Goal: Transaction & Acquisition: Obtain resource

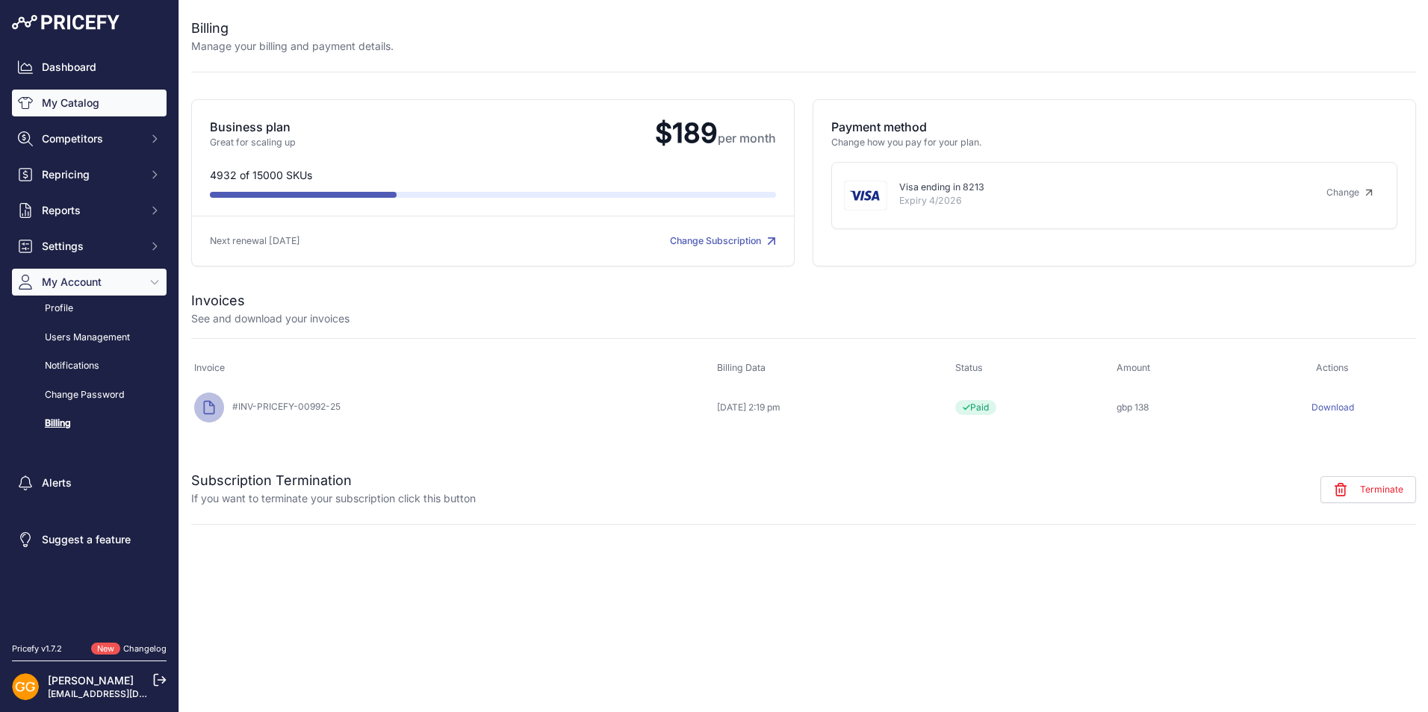
click at [99, 102] on link "My Catalog" at bounding box center [89, 103] width 155 height 27
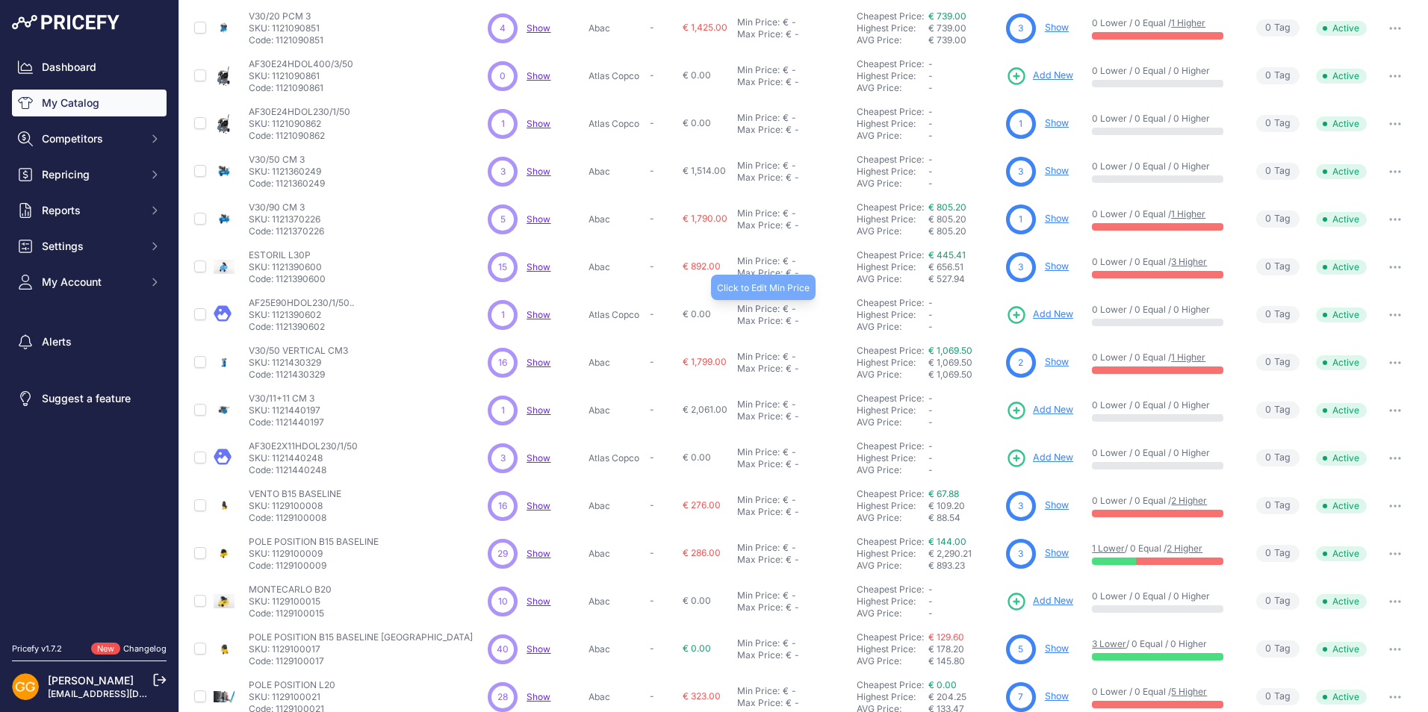
scroll to position [149, 0]
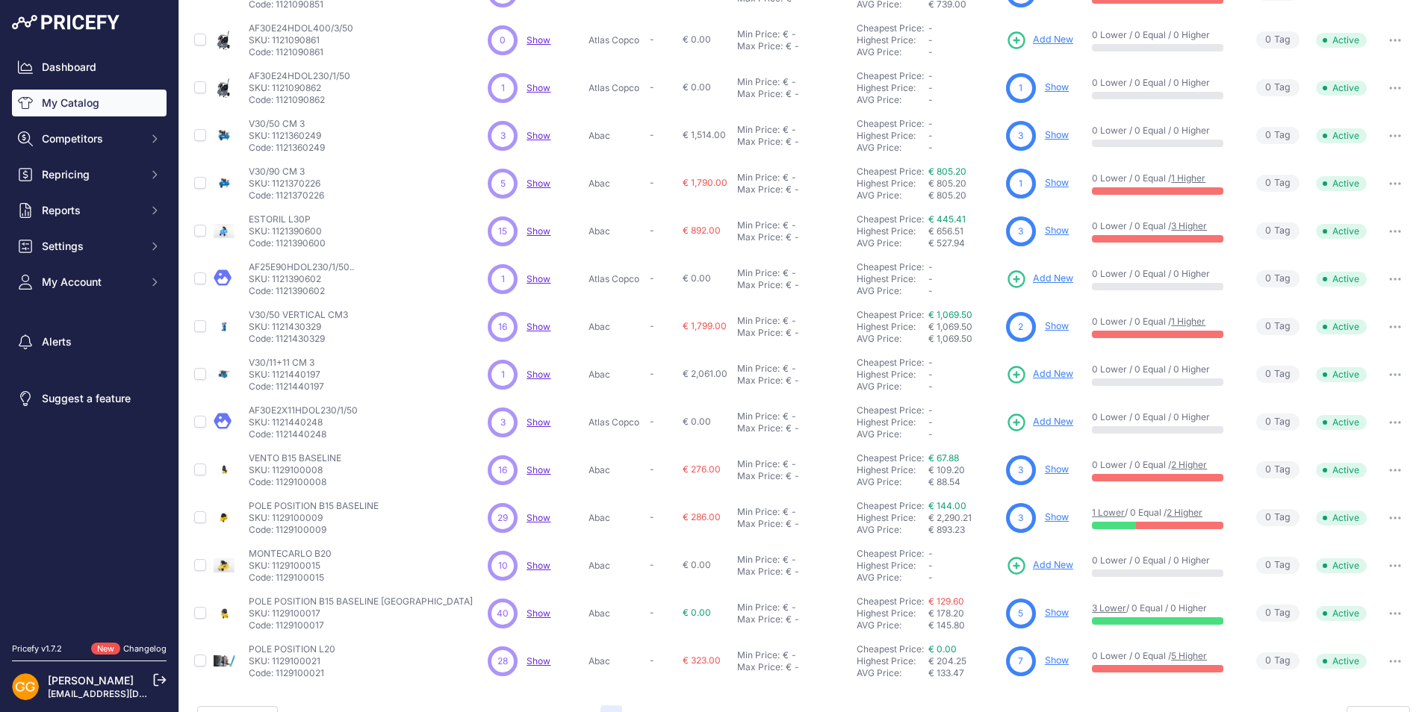
click at [535, 418] on span "Show" at bounding box center [539, 422] width 24 height 11
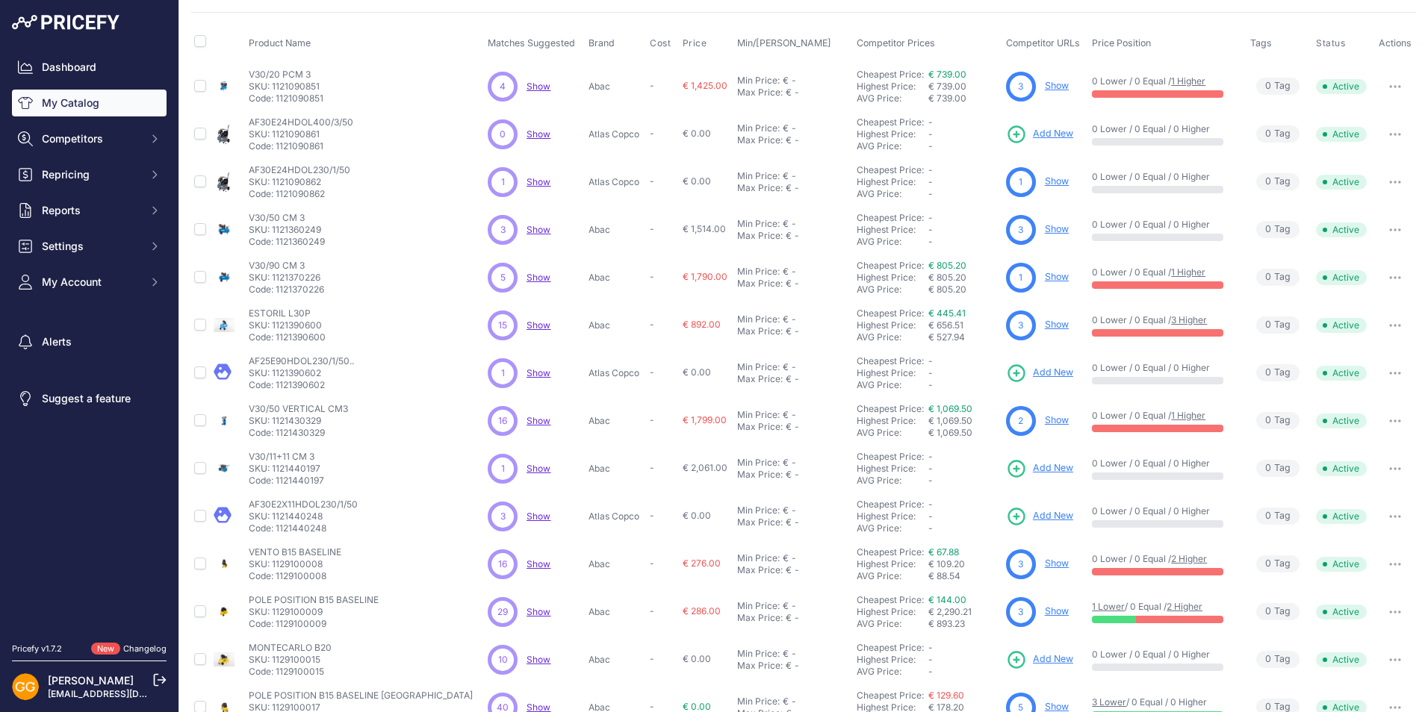
scroll to position [0, 0]
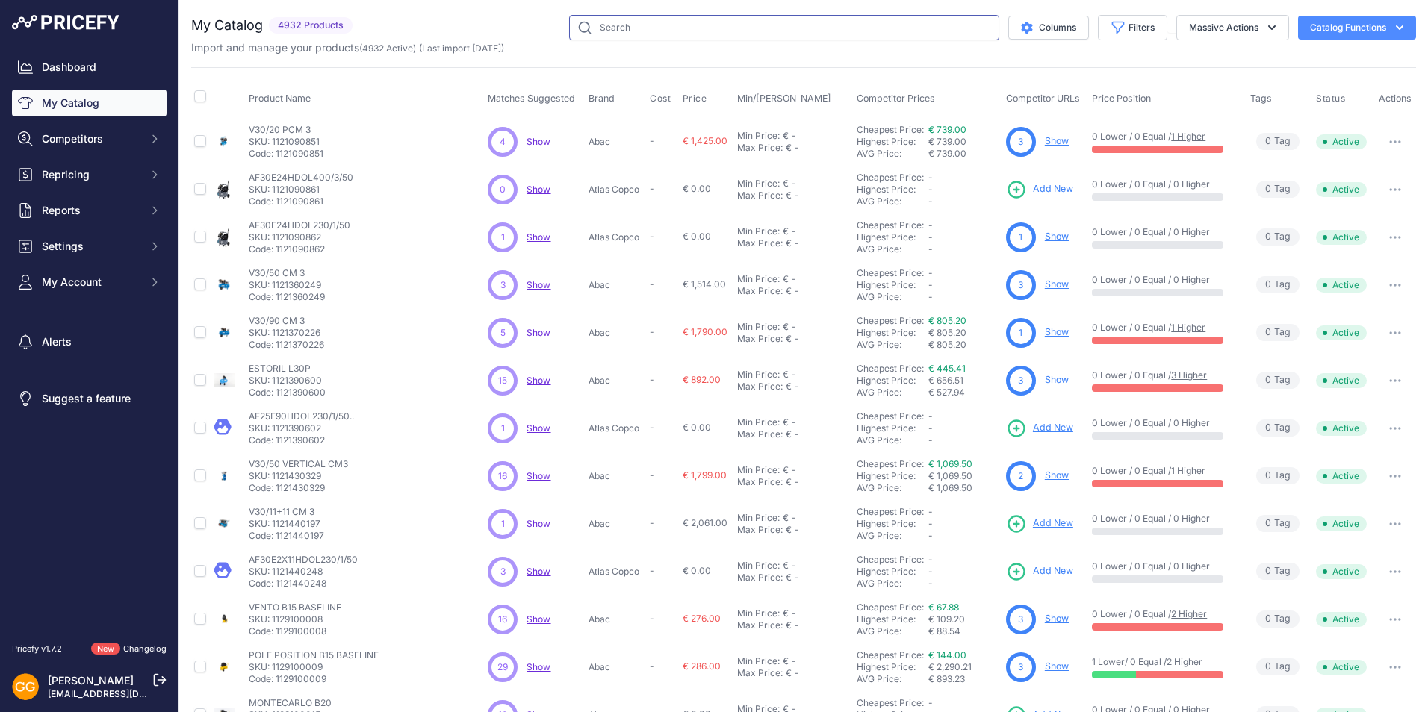
click at [611, 33] on input "text" at bounding box center [784, 27] width 430 height 25
paste input "1839025634"
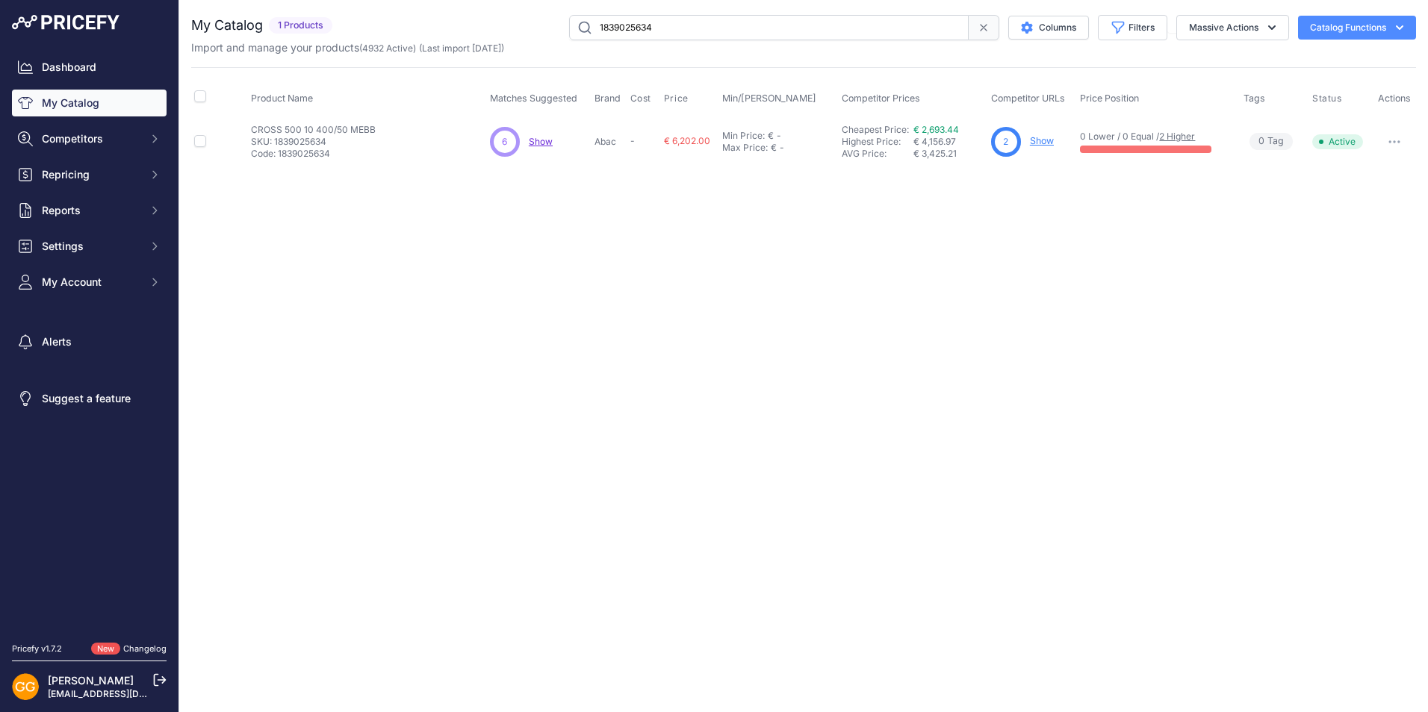
click at [541, 143] on span "Show" at bounding box center [541, 141] width 24 height 11
click at [671, 25] on input "1839025634" at bounding box center [769, 27] width 400 height 25
paste input "5"
type input "1839025635"
drag, startPoint x: 397, startPoint y: 126, endPoint x: 247, endPoint y: 129, distance: 150.1
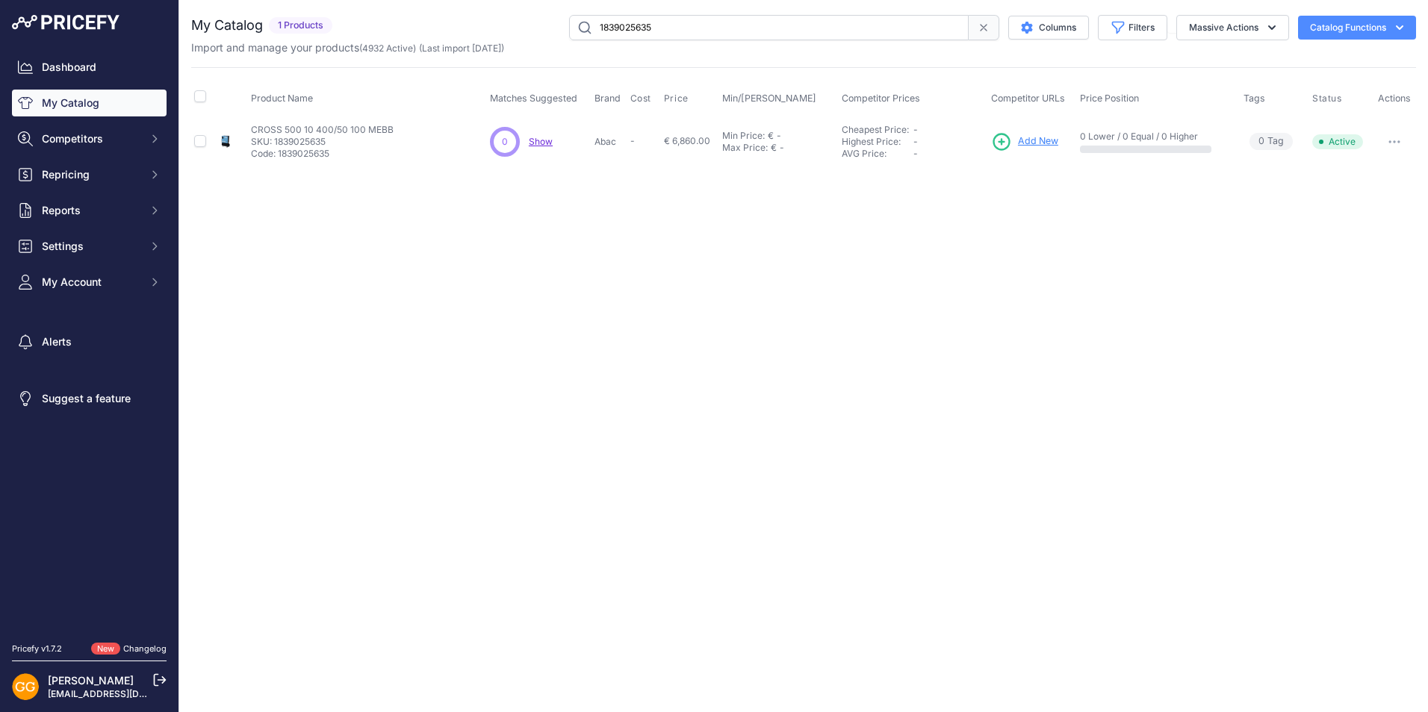
click at [247, 129] on tr "CROSS 500 10 400/50 100 MEBB" at bounding box center [803, 141] width 1225 height 49
drag, startPoint x: 247, startPoint y: 129, endPoint x: 347, endPoint y: 174, distance: 109.7
click at [347, 174] on div "You are not connected to the internet. My Catalog" at bounding box center [803, 90] width 1225 height 181
click at [273, 137] on p "SKU: 1839025635" at bounding box center [322, 142] width 143 height 12
drag, startPoint x: 252, startPoint y: 125, endPoint x: 329, endPoint y: 137, distance: 78.6
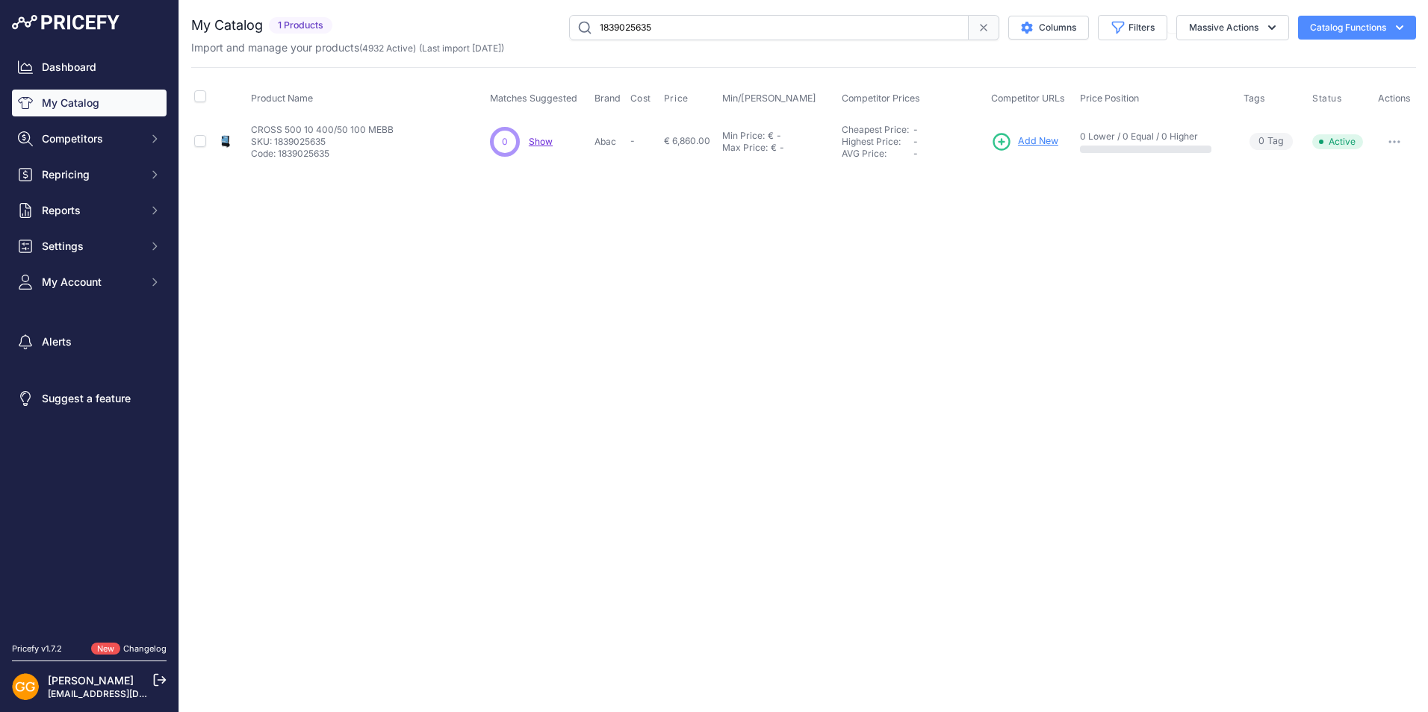
click at [329, 137] on div "CROSS 500 10 400/50 100 MEBB CROSS 500 10 400/50 100 MEBB SKU: 1839025635 Code:…" at bounding box center [322, 142] width 143 height 36
copy div "CROSS 500 10 400/50 100 MEBB CROSS 500 10 400/50 100 MEBB SKU: 1839025635"
click at [1035, 140] on span "Add New" at bounding box center [1038, 141] width 40 height 14
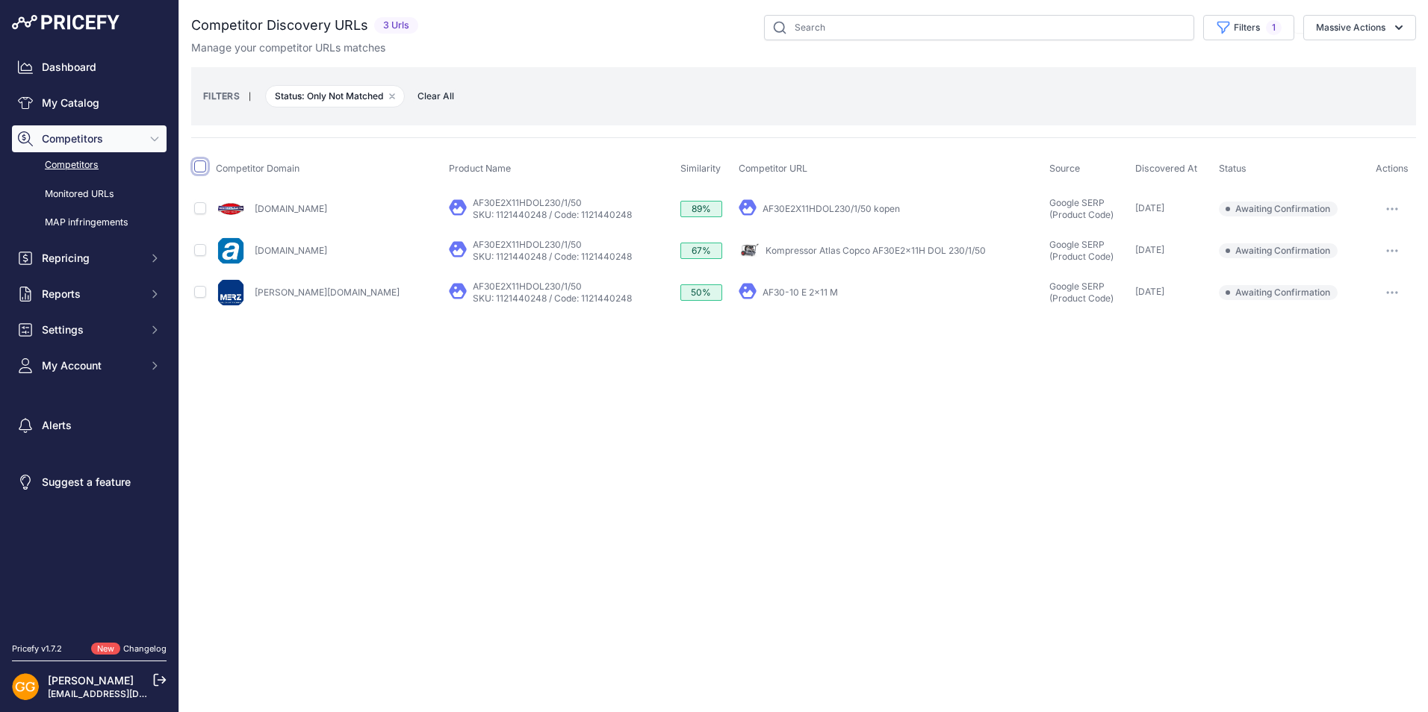
click at [199, 163] on input "checkbox" at bounding box center [200, 167] width 12 height 12
checkbox input "true"
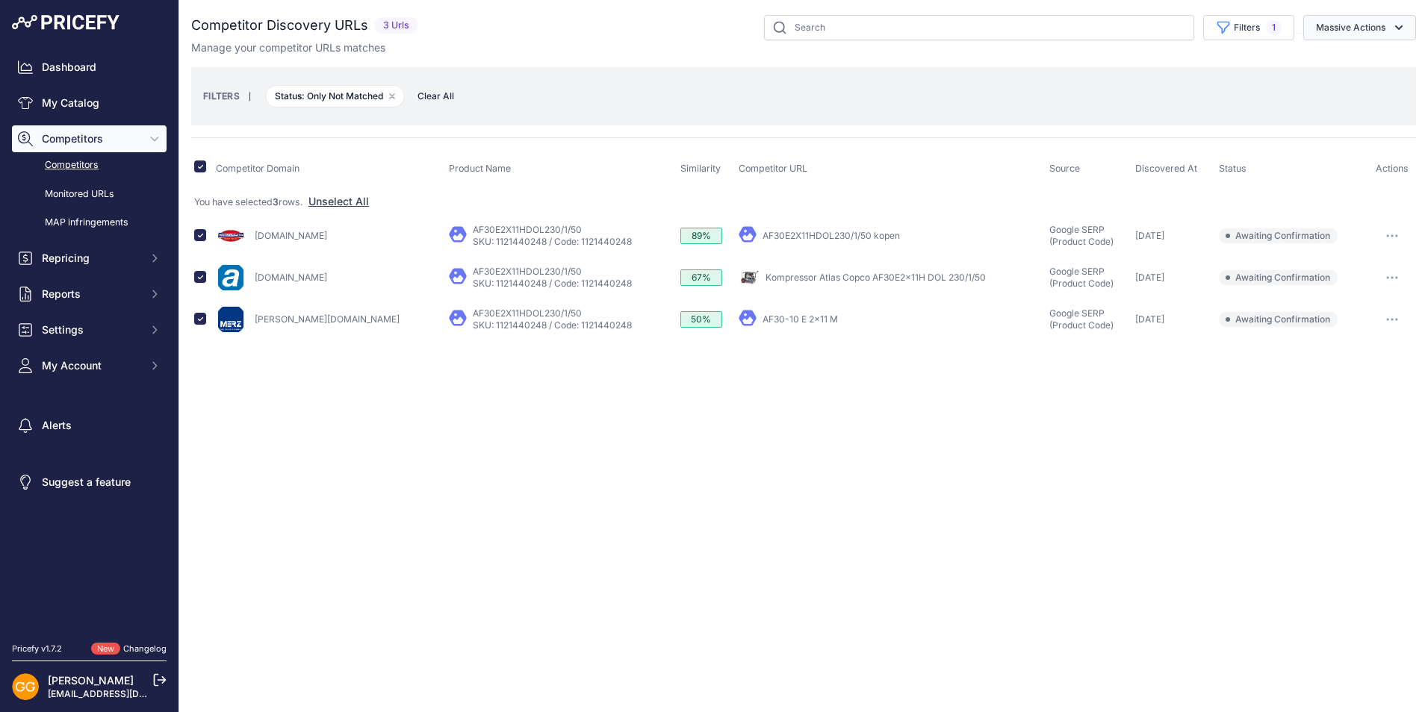
click at [1353, 29] on button "Massive Actions" at bounding box center [1359, 27] width 113 height 25
click at [1347, 60] on span "Confirm Match" at bounding box center [1344, 62] width 72 height 13
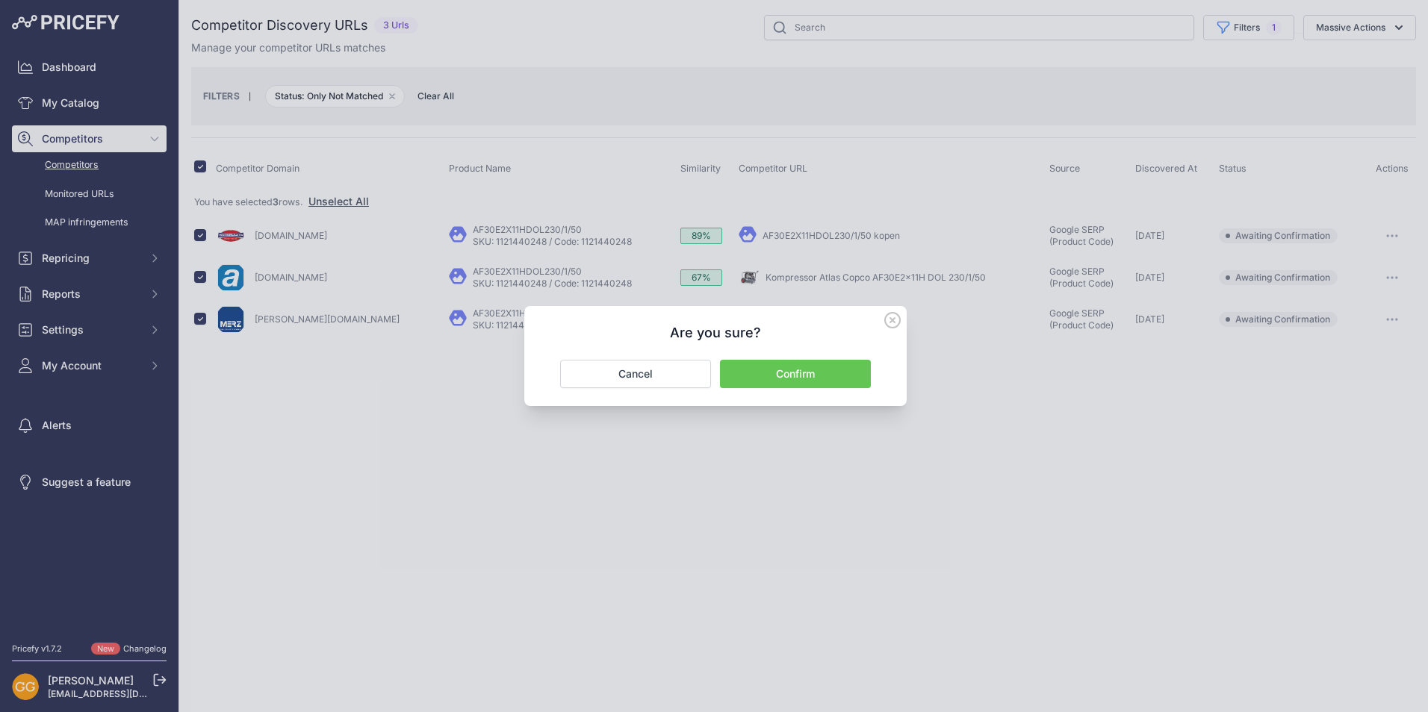
click at [836, 376] on button "Confirm" at bounding box center [795, 374] width 151 height 28
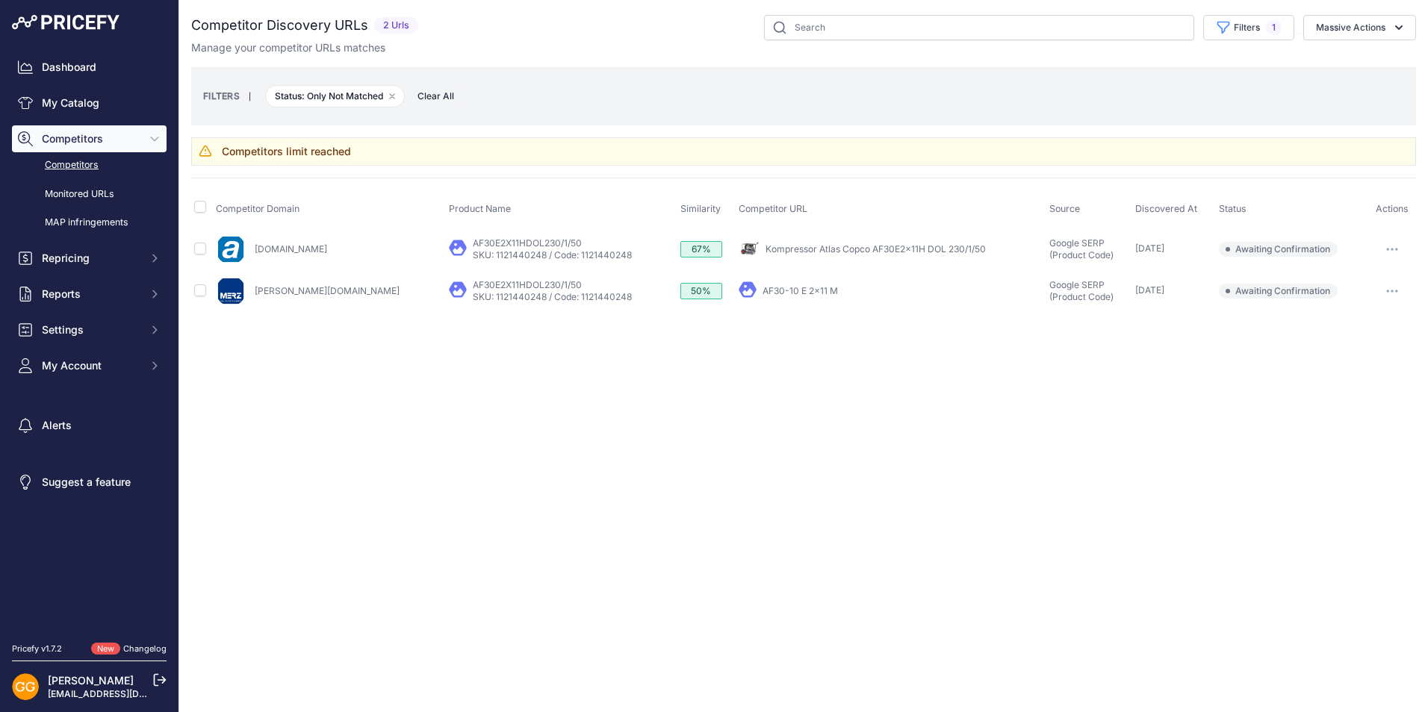
click at [431, 94] on span "Clear All" at bounding box center [436, 96] width 52 height 15
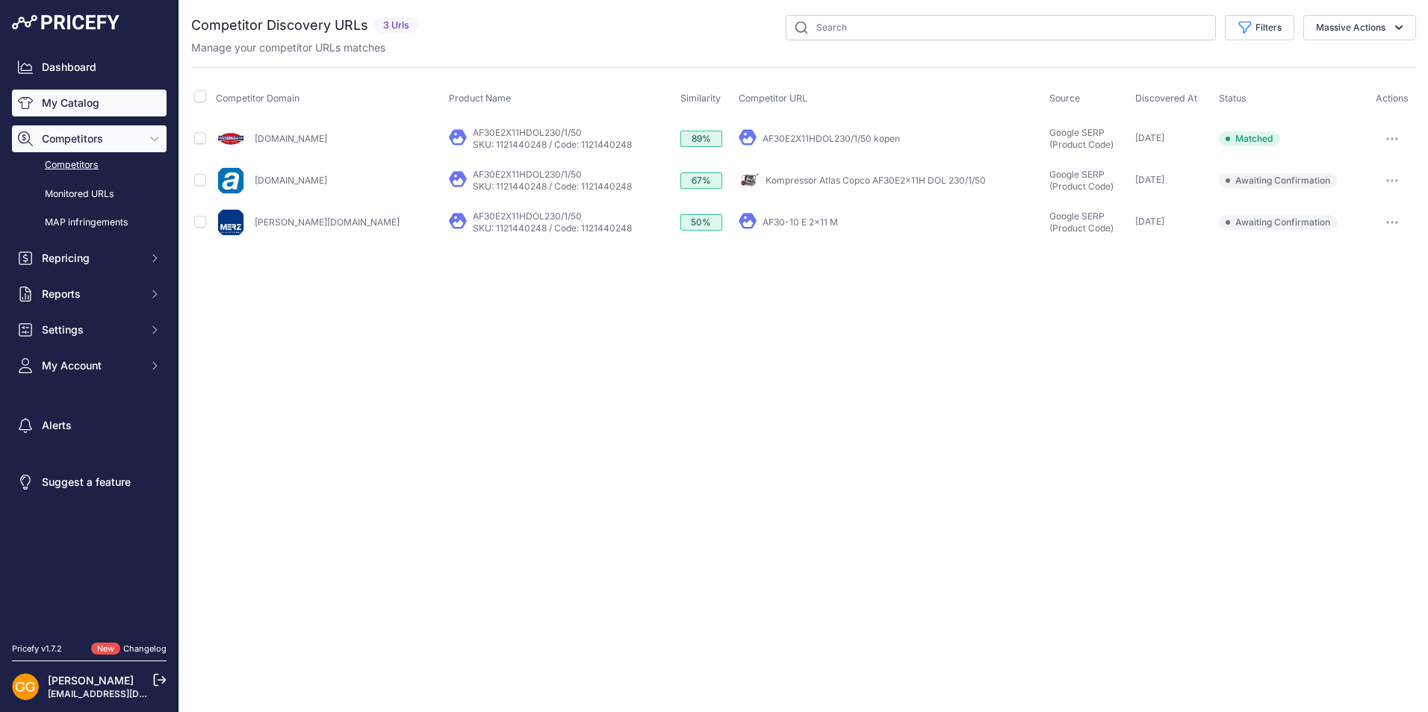
click at [76, 108] on link "My Catalog" at bounding box center [89, 103] width 155 height 27
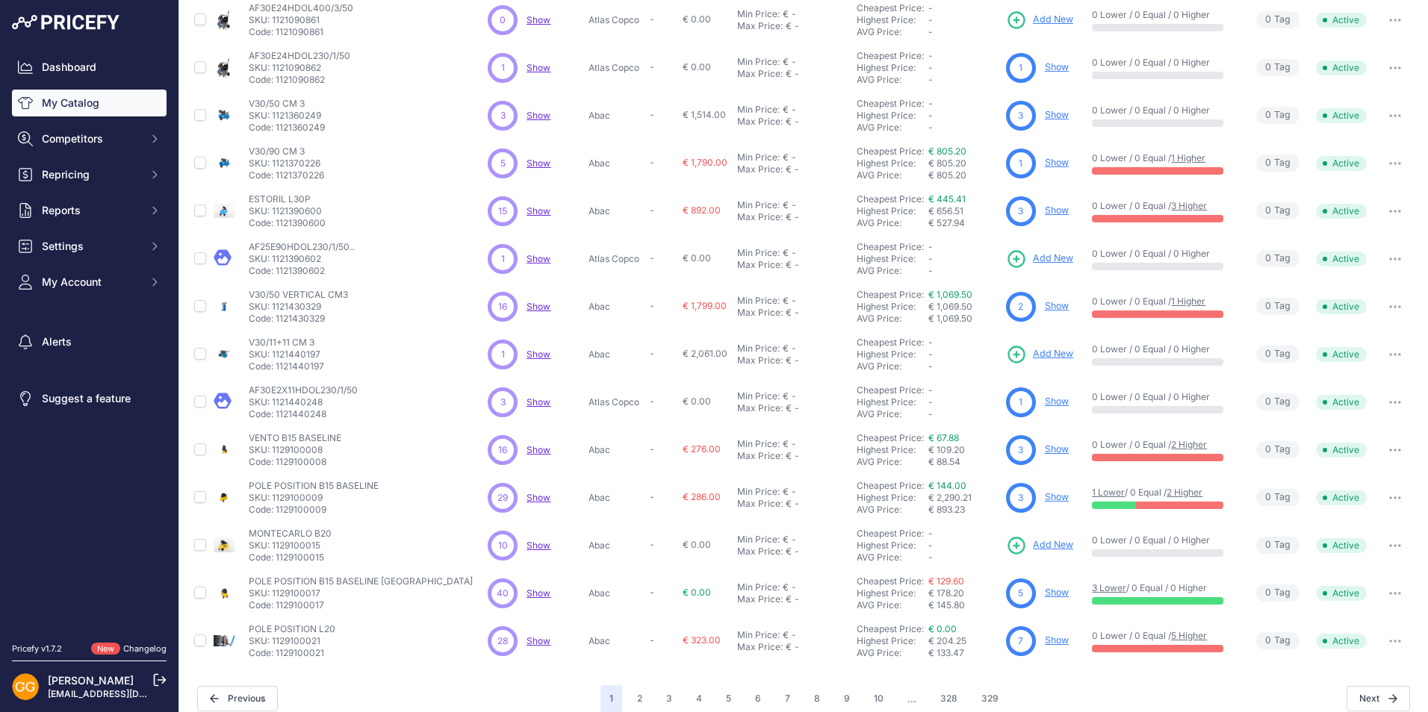
scroll to position [184, 0]
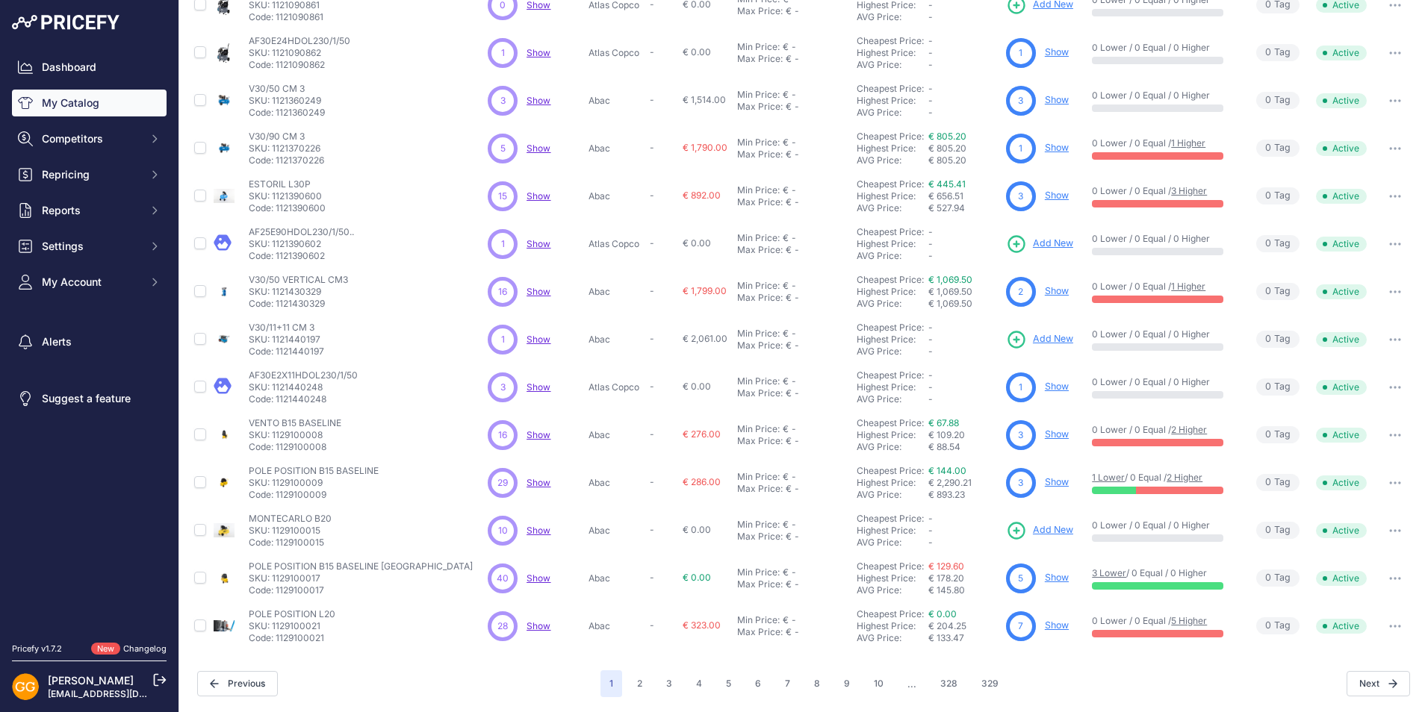
click at [535, 531] on span "Show" at bounding box center [539, 530] width 24 height 11
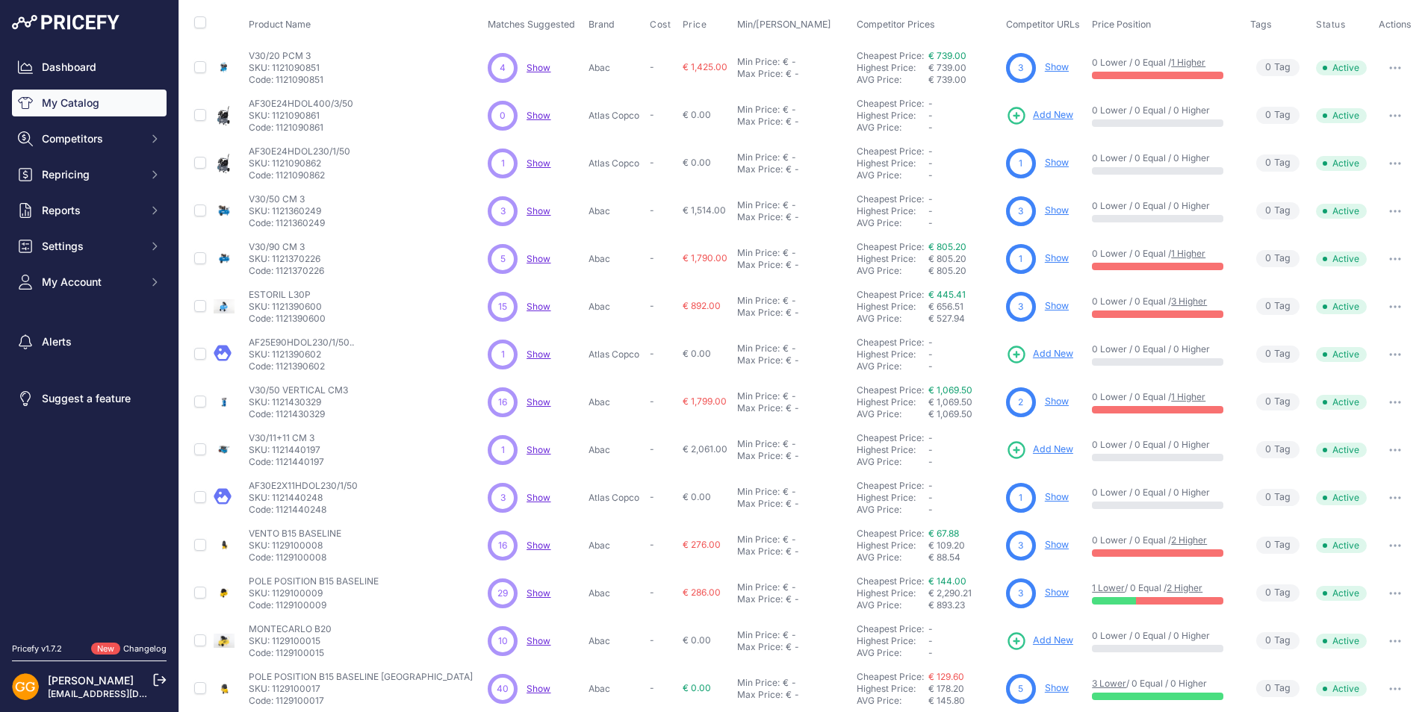
scroll to position [0, 0]
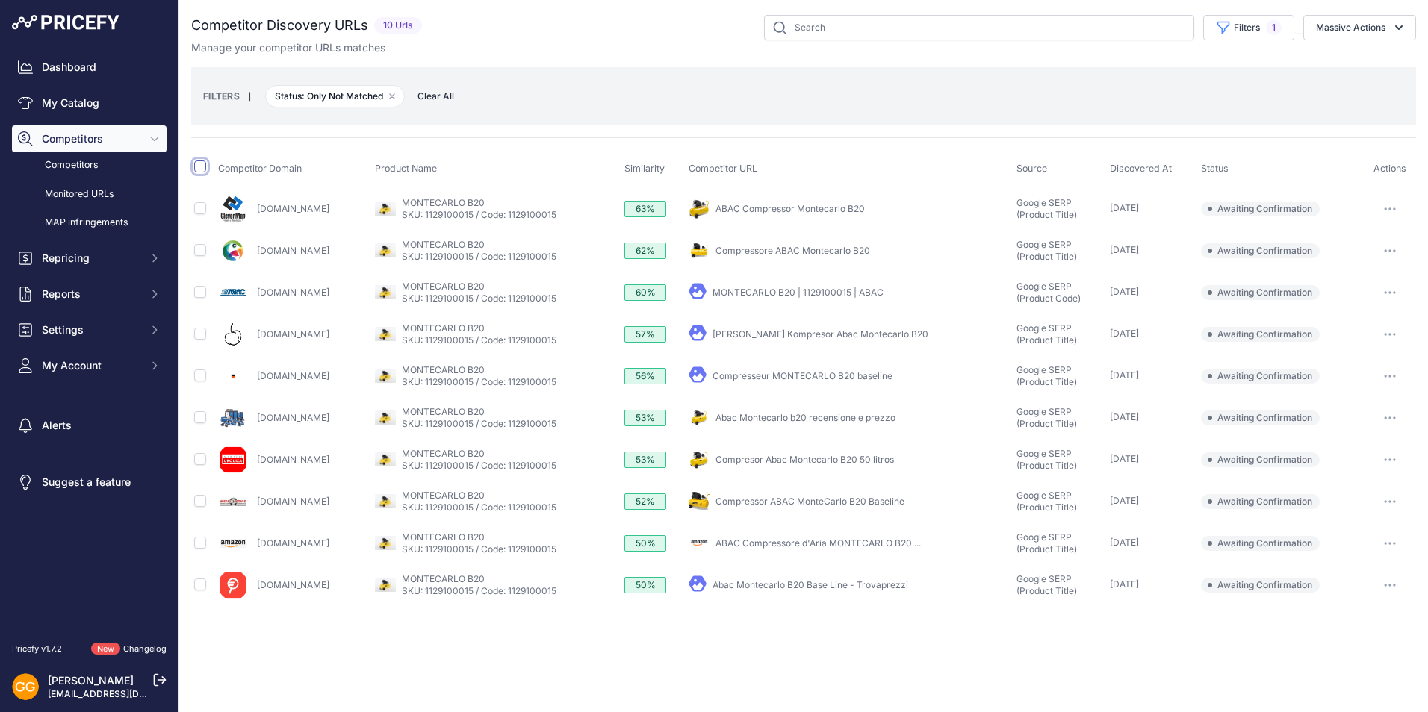
click at [202, 167] on input "checkbox" at bounding box center [200, 167] width 12 height 12
checkbox input "true"
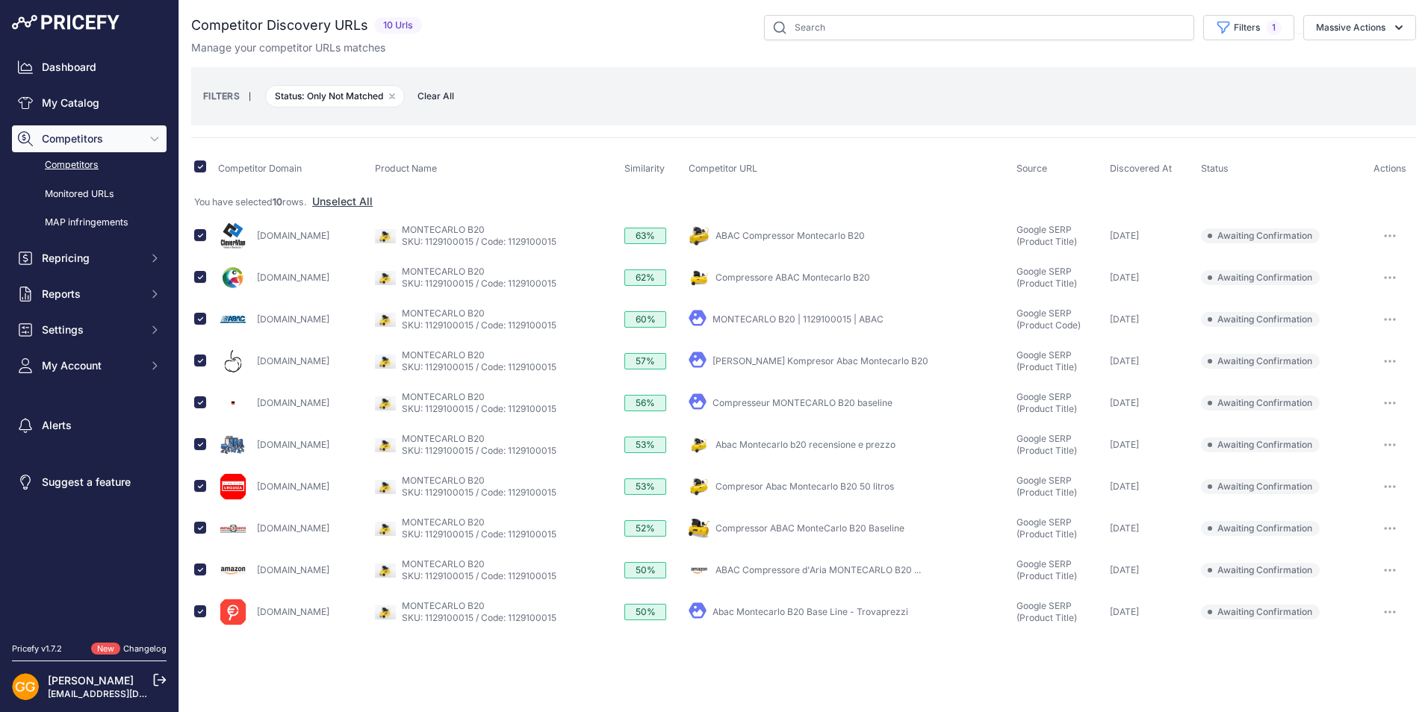
click at [437, 97] on span "Clear All" at bounding box center [436, 96] width 52 height 15
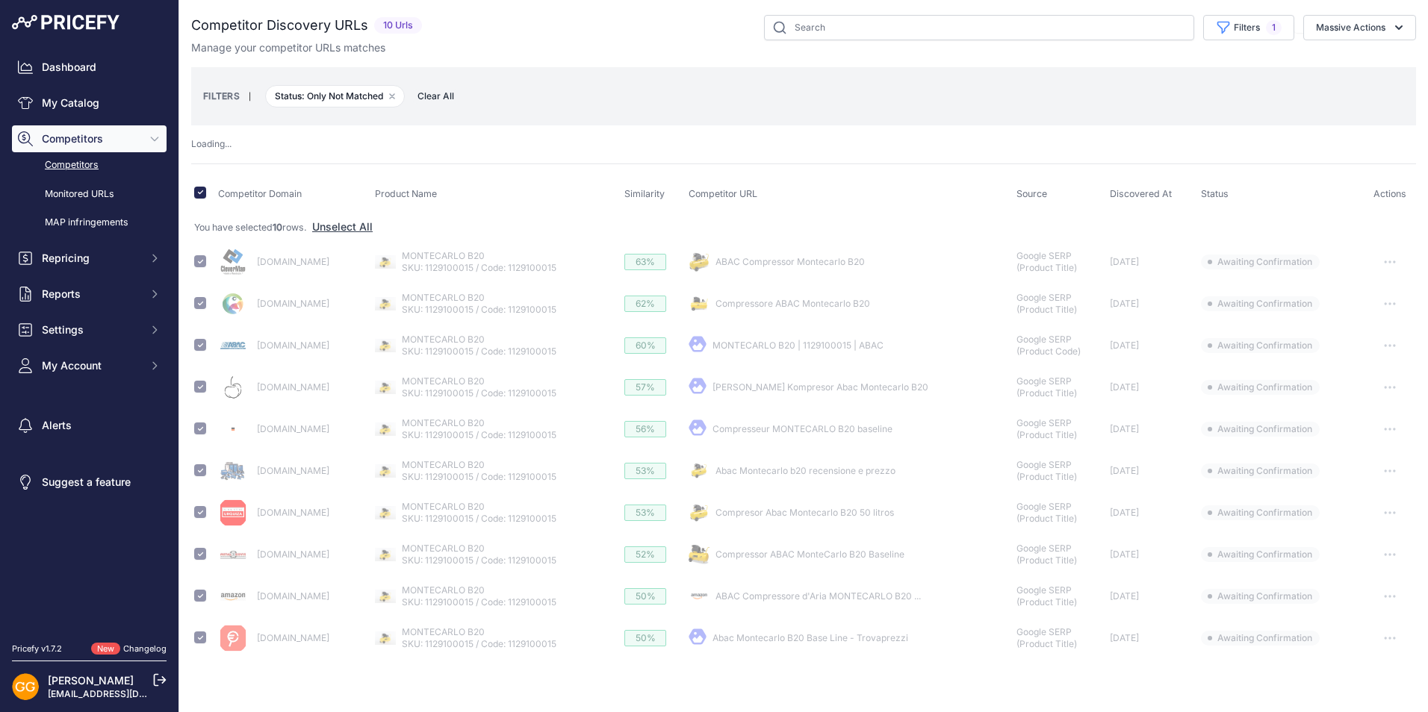
click at [437, 97] on span "Clear All" at bounding box center [436, 96] width 52 height 15
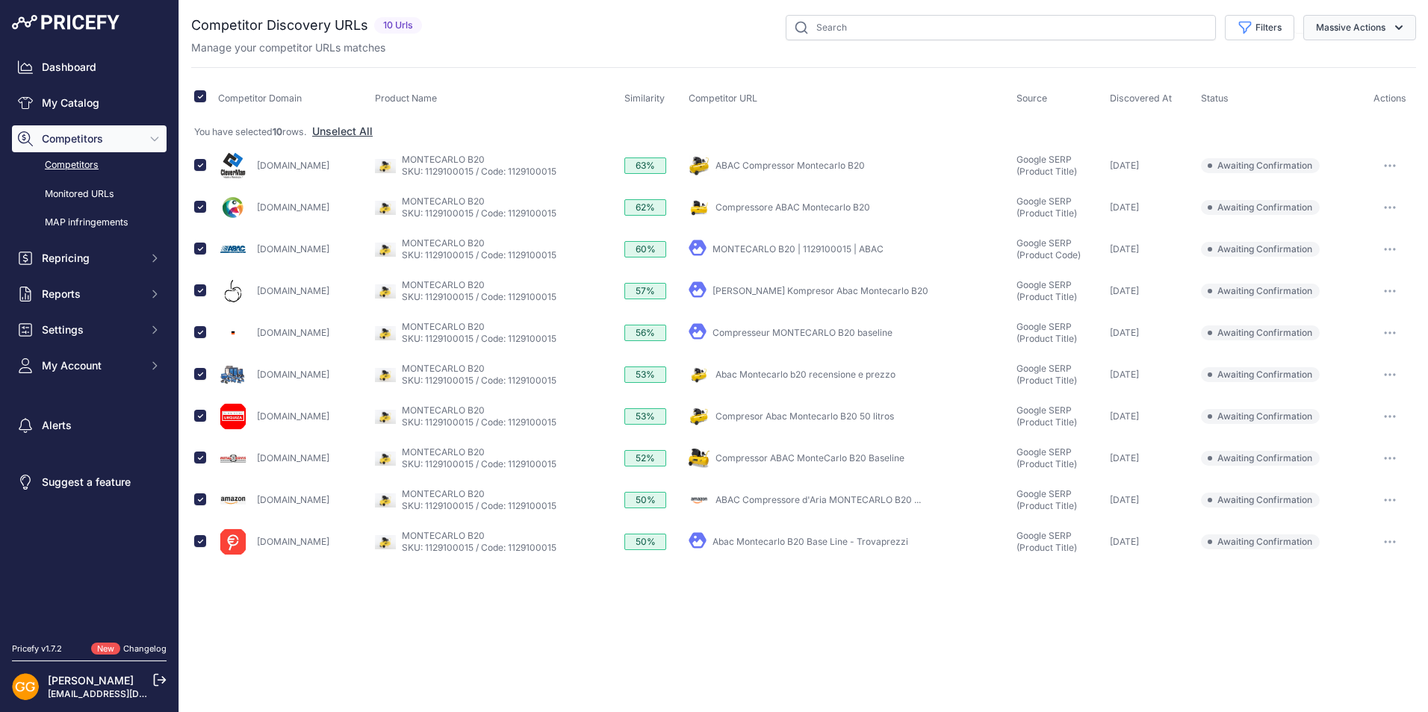
click at [1347, 27] on button "Massive Actions" at bounding box center [1359, 27] width 113 height 25
click at [1338, 63] on span "Confirm Match" at bounding box center [1344, 62] width 72 height 13
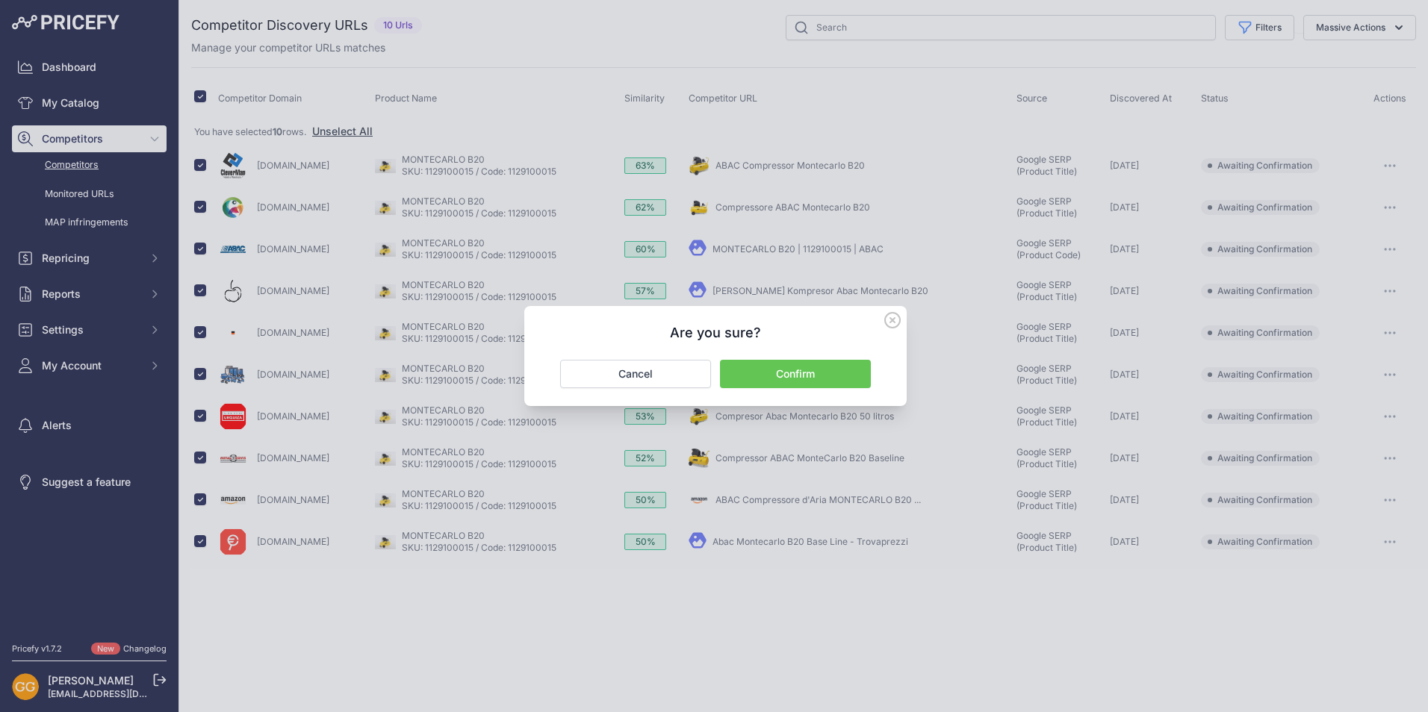
click at [812, 370] on button "Confirm" at bounding box center [795, 374] width 151 height 28
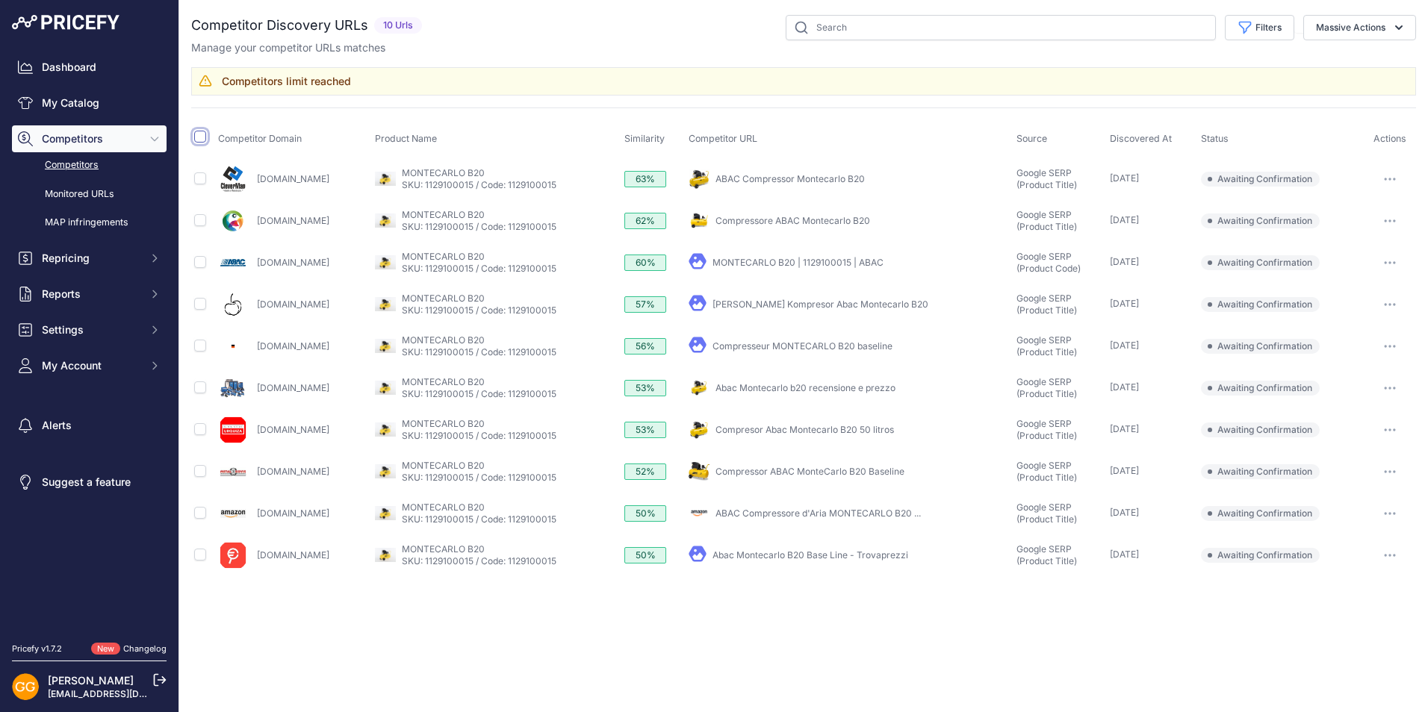
click at [201, 136] on input "checkbox" at bounding box center [200, 137] width 12 height 12
checkbox input "true"
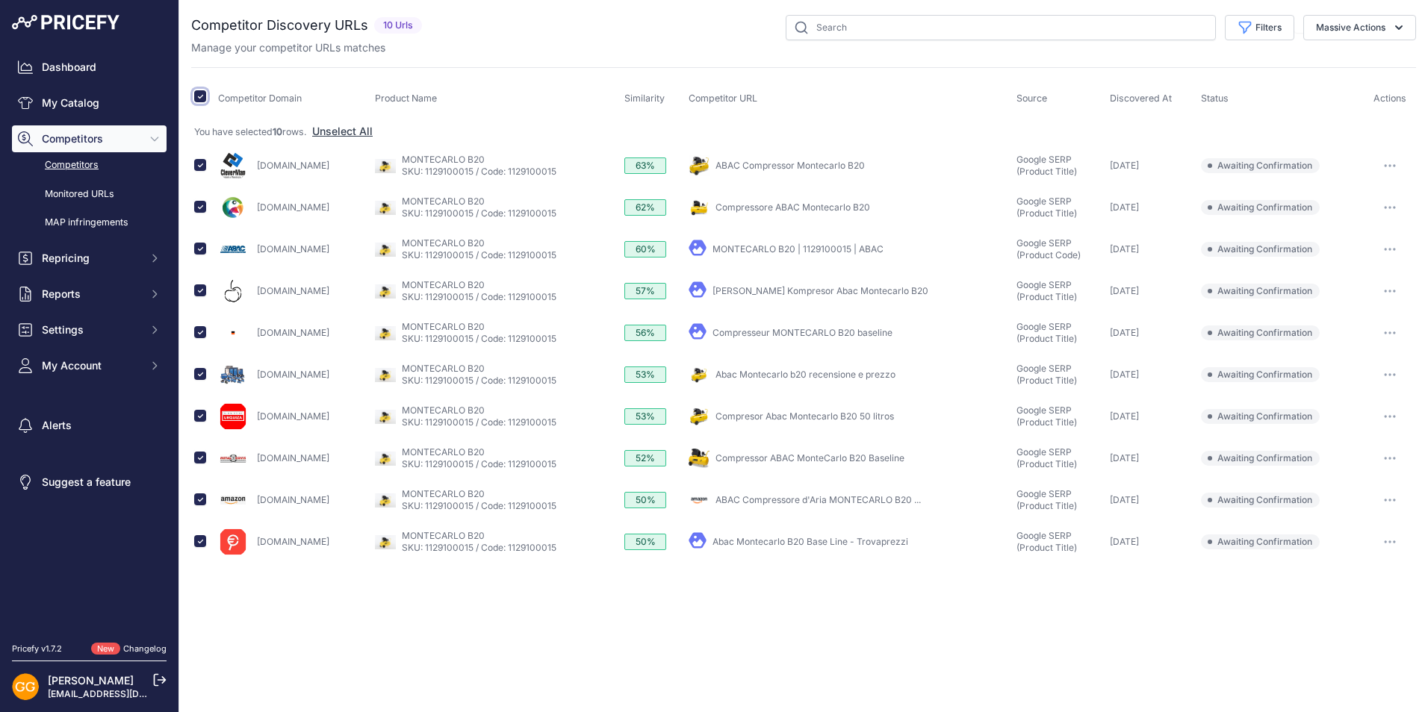
click at [201, 99] on input "checkbox" at bounding box center [200, 96] width 12 height 12
checkbox input "false"
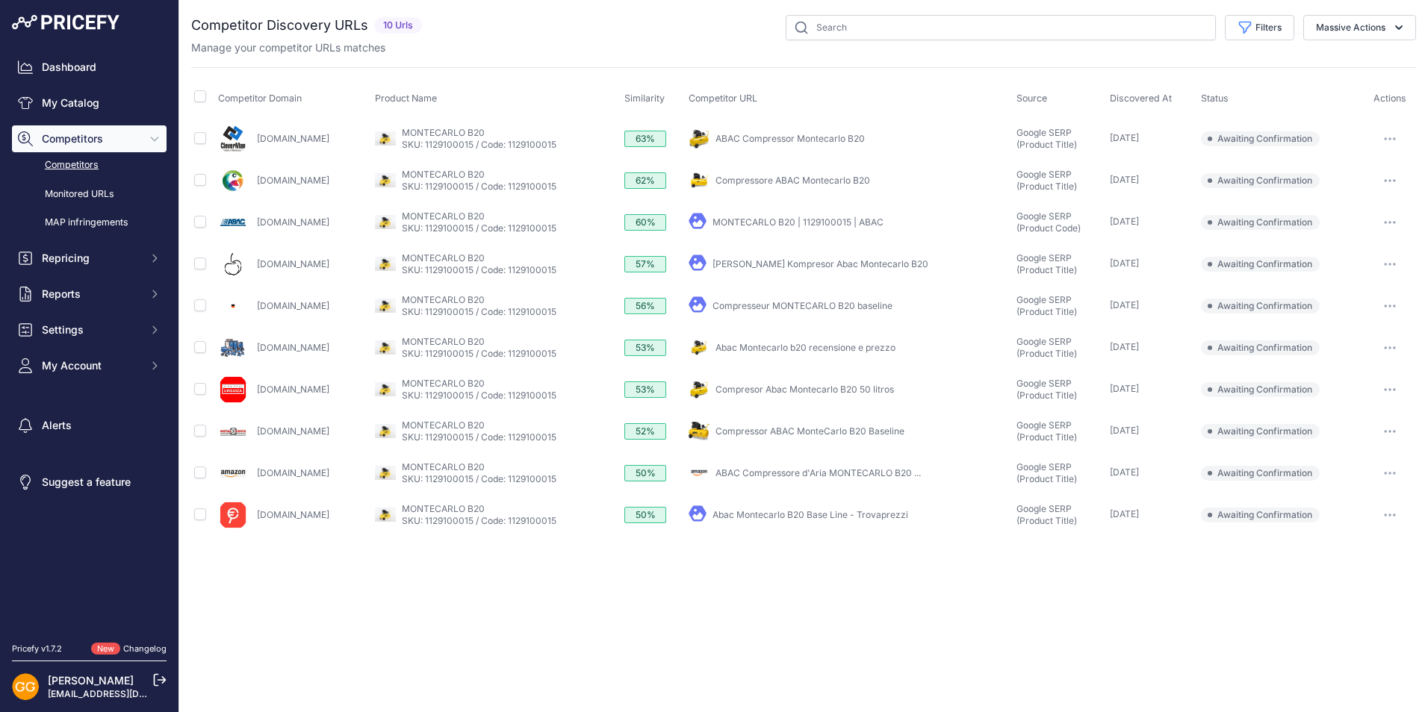
click at [1391, 222] on icon "button" at bounding box center [1389, 222] width 1 height 1
click at [1347, 248] on button "Confirm match" at bounding box center [1352, 254] width 122 height 24
click at [74, 164] on link "Competitors" at bounding box center [89, 165] width 155 height 26
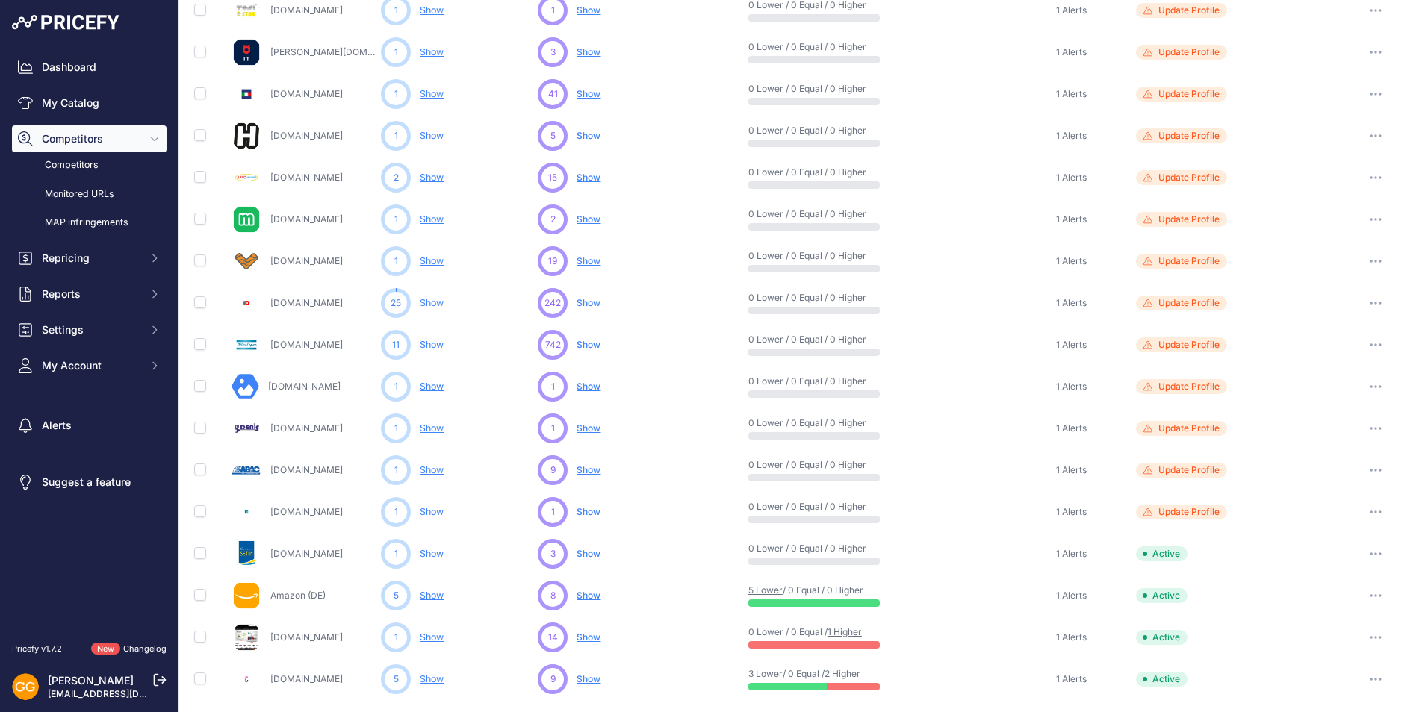
scroll to position [547, 0]
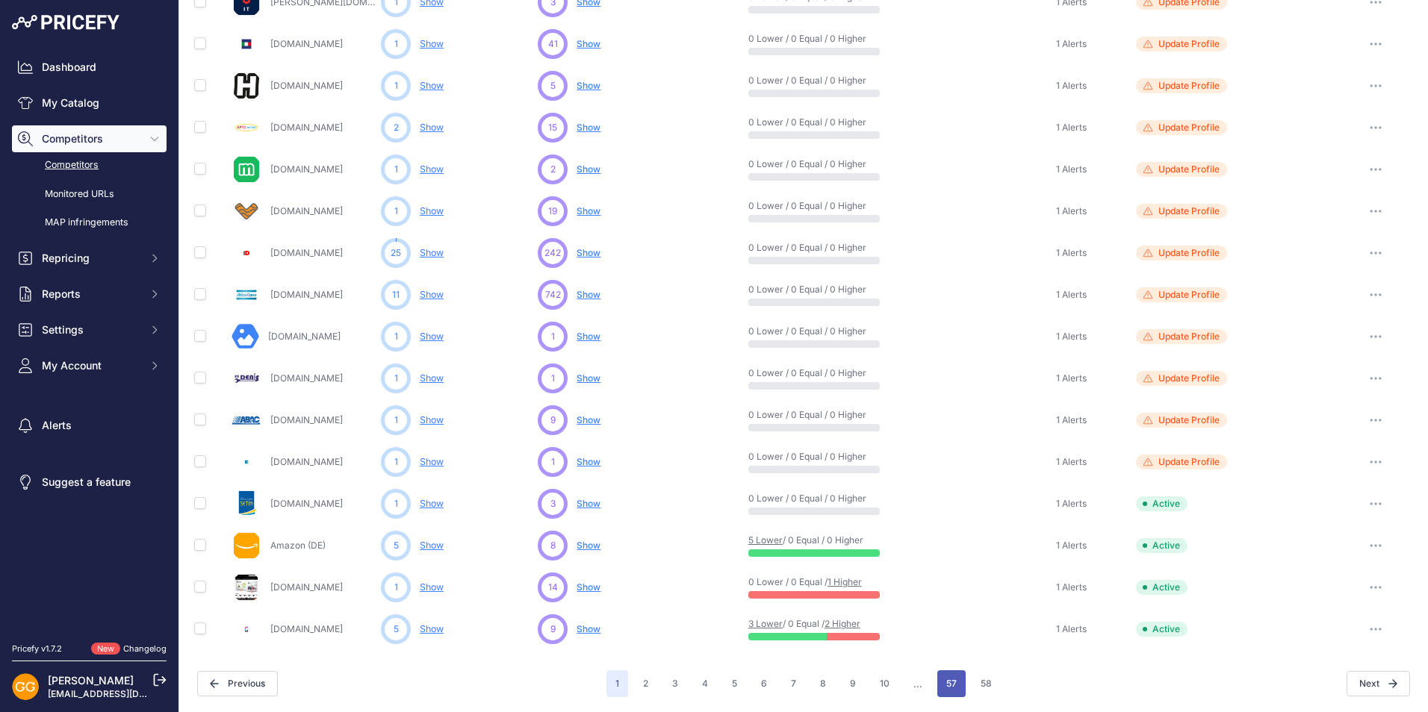
click at [937, 689] on button "57" at bounding box center [951, 684] width 28 height 27
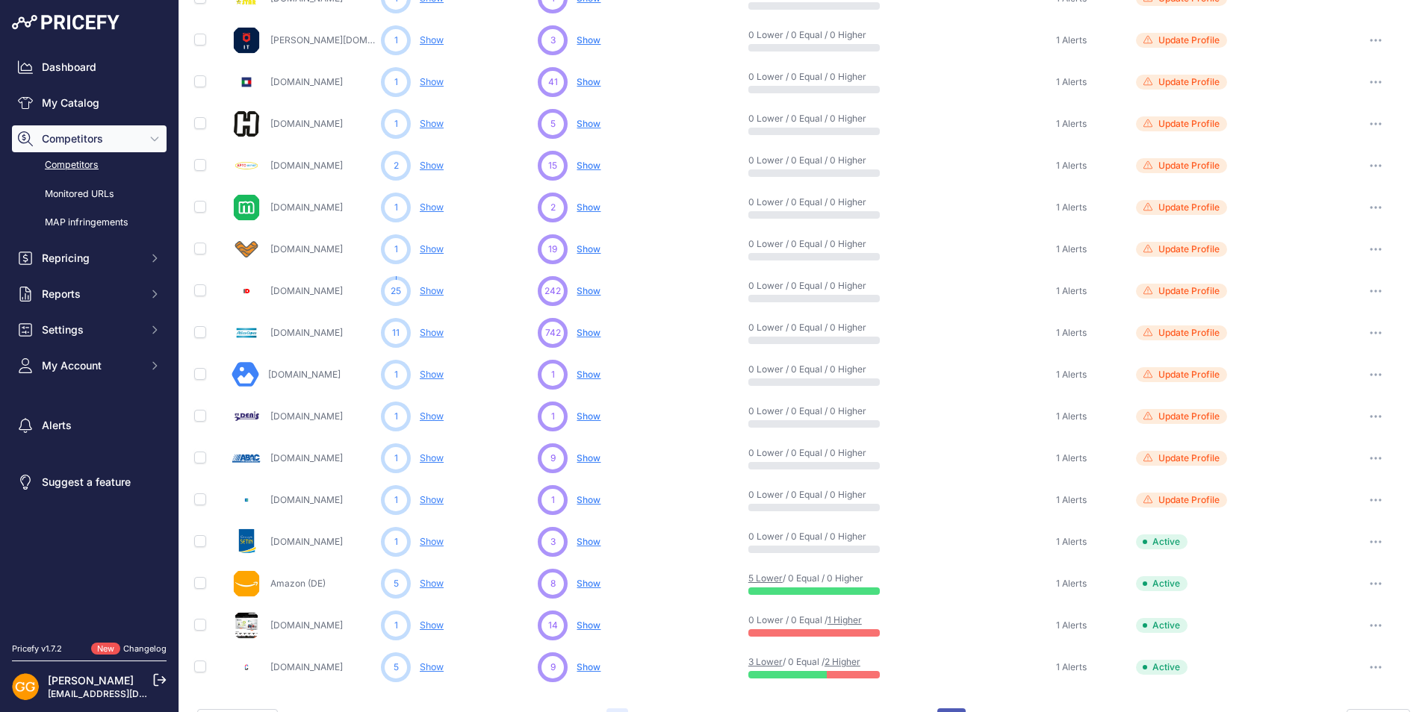
scroll to position [585, 0]
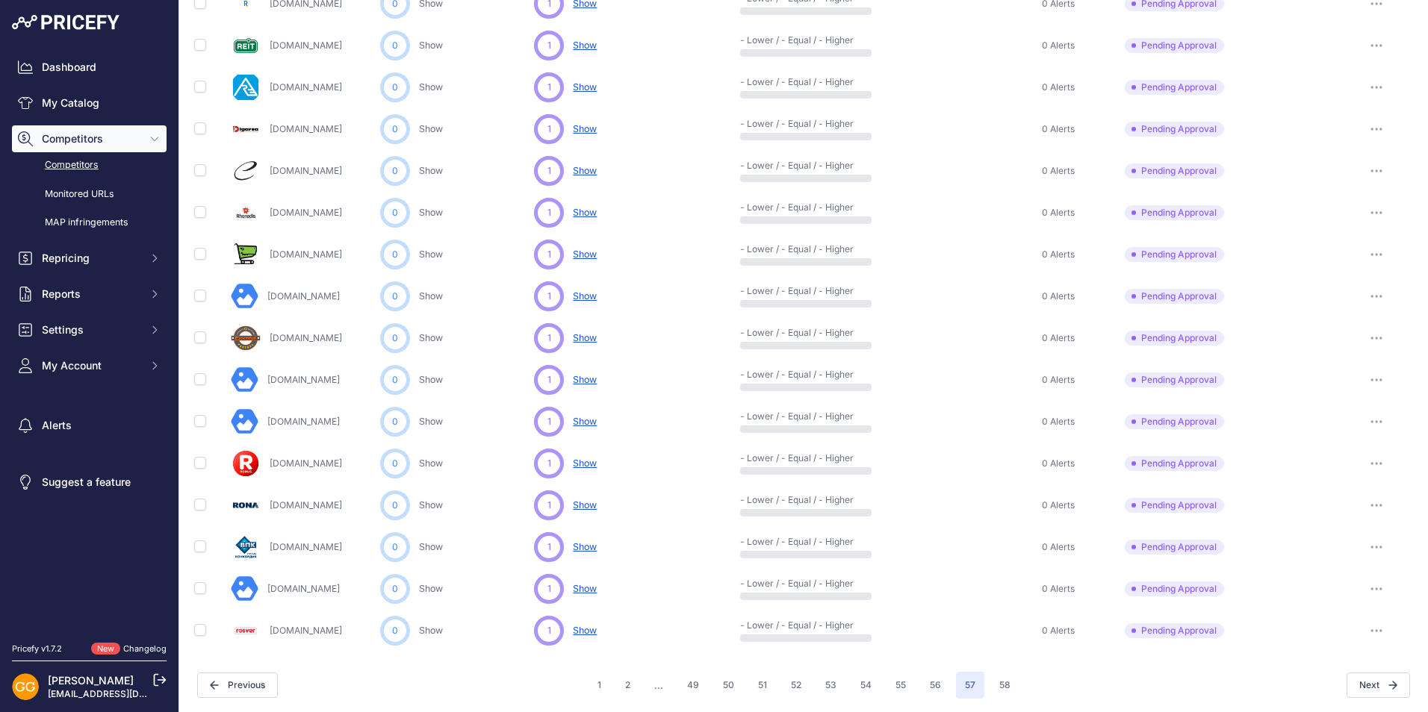
scroll to position [547, 0]
click at [624, 683] on button "2" at bounding box center [627, 684] width 23 height 27
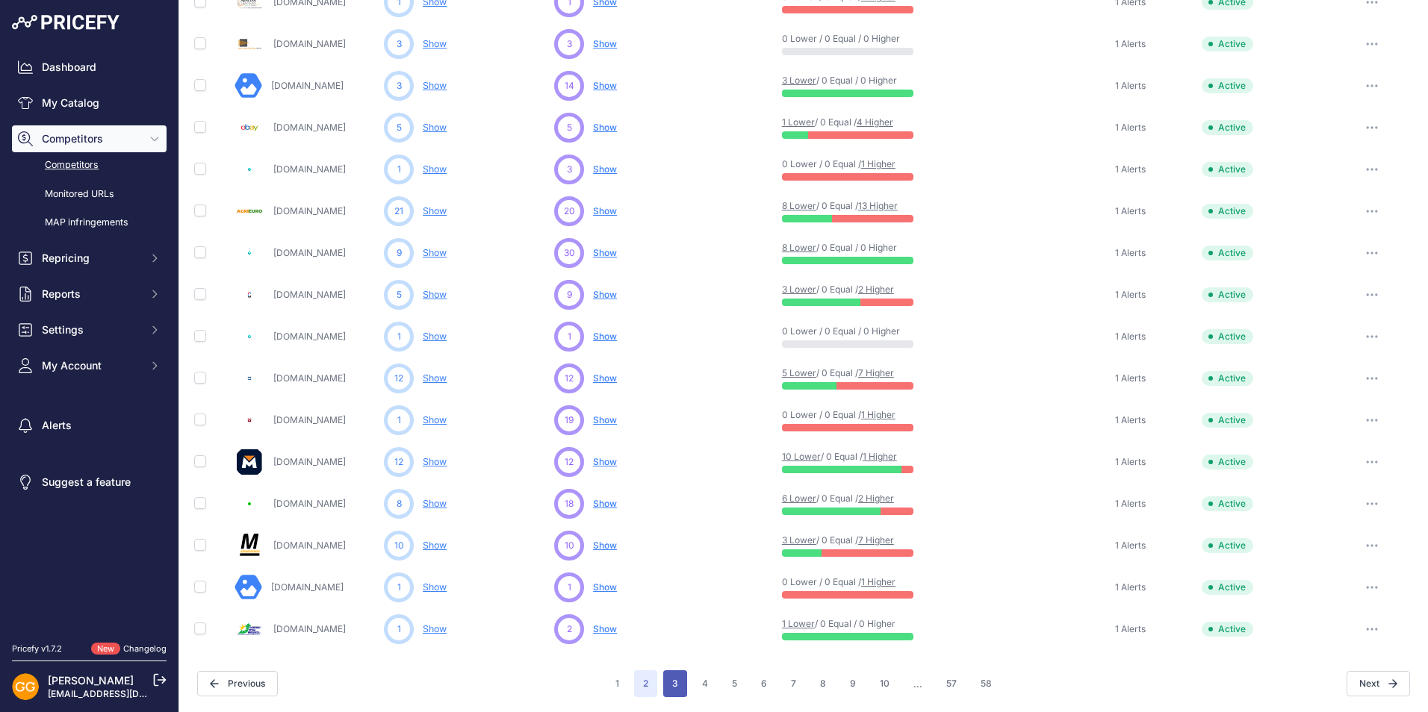
click at [677, 671] on button "3" at bounding box center [675, 684] width 24 height 27
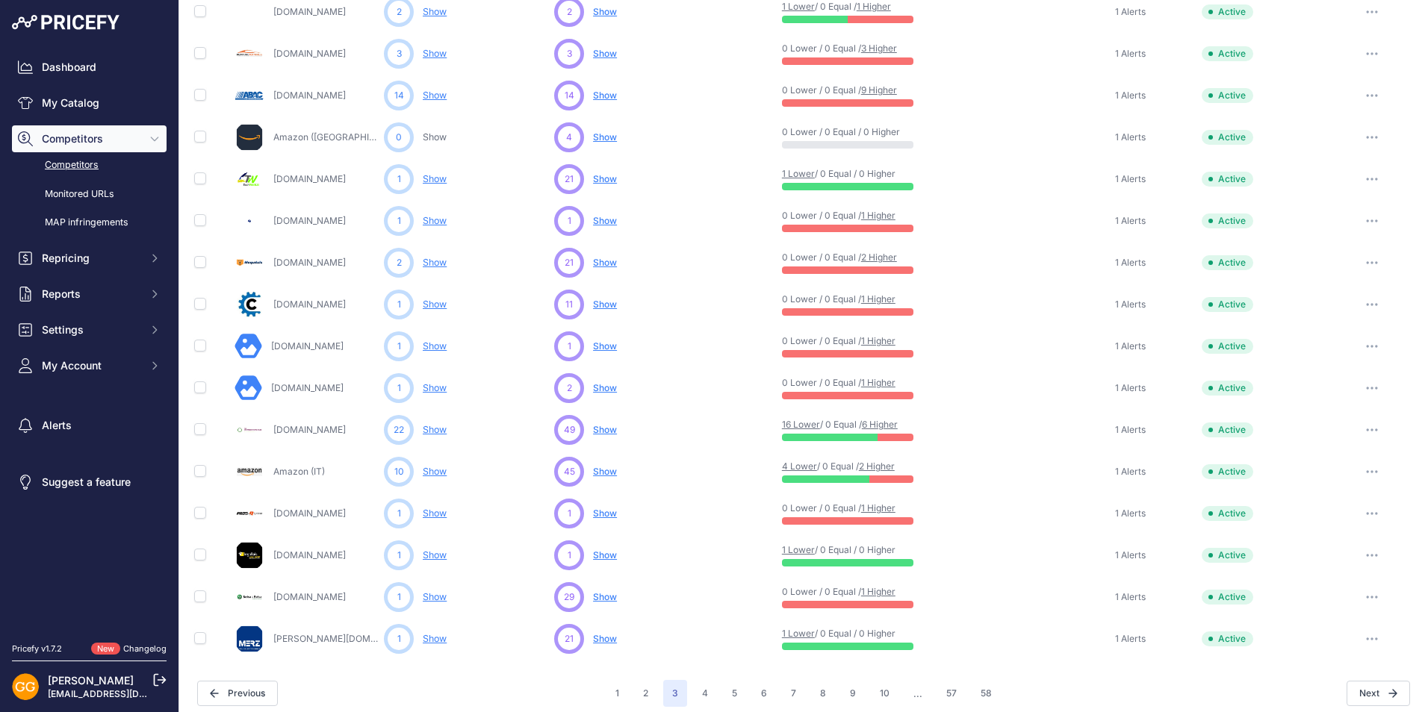
scroll to position [547, 0]
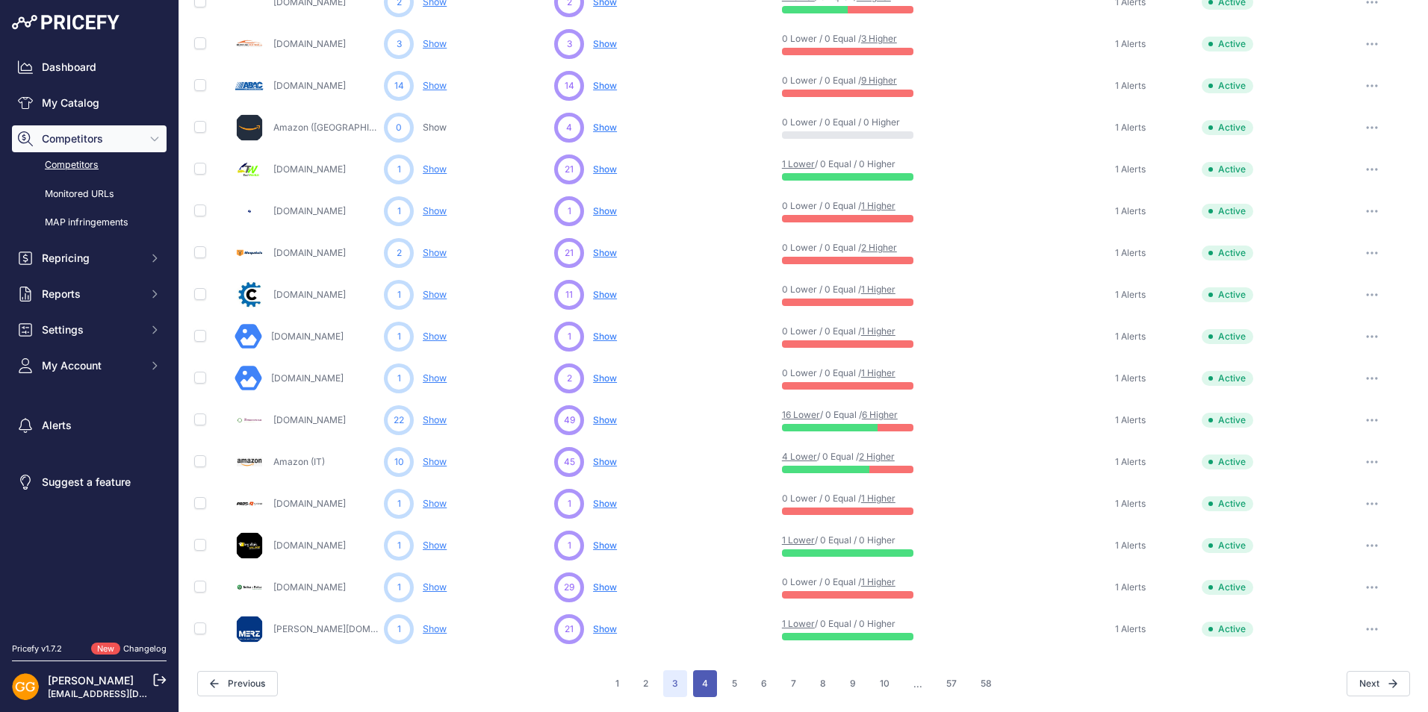
click at [695, 675] on button "4" at bounding box center [705, 684] width 24 height 27
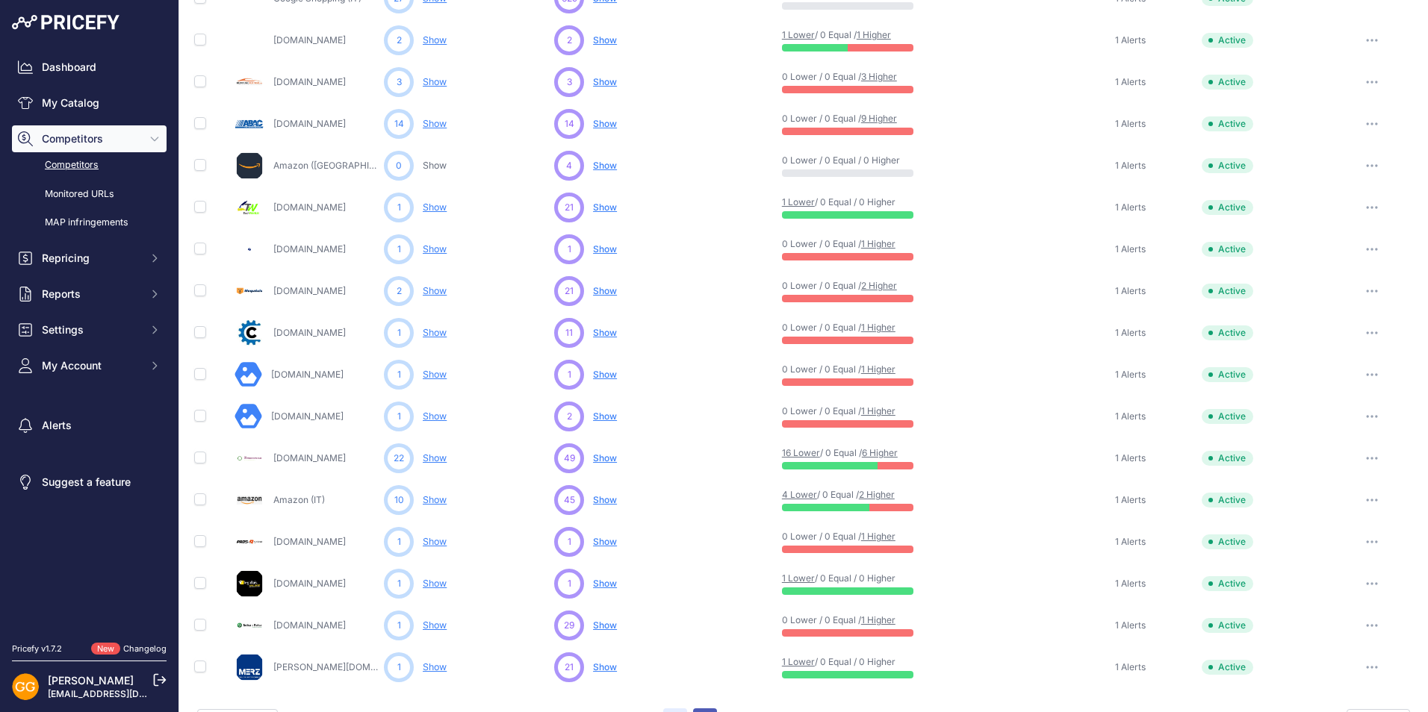
scroll to position [585, 0]
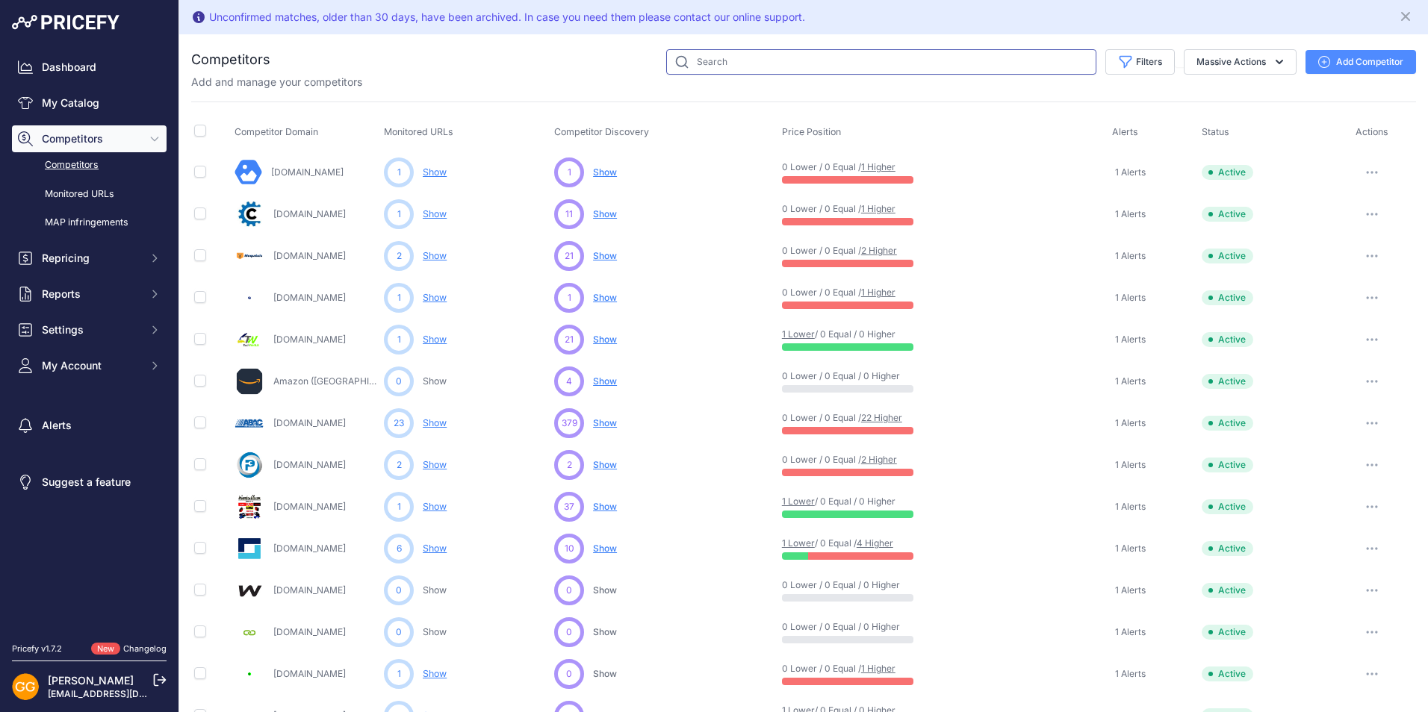
click at [800, 60] on input "text" at bounding box center [881, 61] width 430 height 25
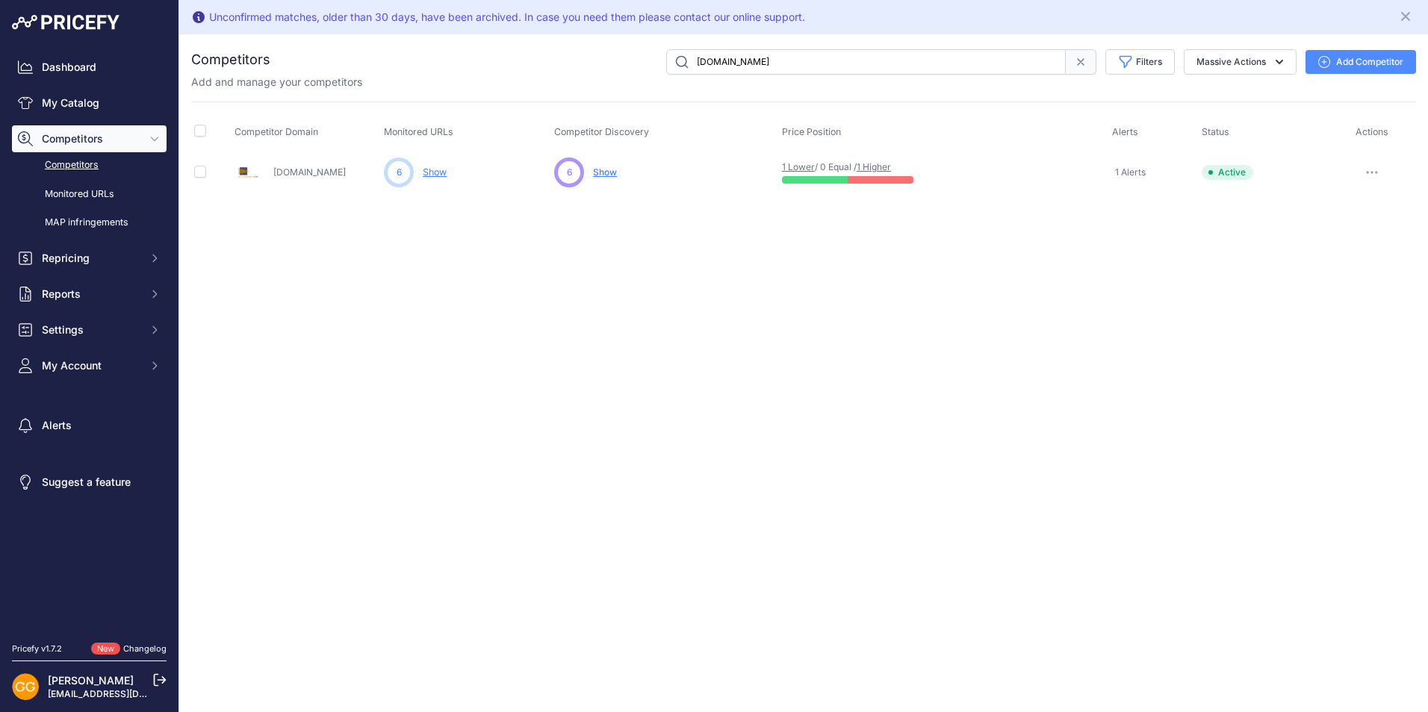
click at [805, 62] on input "air-comprime-shop.fr" at bounding box center [866, 61] width 400 height 25
paste input "shop.abacaircompressors.com"
type input "shop.abacaircompressors.com"
click at [602, 170] on span "Show" at bounding box center [605, 172] width 24 height 11
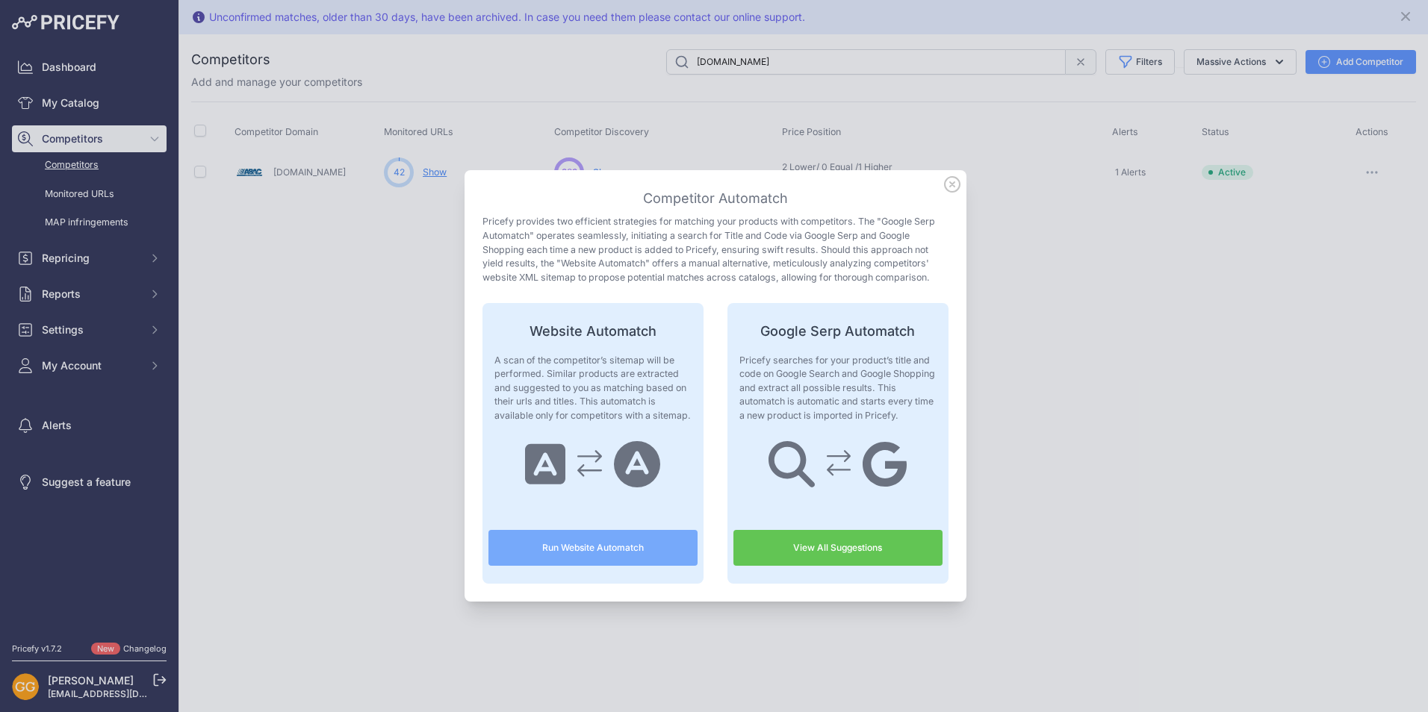
click at [854, 553] on link "View All Suggestions" at bounding box center [837, 548] width 209 height 36
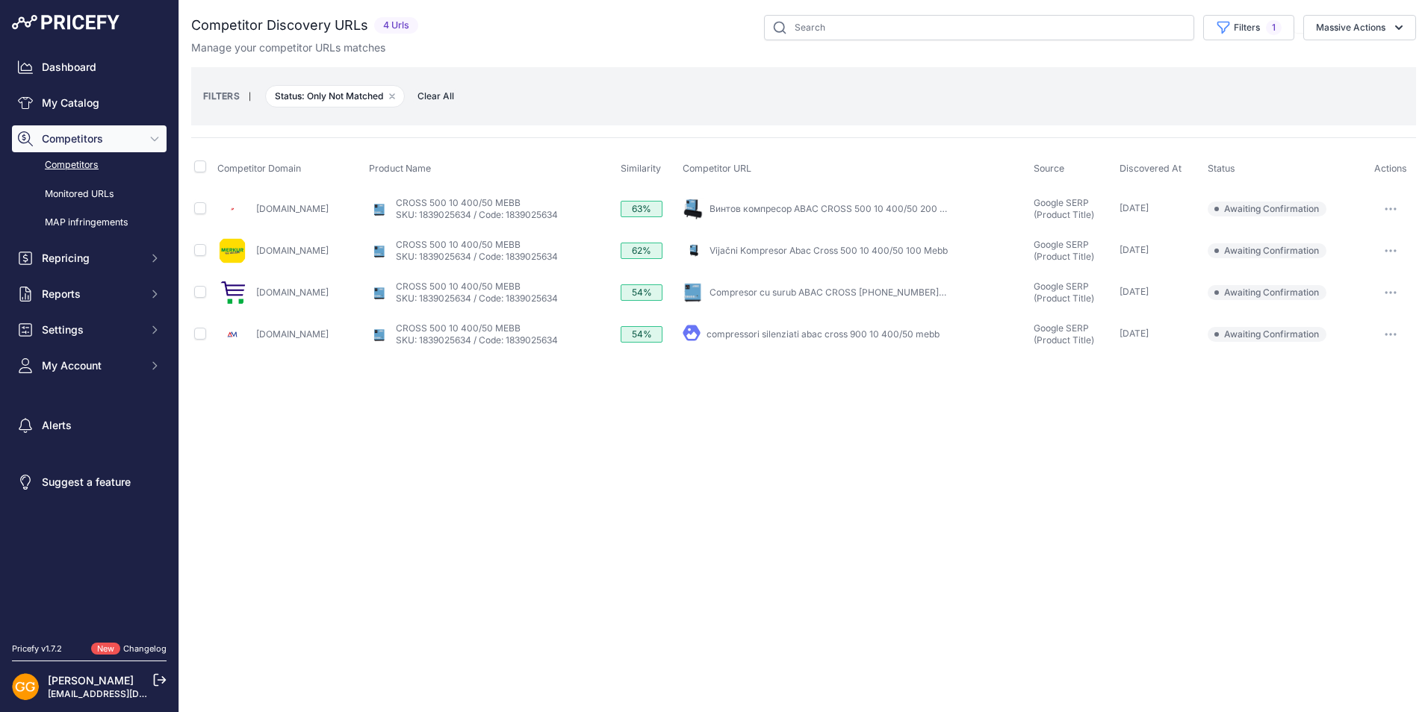
click at [1393, 208] on icon "button" at bounding box center [1391, 209] width 12 height 3
click at [1350, 241] on button "Confirm match" at bounding box center [1352, 241] width 122 height 24
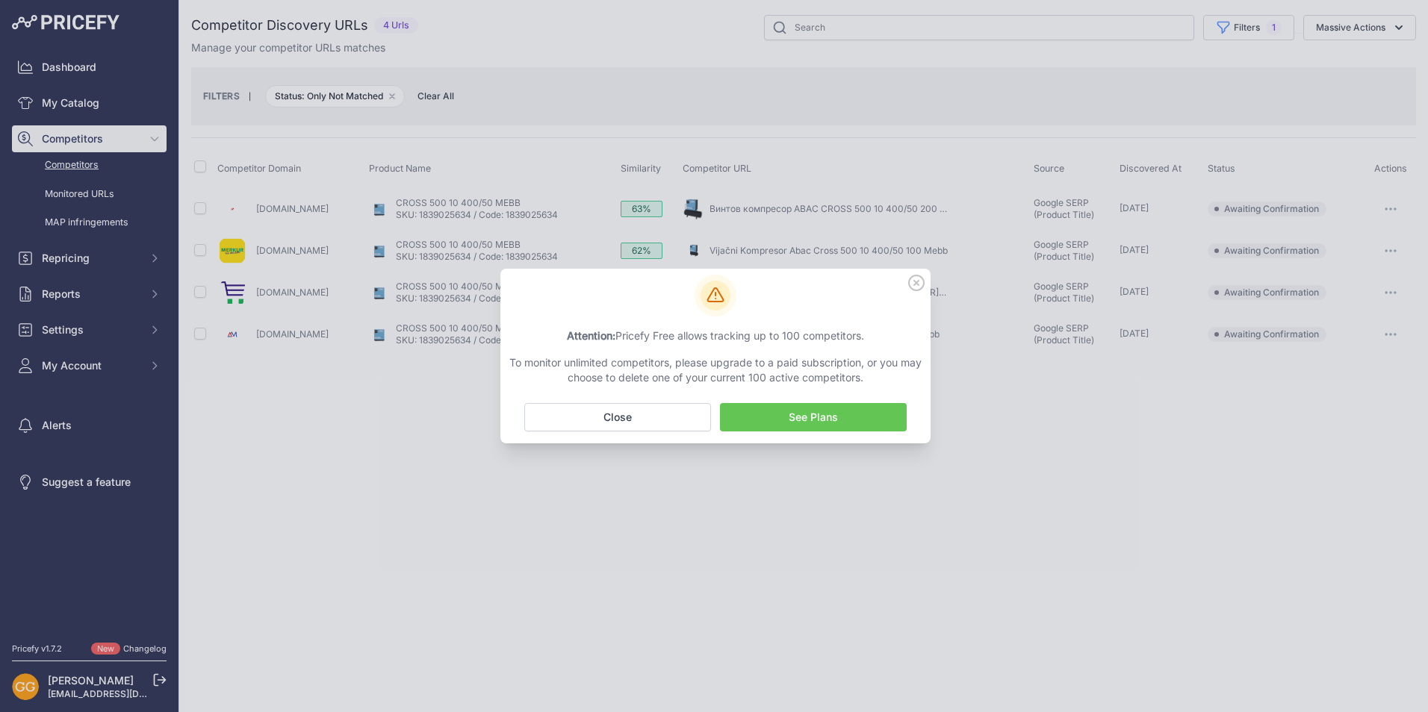
click at [920, 282] on icon at bounding box center [916, 283] width 16 height 16
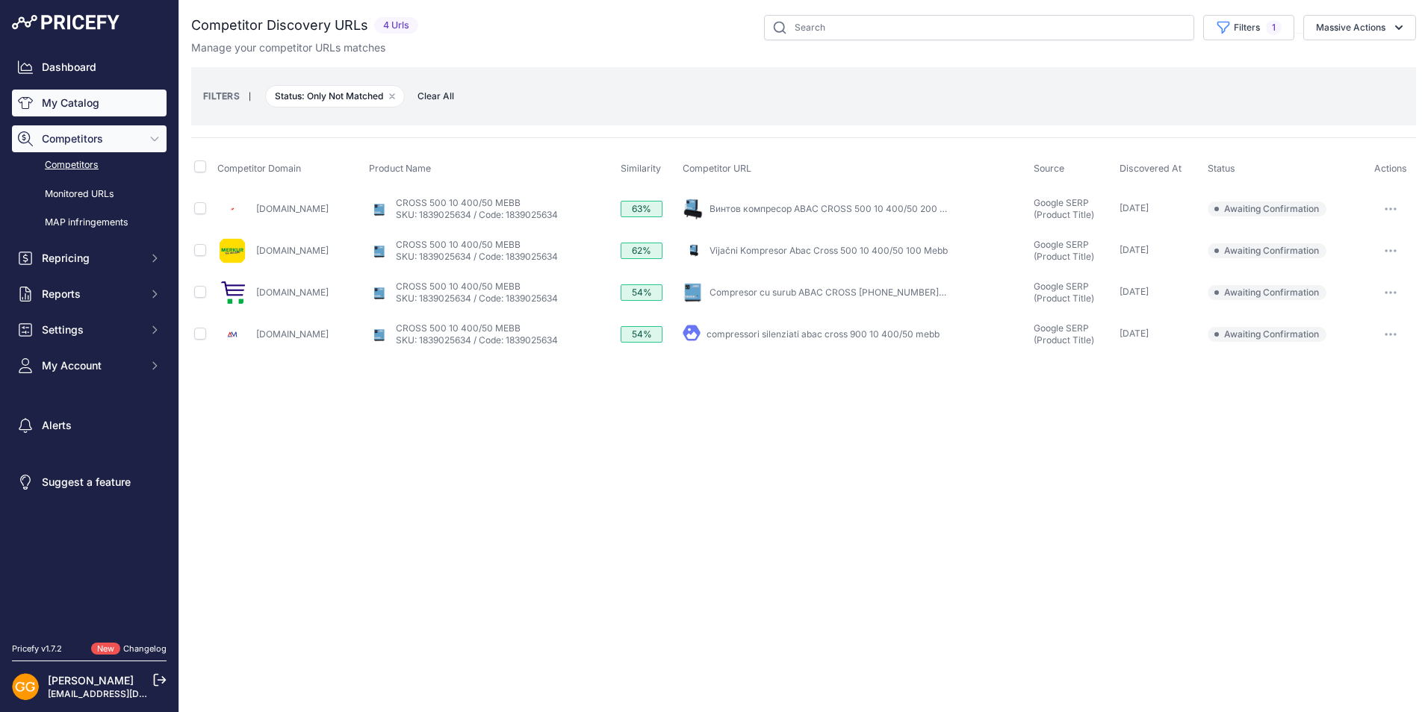
click at [101, 102] on link "My Catalog" at bounding box center [89, 103] width 155 height 27
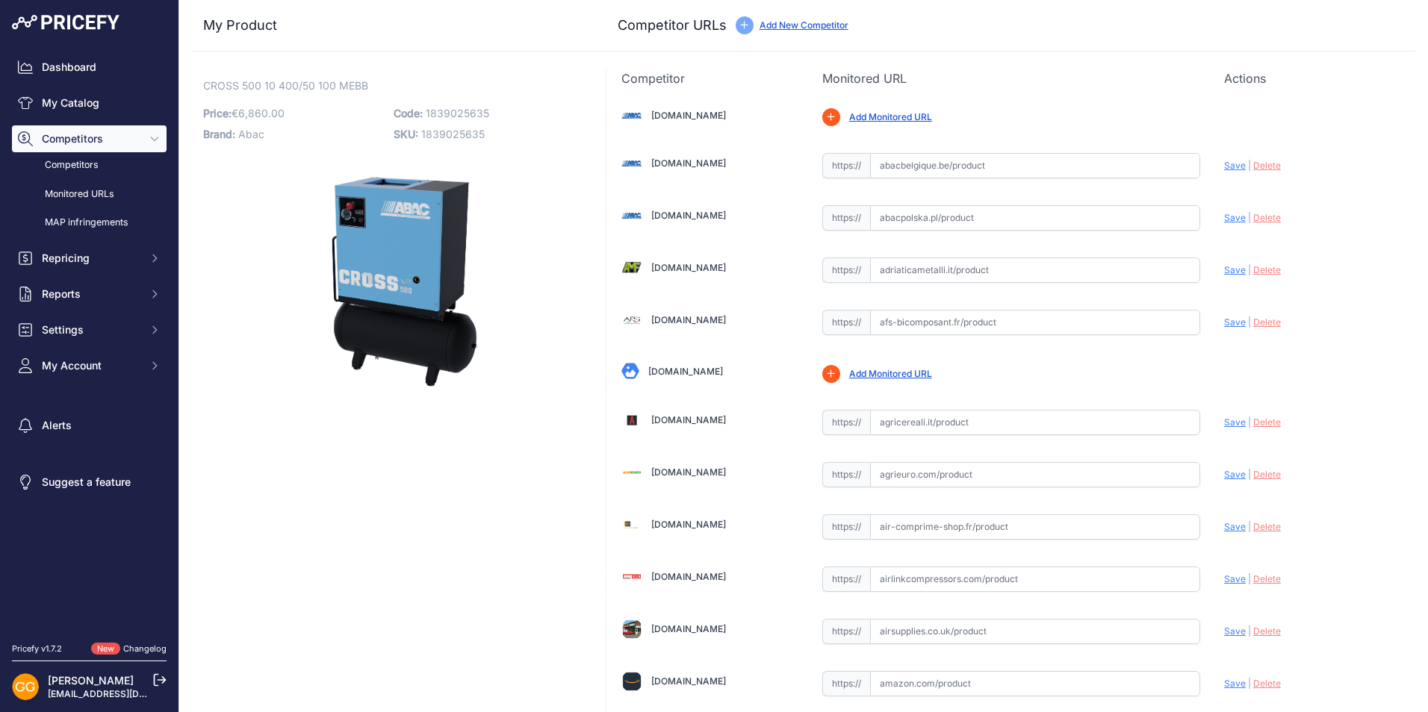
click at [786, 25] on link "Add New Competitor" at bounding box center [804, 24] width 89 height 11
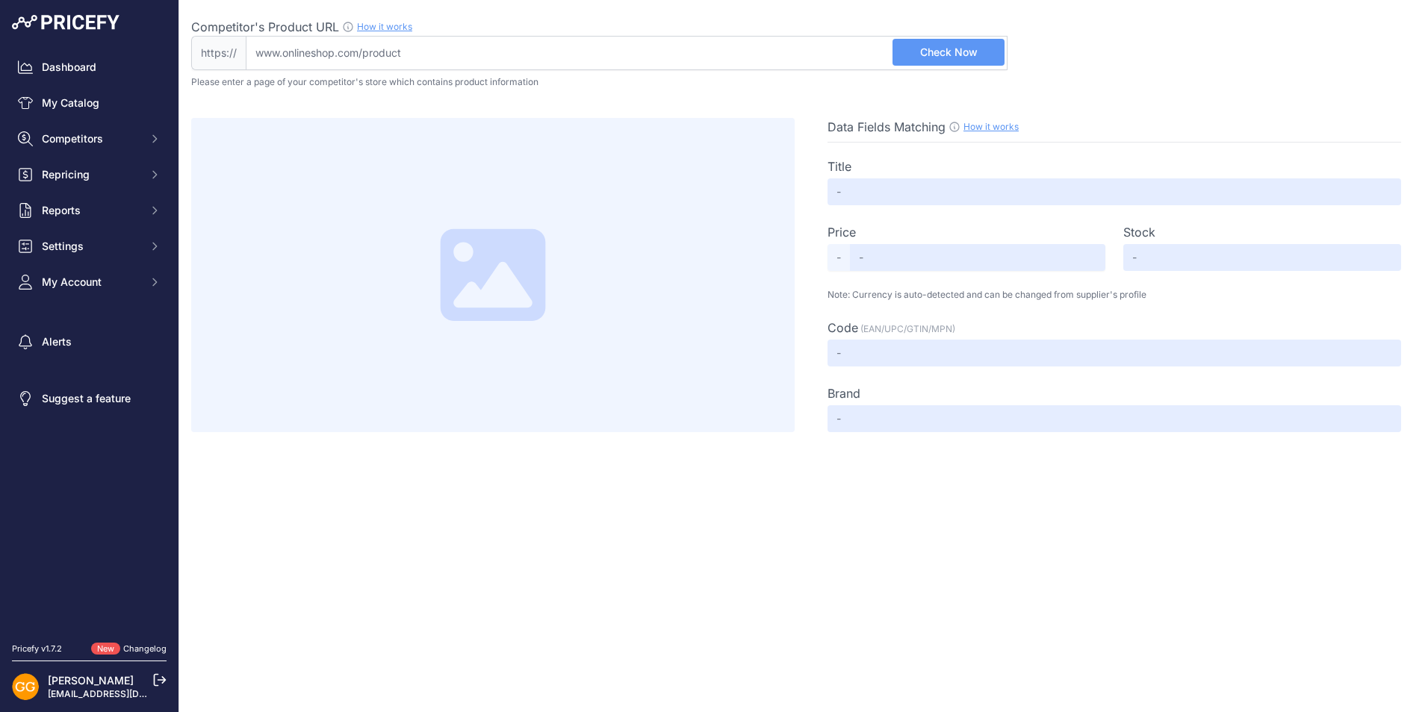
click at [762, 57] on input "Competitor's Product URL How it works In order to create your competitor's extr…" at bounding box center [627, 53] width 762 height 34
paste input "[URL][DOMAIN_NAME]"
type input "[DOMAIN_NAME][URL]"
click at [962, 55] on span "Check Now" at bounding box center [949, 52] width 58 height 15
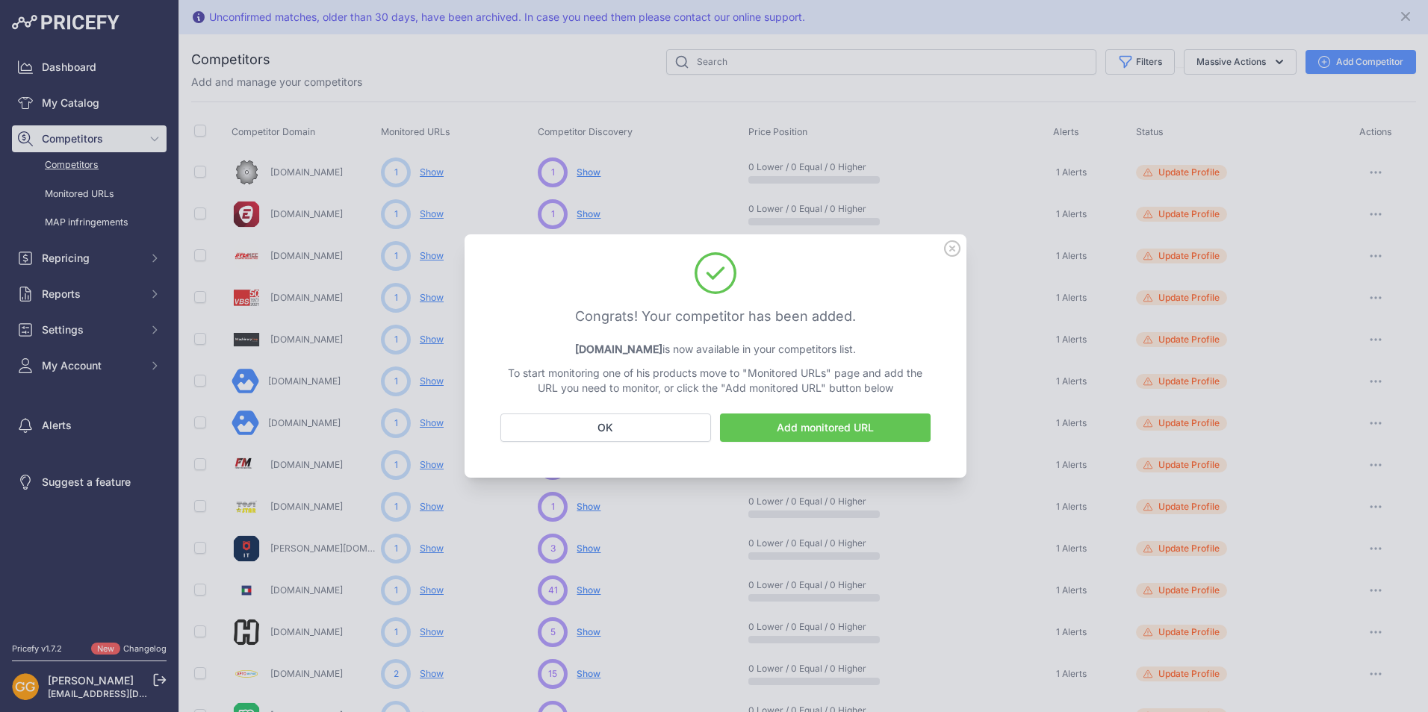
click at [951, 252] on icon at bounding box center [952, 248] width 16 height 16
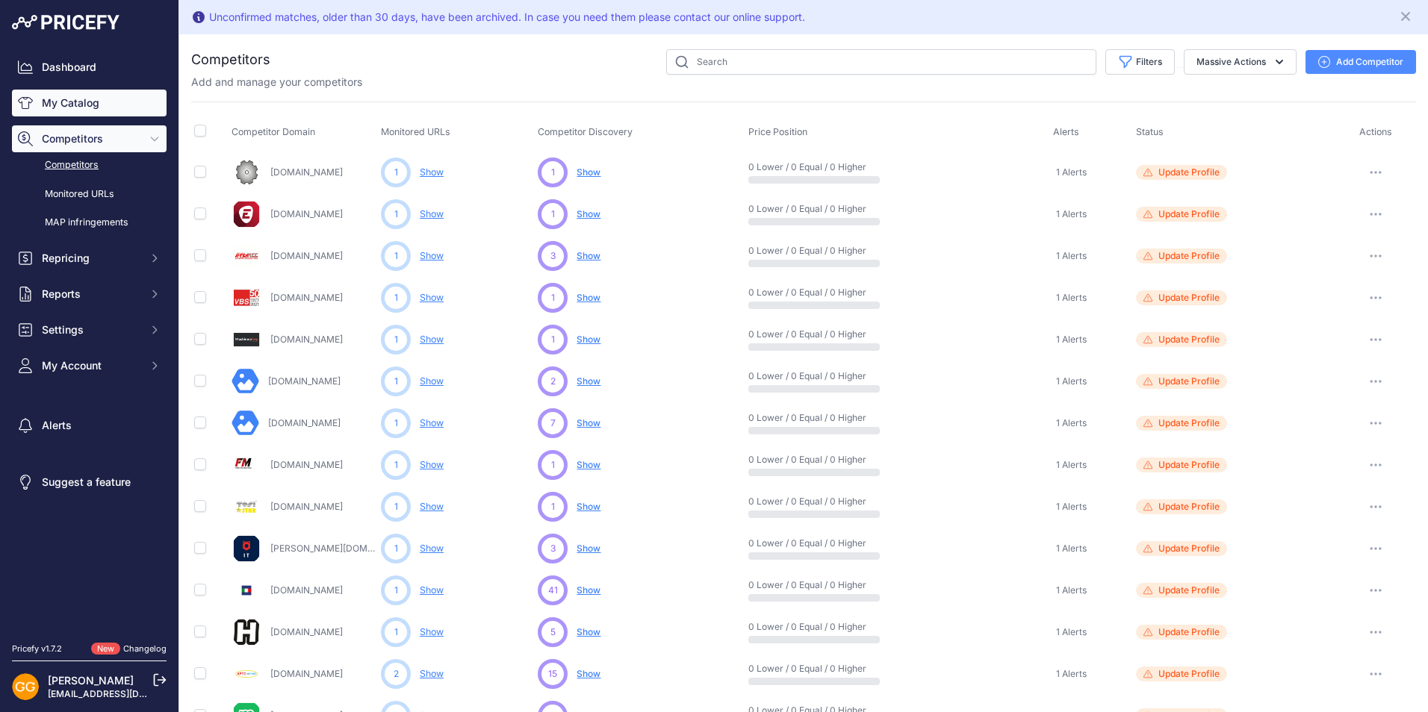
click at [96, 103] on link "My Catalog" at bounding box center [89, 103] width 155 height 27
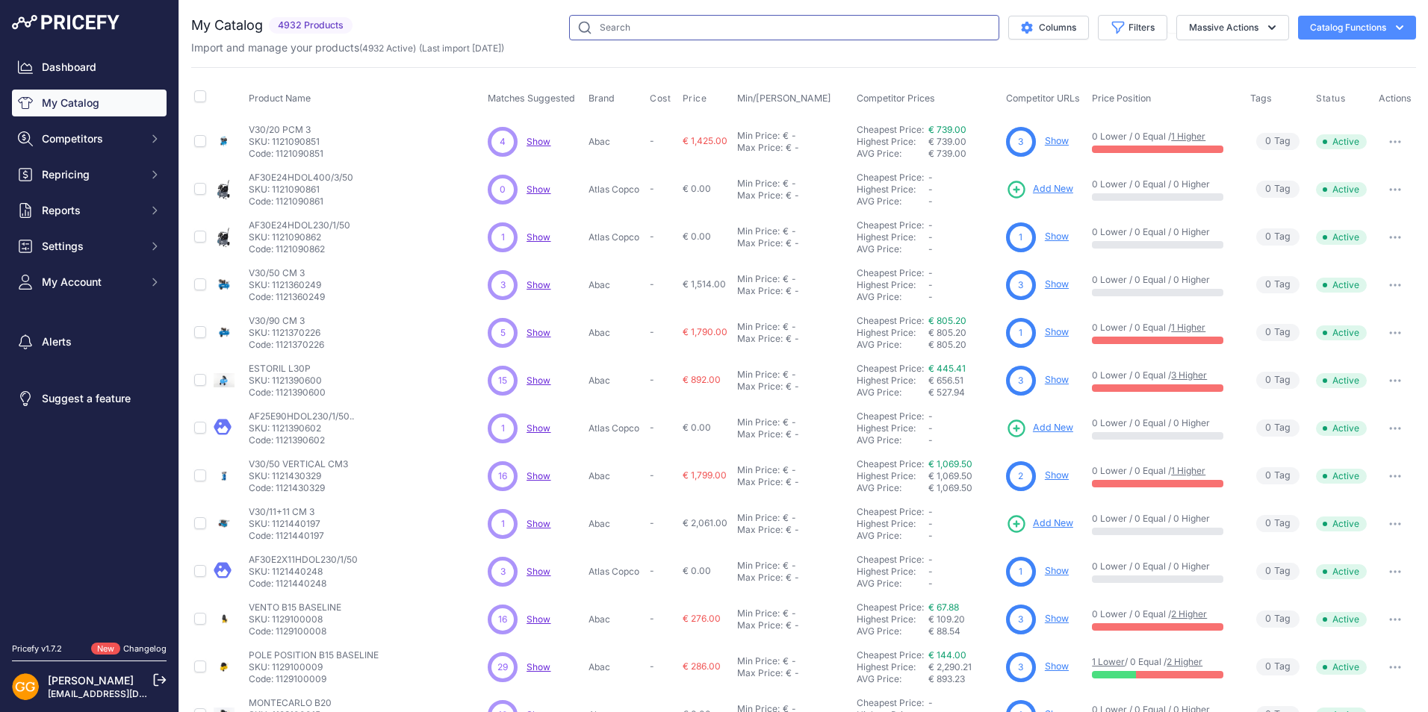
click at [751, 16] on input "text" at bounding box center [784, 27] width 430 height 25
paste input "https://shop.abacaircompressors.com/en-INT/products/1839025635/cross-500-10-400…"
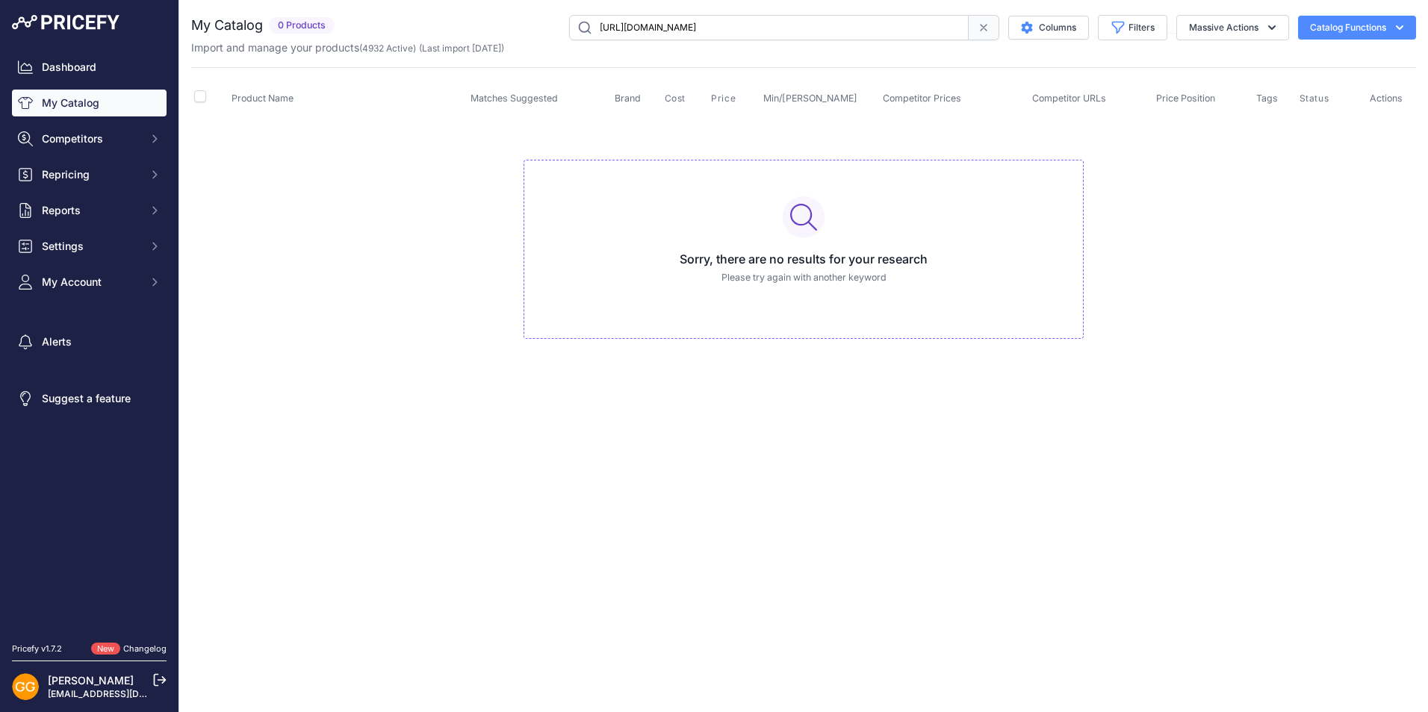
click at [896, 22] on input "https://shop.abacaircompressors.com/en-INT/products/1839025635/cross-500-10-400…" at bounding box center [769, 27] width 400 height 25
click at [836, 22] on input "https://shop.abacaircompressors.com/en-INT/products/1839025635/cross-500-10-400…" at bounding box center [769, 27] width 400 height 25
click at [836, 22] on input "1839025635/cross-500-10-40050-100-mebb" at bounding box center [769, 27] width 400 height 25
type input "1839025635"
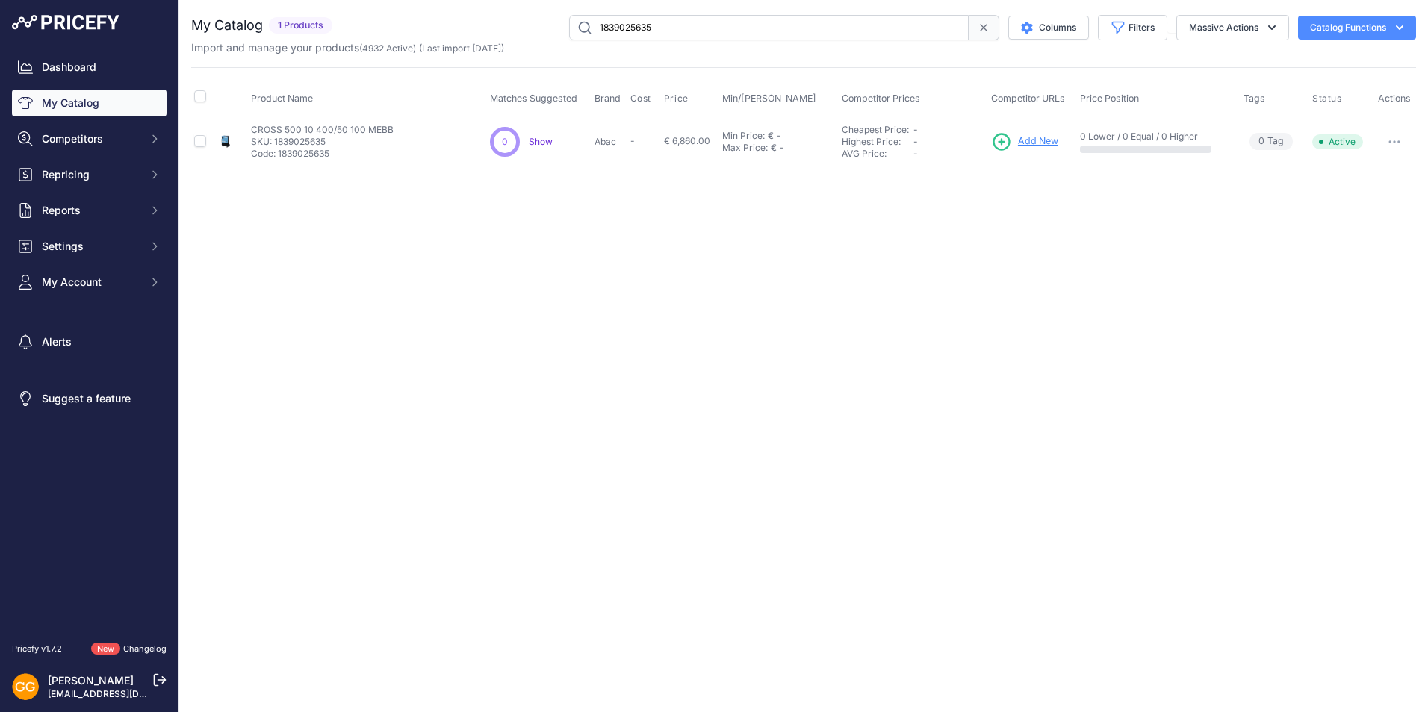
click at [1046, 141] on span "Add New" at bounding box center [1038, 141] width 40 height 14
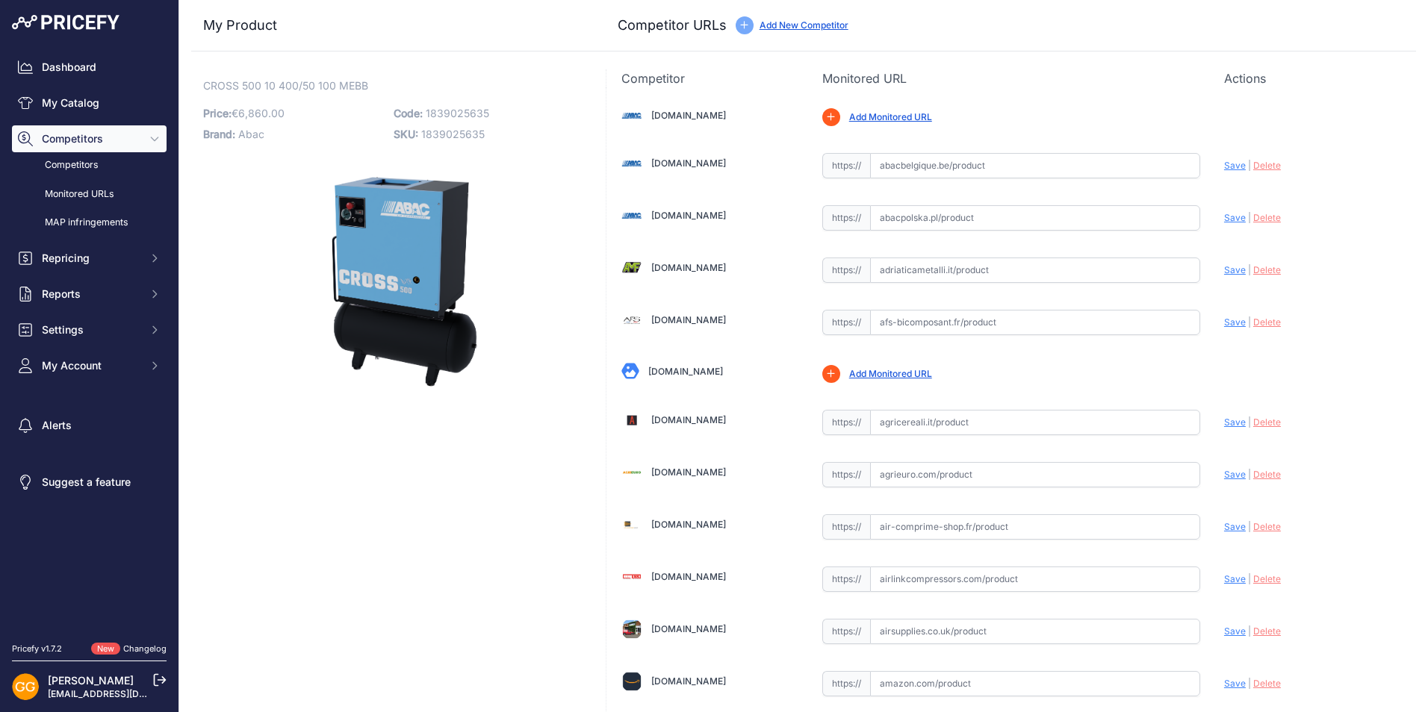
click at [804, 23] on link "Add New Competitor" at bounding box center [804, 24] width 89 height 11
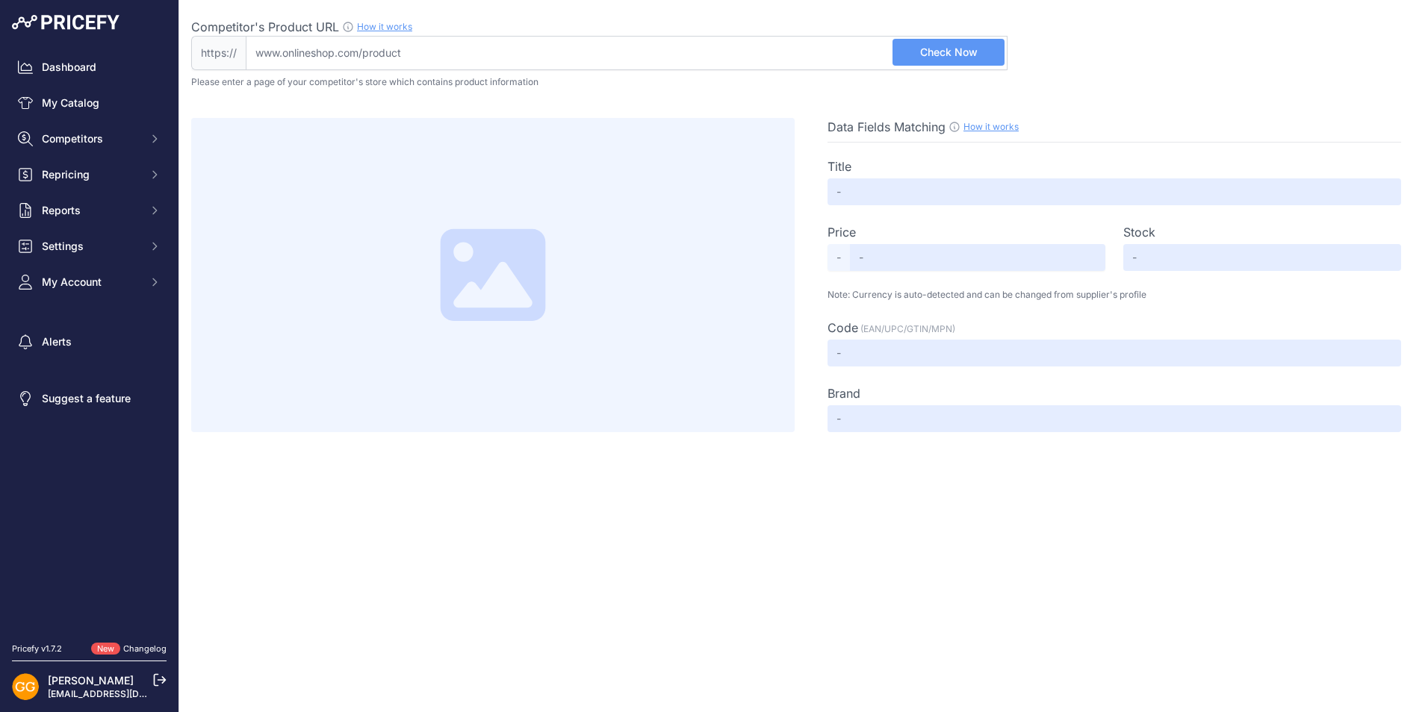
click at [733, 36] on input "Competitor's Product URL How it works In order to create your competitor's extr…" at bounding box center [627, 53] width 762 height 34
paste input "[URL][DOMAIN_NAME]"
type input "[DOMAIN_NAME][URL]"
click at [933, 55] on span "Check Now" at bounding box center [949, 52] width 58 height 15
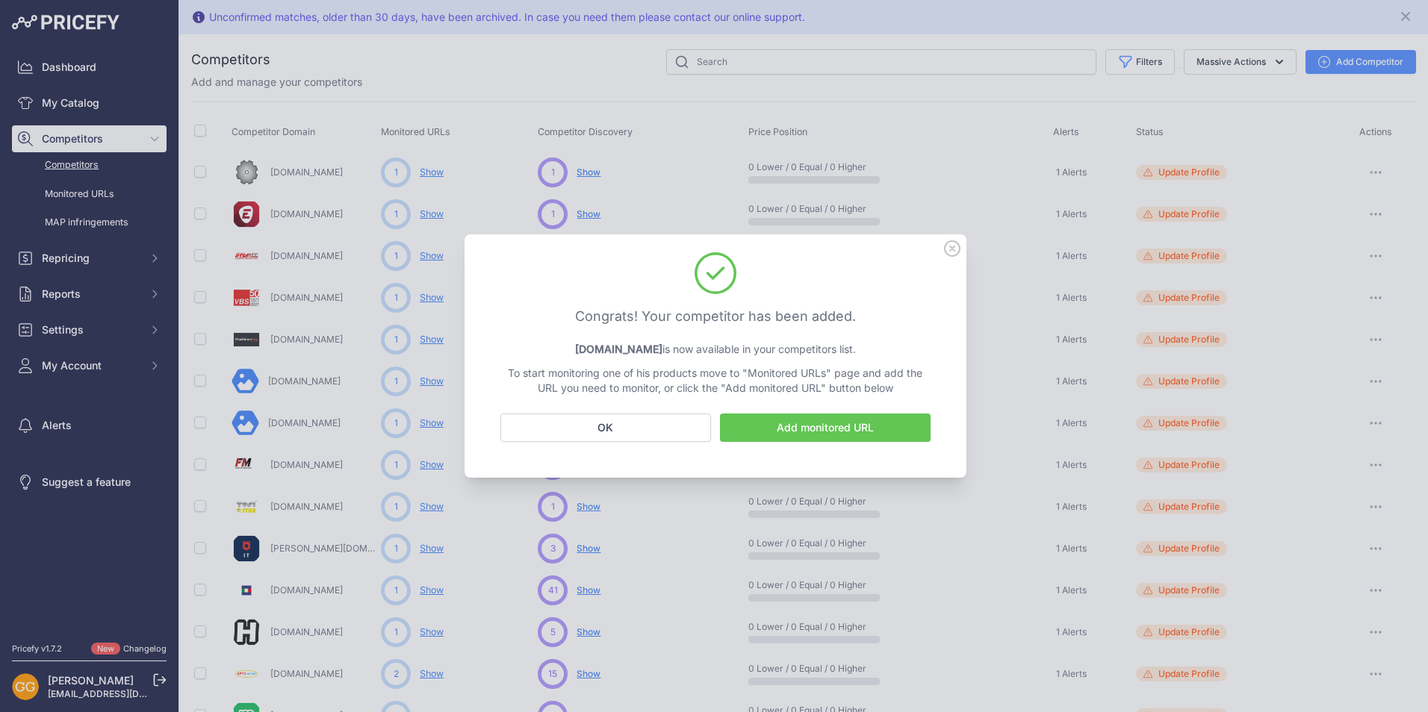
click at [834, 422] on link "Add monitored URL" at bounding box center [825, 428] width 211 height 28
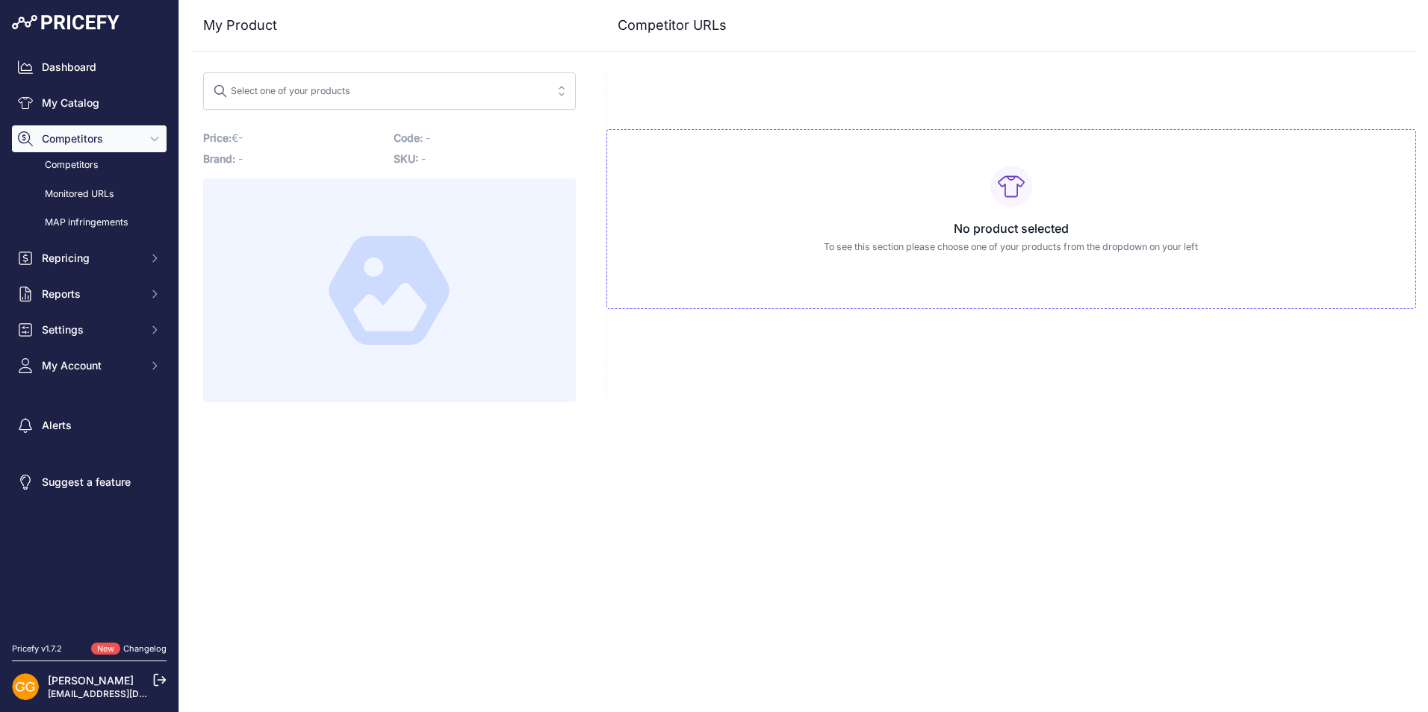
click at [400, 99] on span "Select one of your products" at bounding box center [379, 91] width 332 height 24
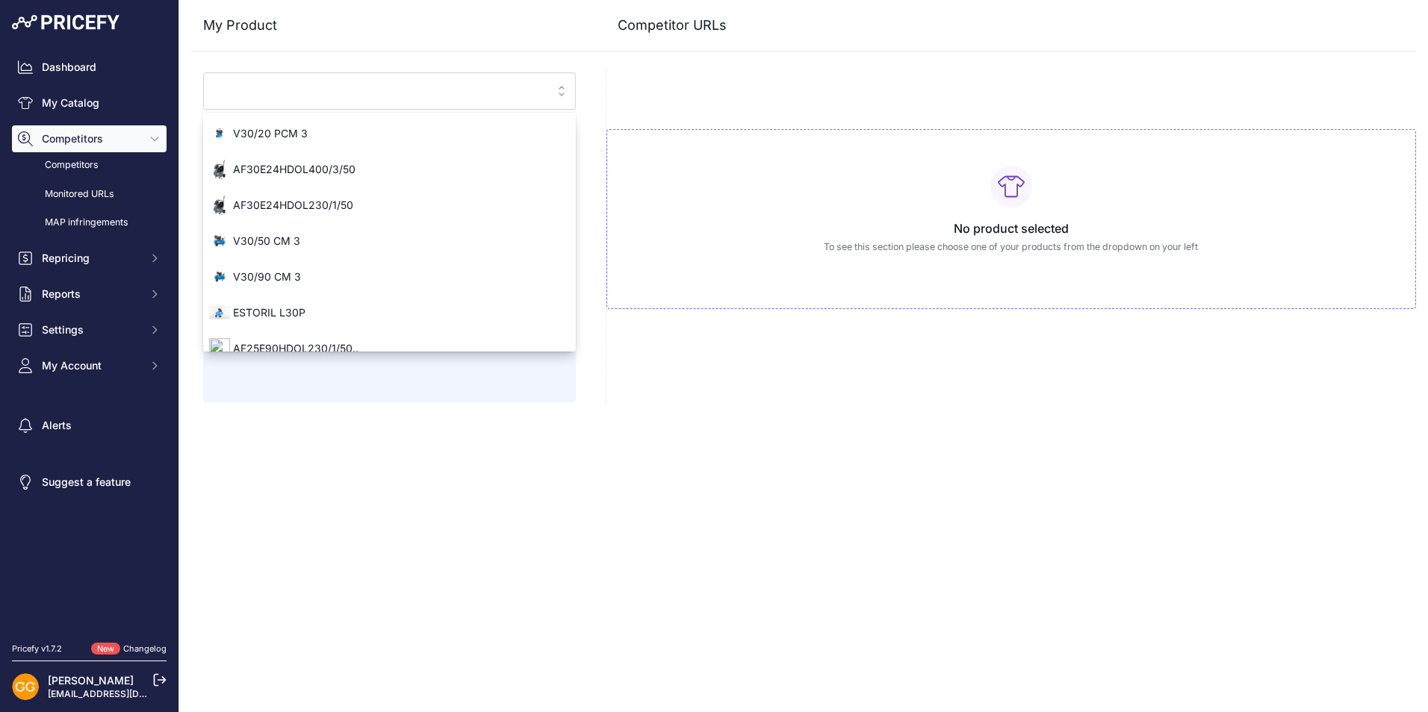
click at [236, 82] on input "search" at bounding box center [379, 91] width 332 height 24
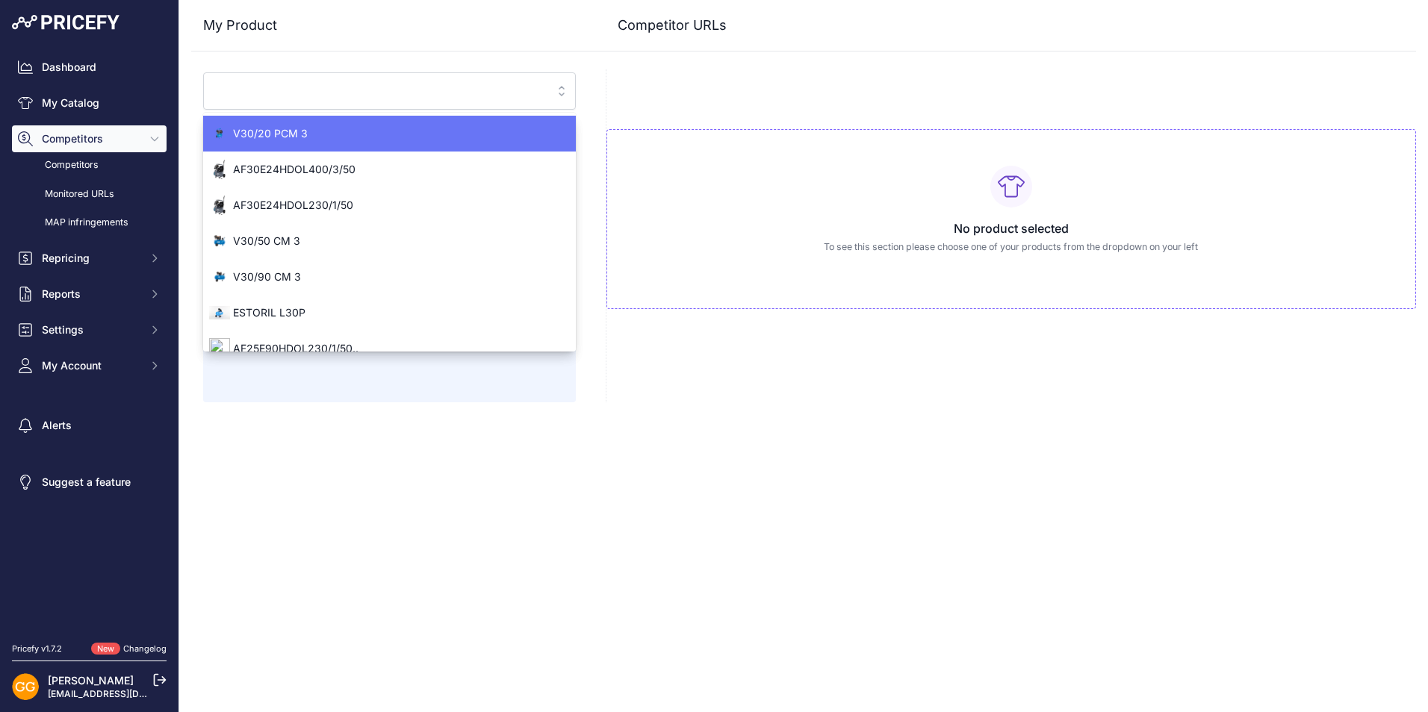
paste input "CROSS 500 10 400/50 100 MEBB"
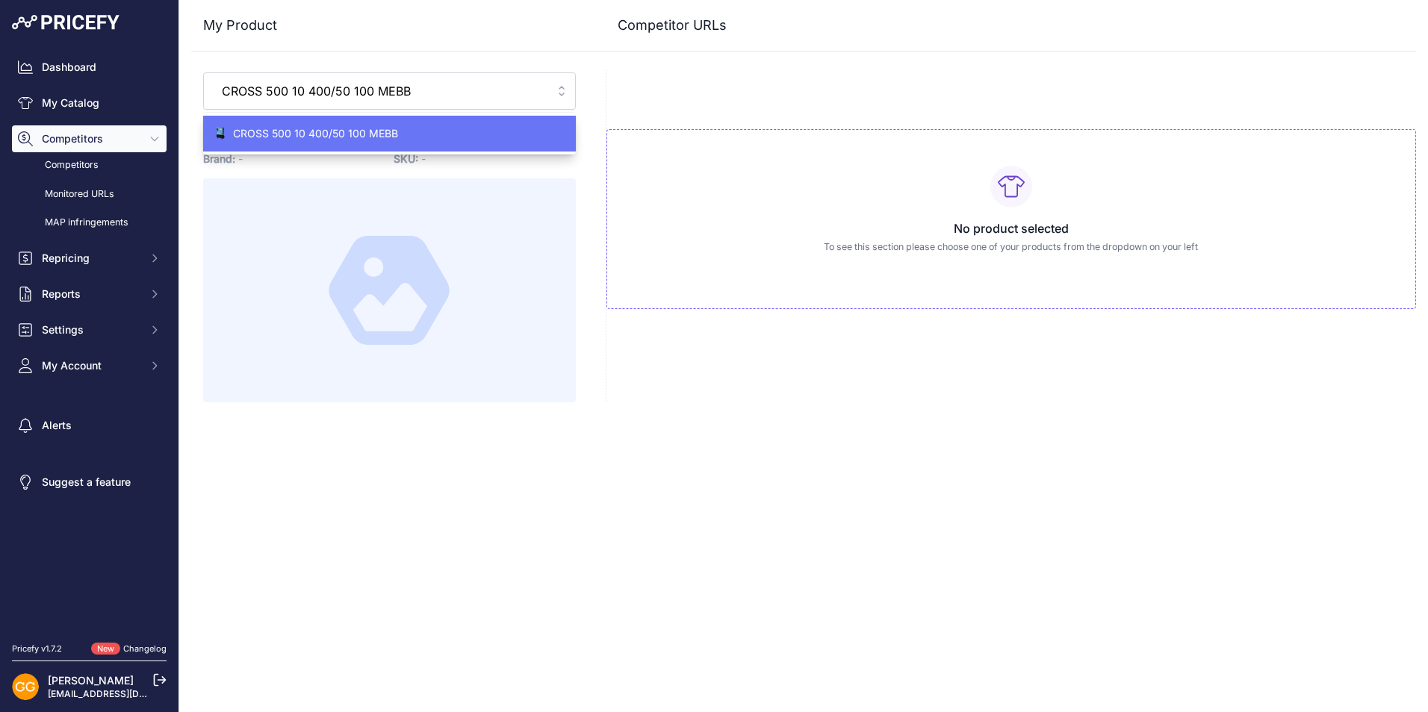
type input "CROSS 500 10 400/50 100 MEBB"
click at [326, 128] on span "CROSS 500 10 400/50 100 MEBB" at bounding box center [389, 133] width 373 height 15
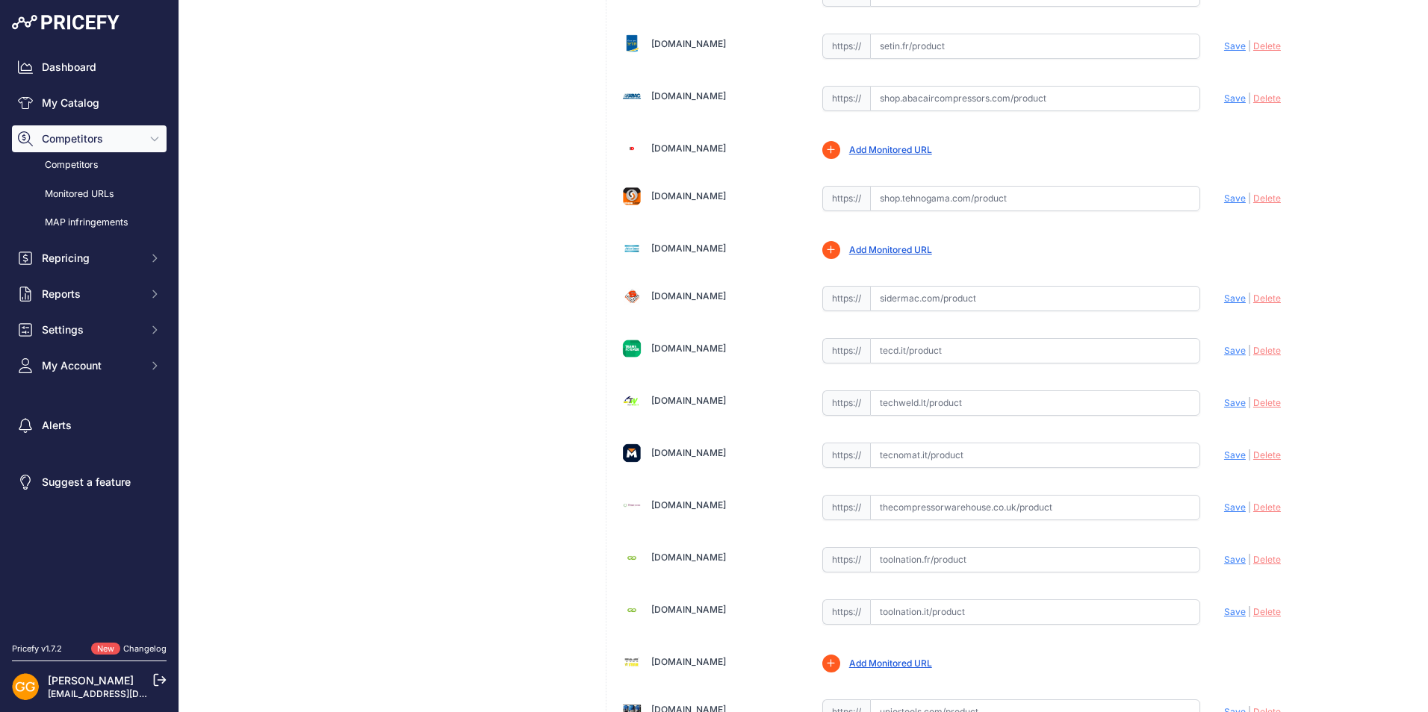
scroll to position [4612, 0]
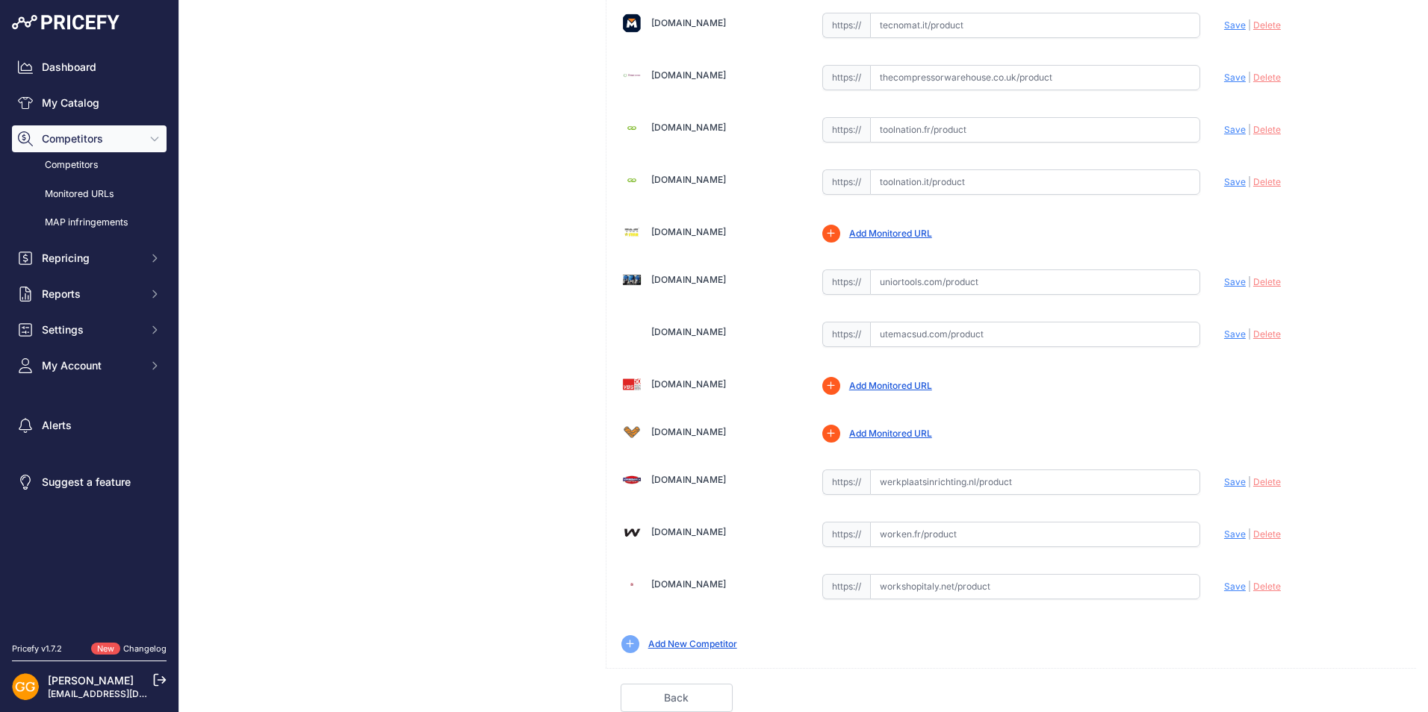
click at [672, 647] on link "Add New Competitor" at bounding box center [692, 644] width 89 height 11
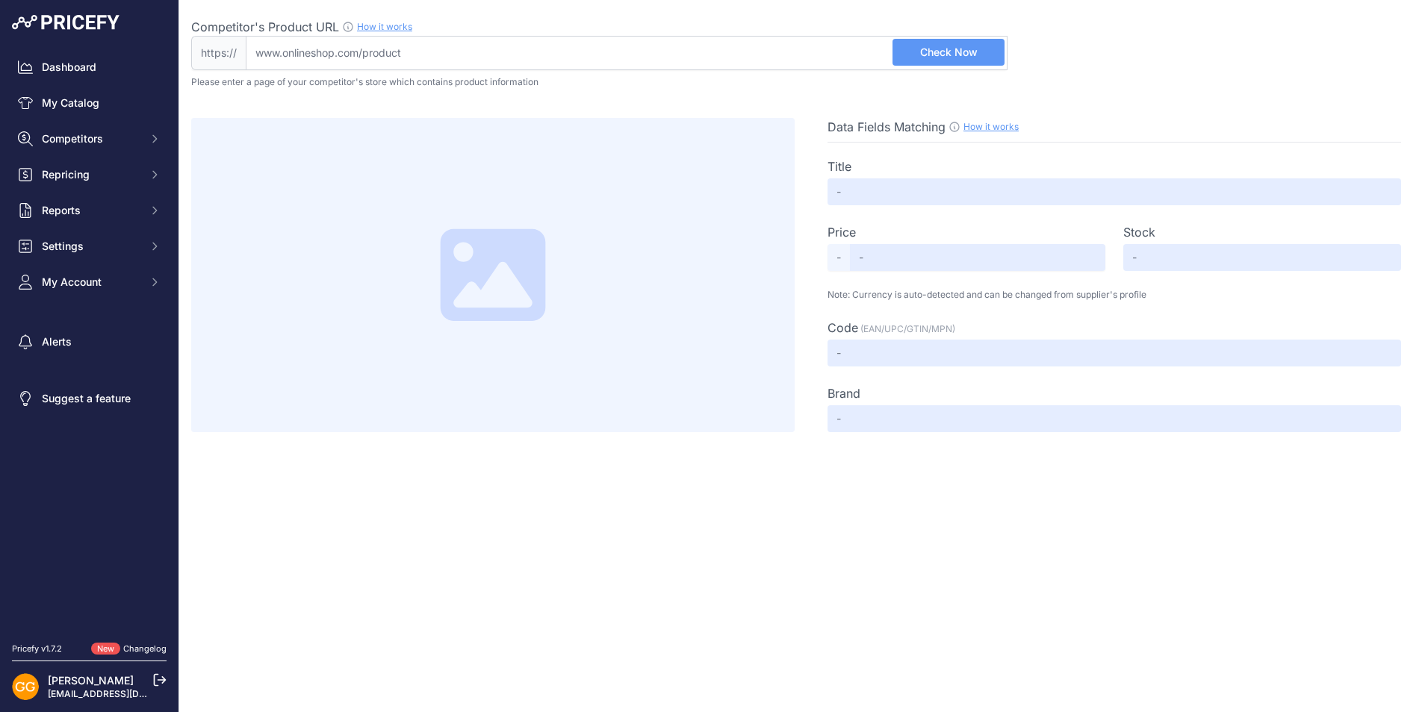
click at [440, 54] on input "Competitor's Product URL How it works In order to create your competitor's extr…" at bounding box center [627, 53] width 762 height 34
paste input "CROSS 500 10 400/50 100 MEBB"
type input "C"
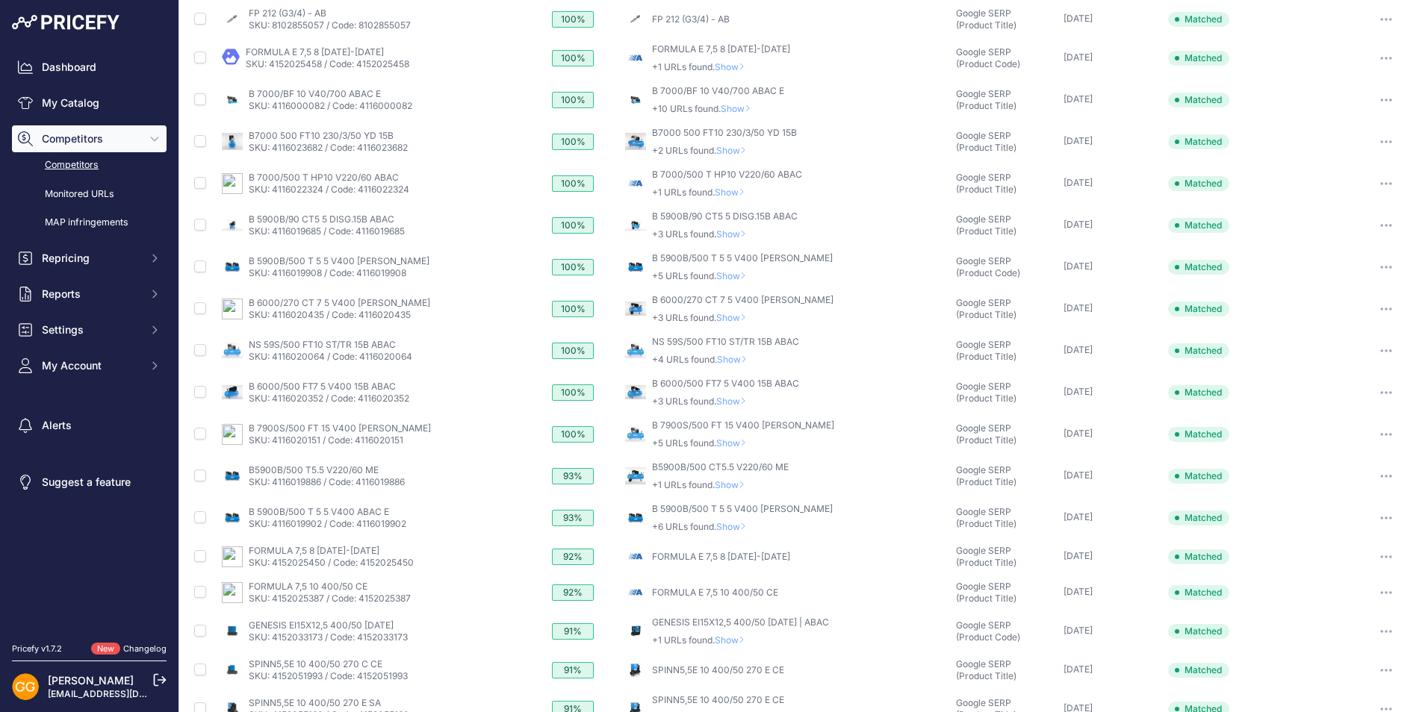
scroll to position [274, 0]
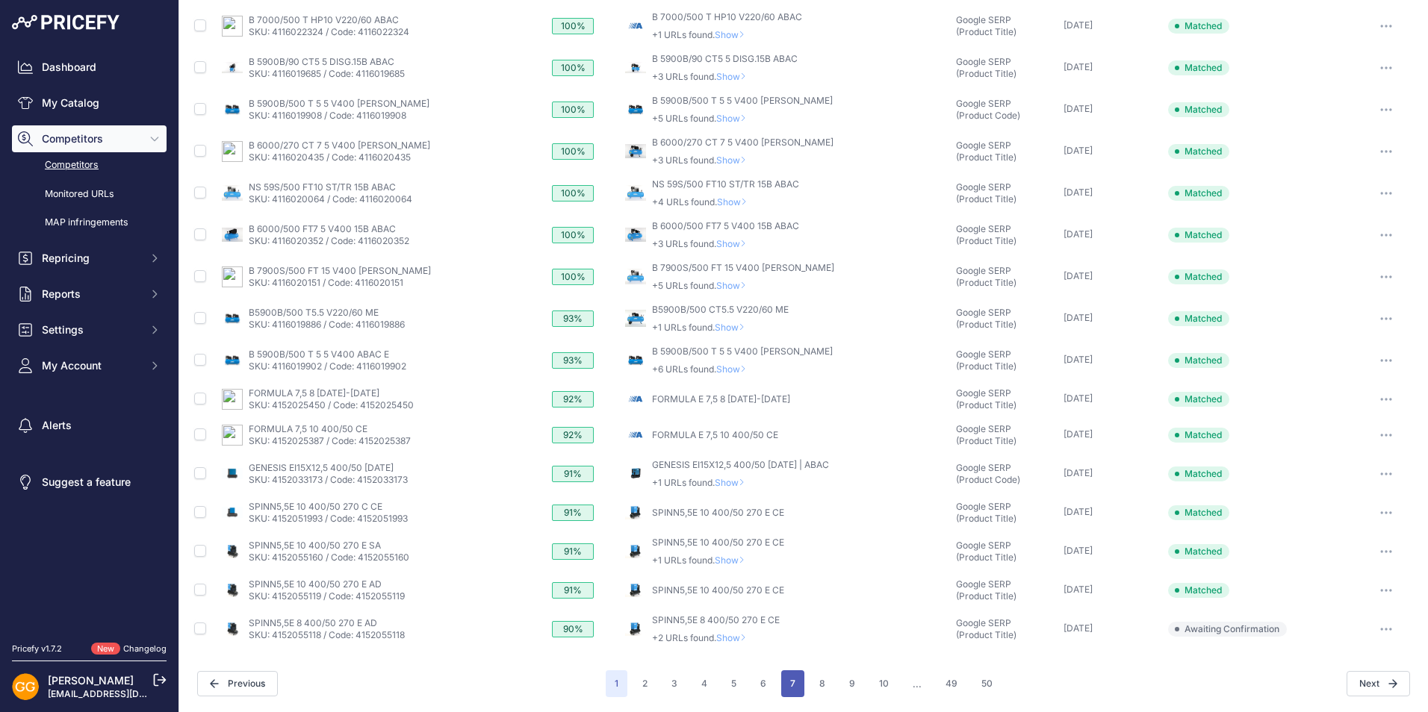
click at [788, 686] on button "7" at bounding box center [792, 684] width 23 height 27
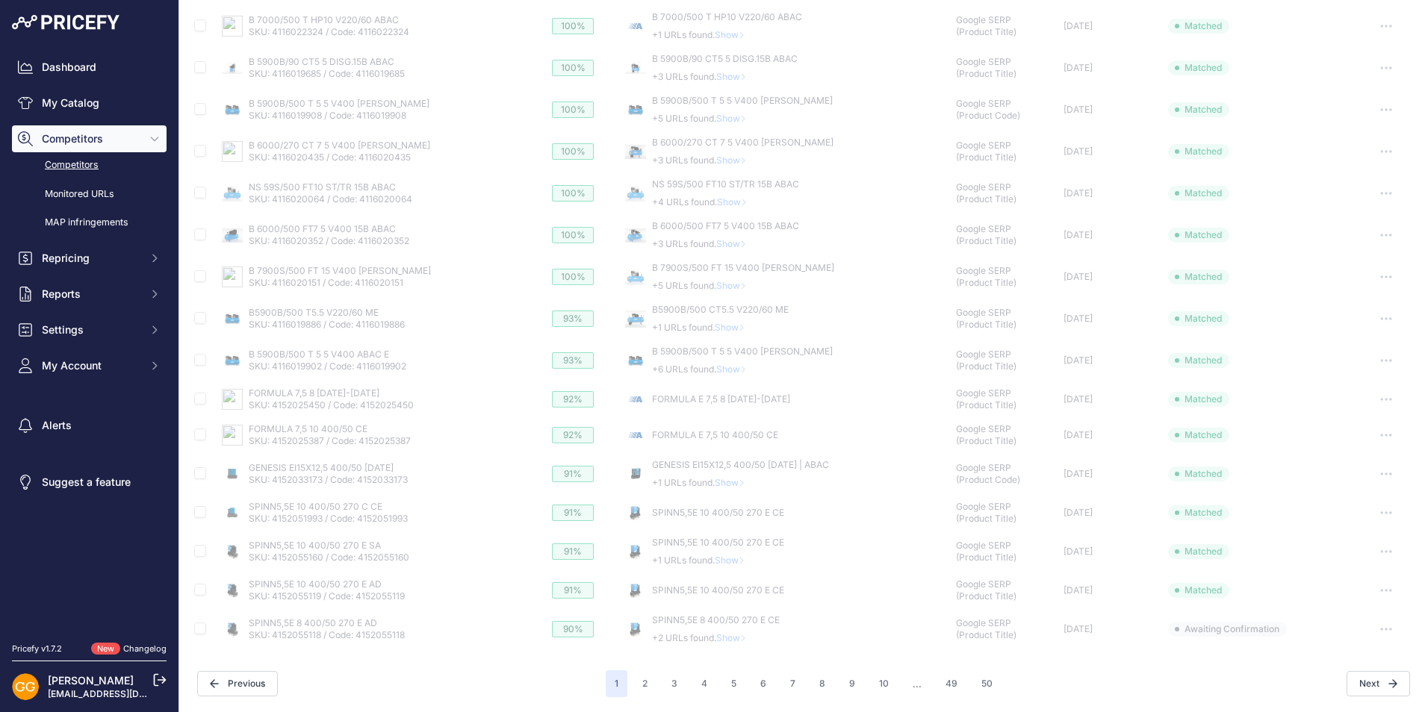
scroll to position [0, 0]
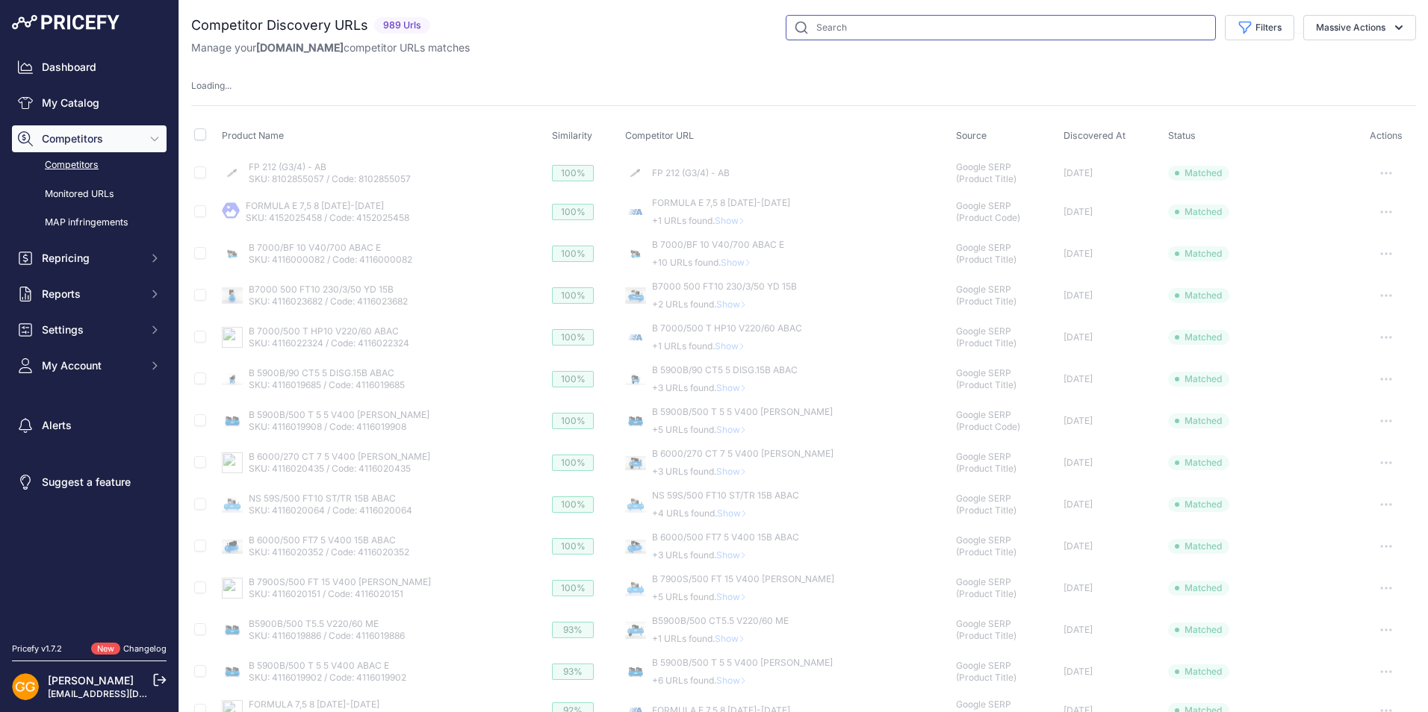
click at [837, 25] on input "text" at bounding box center [1001, 27] width 430 height 25
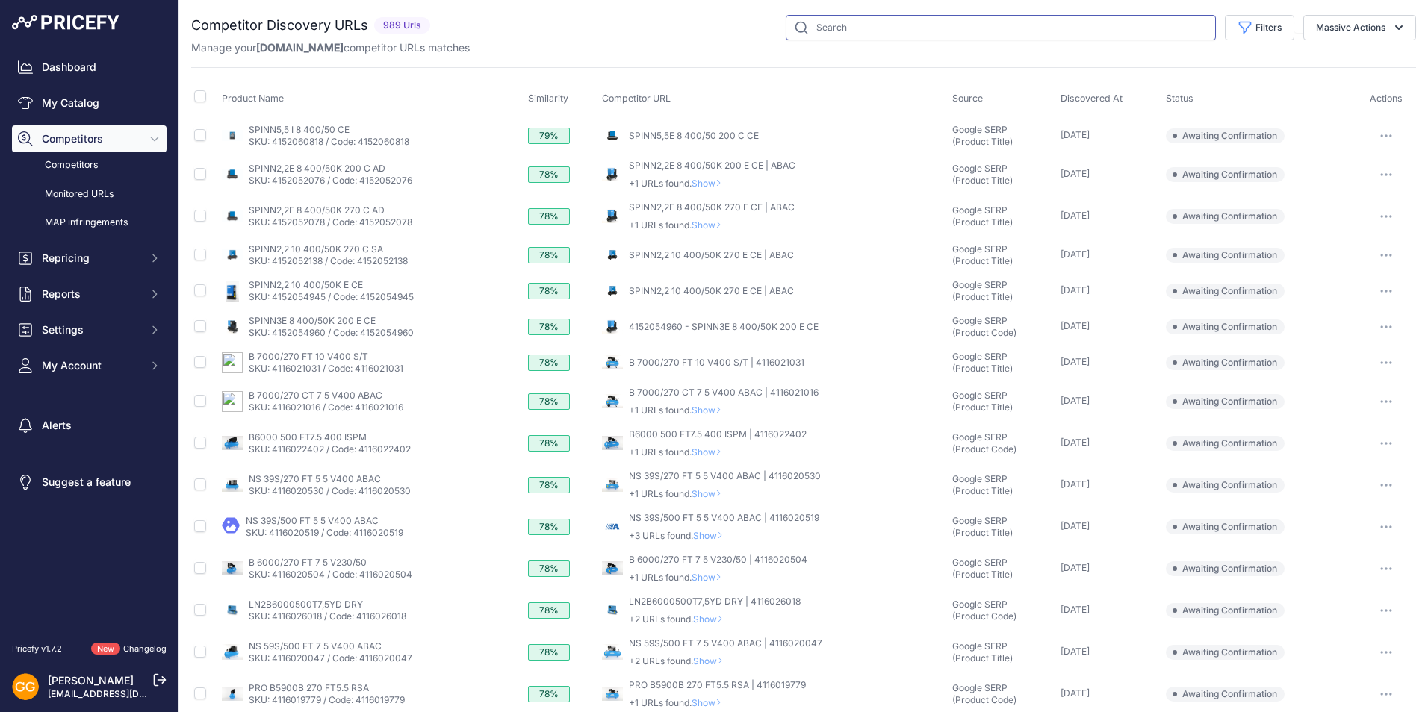
click at [863, 28] on input "text" at bounding box center [1001, 27] width 430 height 25
paste input "1839025635"
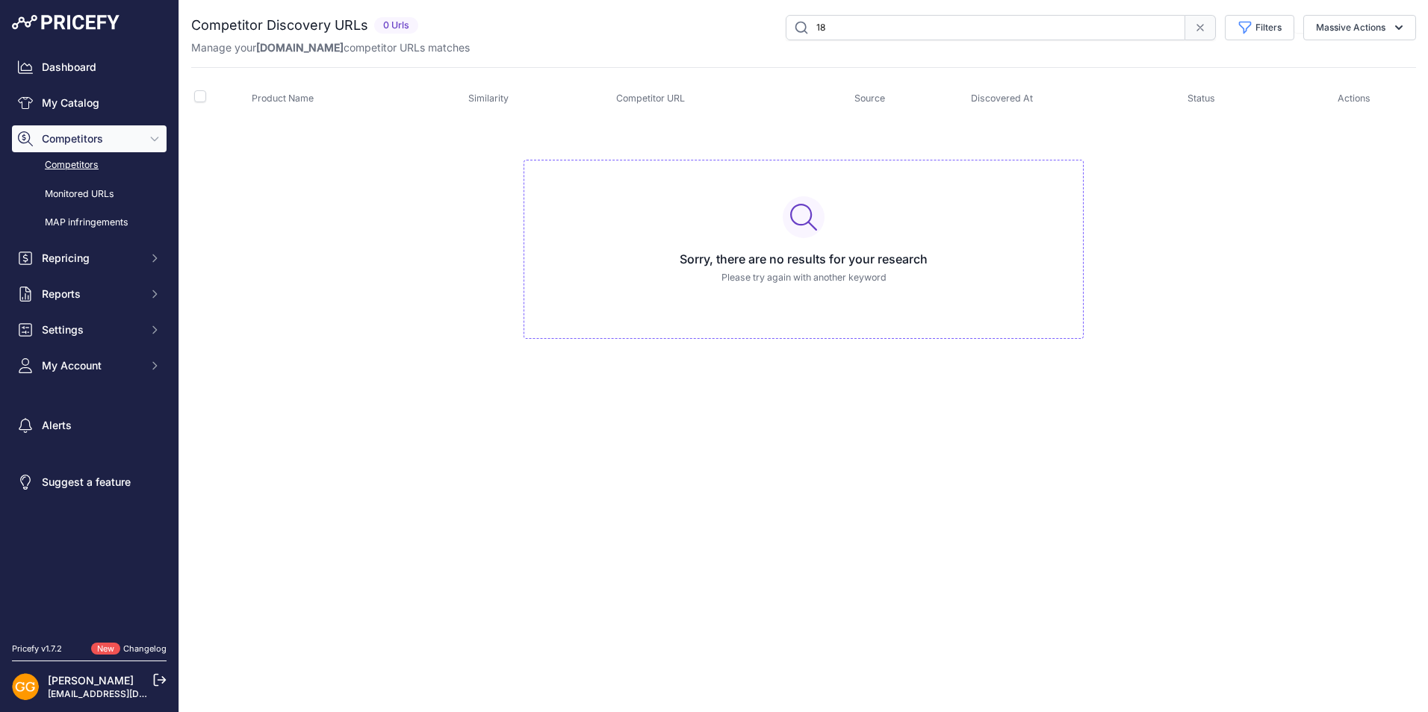
type input "1"
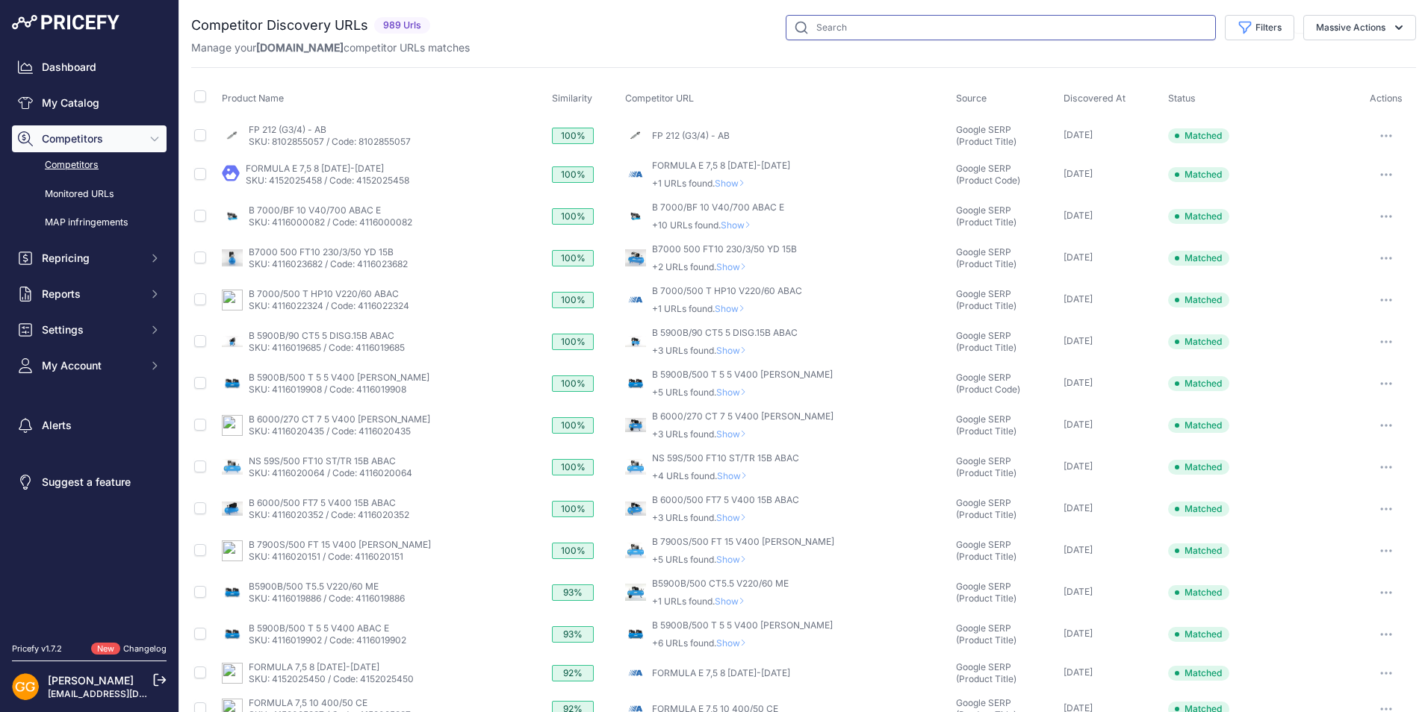
click at [889, 18] on input "text" at bounding box center [1001, 27] width 430 height 25
paste input "[URL][DOMAIN_NAME]"
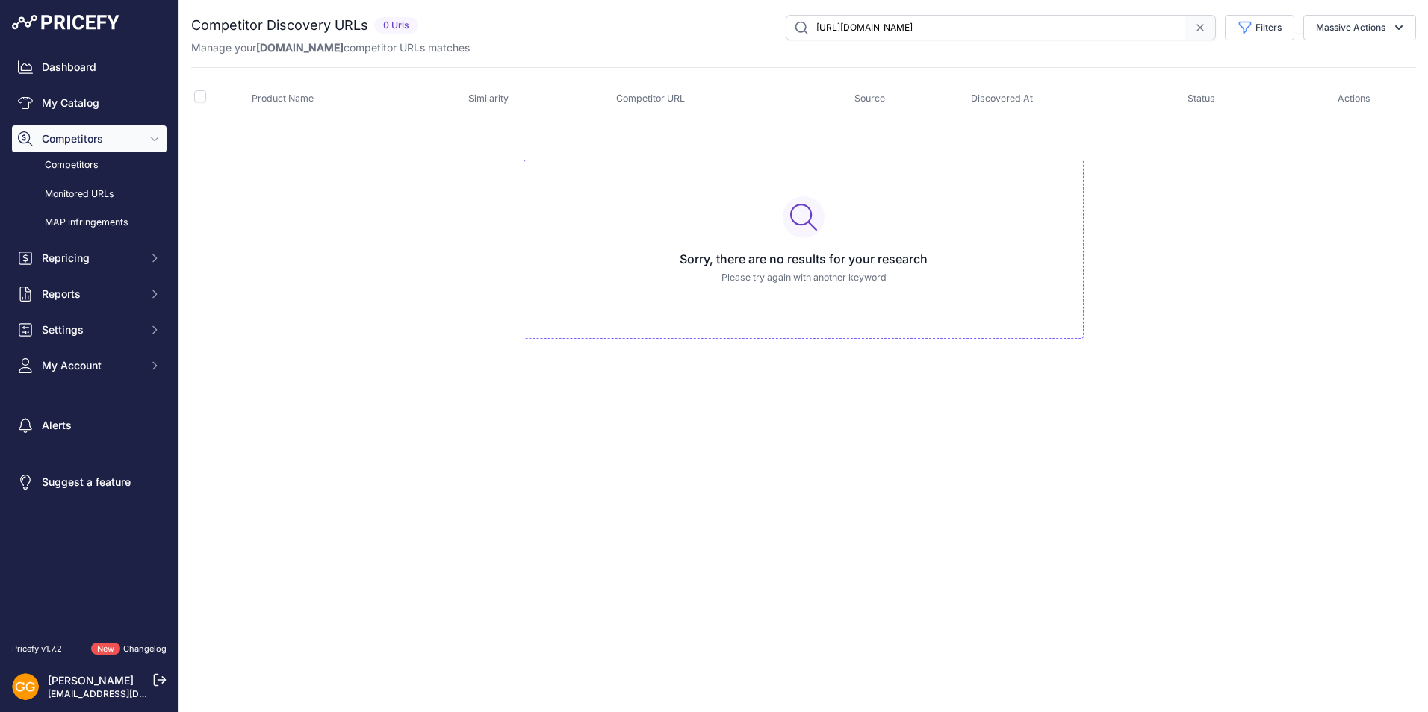
click at [822, 28] on input "[URL][DOMAIN_NAME]" at bounding box center [986, 27] width 400 height 25
click at [818, 24] on input "[URL][DOMAIN_NAME]" at bounding box center [986, 27] width 400 height 25
click at [1149, 22] on input "[DOMAIN_NAME][URL]" at bounding box center [986, 27] width 400 height 25
click at [1134, 27] on input "[DOMAIN_NAME][URL]" at bounding box center [986, 27] width 400 height 25
type input "[DOMAIN_NAME]"
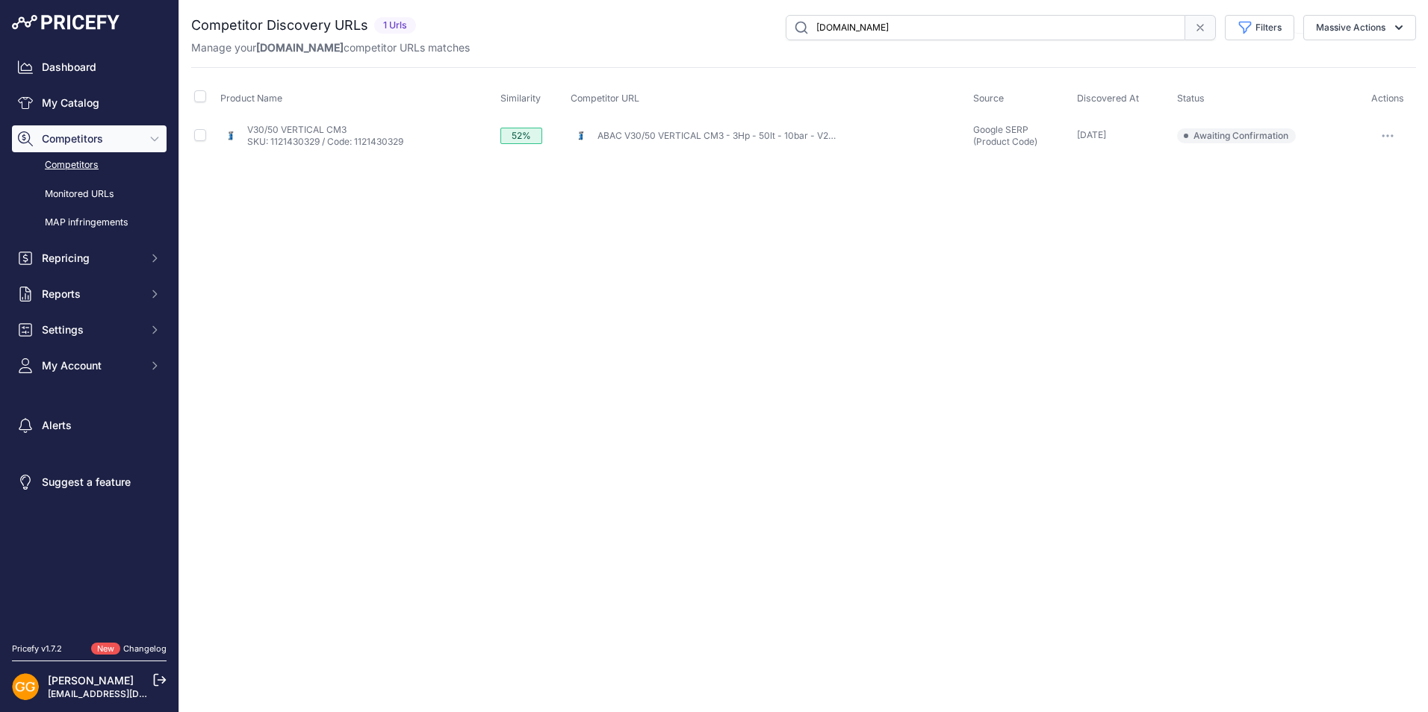
click at [1386, 137] on icon "button" at bounding box center [1388, 135] width 12 height 3
click at [1361, 165] on button "Confirm match" at bounding box center [1352, 167] width 122 height 24
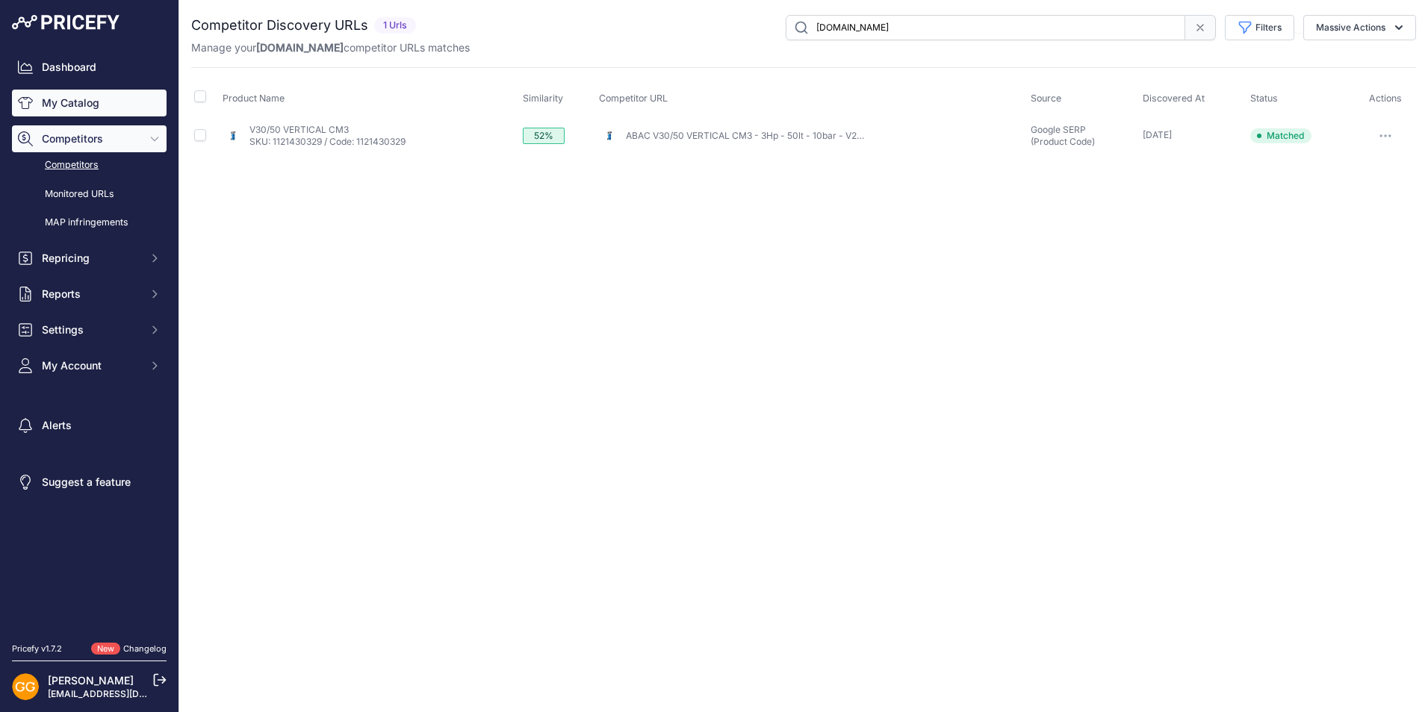
click at [75, 90] on link "My Catalog" at bounding box center [89, 103] width 155 height 27
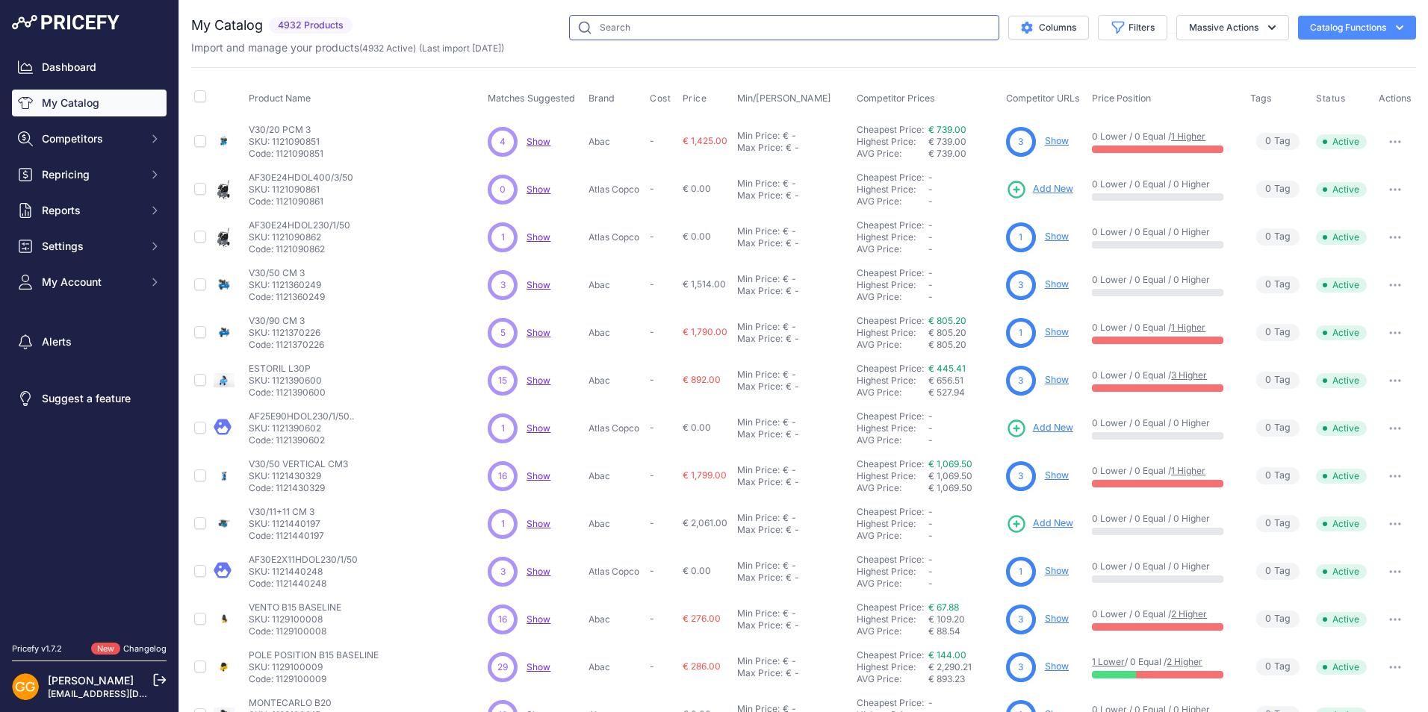
click at [761, 31] on input "text" at bounding box center [784, 27] width 430 height 25
paste input "1839025635"
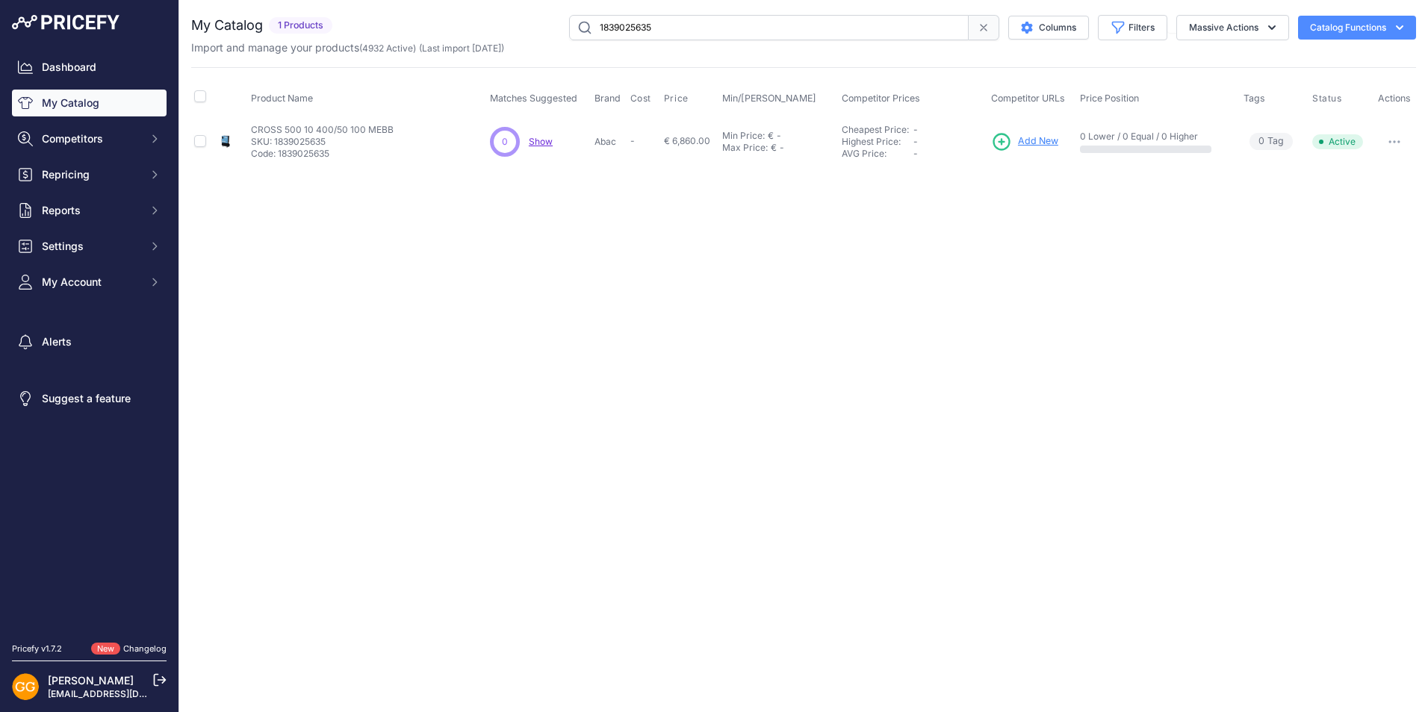
click at [808, 19] on input "1839025635" at bounding box center [769, 27] width 400 height 25
paste input "6"
type input "1839025636"
click at [543, 144] on span "Show" at bounding box center [541, 141] width 24 height 11
click at [542, 140] on span "Show" at bounding box center [541, 141] width 24 height 11
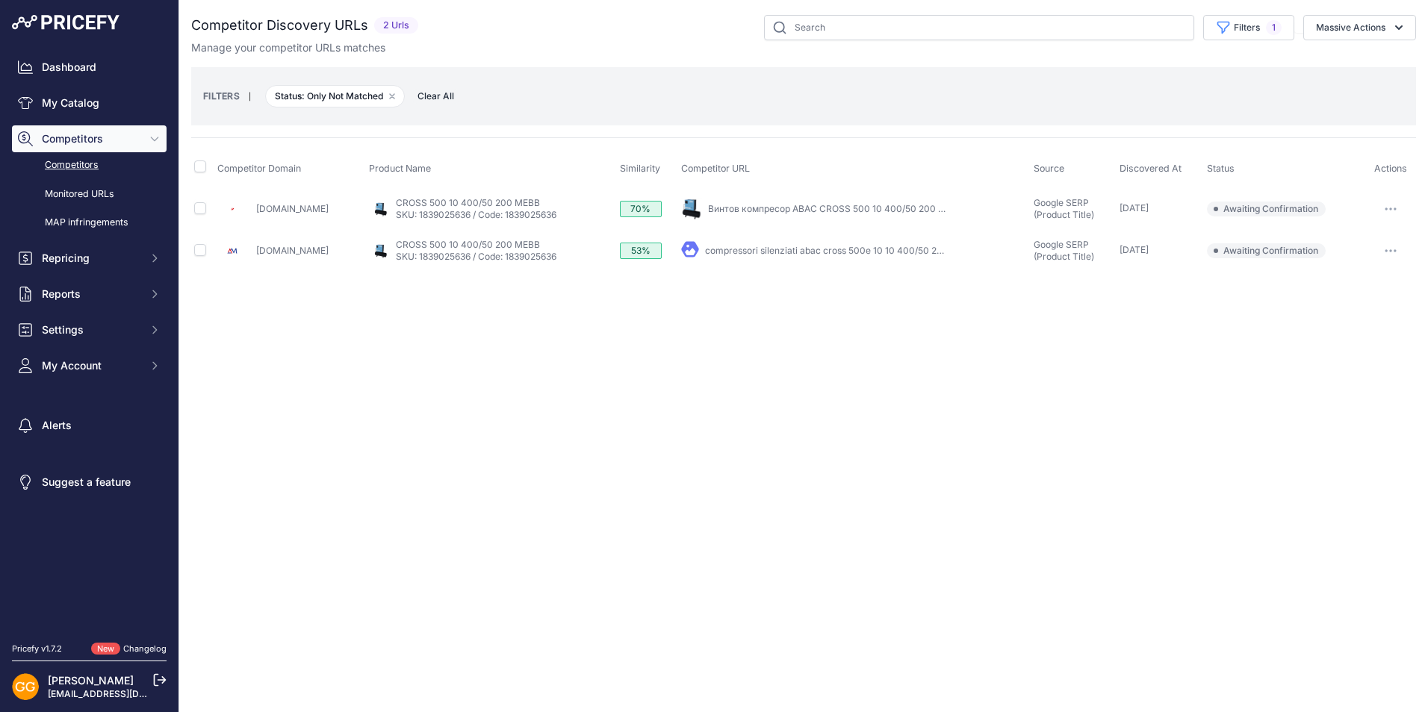
click at [1395, 209] on icon "button" at bounding box center [1394, 208] width 1 height 1
click at [1369, 232] on button "Confirm match" at bounding box center [1352, 241] width 122 height 24
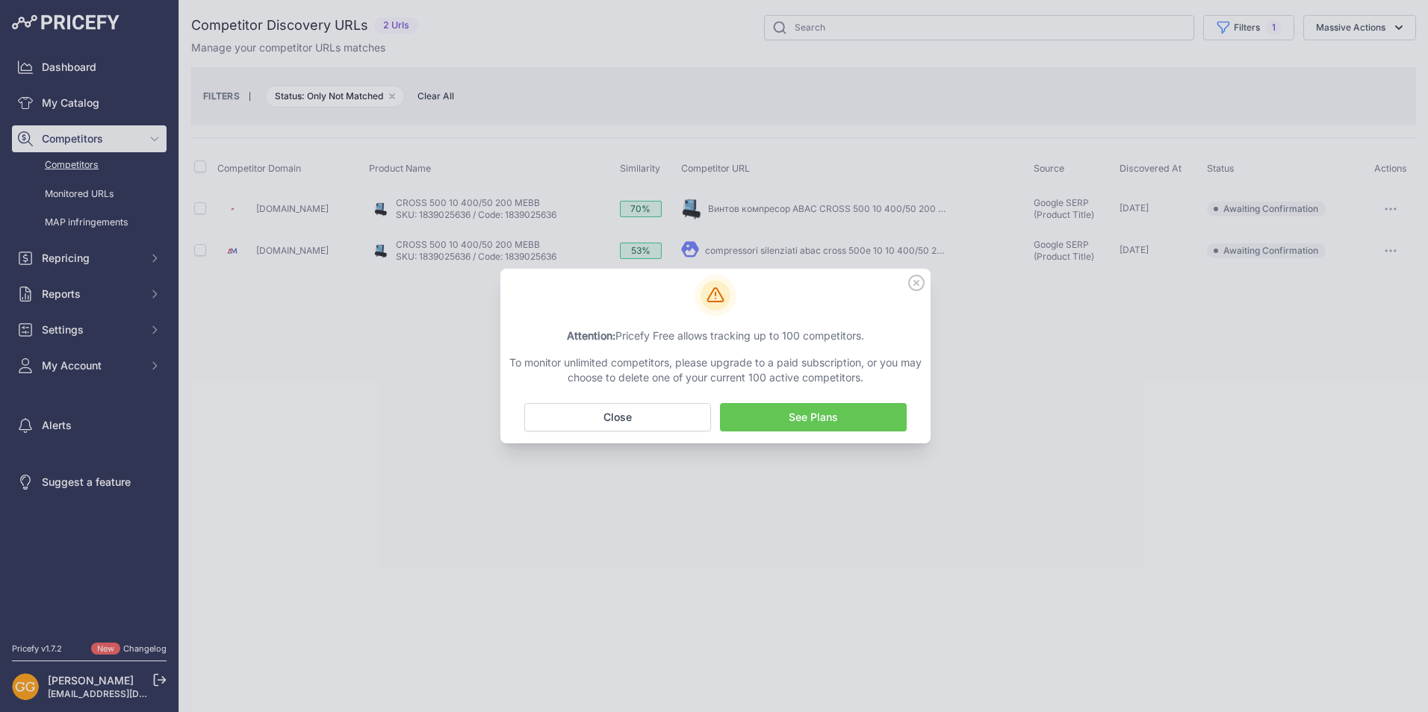
click at [916, 276] on icon at bounding box center [916, 283] width 15 height 15
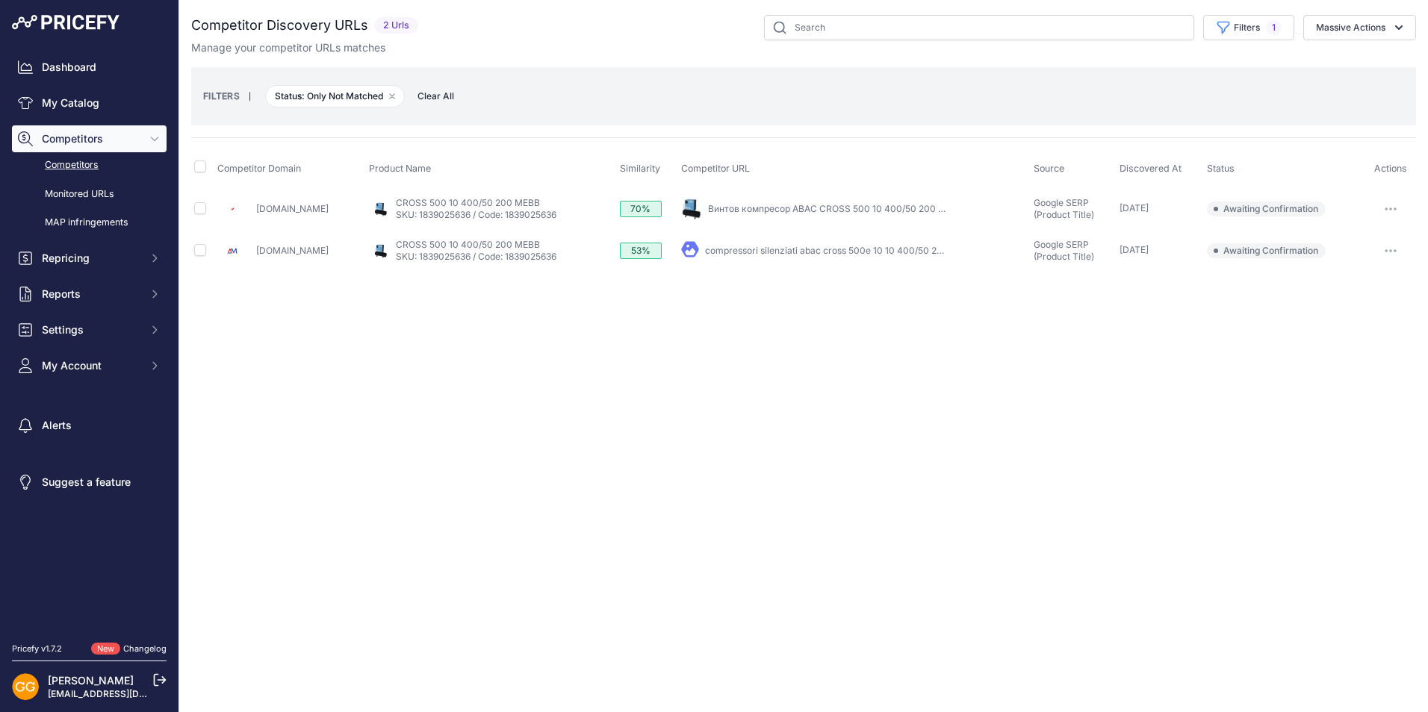
click at [1385, 253] on button "button" at bounding box center [1391, 250] width 30 height 21
click at [1358, 286] on button "Confirm match" at bounding box center [1352, 282] width 122 height 24
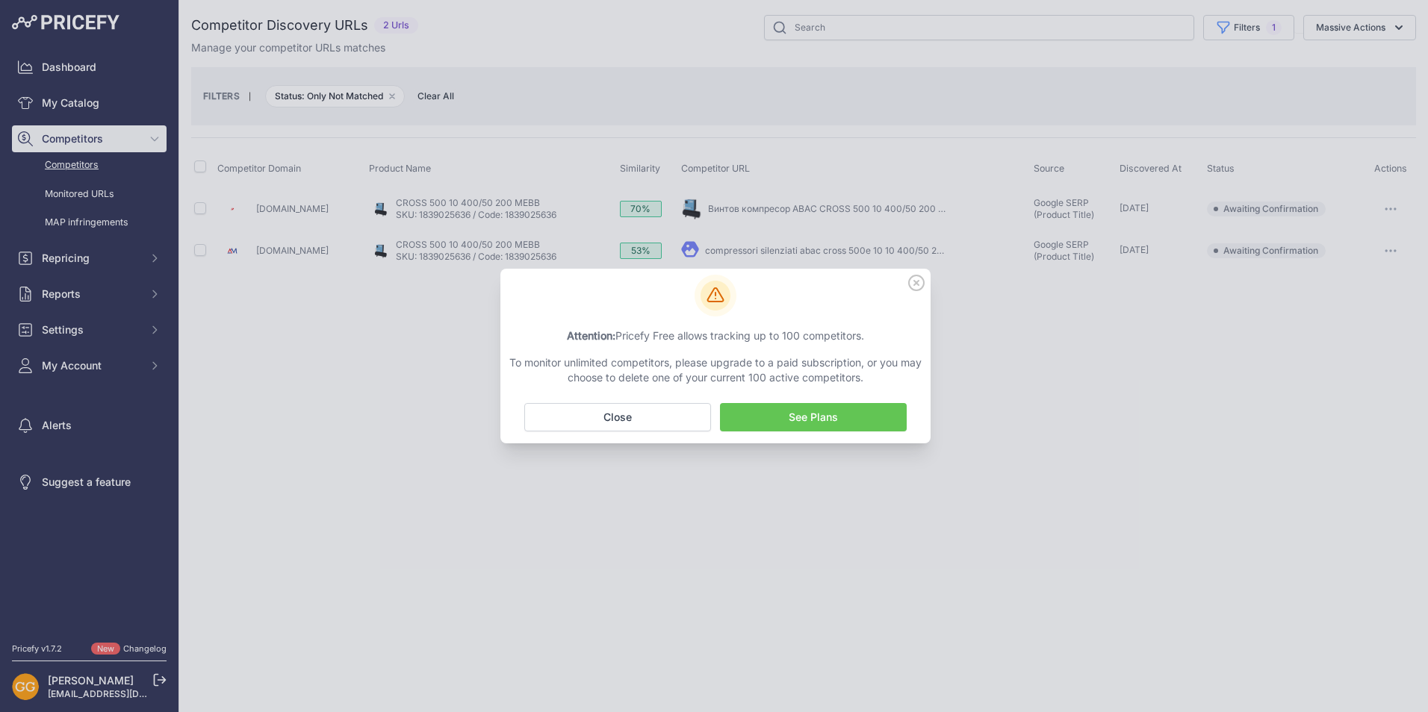
click at [916, 279] on icon at bounding box center [916, 283] width 16 height 16
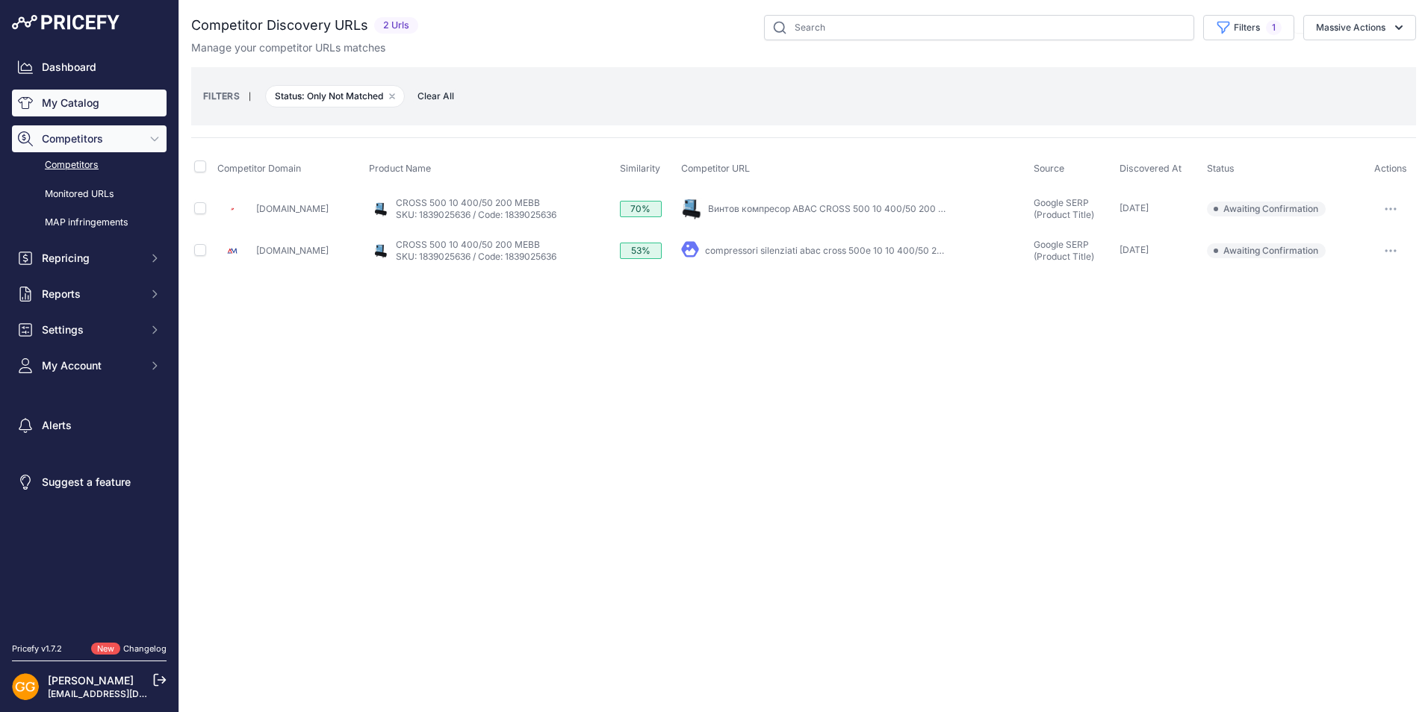
click at [66, 99] on link "My Catalog" at bounding box center [89, 103] width 155 height 27
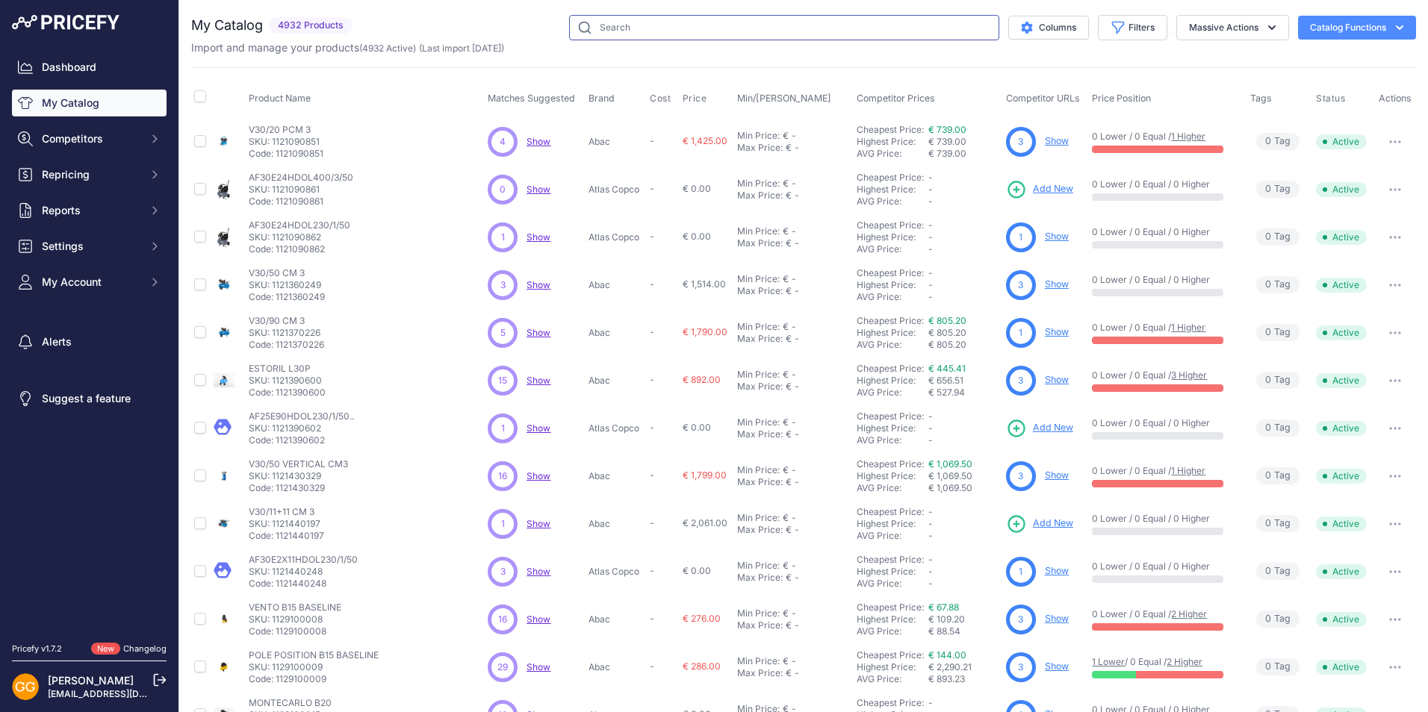
click at [857, 28] on input "text" at bounding box center [784, 27] width 430 height 25
paste input "1839025634"
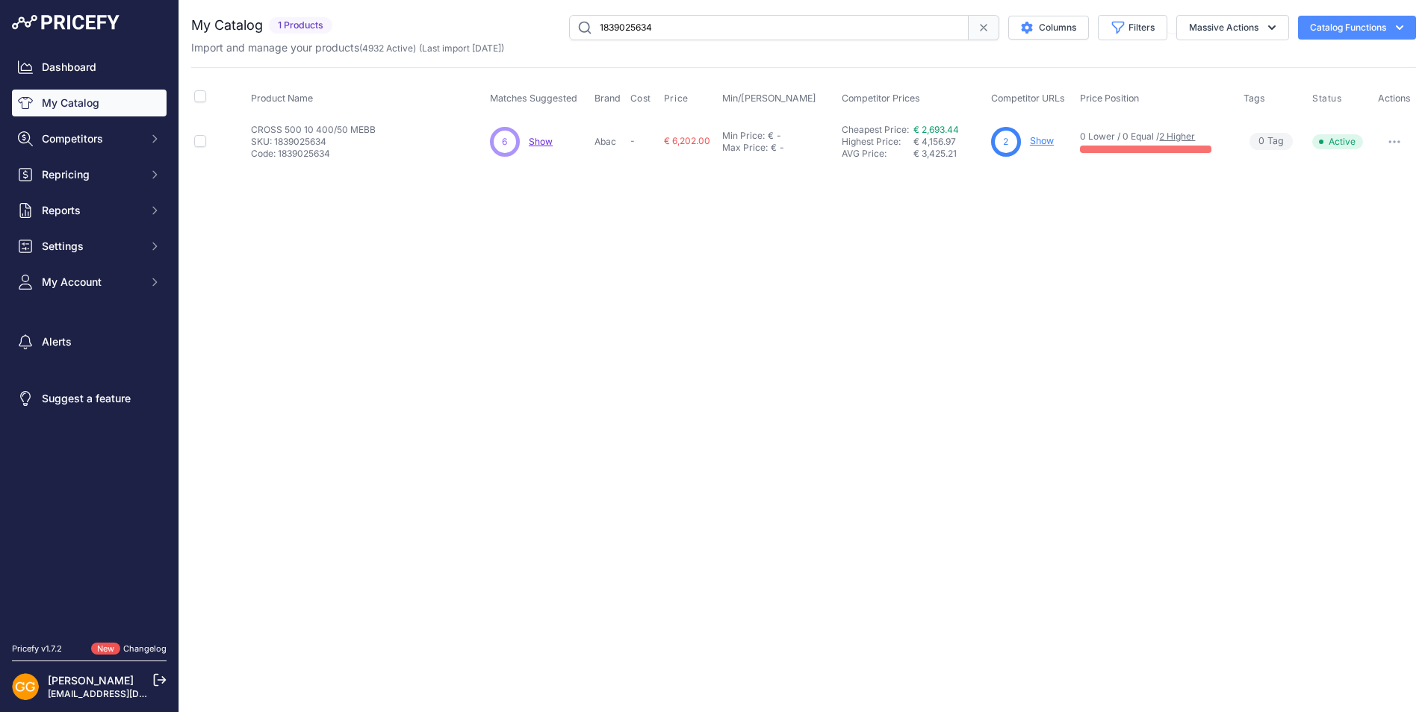
drag, startPoint x: 1067, startPoint y: 94, endPoint x: 986, endPoint y: 98, distance: 81.5
click at [986, 98] on tr "Product Name Matches Suggested Brand Cost" at bounding box center [803, 98] width 1225 height 37
copy tr "Competitor URLs"
click at [691, 29] on input "1839025634" at bounding box center [769, 27] width 400 height 25
paste input "5"
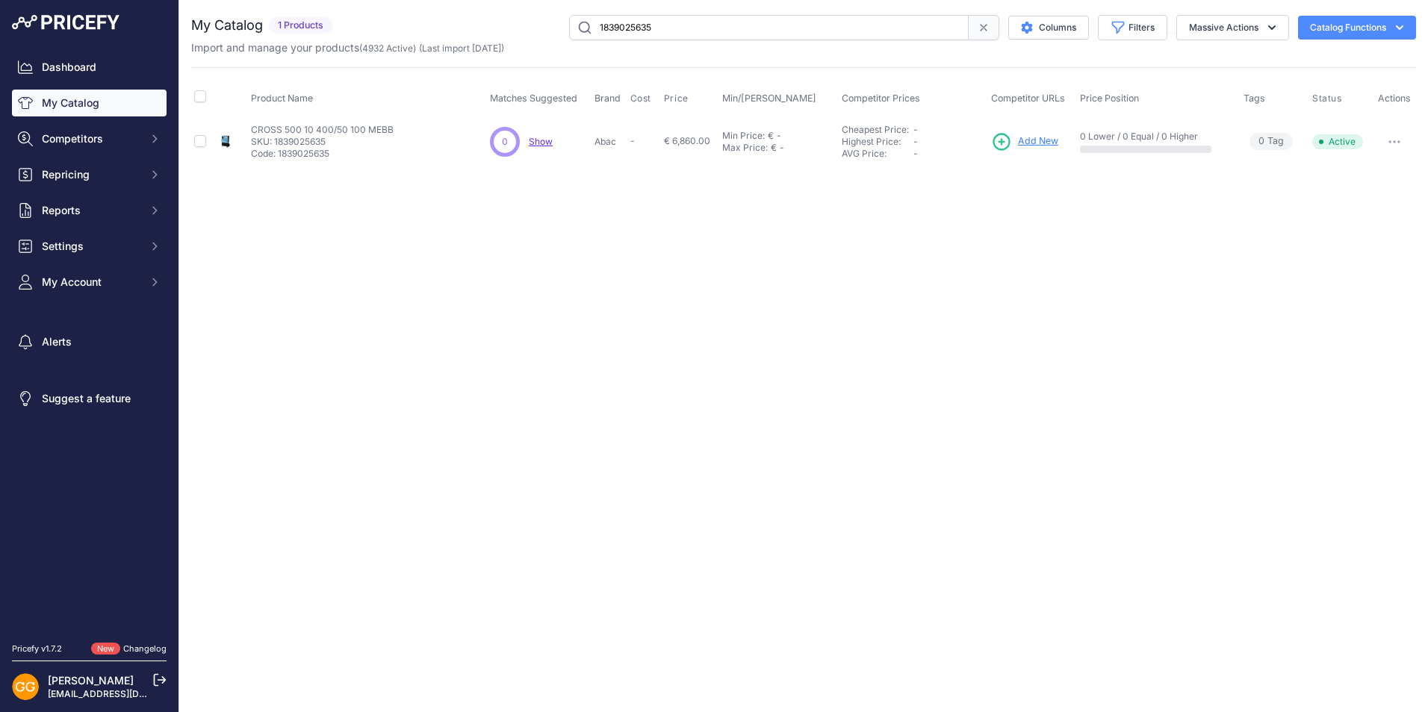
click at [761, 28] on input "1839025635" at bounding box center [769, 27] width 400 height 25
paste input "6"
type input "1839025636"
click at [1027, 137] on span "Add New" at bounding box center [1036, 141] width 40 height 14
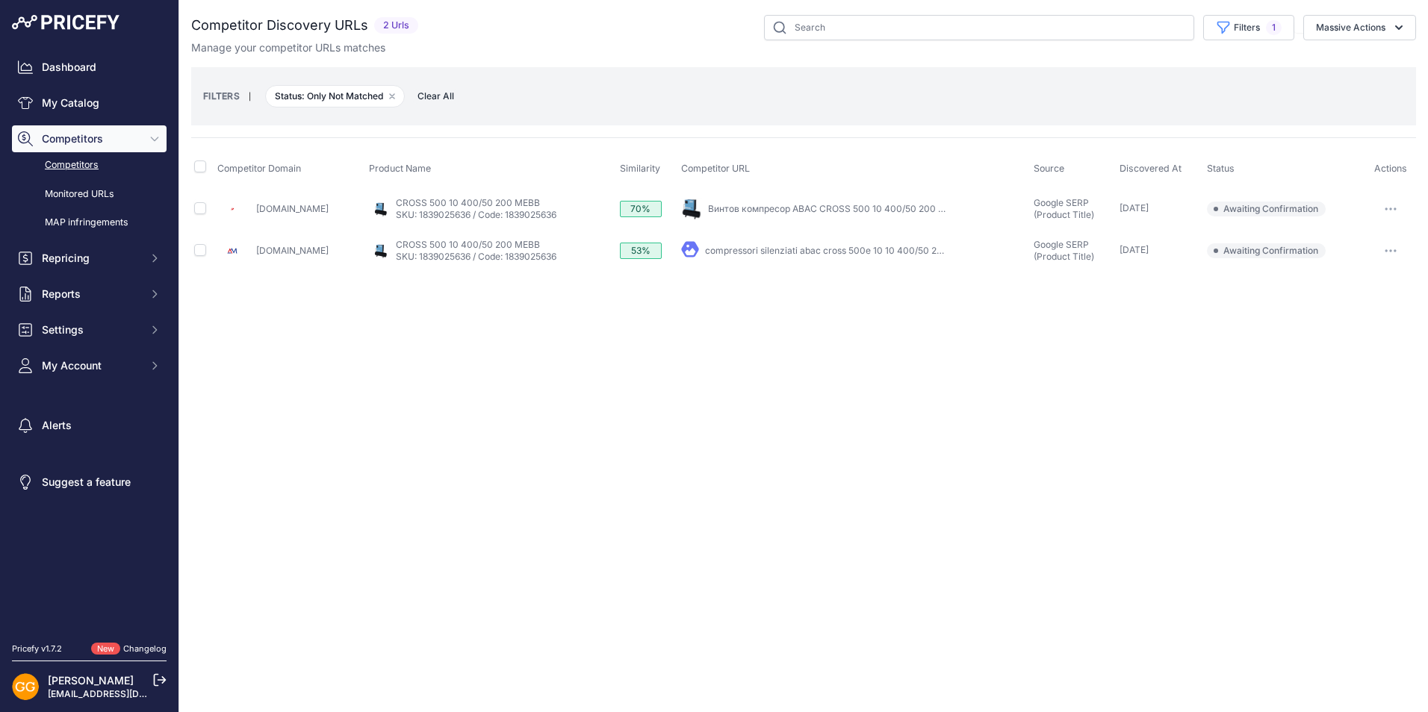
click at [1391, 208] on icon "button" at bounding box center [1391, 209] width 12 height 3
click at [1351, 238] on button "Confirm match" at bounding box center [1352, 241] width 122 height 24
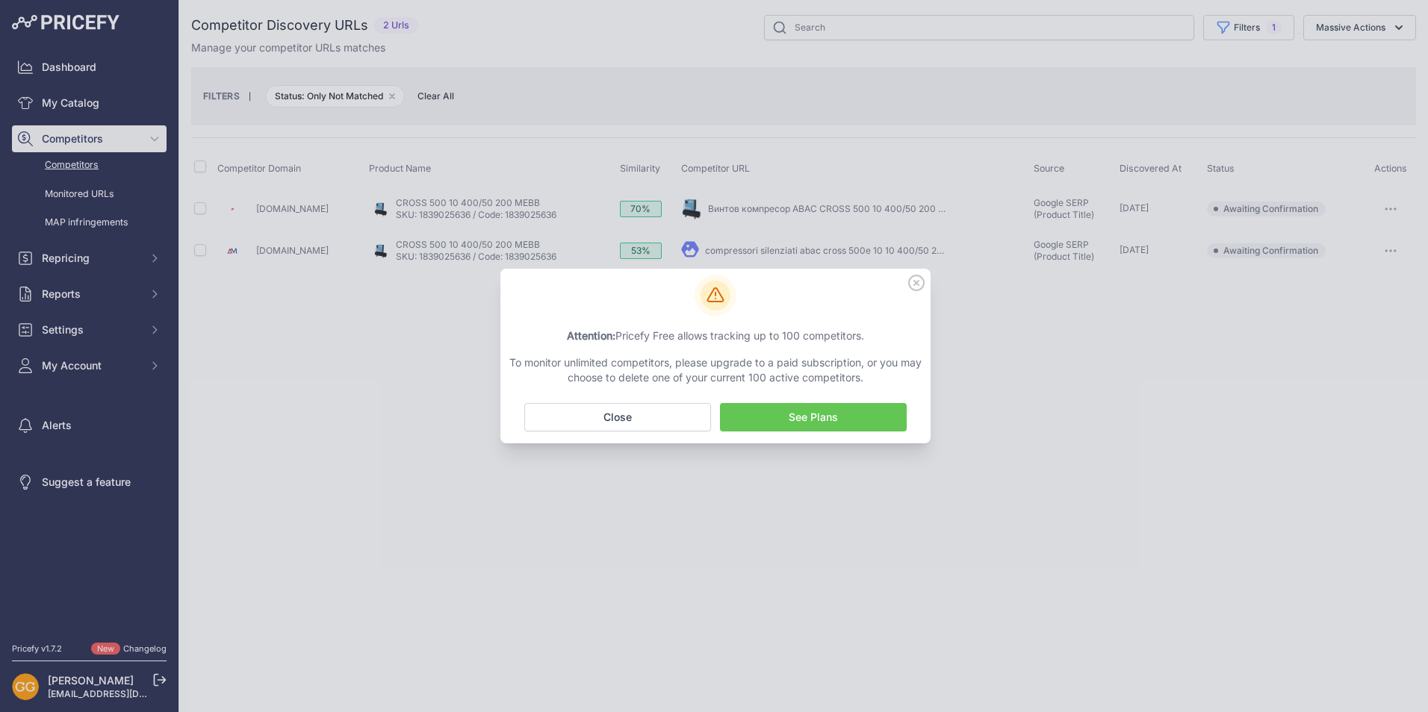
drag, startPoint x: 618, startPoint y: 332, endPoint x: 877, endPoint y: 332, distance: 259.2
click at [877, 332] on p "Attention: Pricefy Free allows tracking up to 100 competitors." at bounding box center [715, 336] width 418 height 15
copy p "Pricefy Free allows tracking up to 100 competitors."
click at [920, 284] on icon at bounding box center [916, 283] width 16 height 16
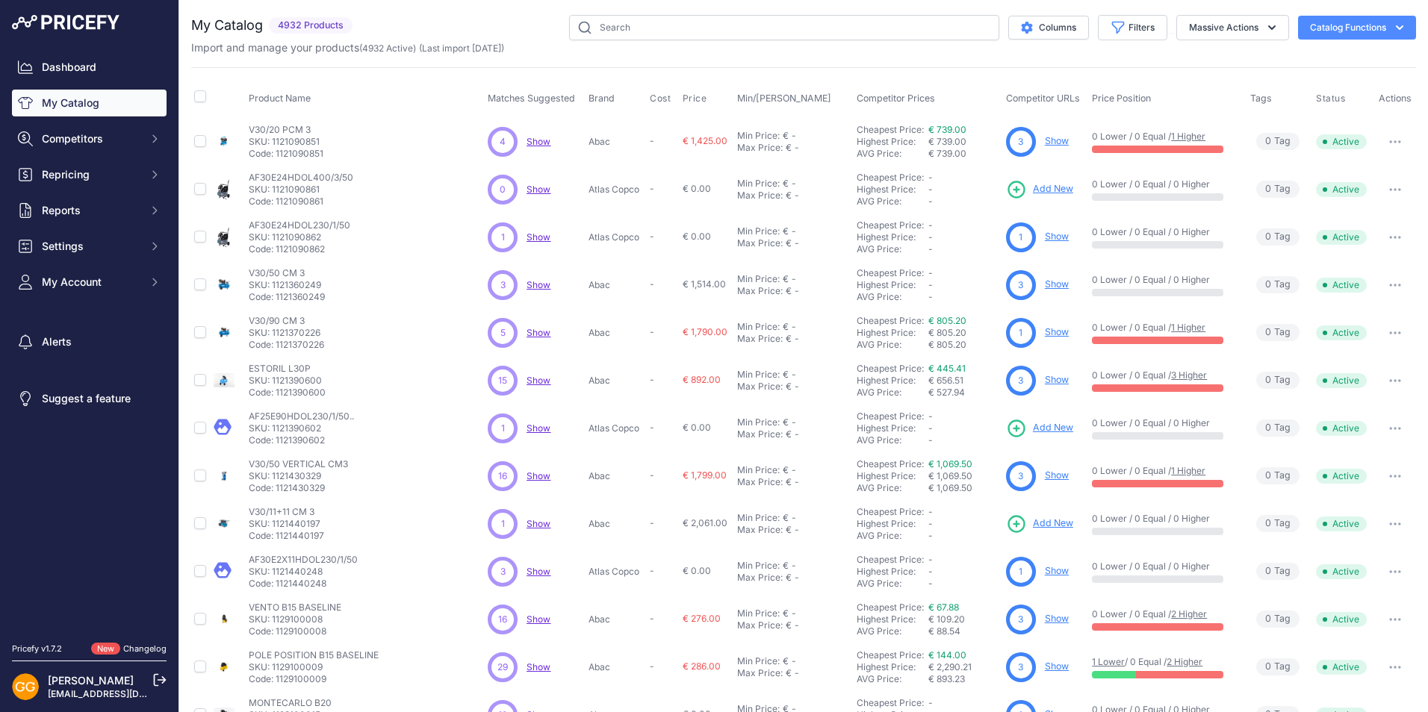
click at [793, 13] on div "You are not connected to the internet. My Catalog" at bounding box center [803, 448] width 1225 height 897
click at [786, 19] on input "text" at bounding box center [784, 27] width 430 height 25
paste input "1839025637"
type input "1839025637"
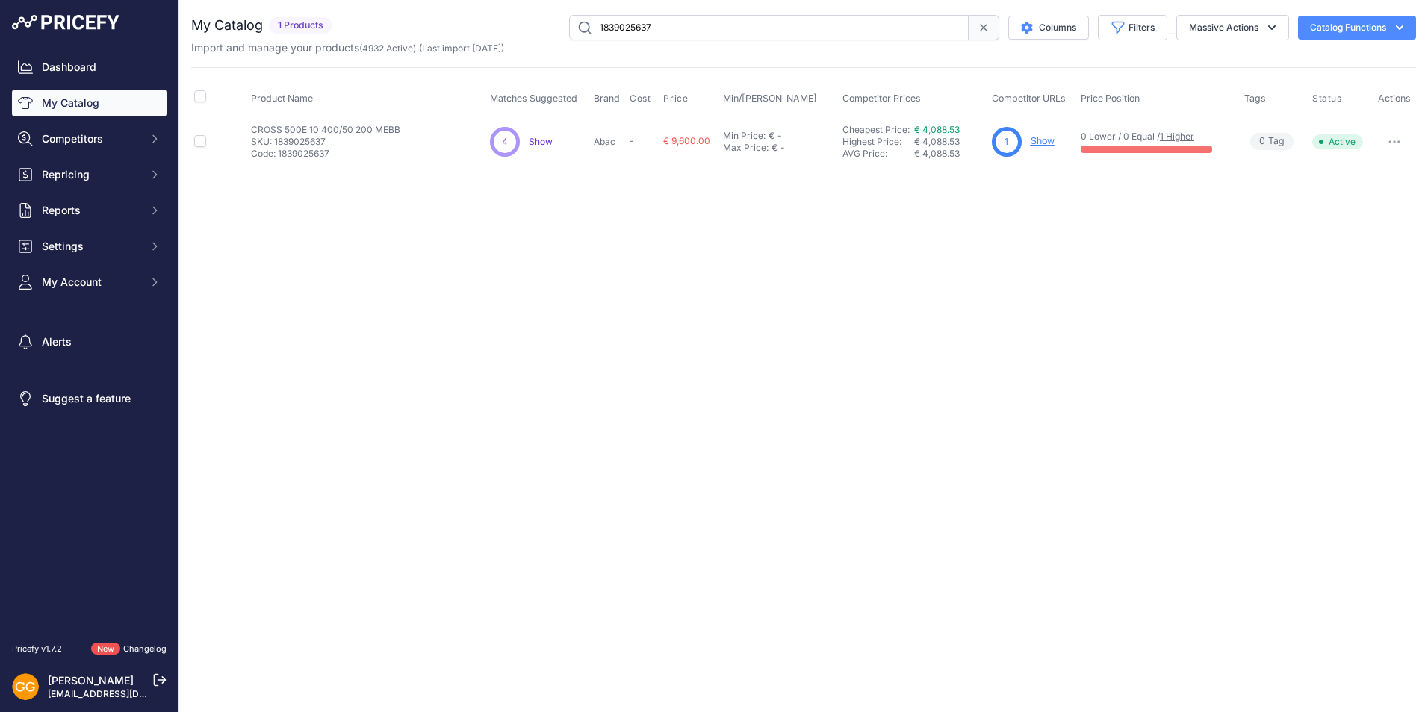
click at [544, 140] on span "Show" at bounding box center [541, 141] width 24 height 11
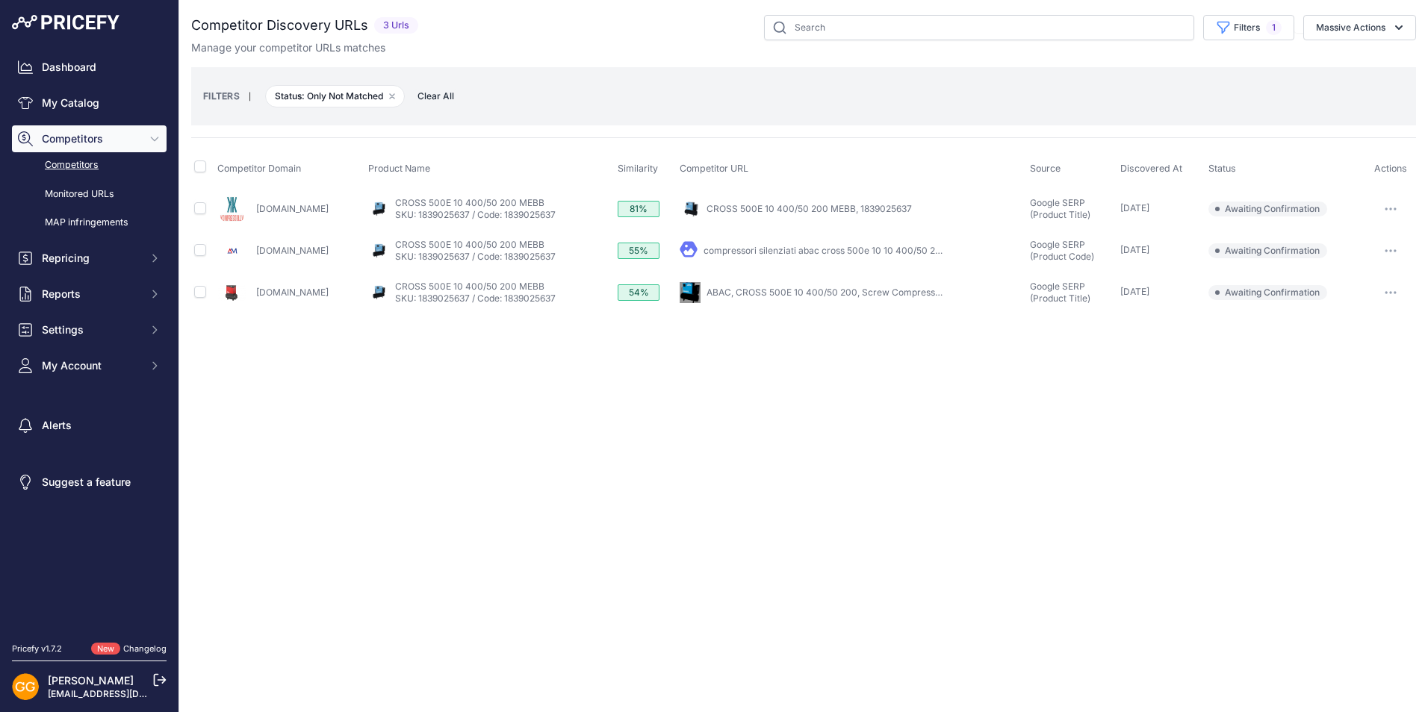
click at [1390, 209] on icon "button" at bounding box center [1391, 209] width 12 height 3
click at [1353, 240] on button "Confirm match" at bounding box center [1352, 241] width 122 height 24
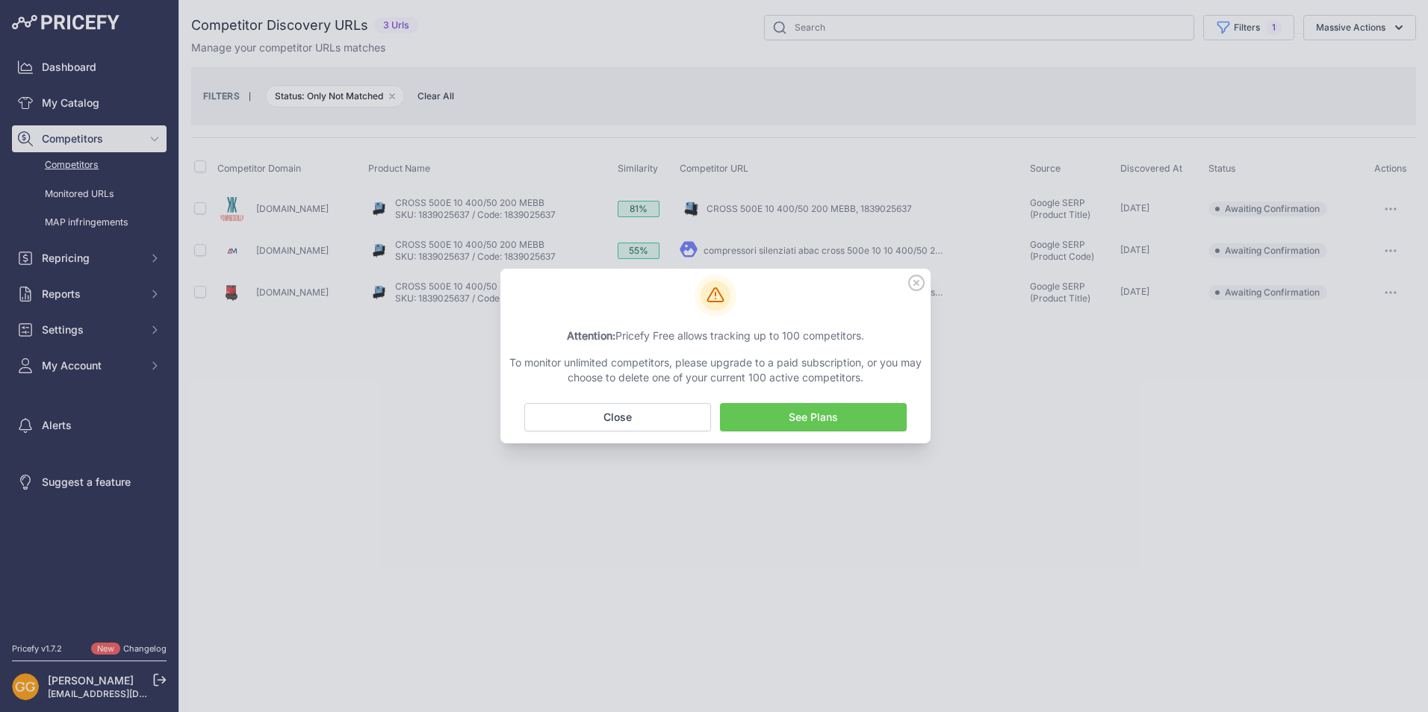
click at [919, 284] on icon at bounding box center [916, 283] width 16 height 16
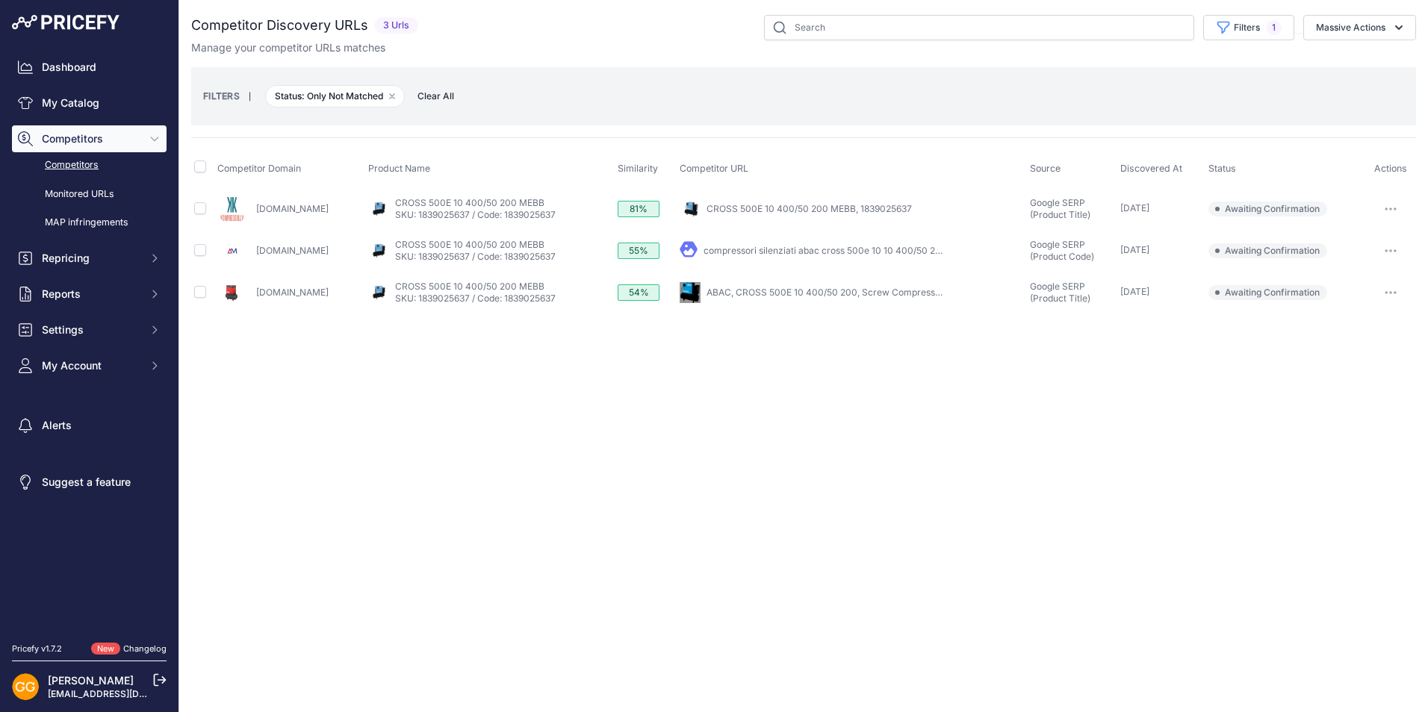
click at [1381, 293] on button "button" at bounding box center [1391, 292] width 30 height 21
click at [1356, 315] on button "Confirm match" at bounding box center [1352, 324] width 122 height 24
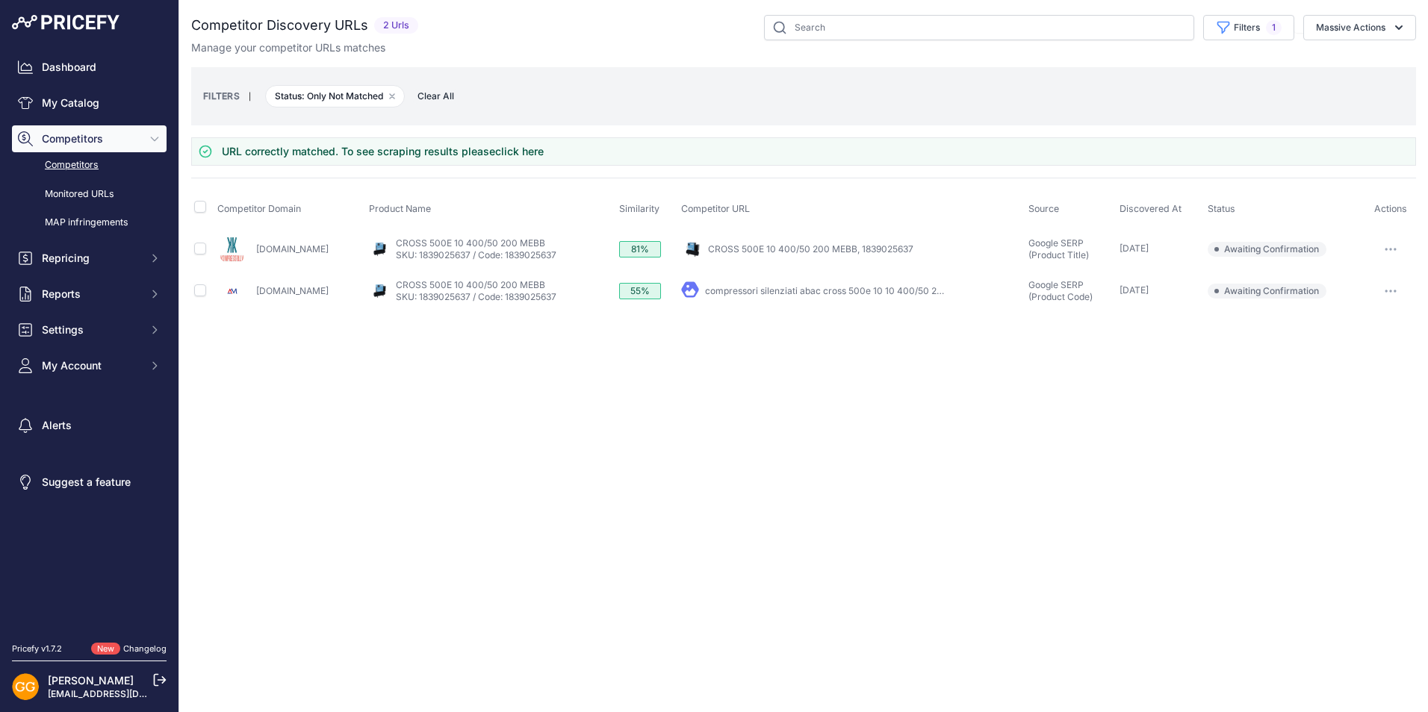
click at [1386, 290] on icon "button" at bounding box center [1391, 291] width 12 height 3
click at [1350, 323] on button "Confirm match" at bounding box center [1352, 323] width 122 height 24
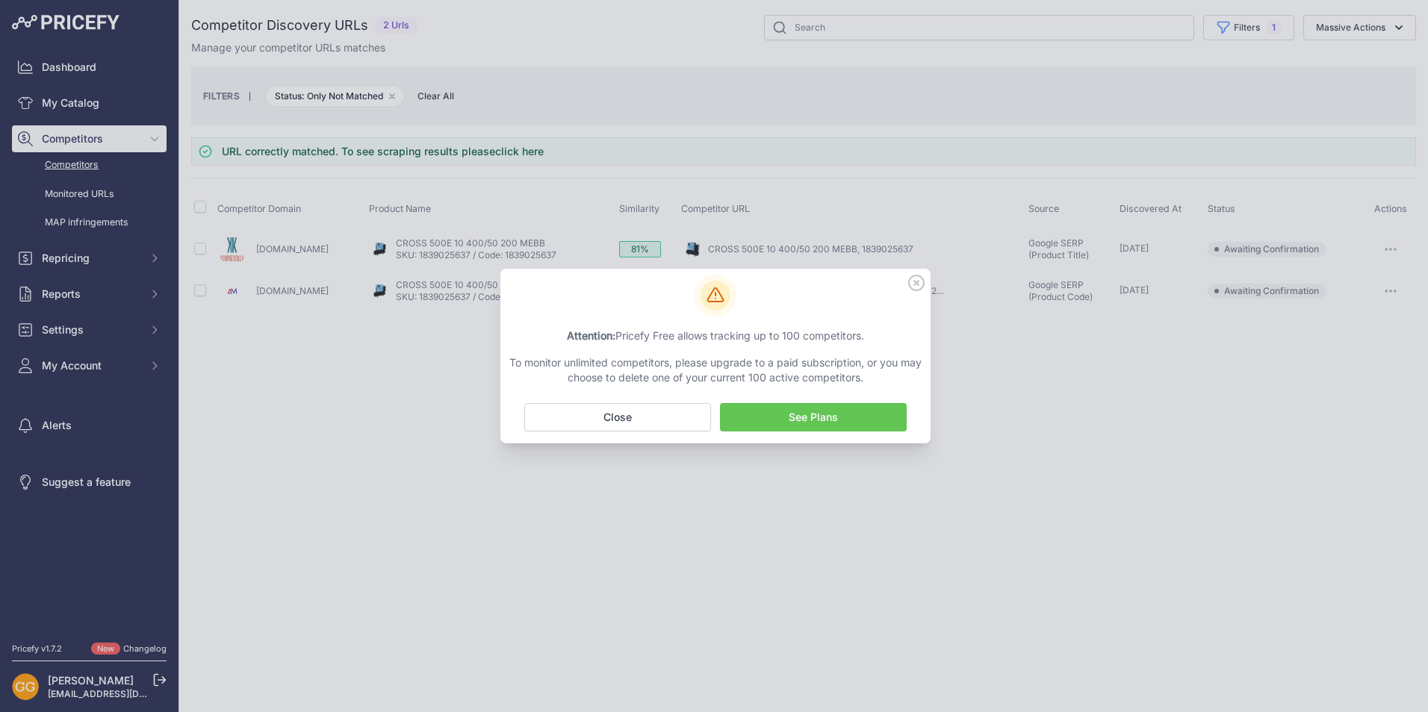
click at [916, 282] on icon at bounding box center [916, 283] width 15 height 15
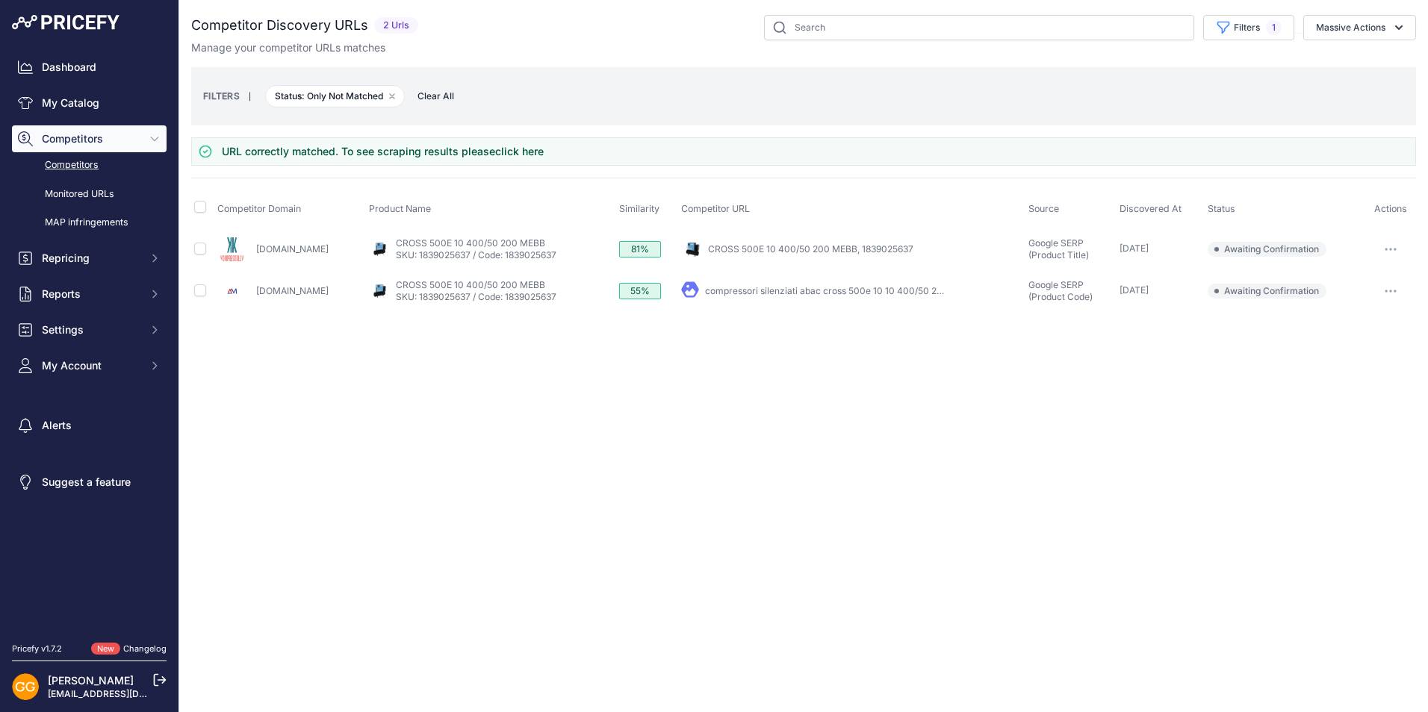
click at [1388, 245] on button "button" at bounding box center [1391, 249] width 30 height 21
click at [1354, 279] on button "Confirm match" at bounding box center [1352, 281] width 122 height 24
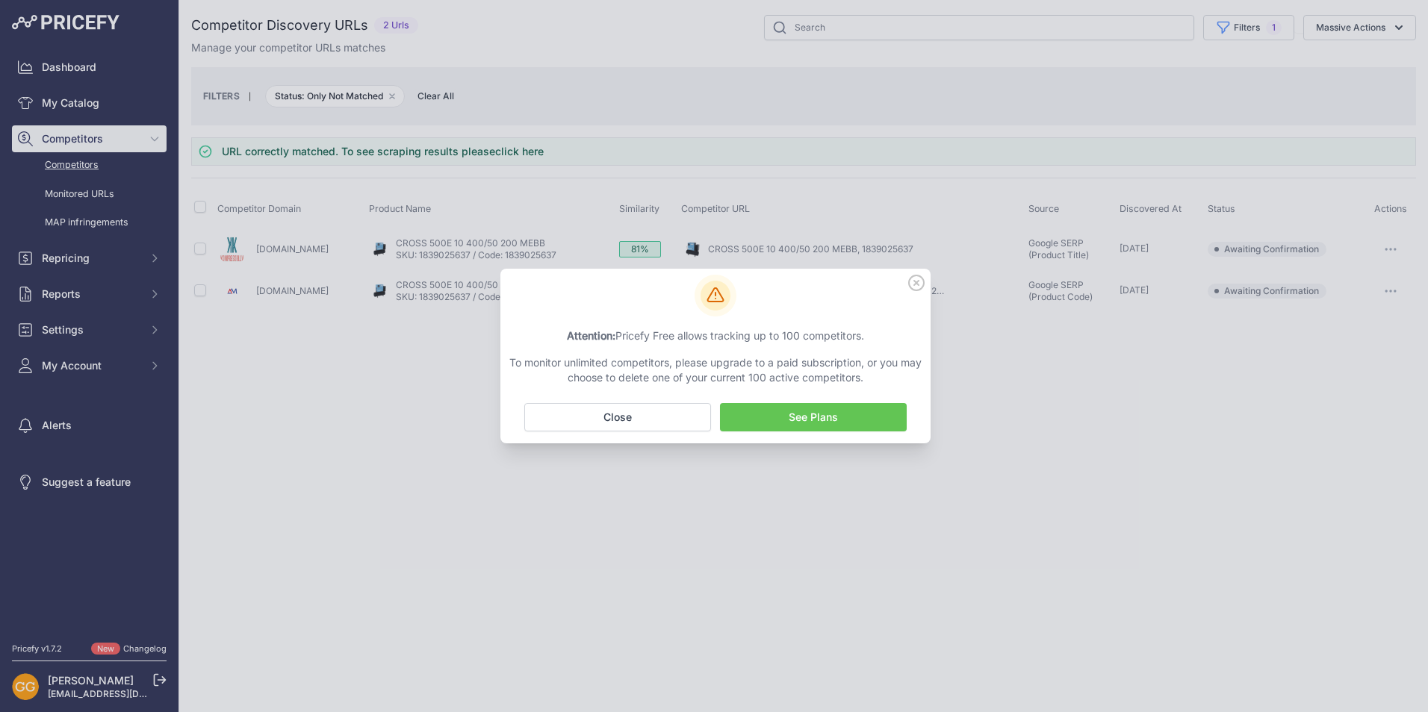
click at [1124, 398] on div at bounding box center [714, 356] width 1428 height 712
click at [915, 275] on icon at bounding box center [916, 283] width 16 height 16
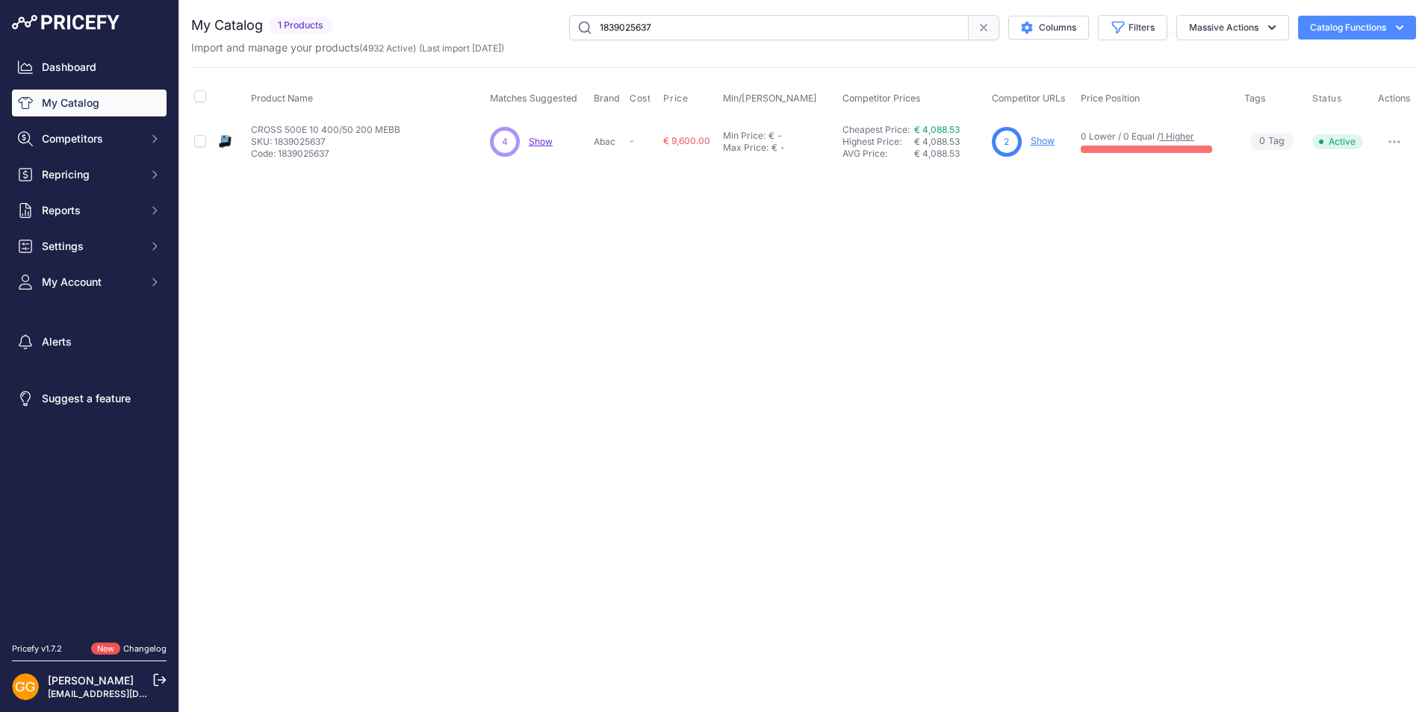
click at [663, 25] on input "1839025637" at bounding box center [769, 27] width 400 height 25
paste input "8"
type input "1839025638"
click at [544, 145] on span "Show" at bounding box center [542, 141] width 24 height 11
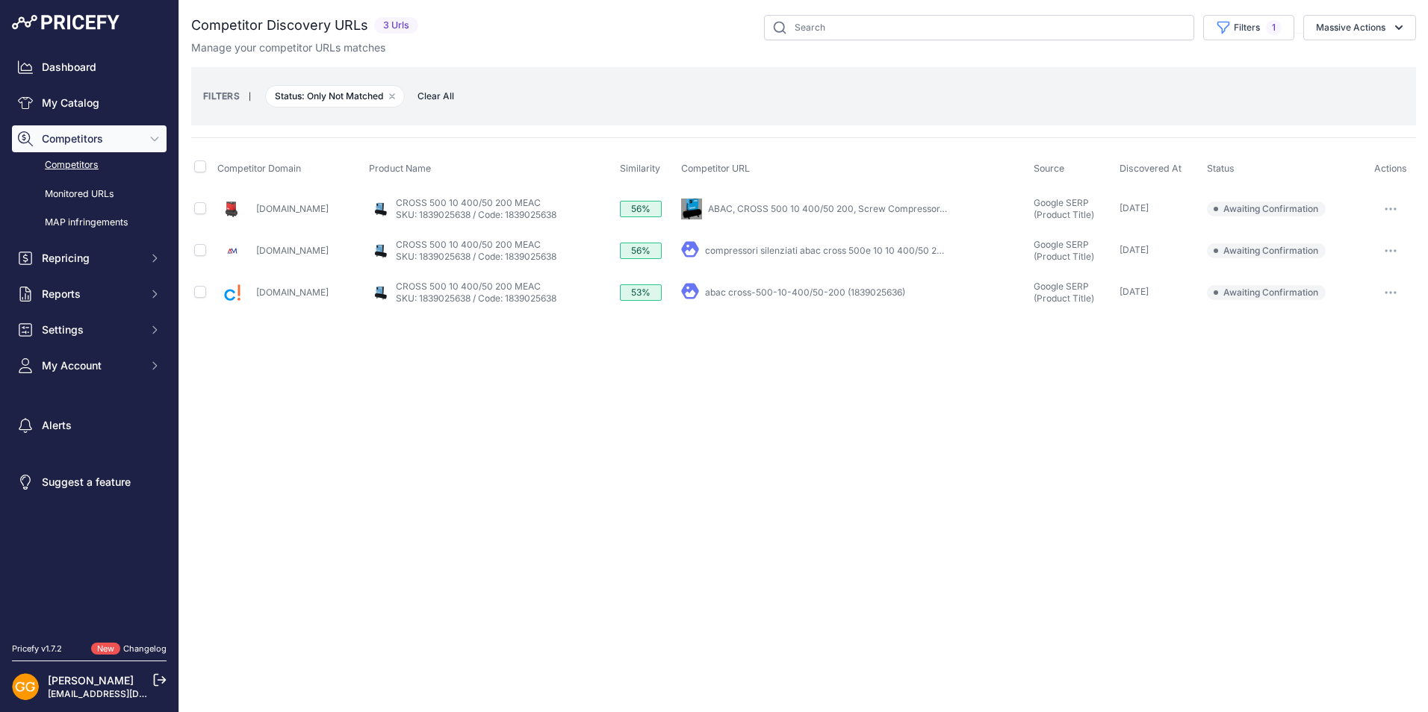
click at [1391, 209] on icon "button" at bounding box center [1390, 208] width 1 height 1
click at [1364, 237] on button "Confirm match" at bounding box center [1352, 241] width 122 height 24
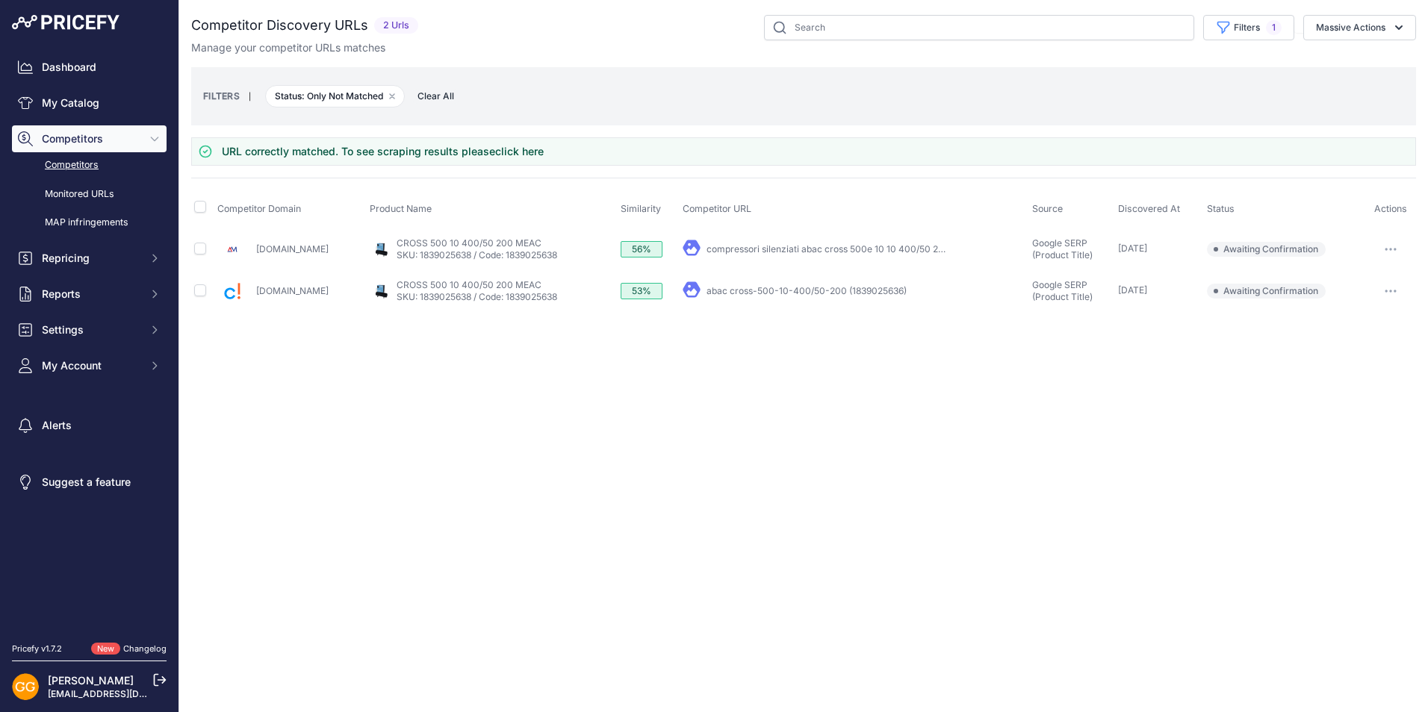
click at [1388, 291] on icon "button" at bounding box center [1391, 291] width 12 height 3
click at [1349, 324] on button "Confirm match" at bounding box center [1352, 323] width 122 height 24
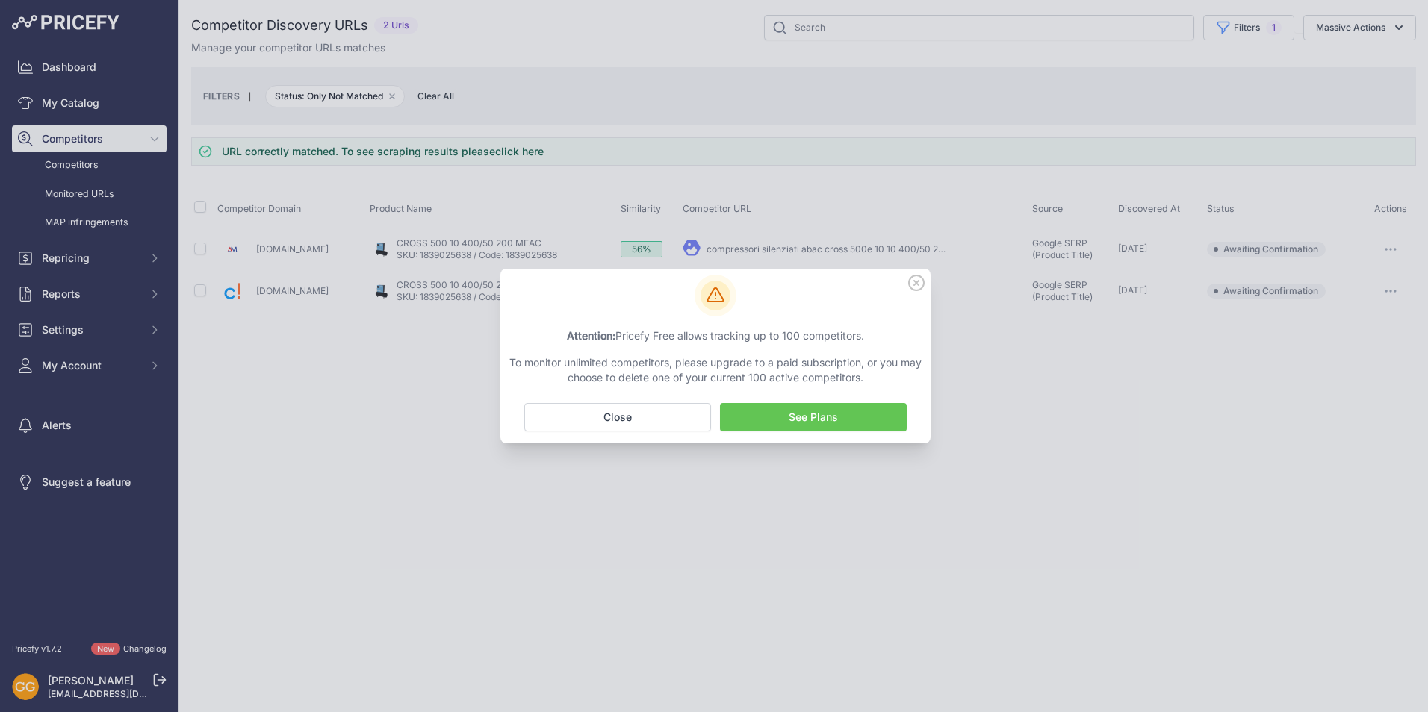
click at [917, 287] on icon at bounding box center [916, 283] width 16 height 16
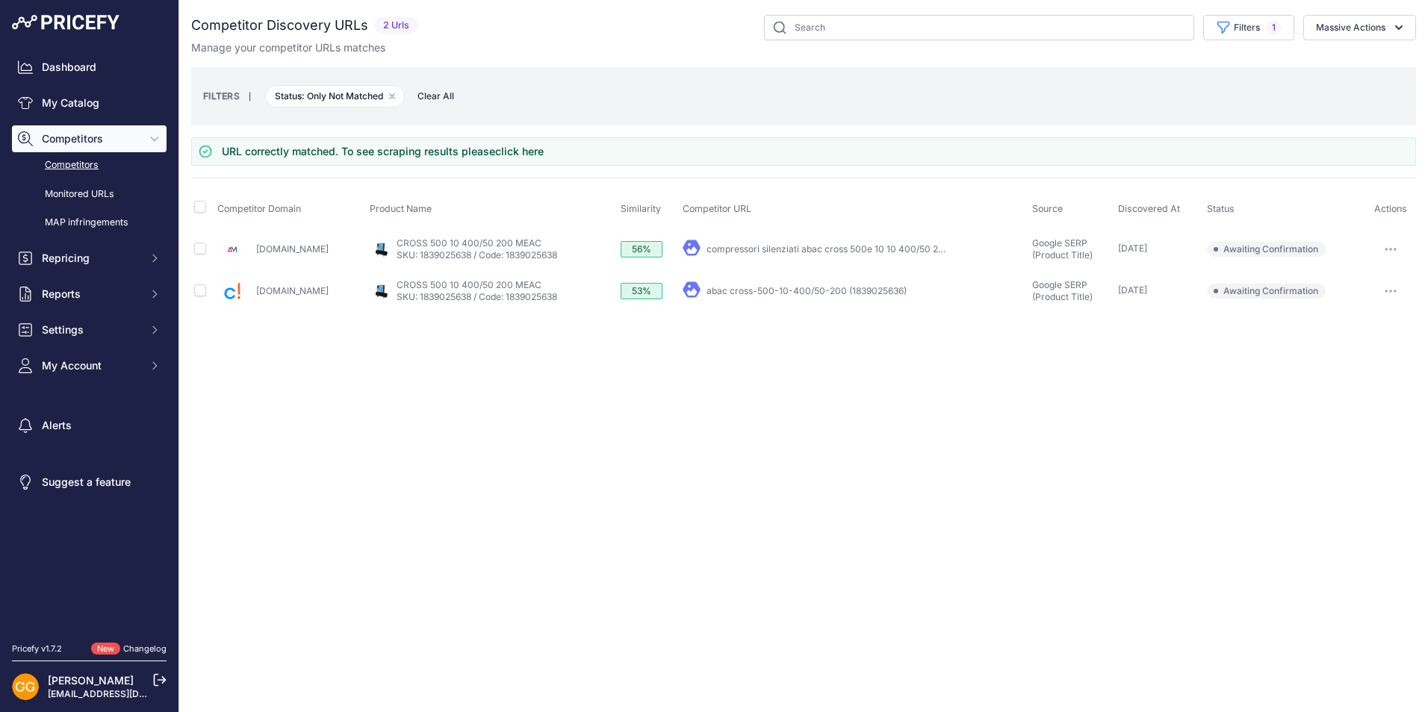
click at [1392, 243] on button "button" at bounding box center [1391, 249] width 30 height 21
click at [1354, 277] on button "Confirm match" at bounding box center [1352, 281] width 122 height 24
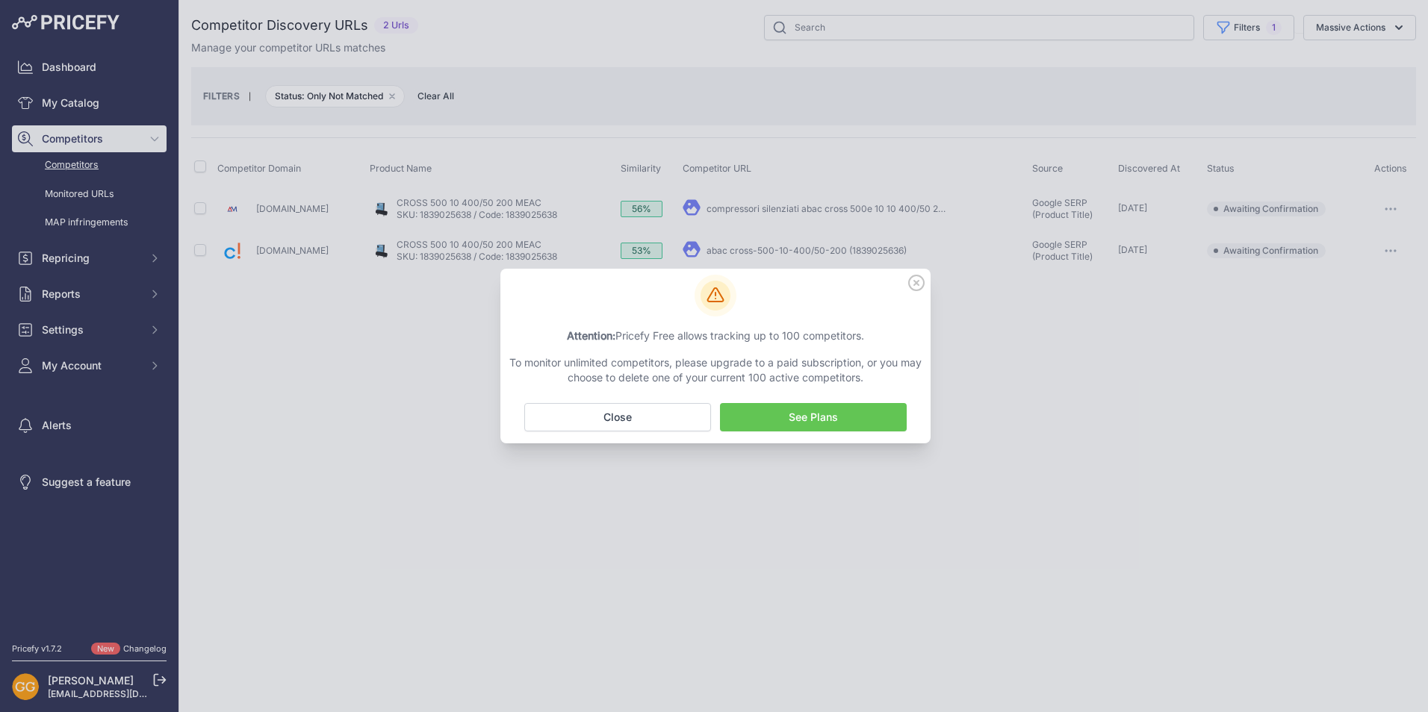
click at [919, 282] on icon at bounding box center [916, 283] width 15 height 15
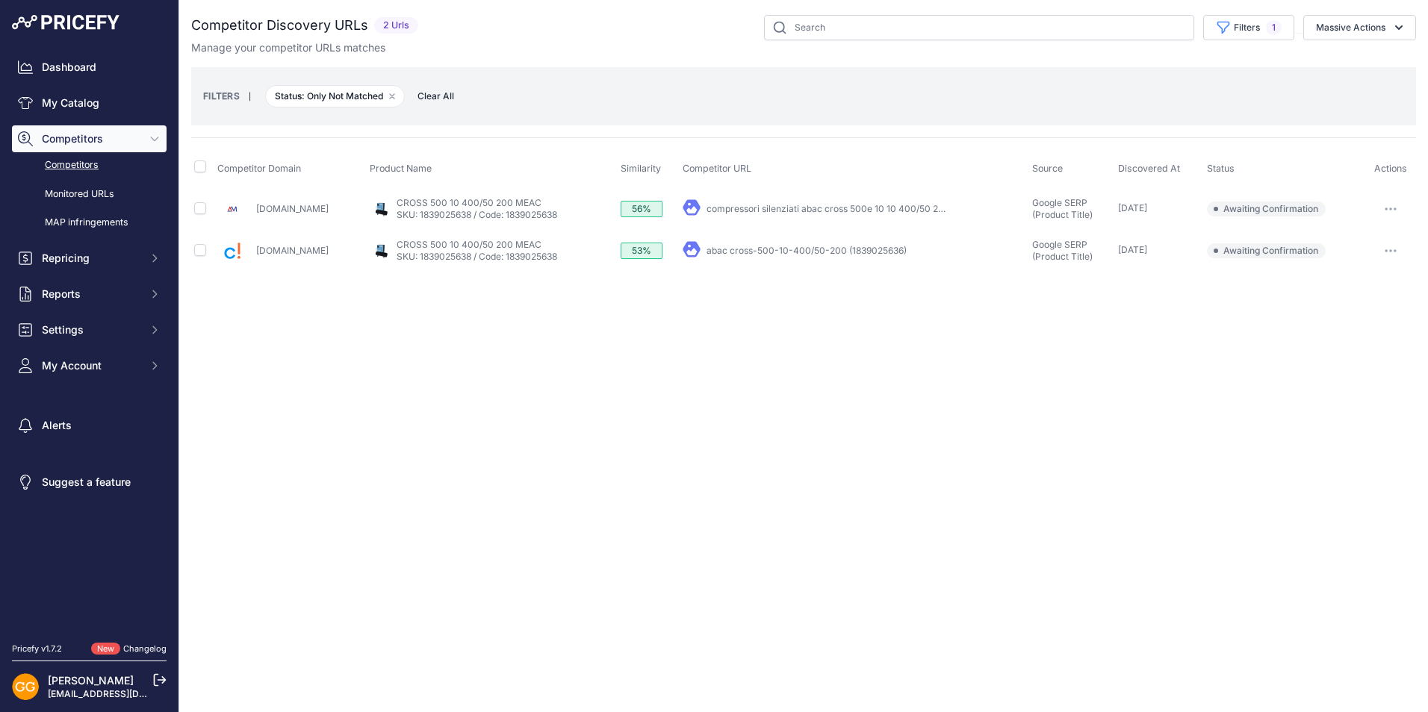
click at [438, 95] on span "Clear All" at bounding box center [436, 96] width 52 height 15
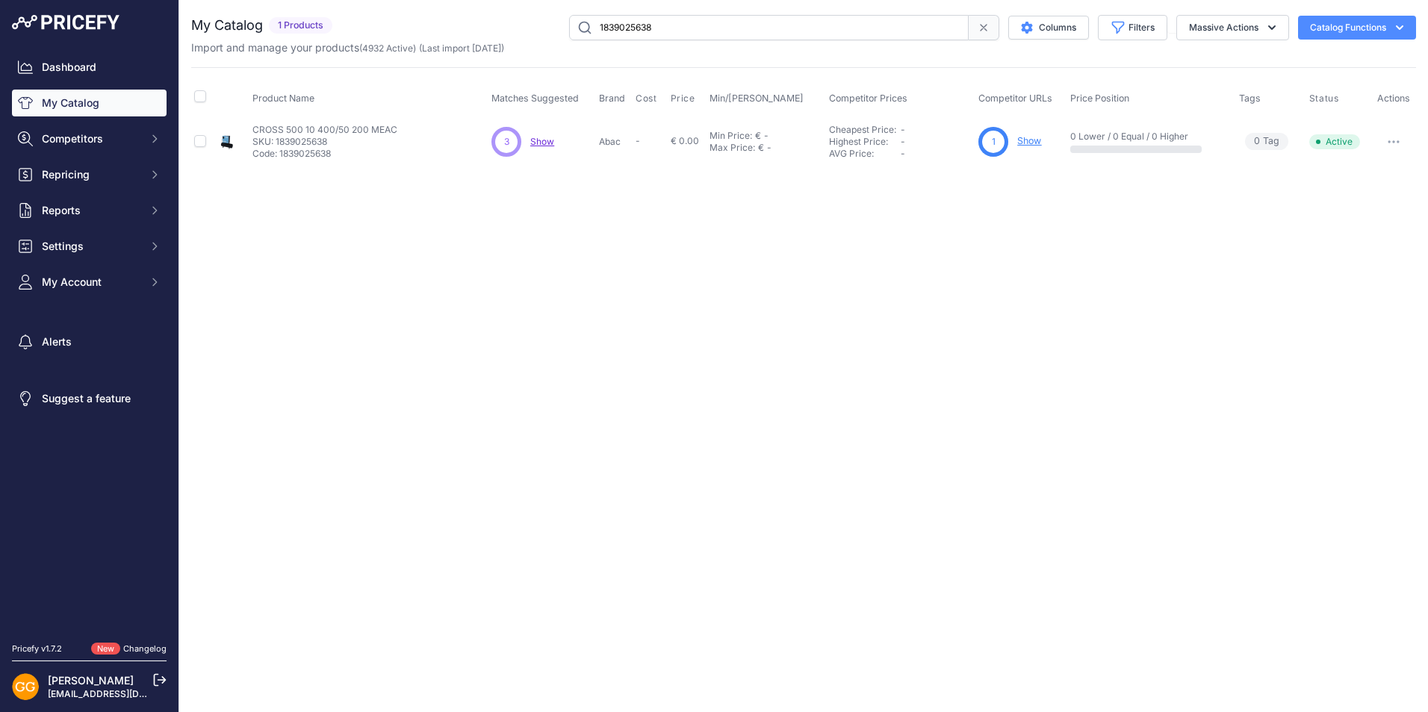
click at [675, 28] on input "1839025638" at bounding box center [769, 27] width 400 height 25
paste input "9"
type input "1839025639"
click at [544, 141] on span "Show" at bounding box center [542, 141] width 24 height 11
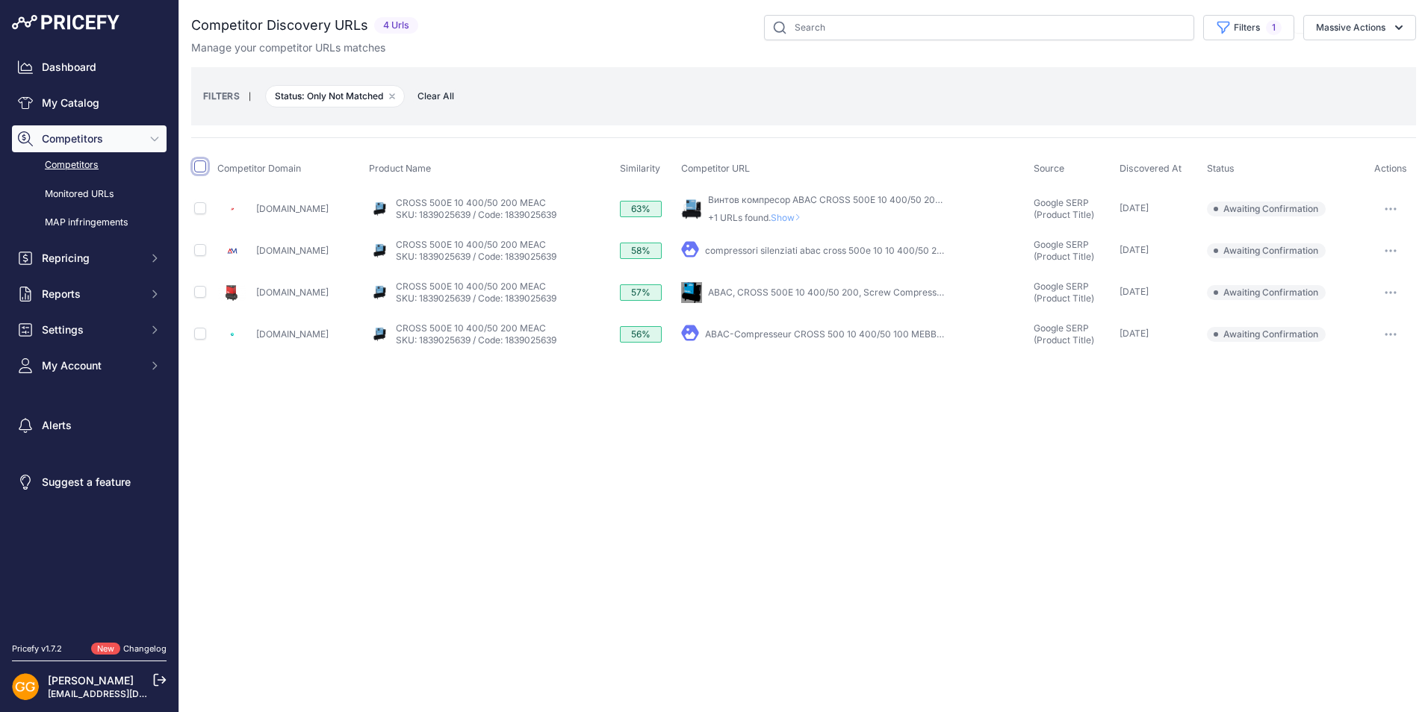
click at [202, 170] on input "checkbox" at bounding box center [200, 167] width 12 height 12
checkbox input "true"
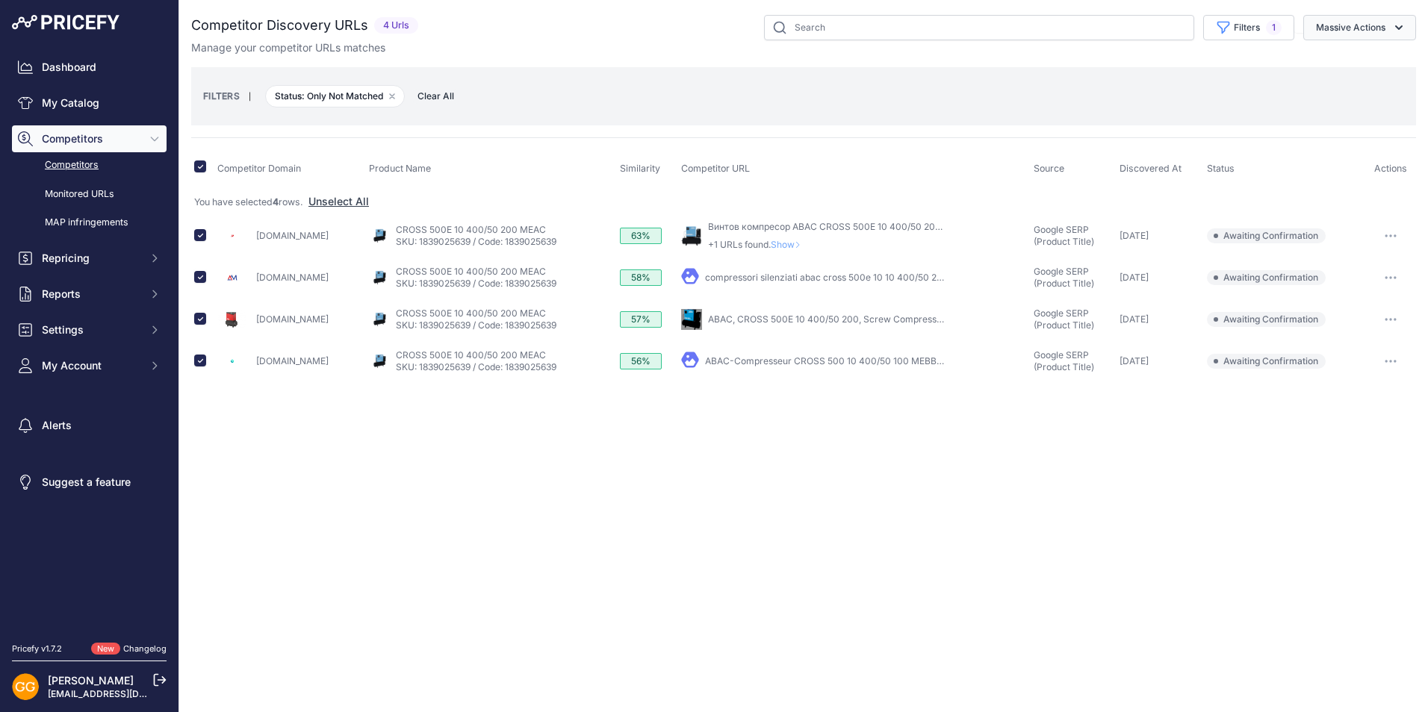
click at [1344, 30] on button "Massive Actions" at bounding box center [1359, 27] width 113 height 25
click at [1337, 55] on button "Confirm Match" at bounding box center [1356, 62] width 119 height 27
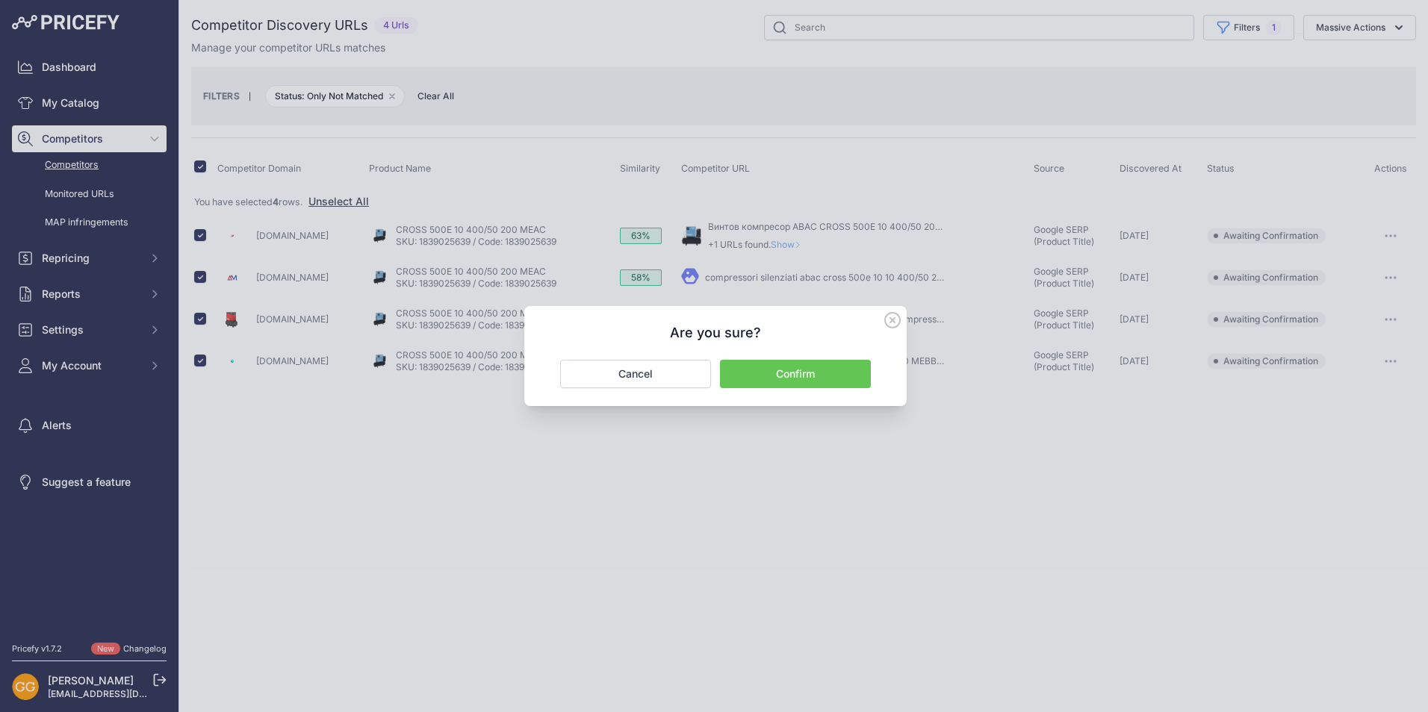
click at [847, 372] on button "Confirm" at bounding box center [795, 374] width 151 height 28
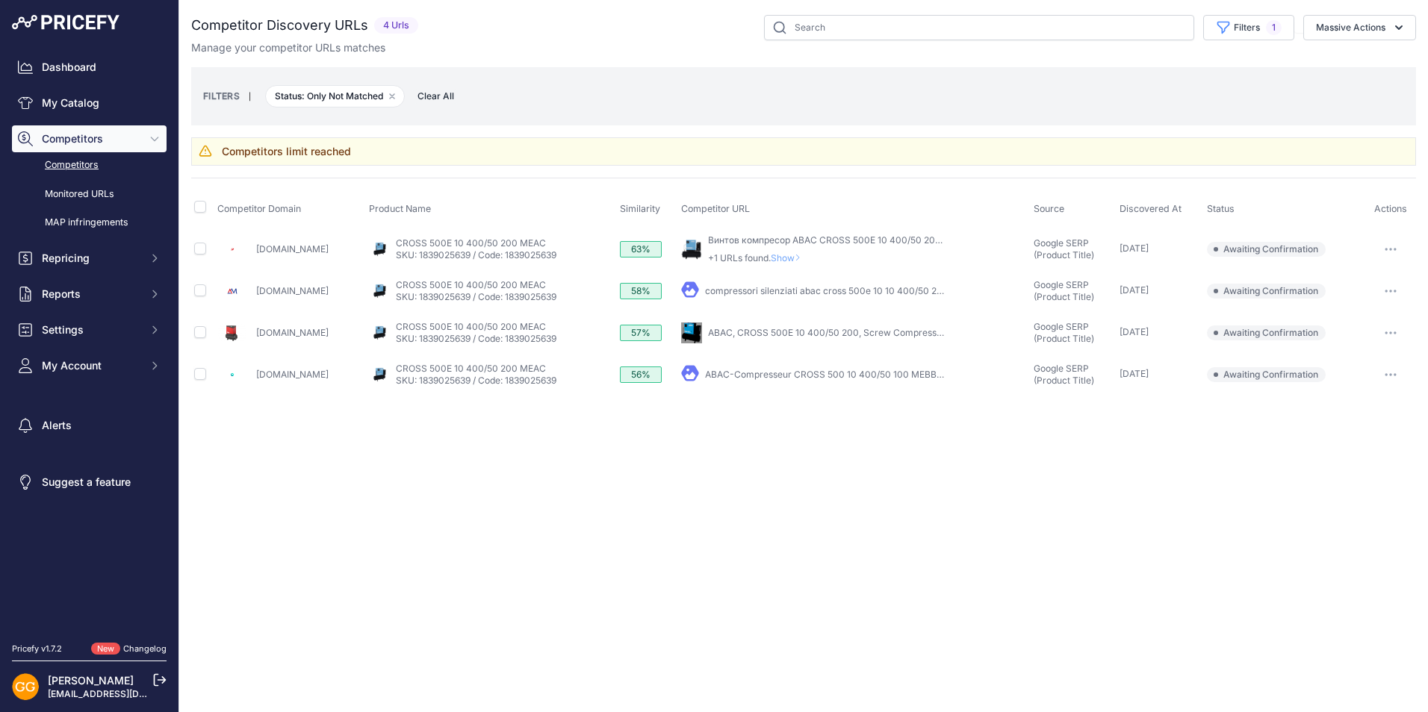
click at [1394, 332] on icon "button" at bounding box center [1391, 333] width 12 height 3
click at [1350, 357] on button "Confirm match" at bounding box center [1352, 365] width 122 height 24
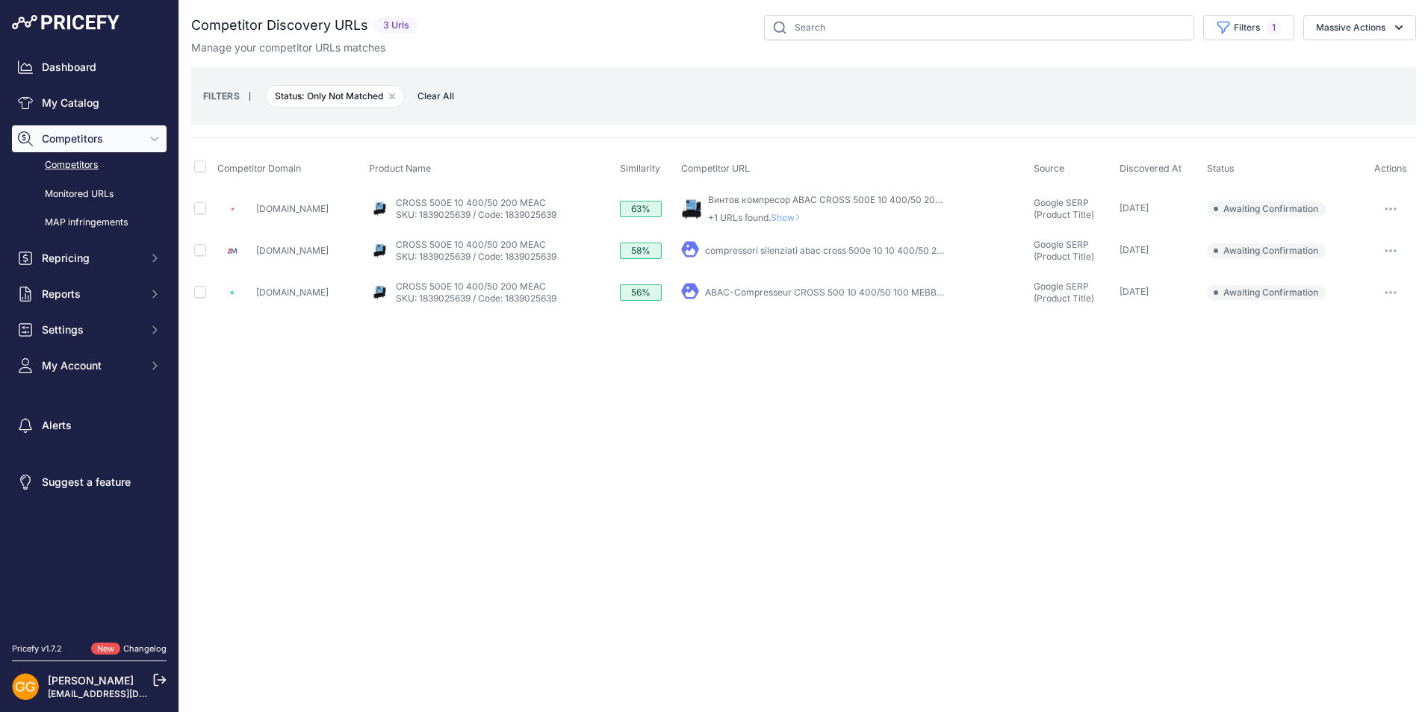
click at [1394, 290] on button "button" at bounding box center [1391, 292] width 30 height 21
click at [1359, 314] on button "Confirm match" at bounding box center [1352, 324] width 122 height 24
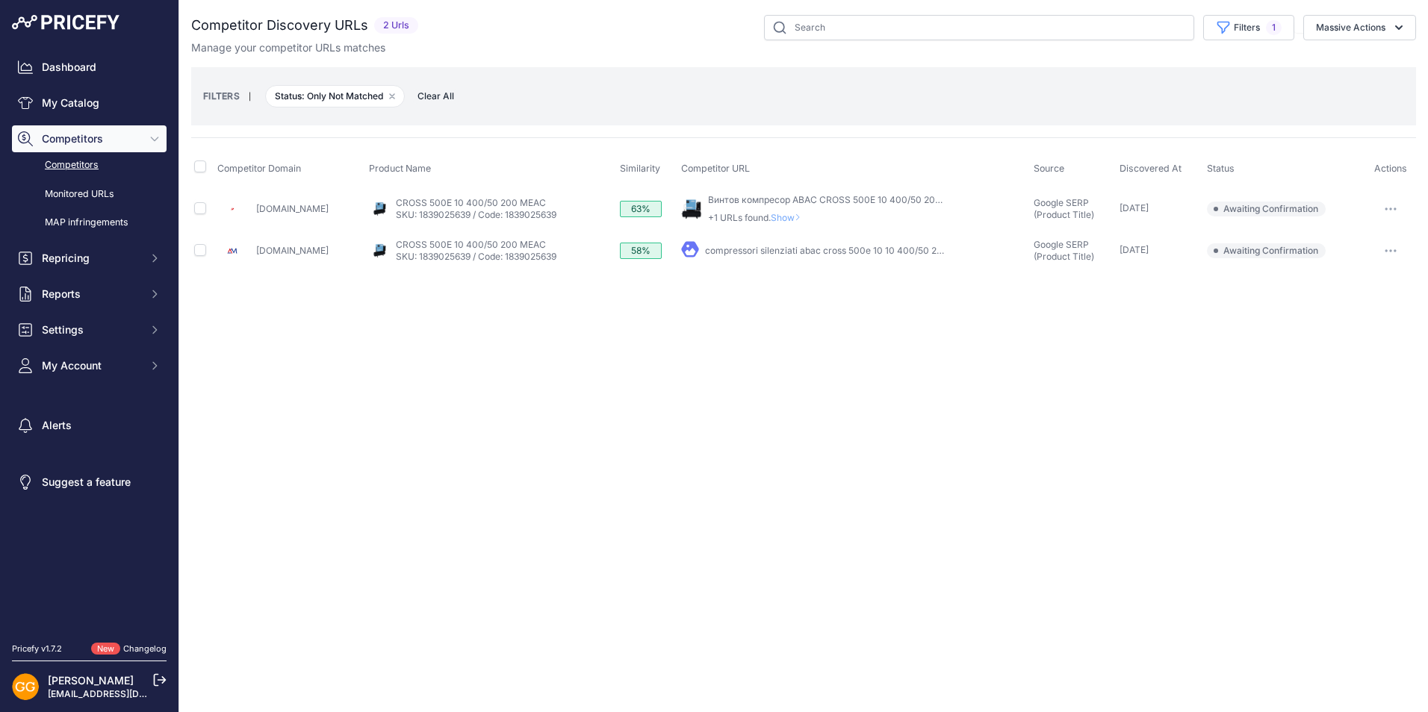
click at [1395, 248] on button "button" at bounding box center [1391, 250] width 30 height 21
click at [1358, 269] on div "Confirm match Exclude match Report Incorrect Match" at bounding box center [1352, 306] width 122 height 78
click at [1388, 249] on icon "button" at bounding box center [1391, 250] width 12 height 3
click at [1366, 275] on button "Confirm match" at bounding box center [1352, 282] width 122 height 24
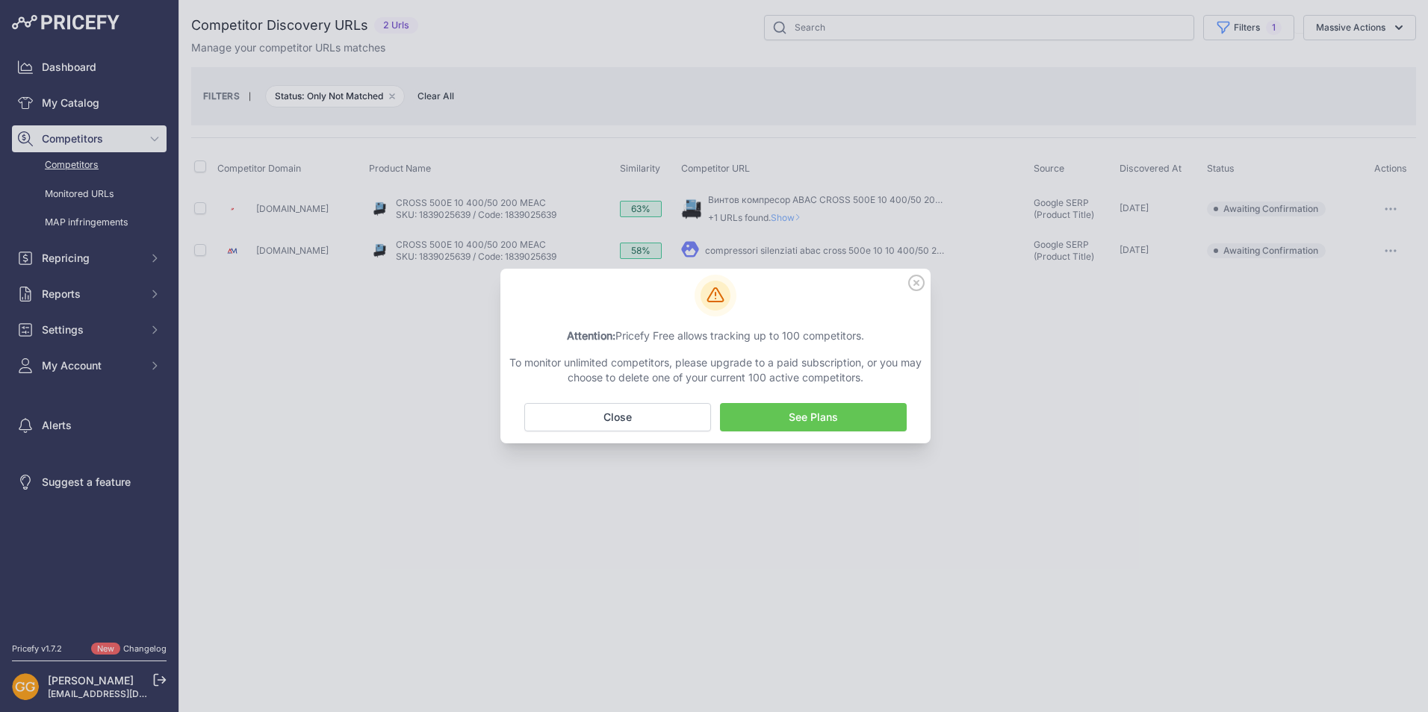
click at [915, 281] on icon at bounding box center [916, 283] width 15 height 15
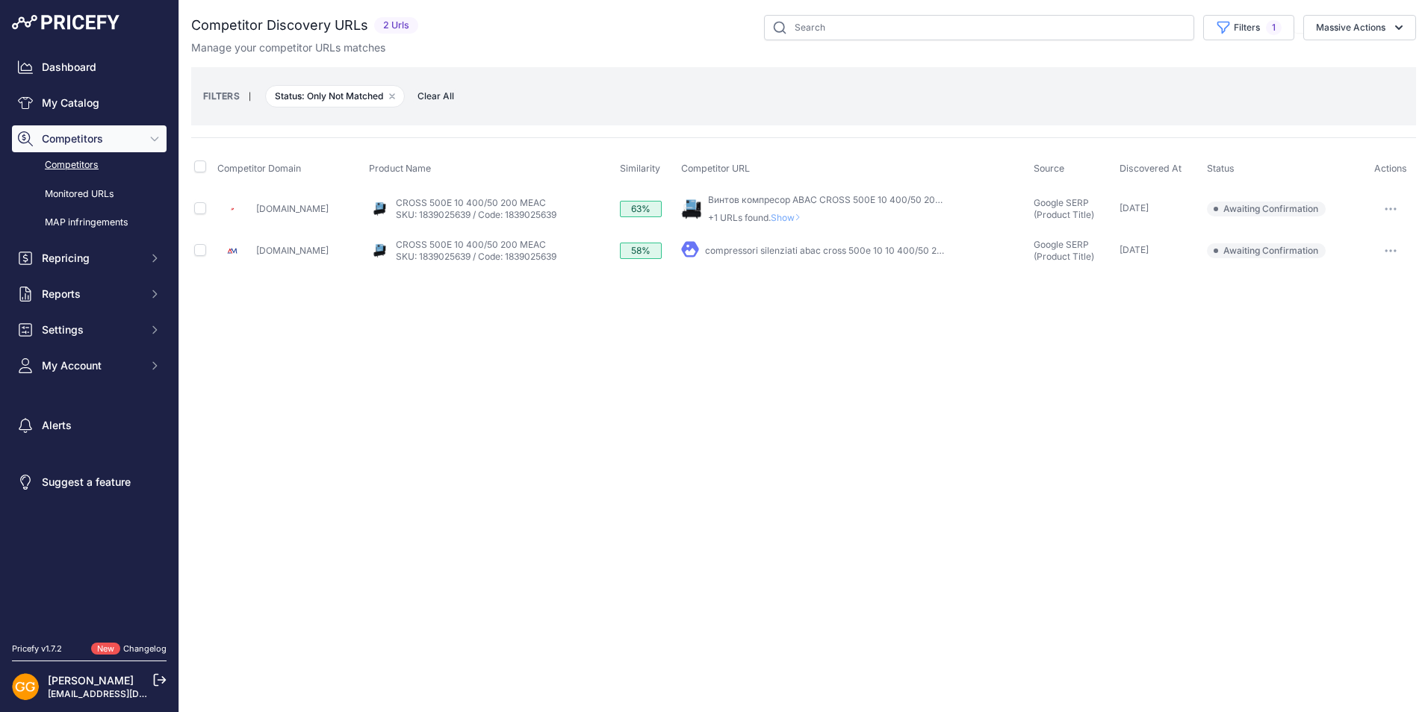
click at [1394, 209] on icon "button" at bounding box center [1391, 209] width 12 height 3
click at [1350, 239] on button "Confirm match" at bounding box center [1352, 241] width 122 height 24
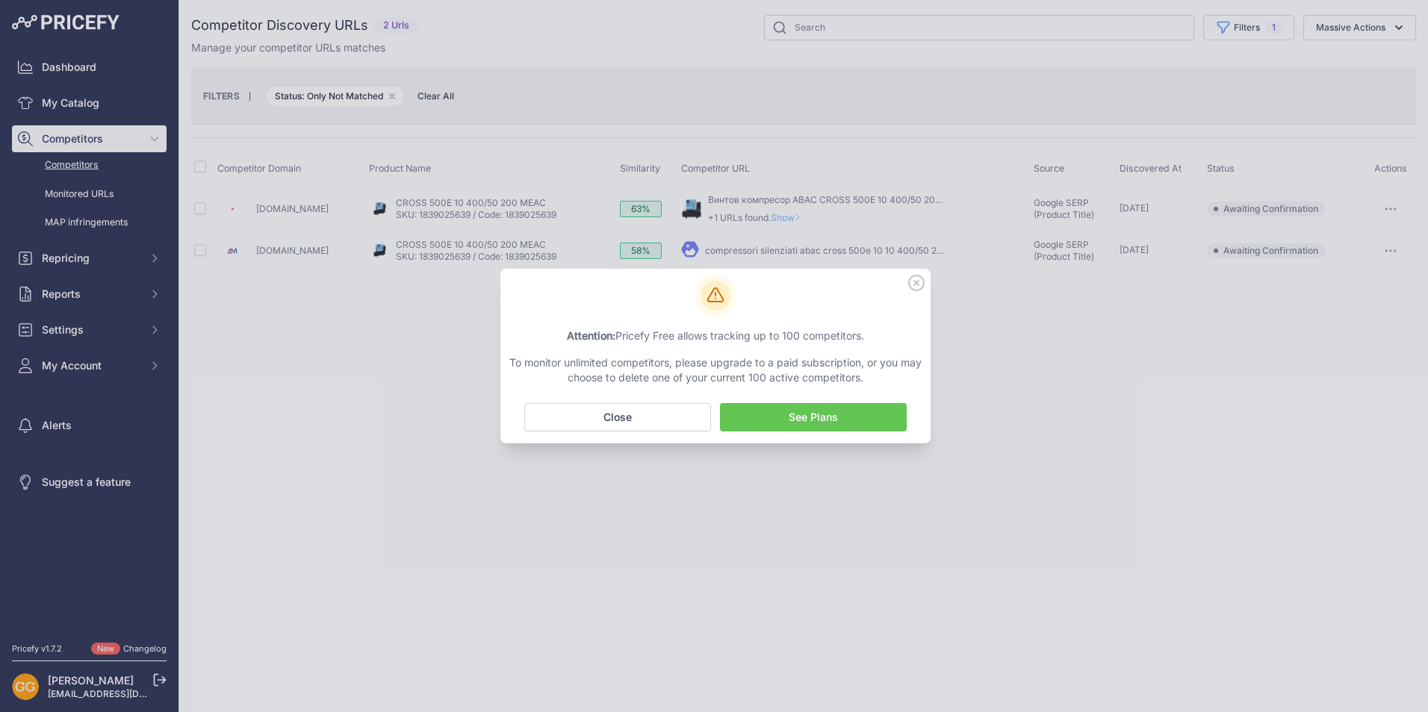
click at [915, 282] on icon at bounding box center [916, 283] width 15 height 15
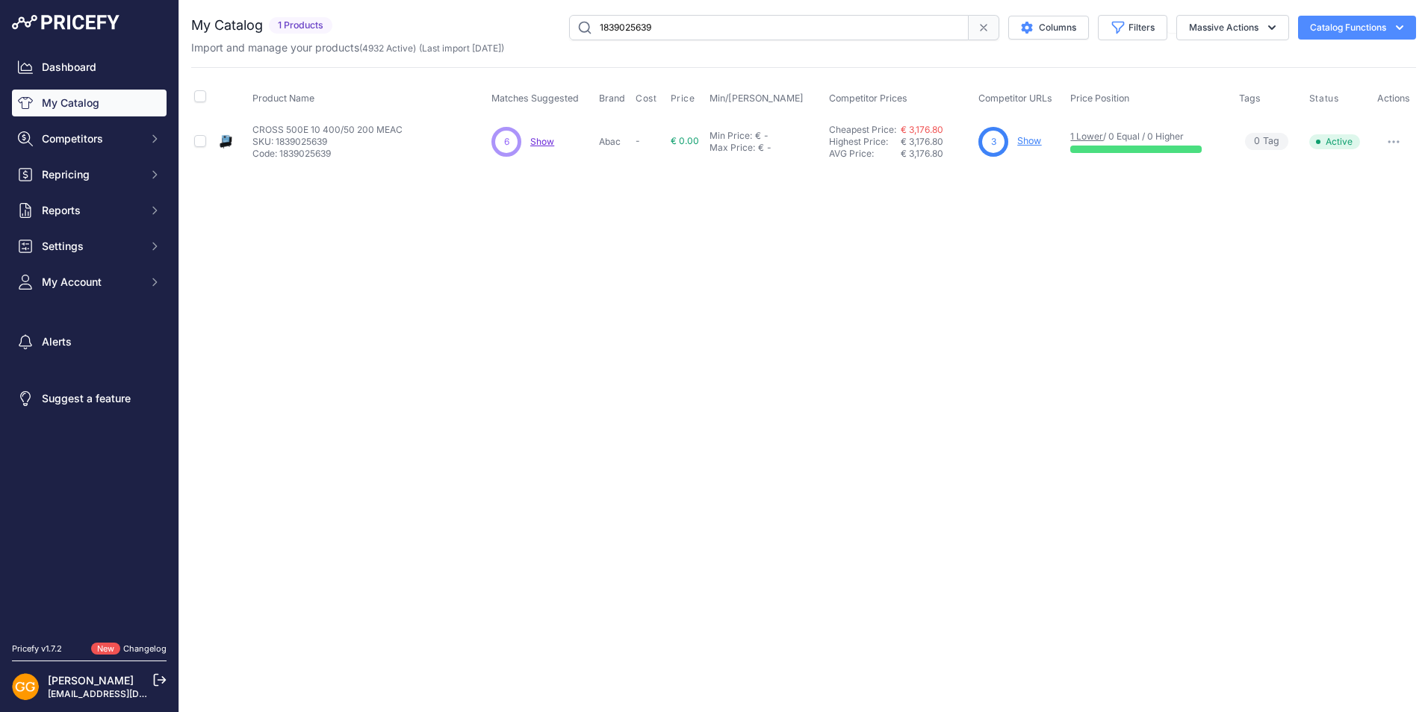
click at [691, 24] on input "1839025639" at bounding box center [769, 27] width 400 height 25
paste input "40"
type input "1839025640"
click at [545, 137] on span "Show" at bounding box center [541, 141] width 24 height 11
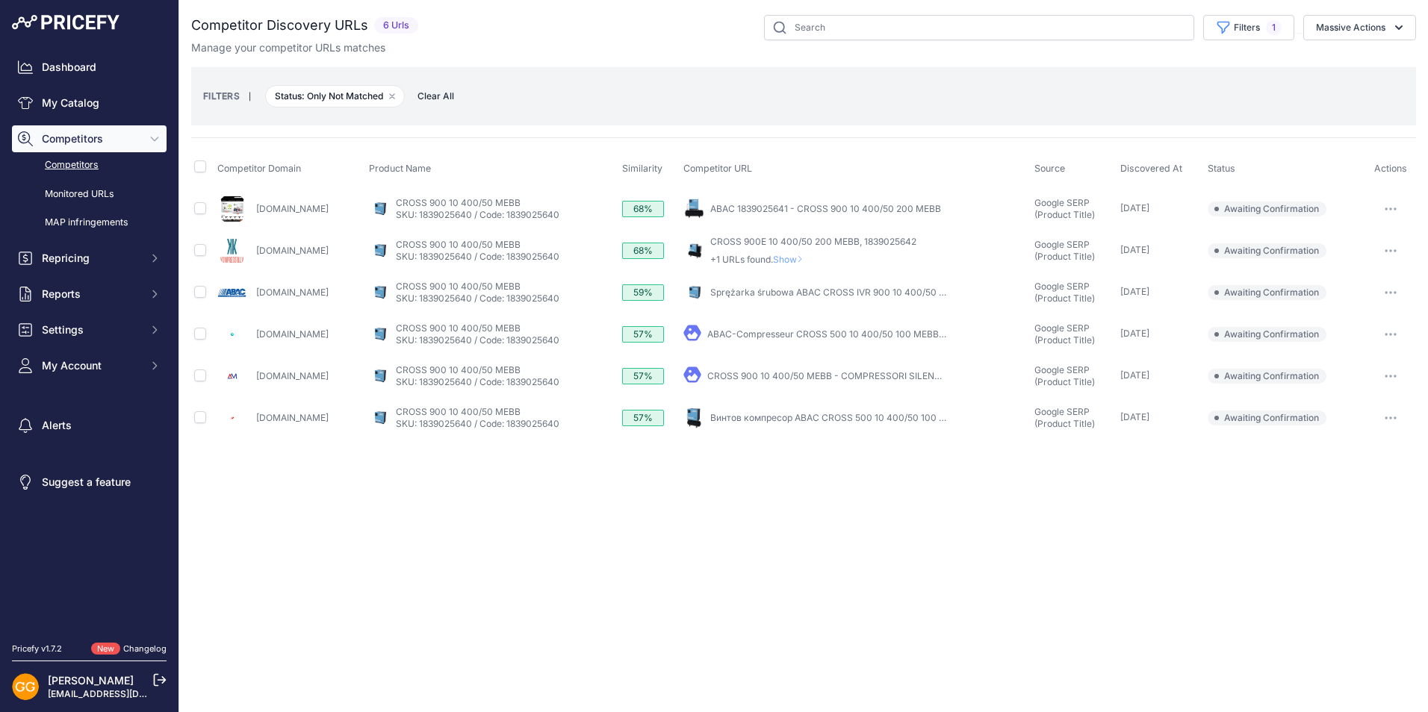
click at [439, 94] on span "Clear All" at bounding box center [436, 96] width 52 height 15
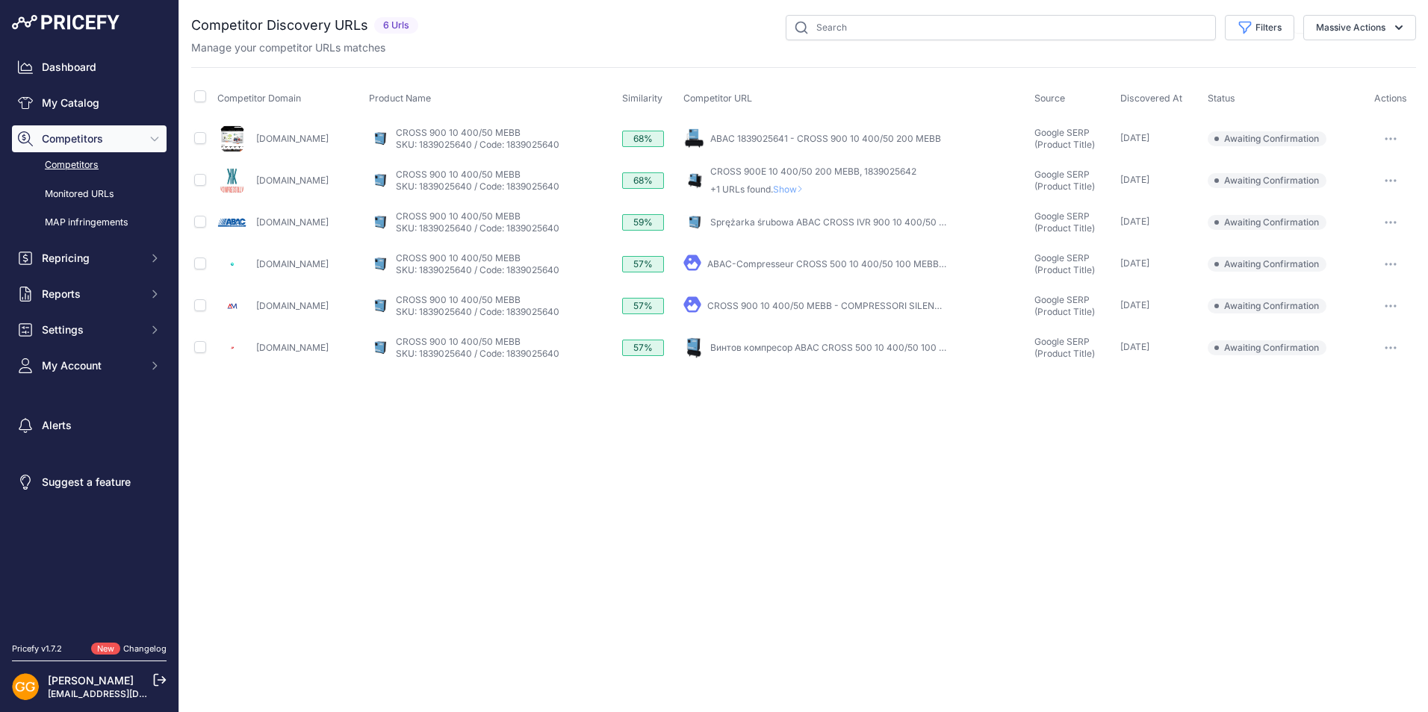
click at [1390, 263] on icon "button" at bounding box center [1391, 264] width 12 height 3
click at [1342, 289] on button "Confirm match" at bounding box center [1352, 296] width 122 height 24
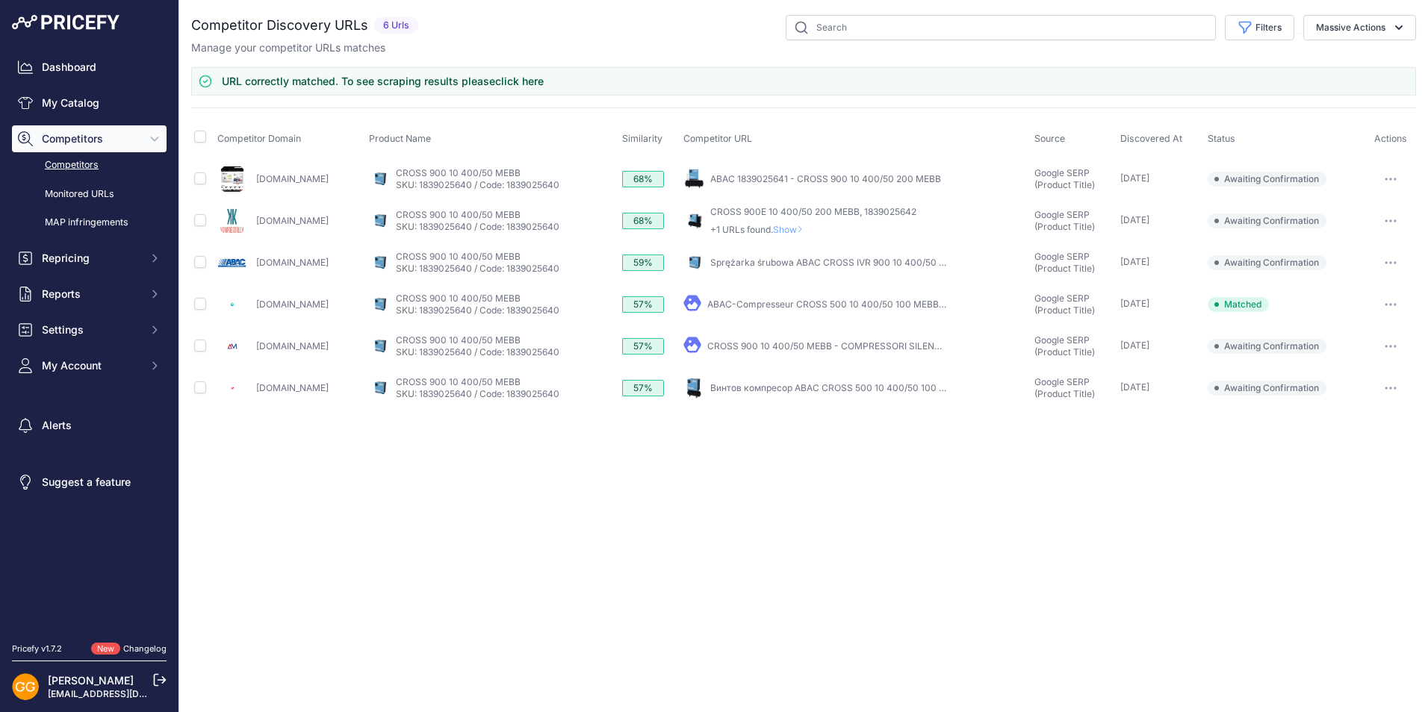
click at [1394, 264] on button "button" at bounding box center [1391, 262] width 30 height 21
click at [1363, 294] on button "Confirm match" at bounding box center [1352, 294] width 122 height 24
click at [1387, 220] on icon "button" at bounding box center [1386, 220] width 1 height 1
click at [1361, 245] on button "Confirm match" at bounding box center [1352, 252] width 122 height 24
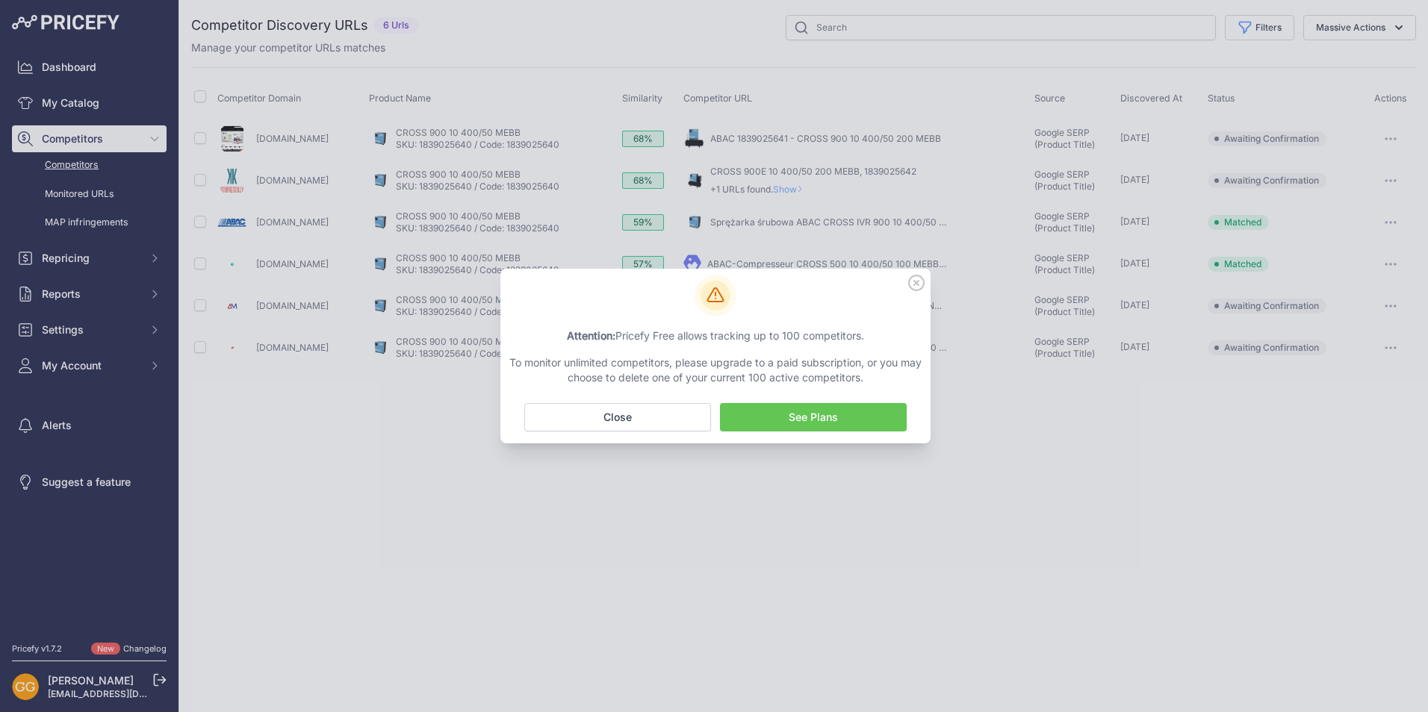
click at [920, 280] on icon at bounding box center [916, 283] width 16 height 16
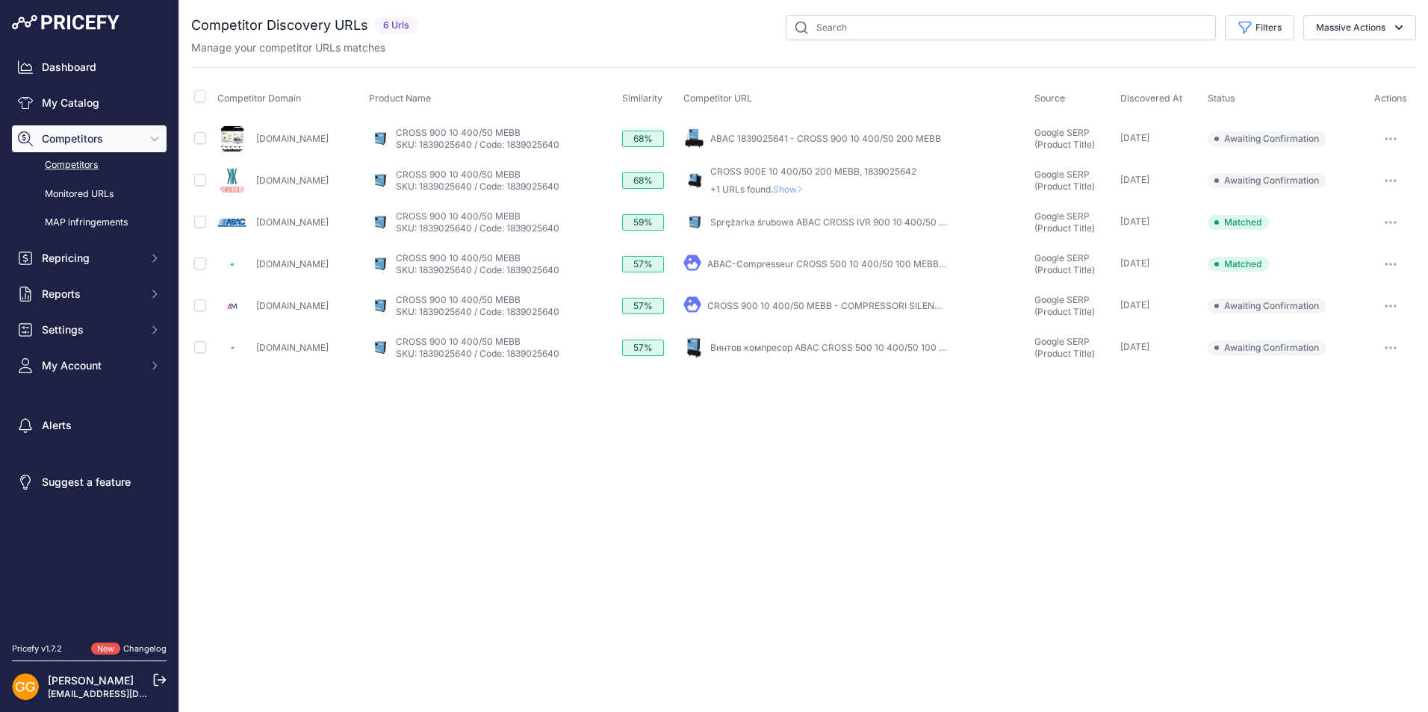
click at [1387, 303] on button "button" at bounding box center [1391, 306] width 30 height 21
click at [1354, 332] on button "Confirm match" at bounding box center [1352, 338] width 122 height 24
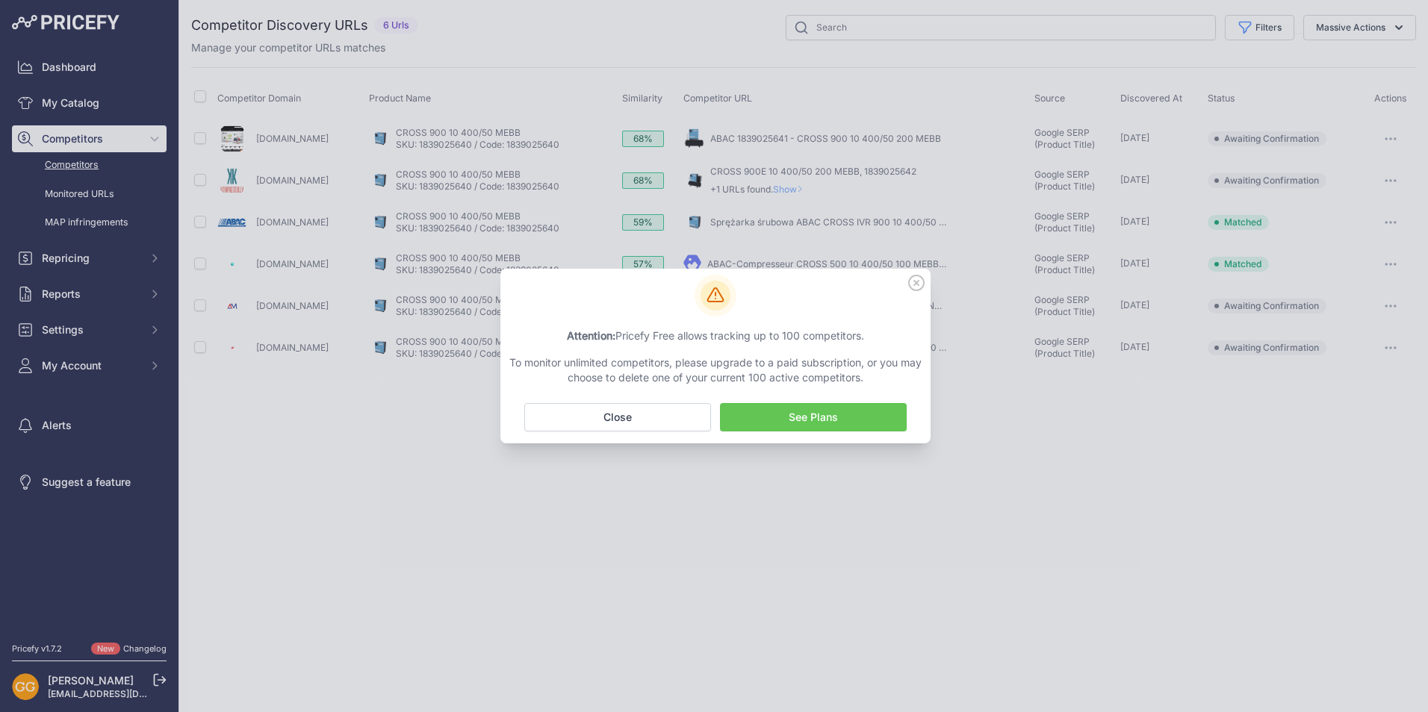
click at [913, 281] on icon at bounding box center [916, 283] width 15 height 15
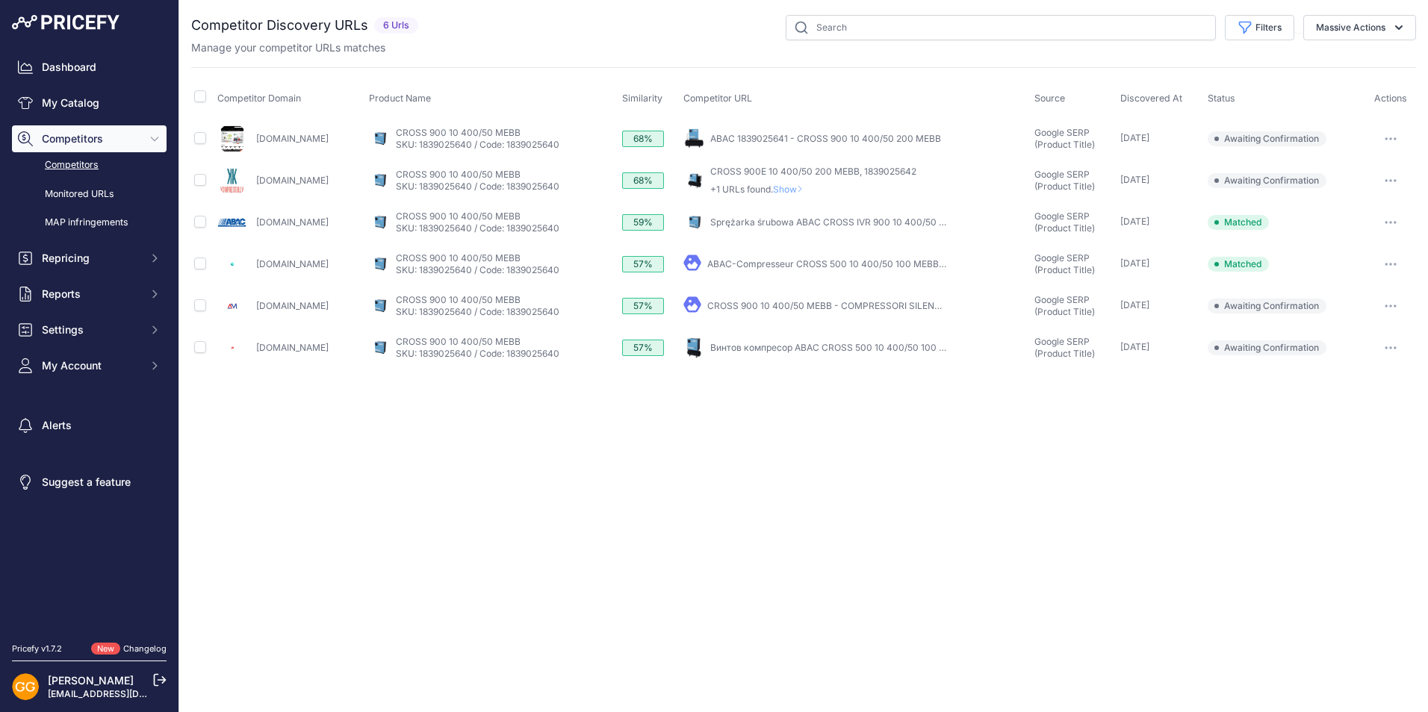
click at [1391, 342] on button "button" at bounding box center [1391, 348] width 30 height 21
click at [1351, 378] on button "Confirm match" at bounding box center [1352, 379] width 122 height 24
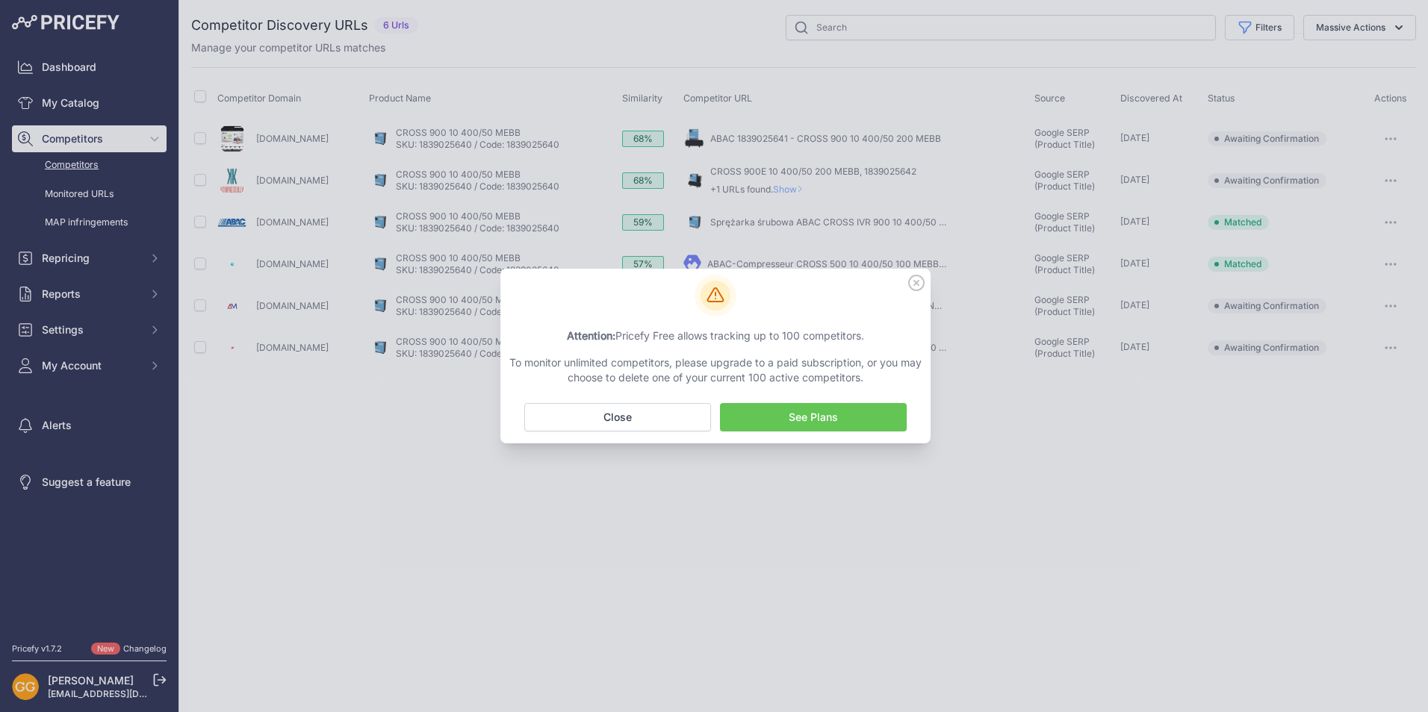
click at [914, 286] on icon at bounding box center [916, 283] width 16 height 16
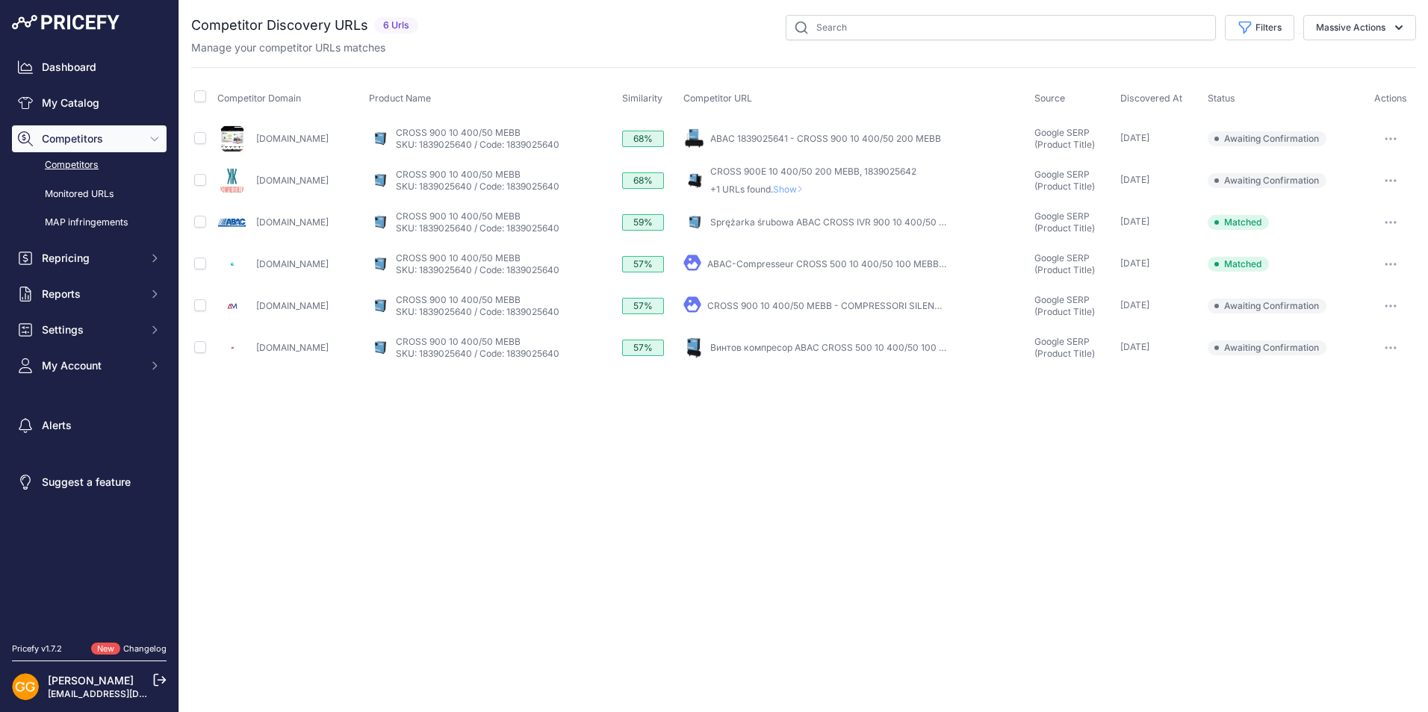
click at [1394, 134] on button "button" at bounding box center [1391, 138] width 30 height 21
click at [1381, 163] on button "Confirm match" at bounding box center [1352, 170] width 122 height 24
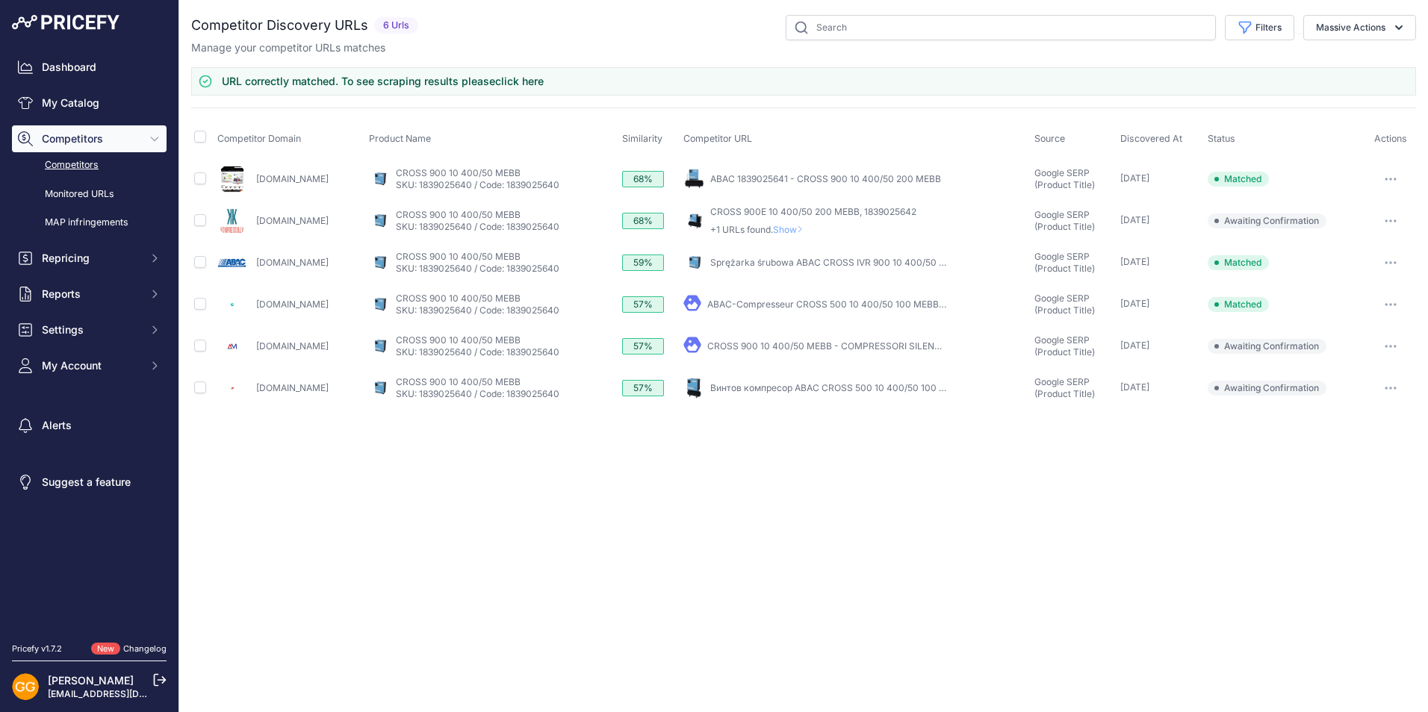
click at [1391, 220] on icon "button" at bounding box center [1391, 221] width 12 height 3
click at [1353, 257] on button "Confirm match" at bounding box center [1352, 252] width 122 height 24
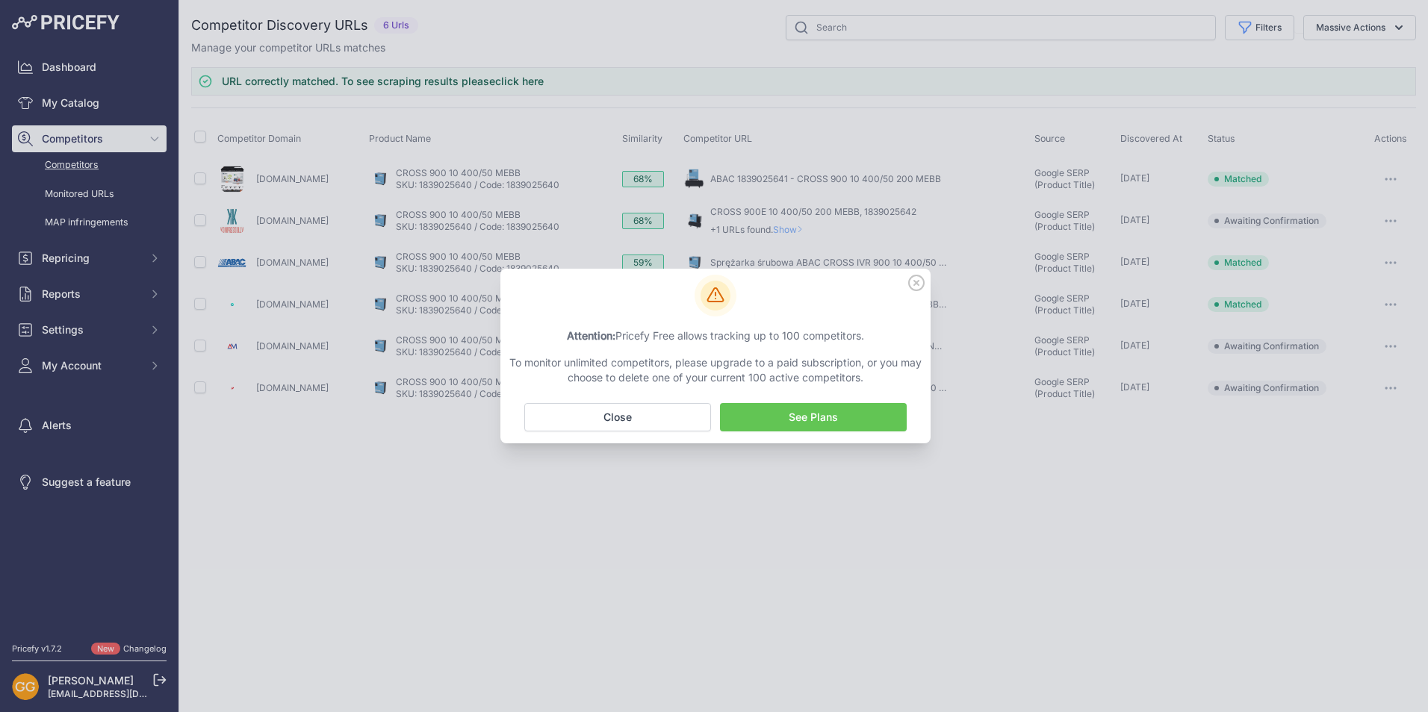
click at [923, 283] on icon at bounding box center [916, 283] width 15 height 15
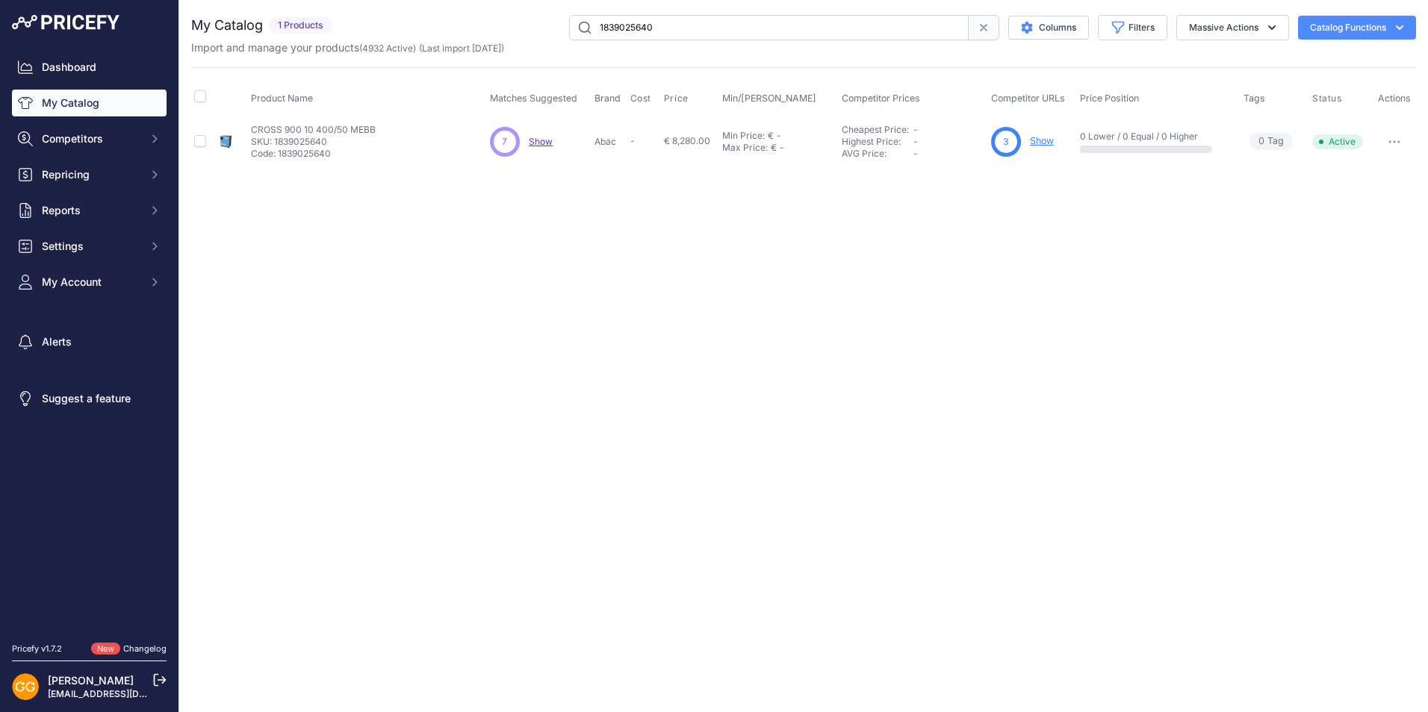
click at [980, 22] on icon at bounding box center [984, 28] width 12 height 12
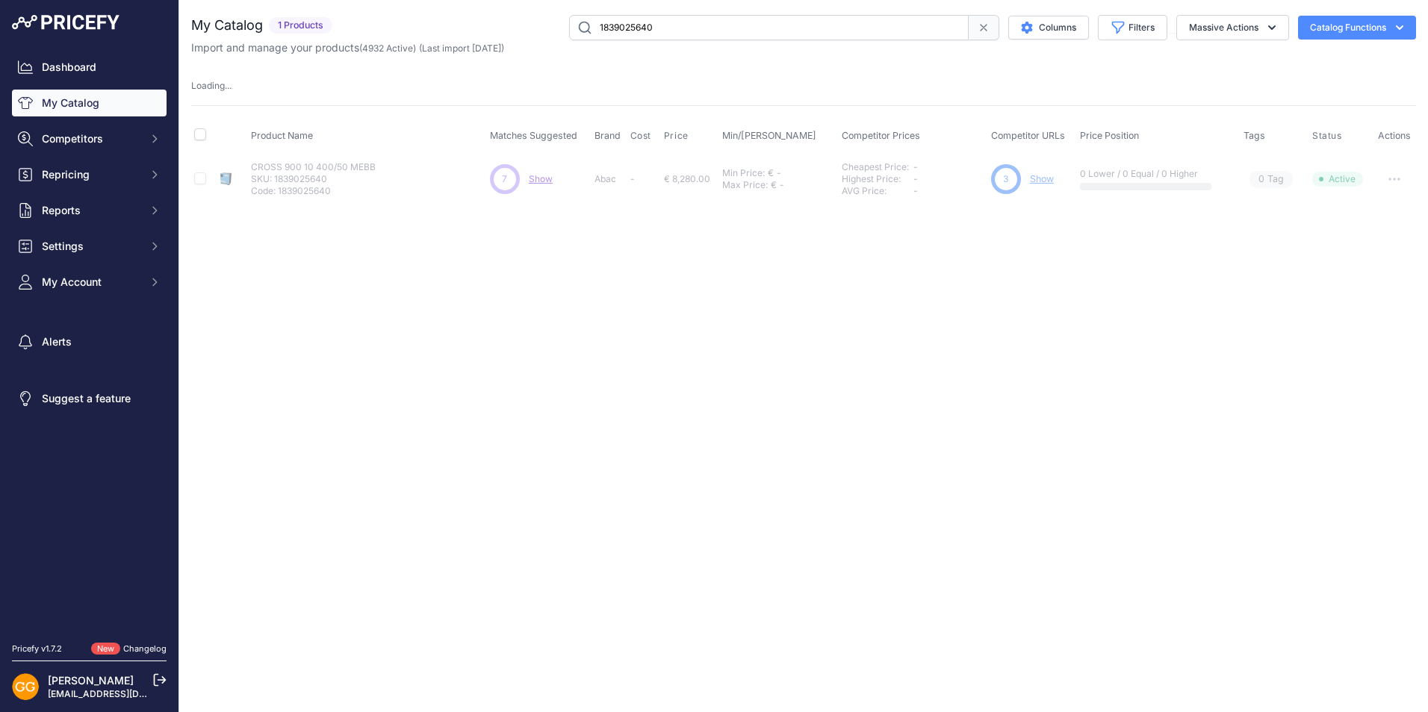
click at [777, 32] on input "1839025640" at bounding box center [769, 27] width 400 height 25
paste input "1"
type input "1839025641"
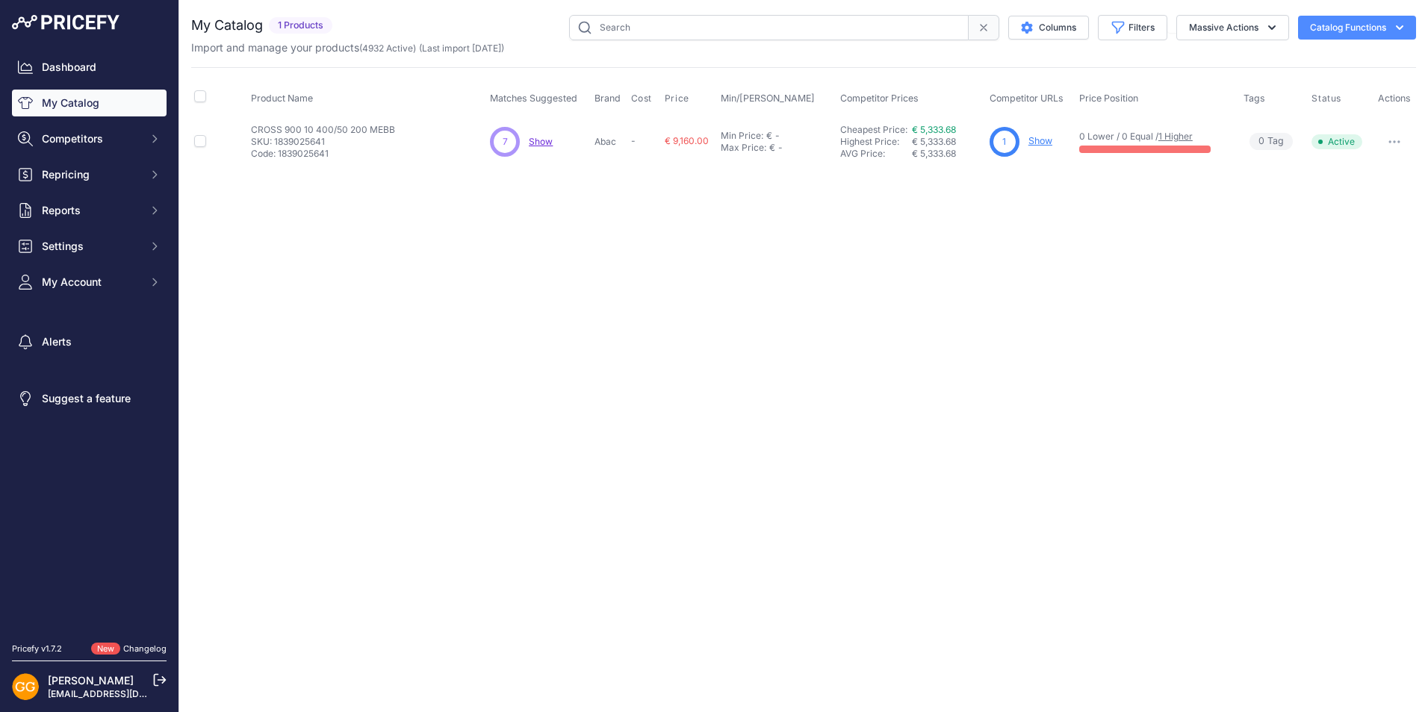
click at [541, 143] on span "Show" at bounding box center [541, 141] width 24 height 11
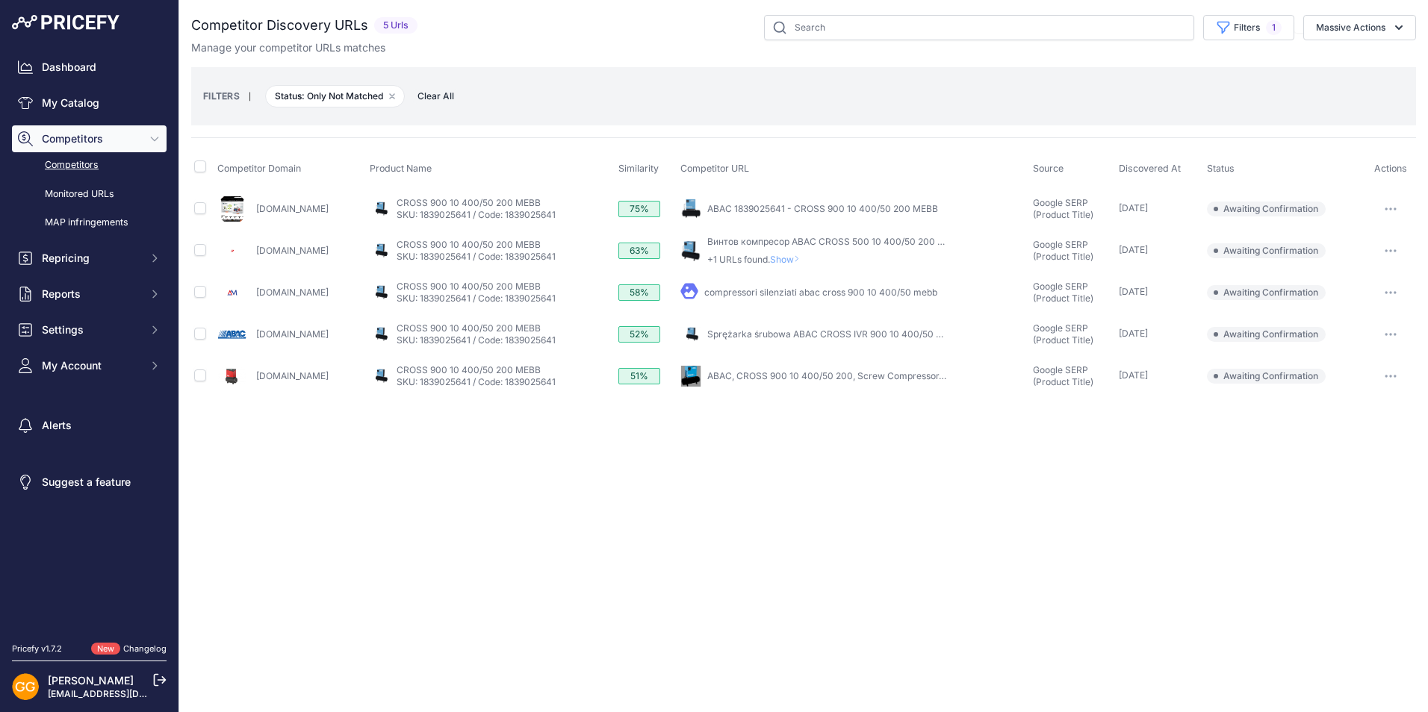
click at [1394, 377] on icon "button" at bounding box center [1391, 376] width 12 height 3
click at [1343, 400] on button "Confirm match" at bounding box center [1352, 408] width 122 height 24
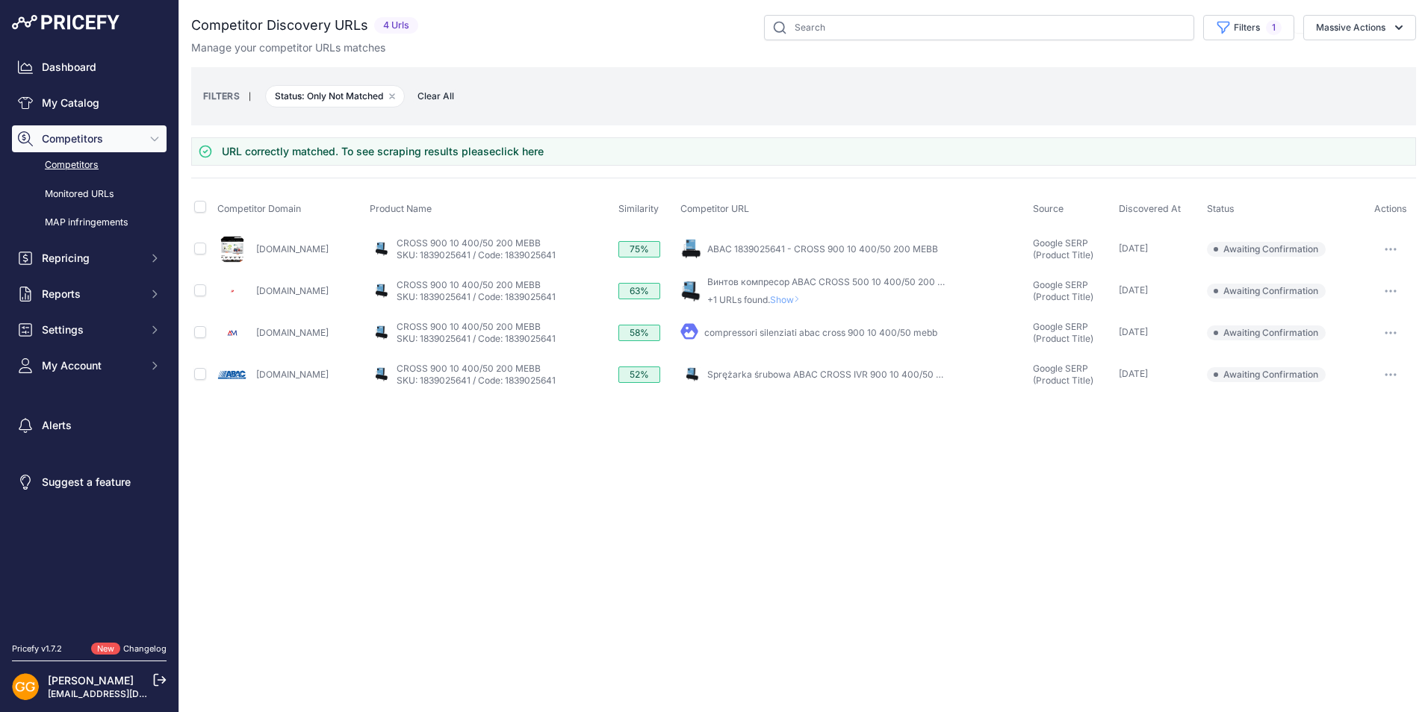
click at [1391, 356] on td "​ Pricefy will replace the existing competitor's URL with the one you're matchi…" at bounding box center [1391, 375] width 50 height 42
click at [1391, 376] on icon "button" at bounding box center [1390, 374] width 1 height 1
click at [1378, 397] on button "Confirm match" at bounding box center [1352, 406] width 122 height 24
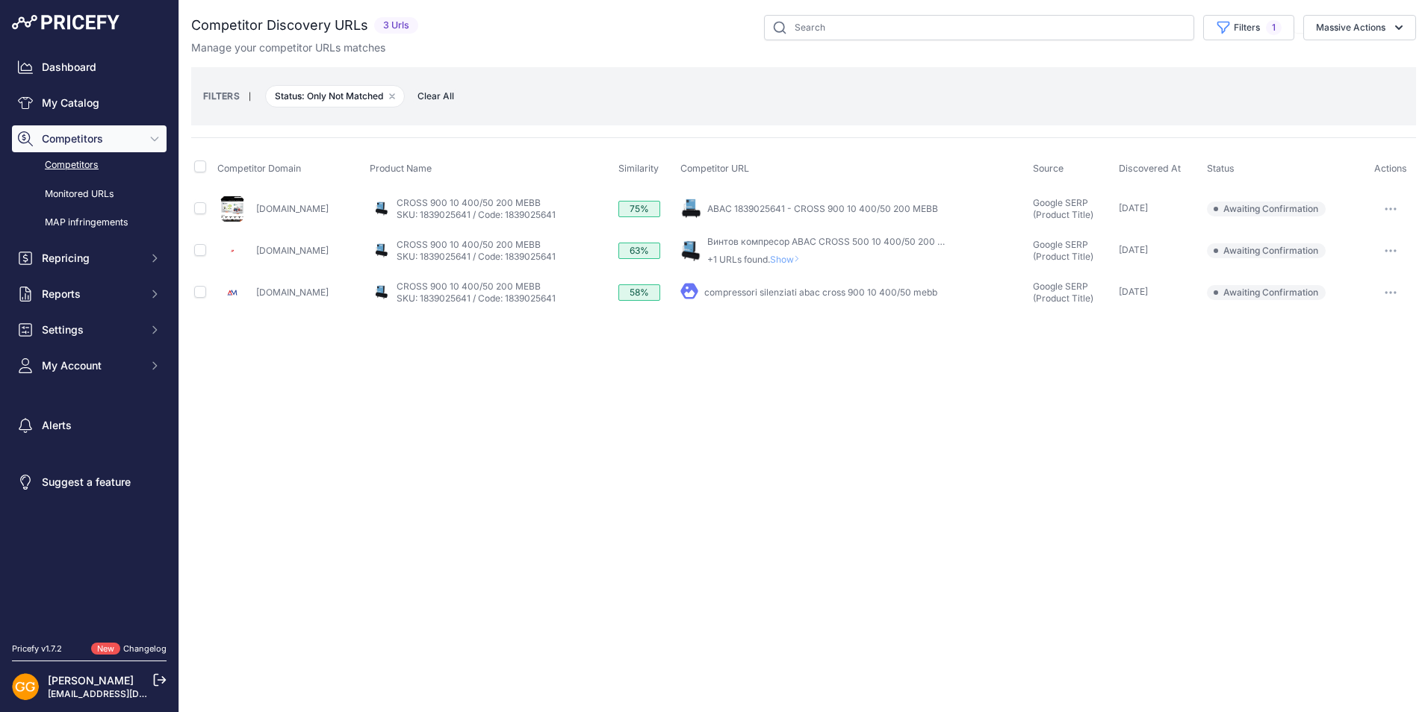
click at [1394, 250] on icon "button" at bounding box center [1391, 250] width 12 height 3
click at [1356, 284] on button "Confirm match" at bounding box center [1352, 282] width 122 height 24
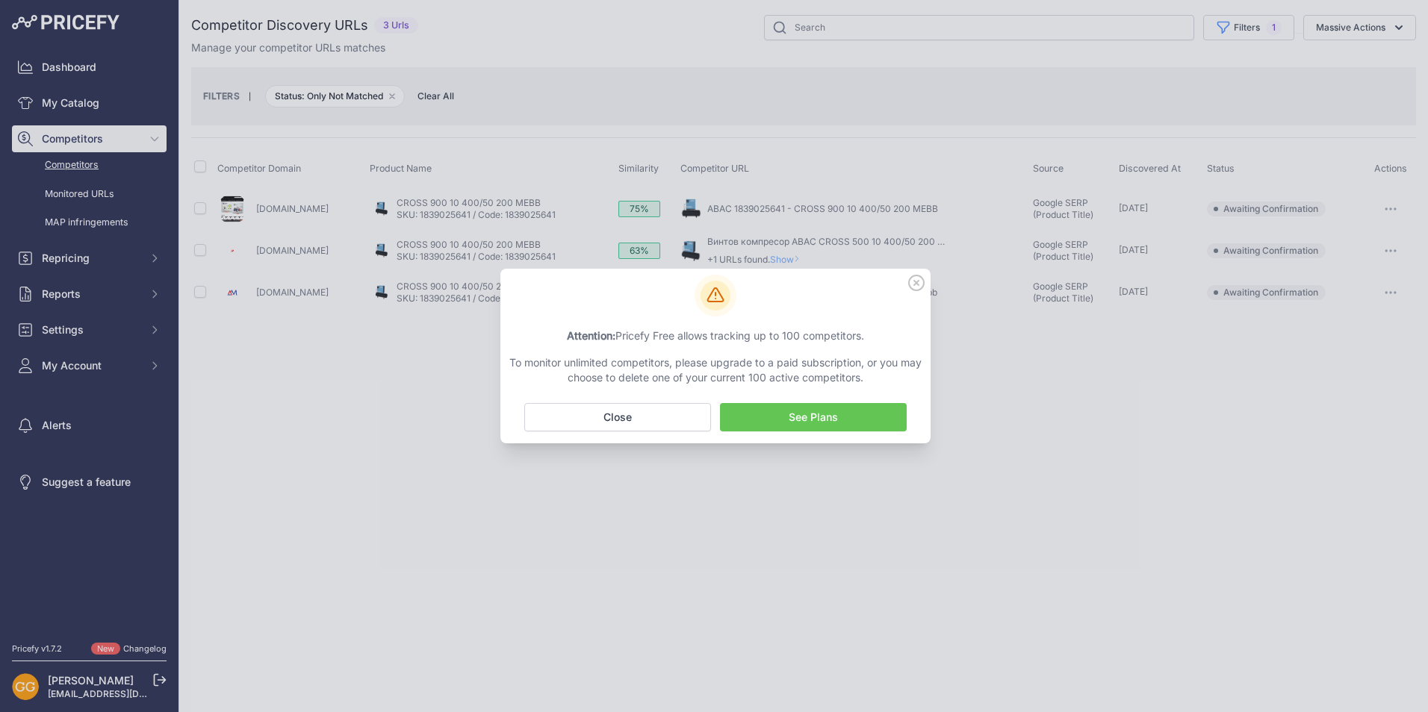
click at [917, 282] on icon at bounding box center [916, 283] width 15 height 15
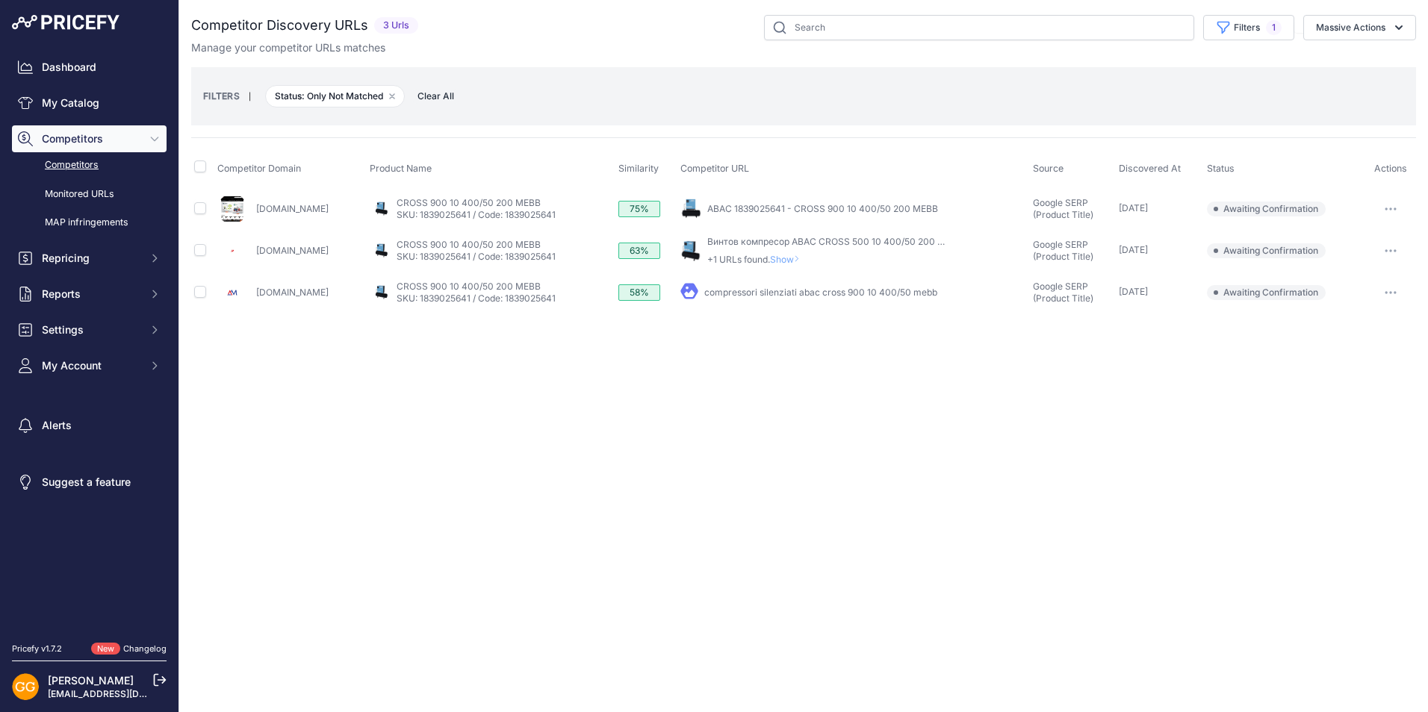
click at [440, 91] on span "Clear All" at bounding box center [436, 96] width 52 height 15
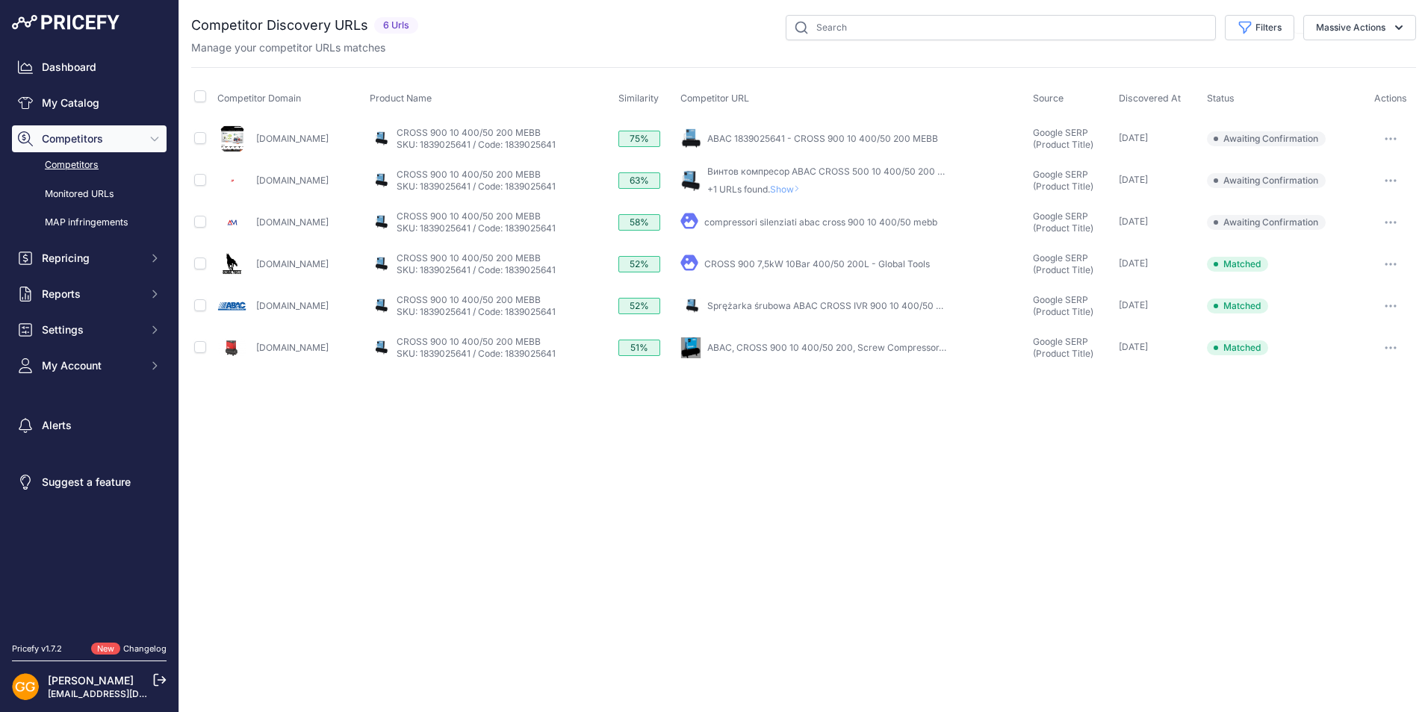
click at [1394, 179] on icon "button" at bounding box center [1391, 180] width 12 height 3
click at [1363, 210] on button "Confirm match" at bounding box center [1352, 212] width 122 height 24
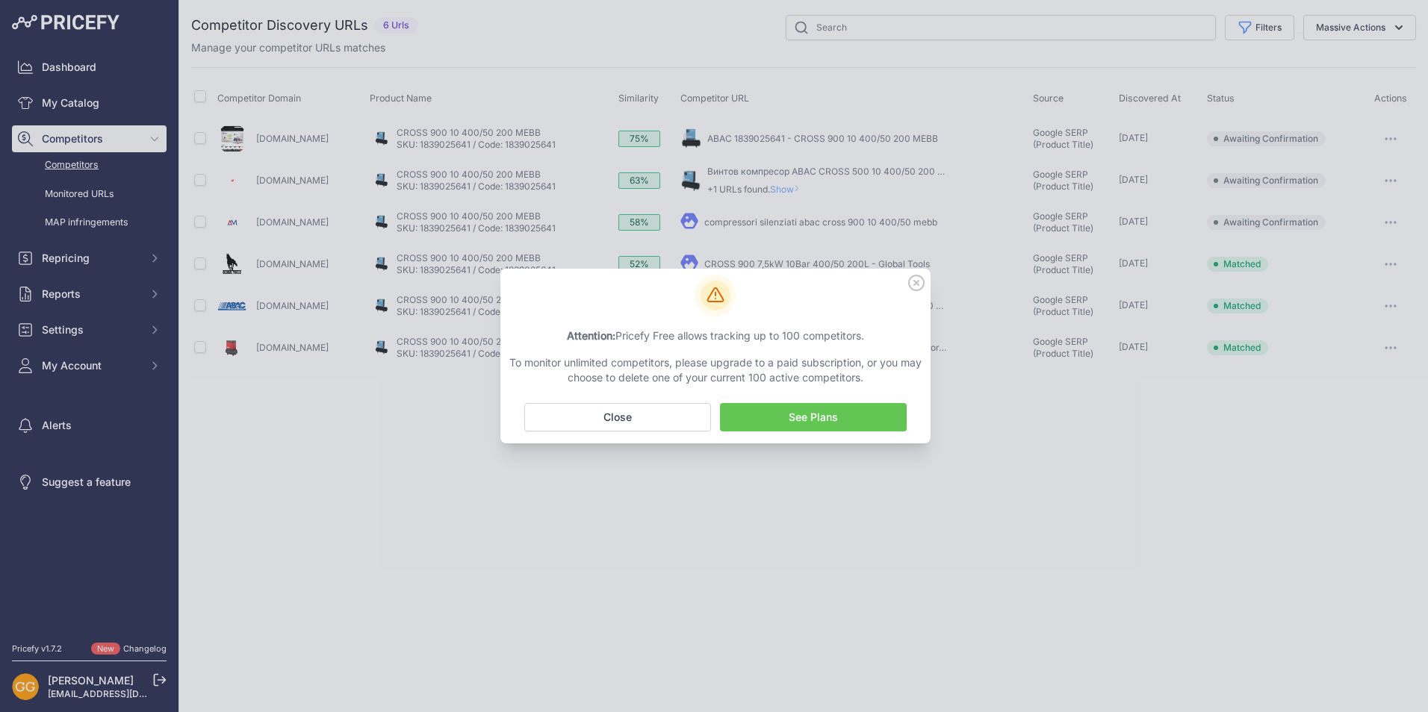
click at [915, 279] on icon at bounding box center [916, 283] width 16 height 16
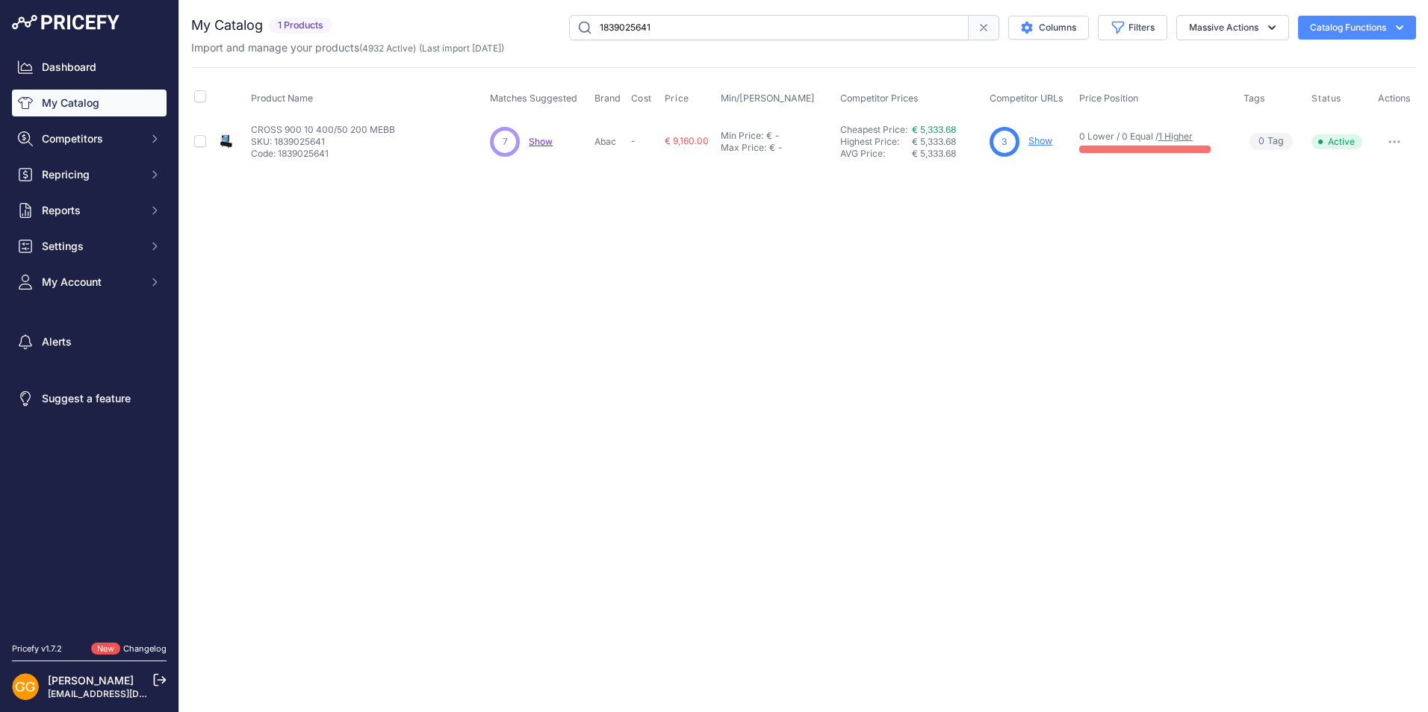
click at [666, 31] on input "1839025641" at bounding box center [769, 27] width 400 height 25
paste input "2"
type input "1839025642"
click at [548, 140] on span "Show" at bounding box center [541, 141] width 24 height 11
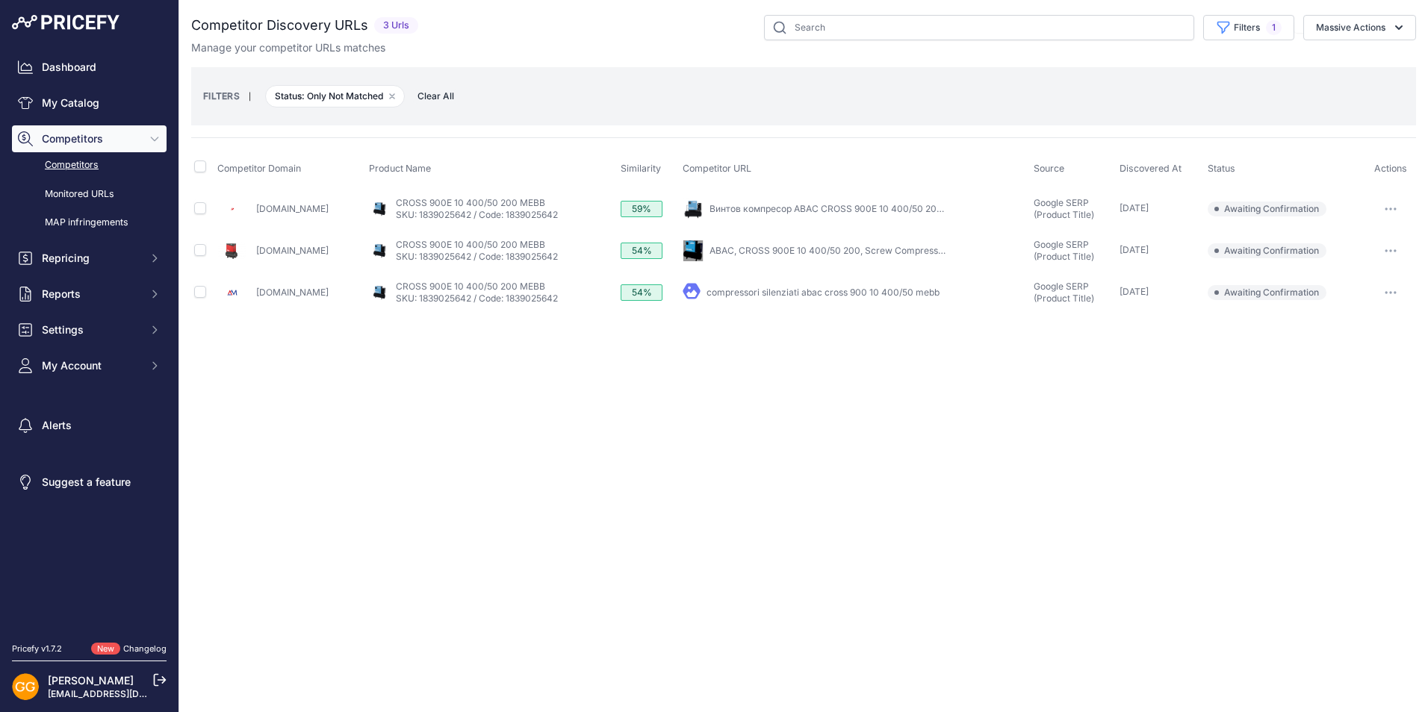
click at [1393, 249] on icon "button" at bounding box center [1391, 250] width 12 height 3
click at [1360, 275] on button "Confirm match" at bounding box center [1352, 282] width 122 height 24
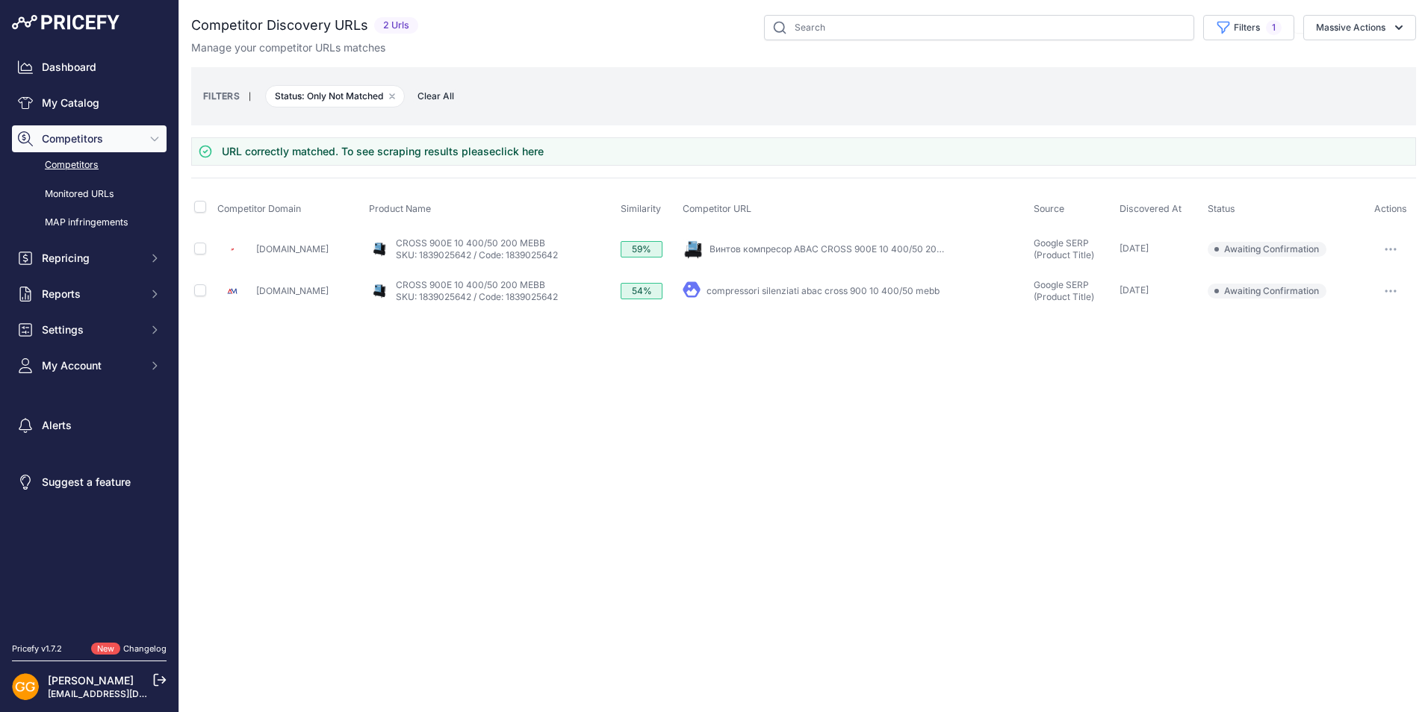
click at [1394, 291] on icon "button" at bounding box center [1391, 291] width 12 height 3
click at [1354, 320] on button "Confirm match" at bounding box center [1352, 323] width 122 height 24
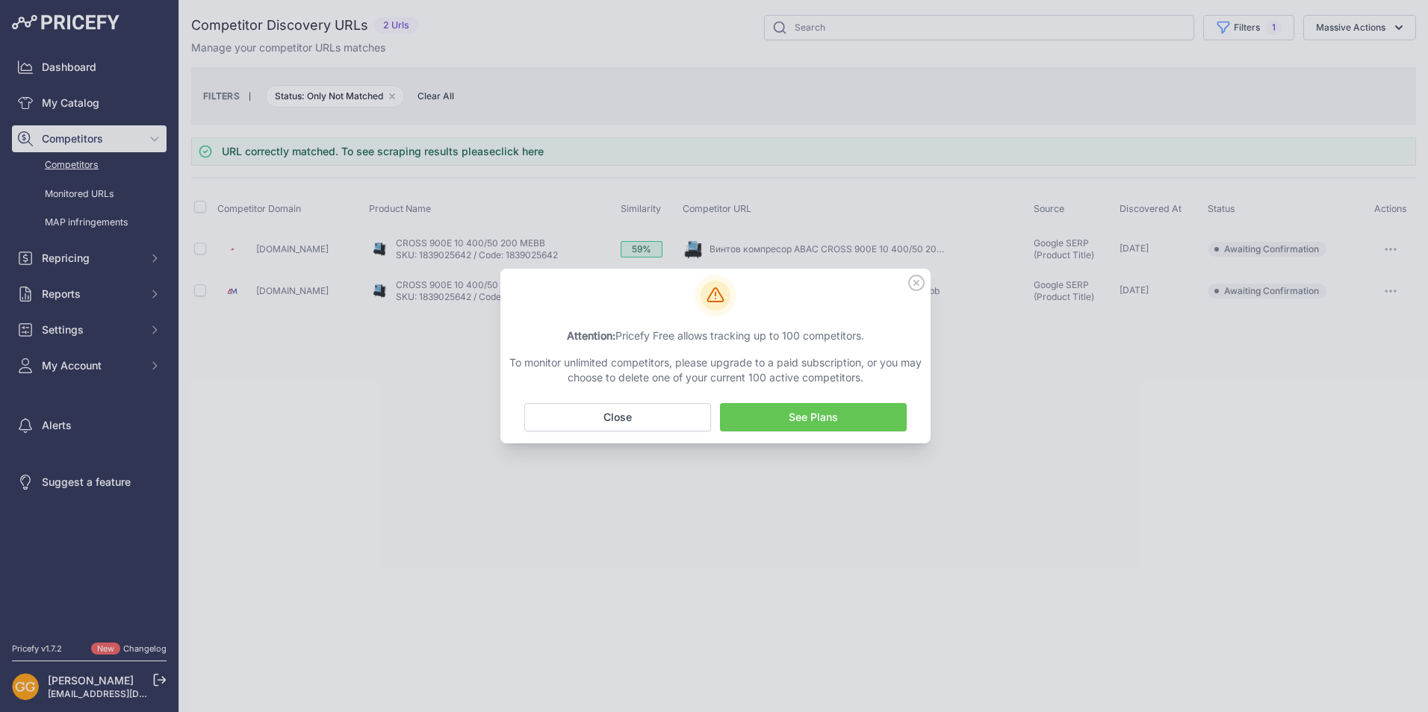
click at [916, 280] on icon at bounding box center [916, 283] width 16 height 16
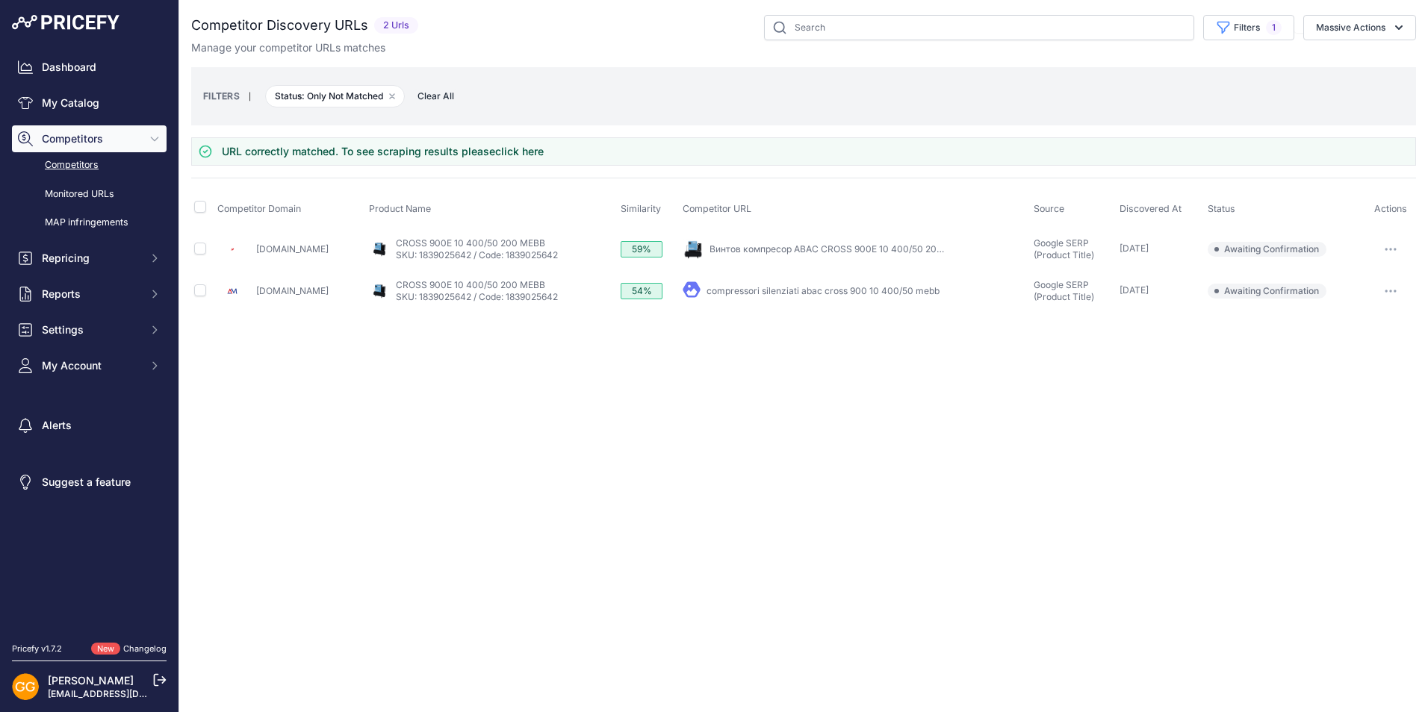
click at [1390, 243] on button "button" at bounding box center [1391, 249] width 30 height 21
click at [1351, 270] on button "Confirm match" at bounding box center [1352, 281] width 122 height 24
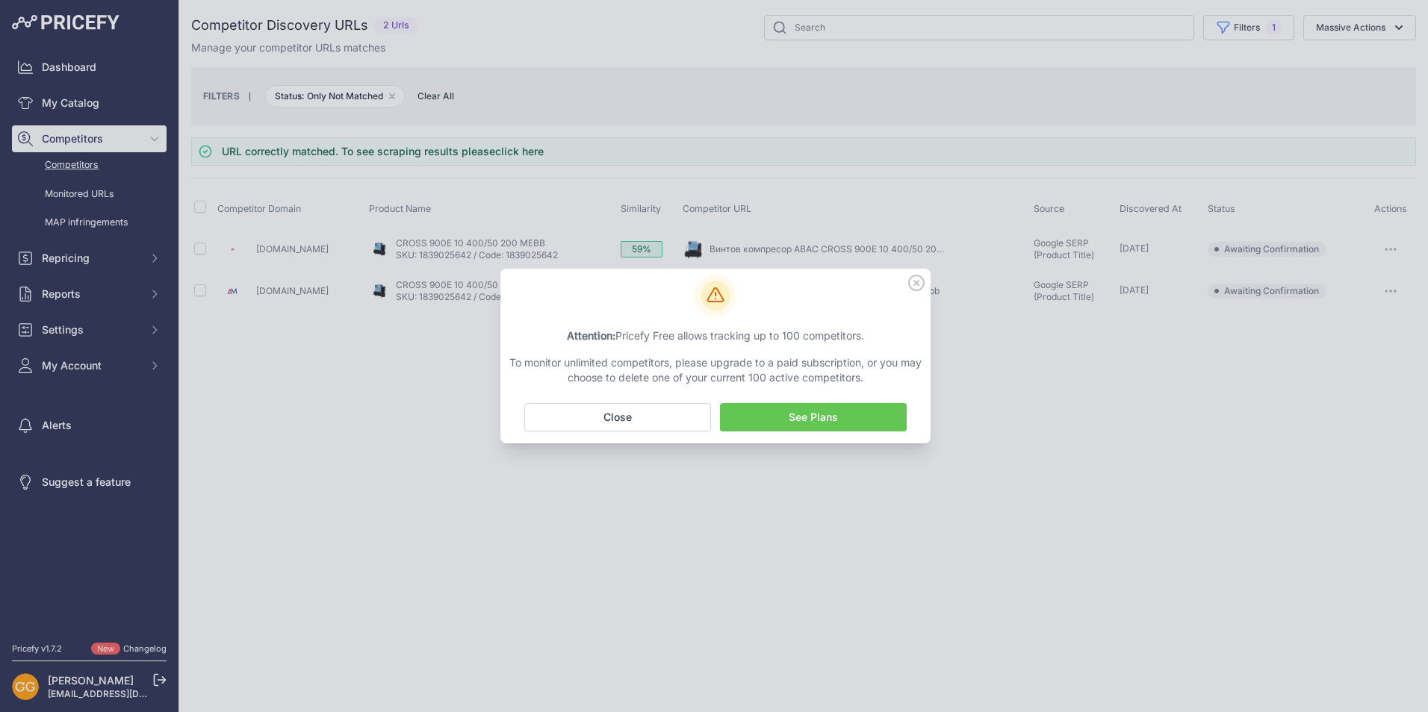
click at [917, 278] on icon at bounding box center [916, 283] width 16 height 16
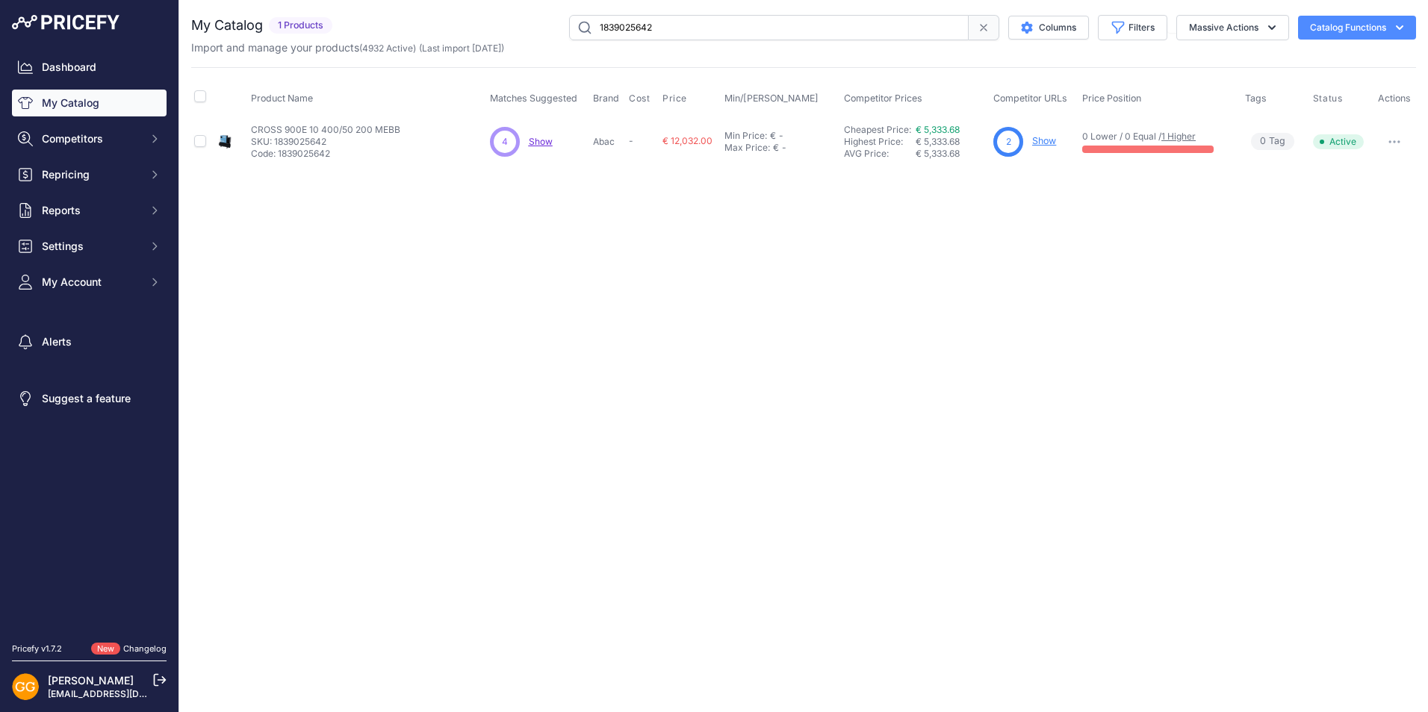
click at [689, 24] on input "1839025642" at bounding box center [769, 27] width 400 height 25
type input "1839025643"
click at [547, 141] on span "Show" at bounding box center [542, 141] width 24 height 11
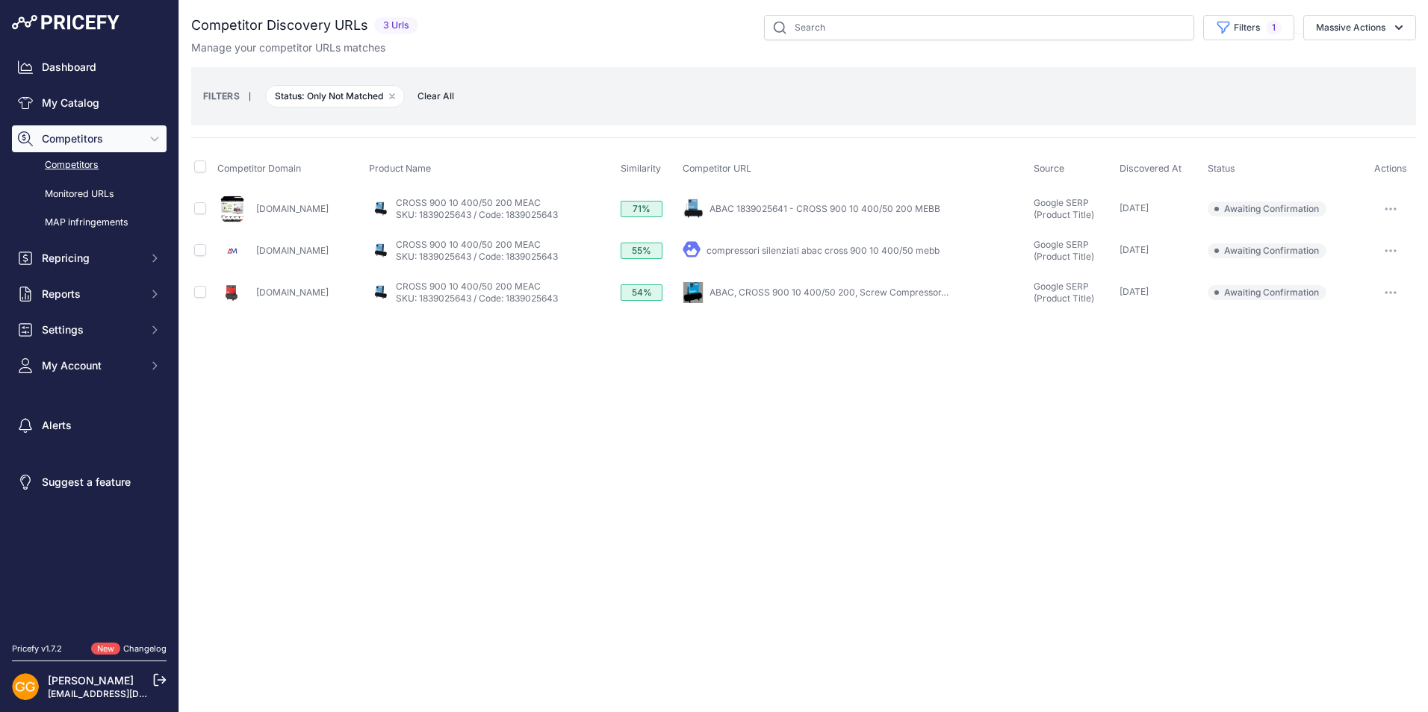
click at [1392, 293] on icon "button" at bounding box center [1391, 292] width 1 height 1
click at [1351, 314] on button "Confirm match" at bounding box center [1352, 324] width 122 height 24
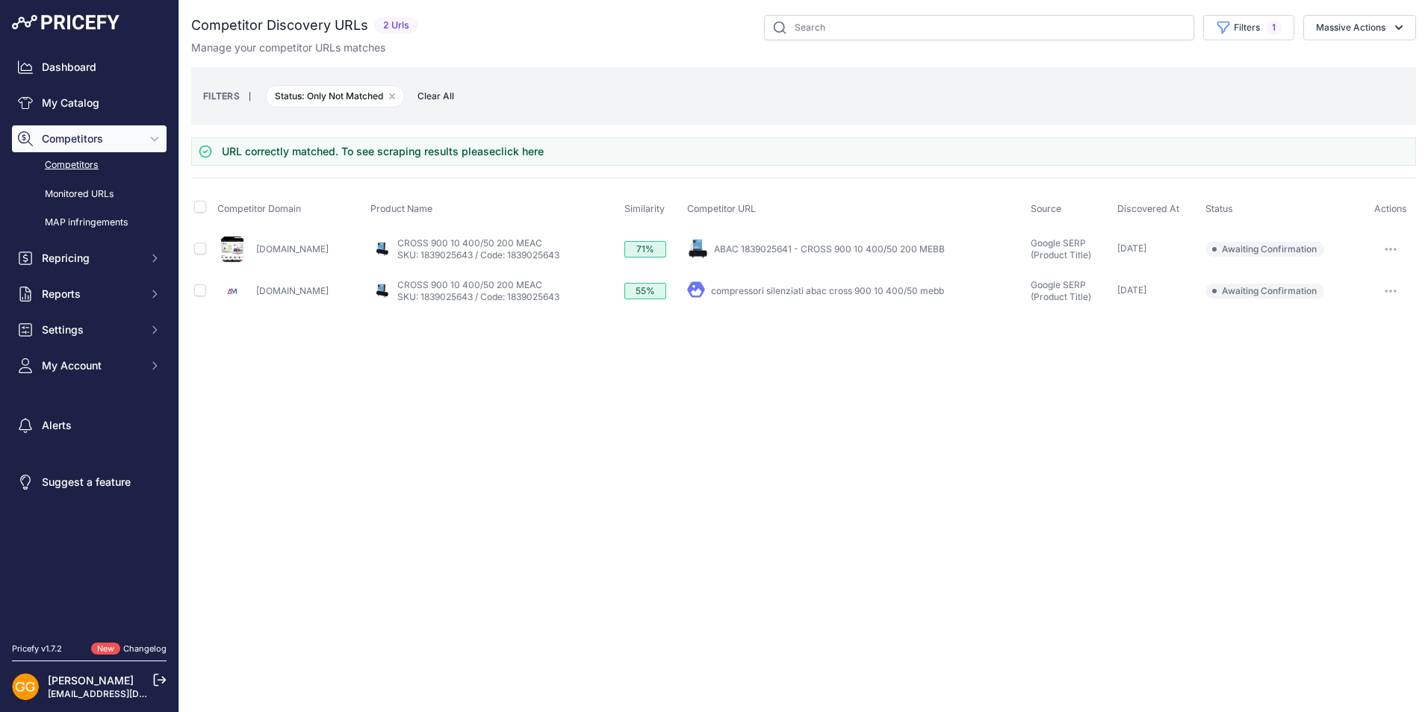
click at [1389, 248] on icon "button" at bounding box center [1391, 249] width 12 height 3
click at [1341, 279] on button "Confirm match" at bounding box center [1352, 281] width 122 height 24
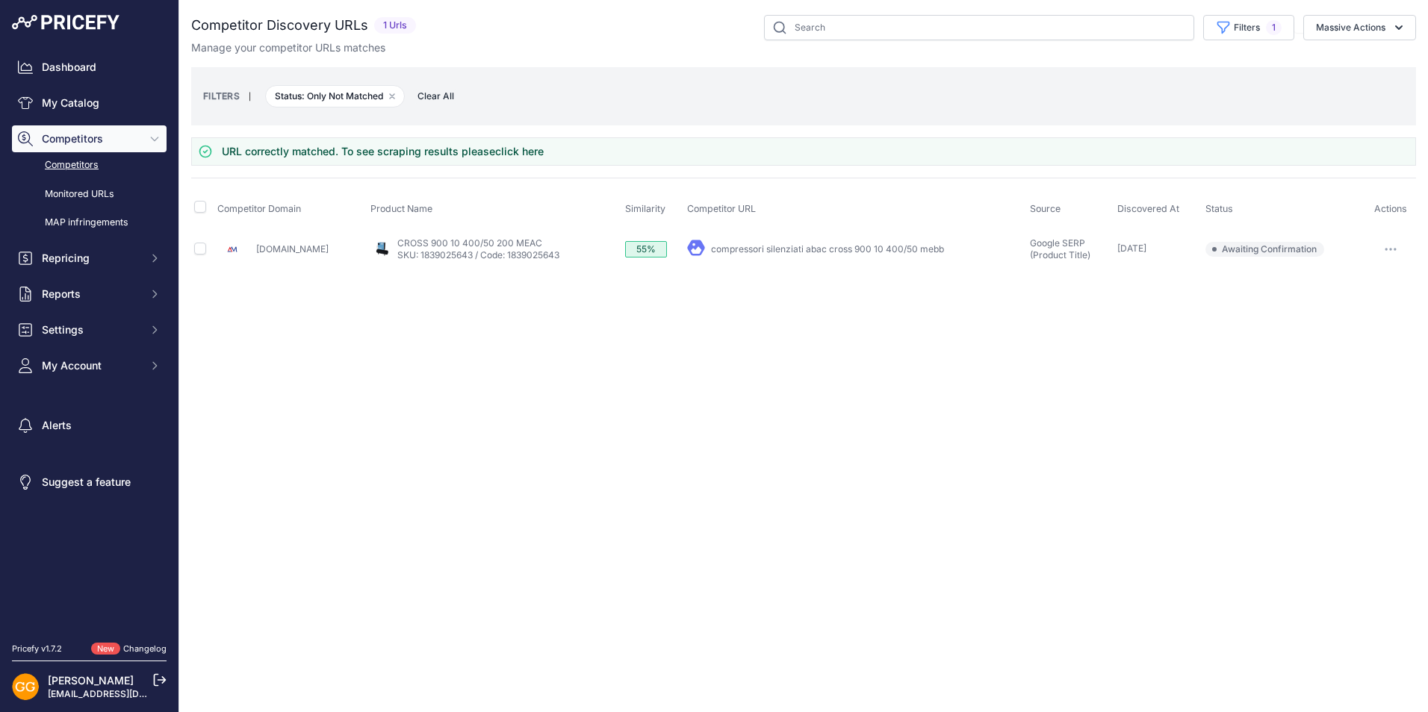
click at [1392, 246] on button "button" at bounding box center [1391, 249] width 30 height 21
click at [1361, 279] on button "Confirm match" at bounding box center [1352, 281] width 122 height 24
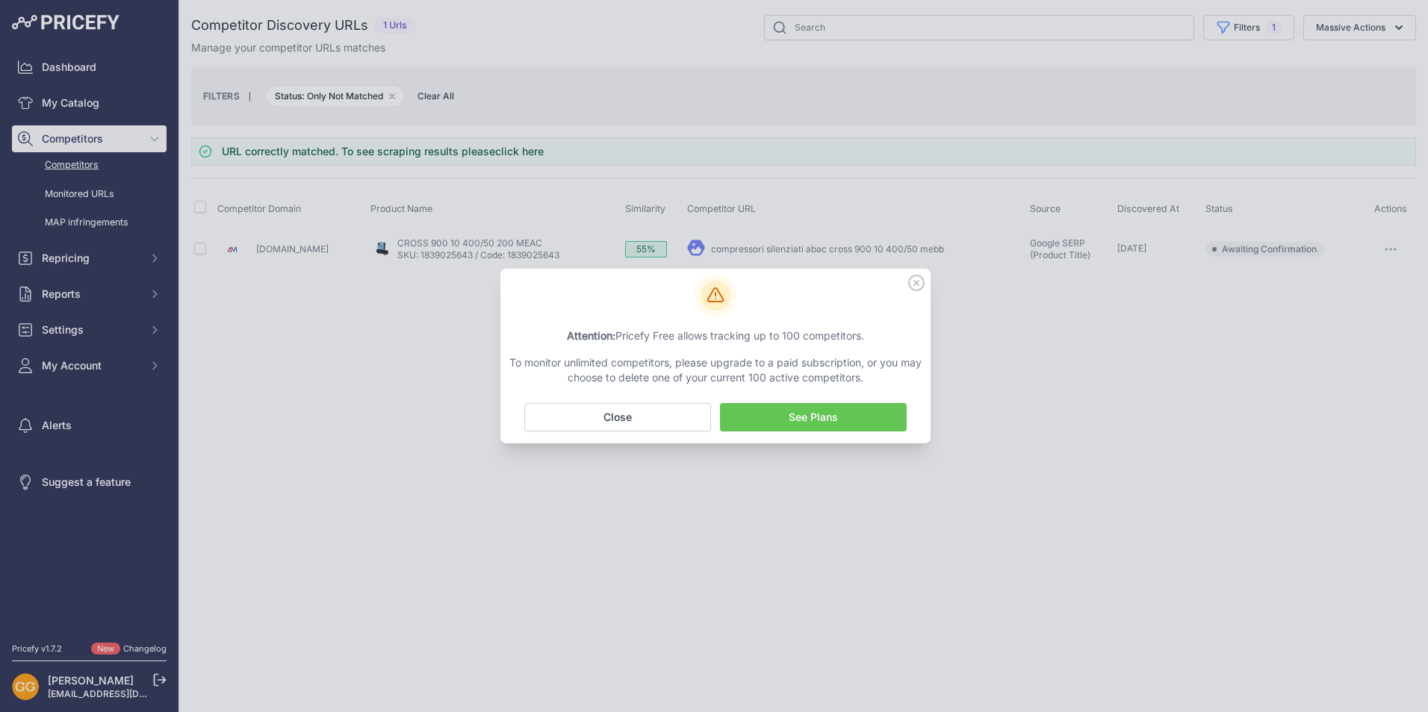
click at [920, 285] on icon at bounding box center [916, 283] width 16 height 16
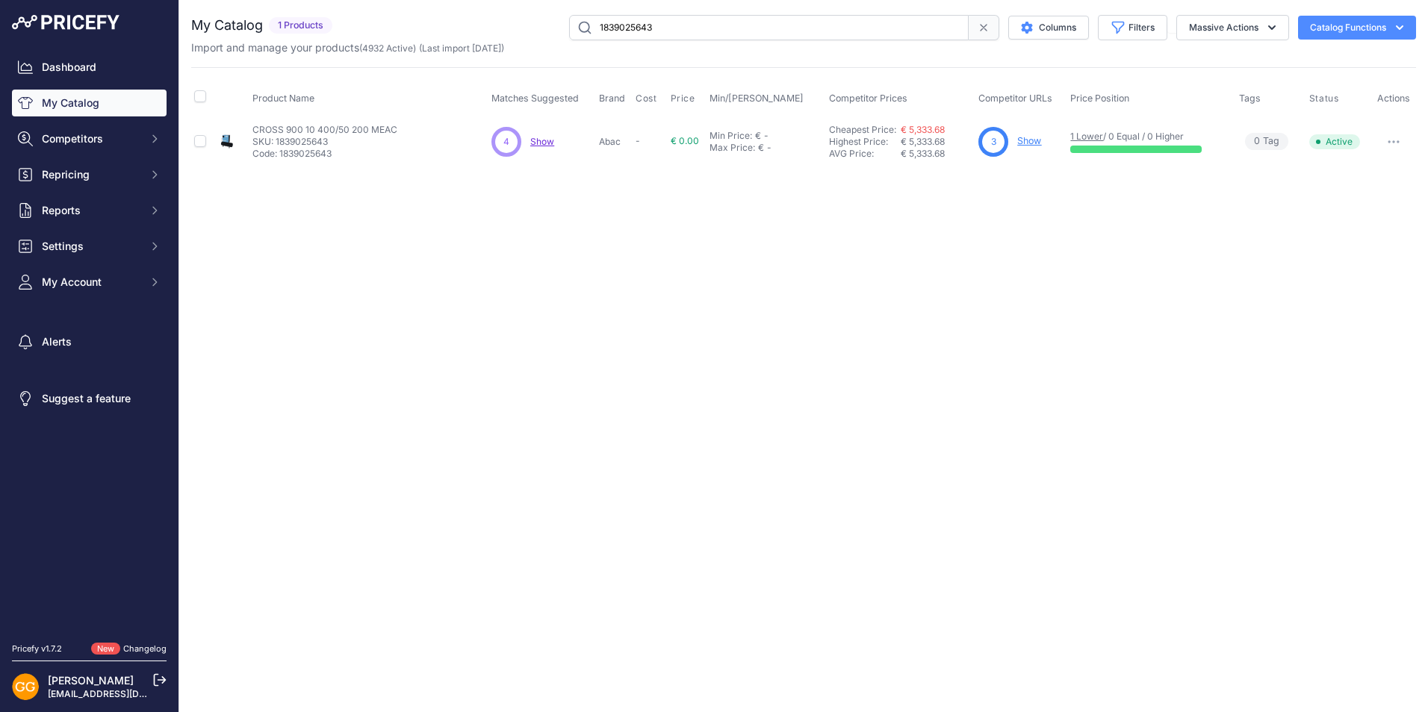
click at [692, 24] on input "1839025643" at bounding box center [769, 27] width 400 height 25
click at [544, 139] on span "Show" at bounding box center [542, 141] width 24 height 11
click at [667, 25] on input "1839025644" at bounding box center [769, 27] width 400 height 25
paste input "4116000867"
type input "4116000867"
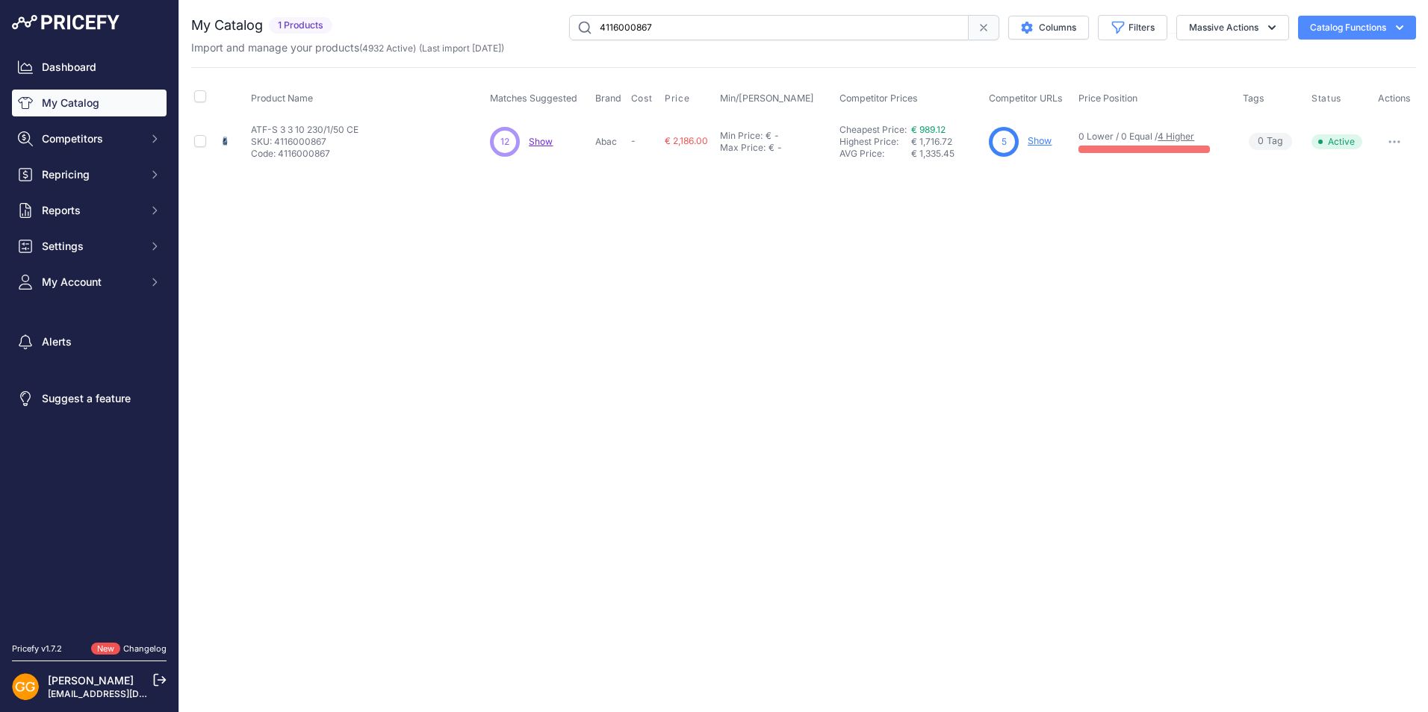
click at [544, 144] on span "Show" at bounding box center [541, 141] width 24 height 11
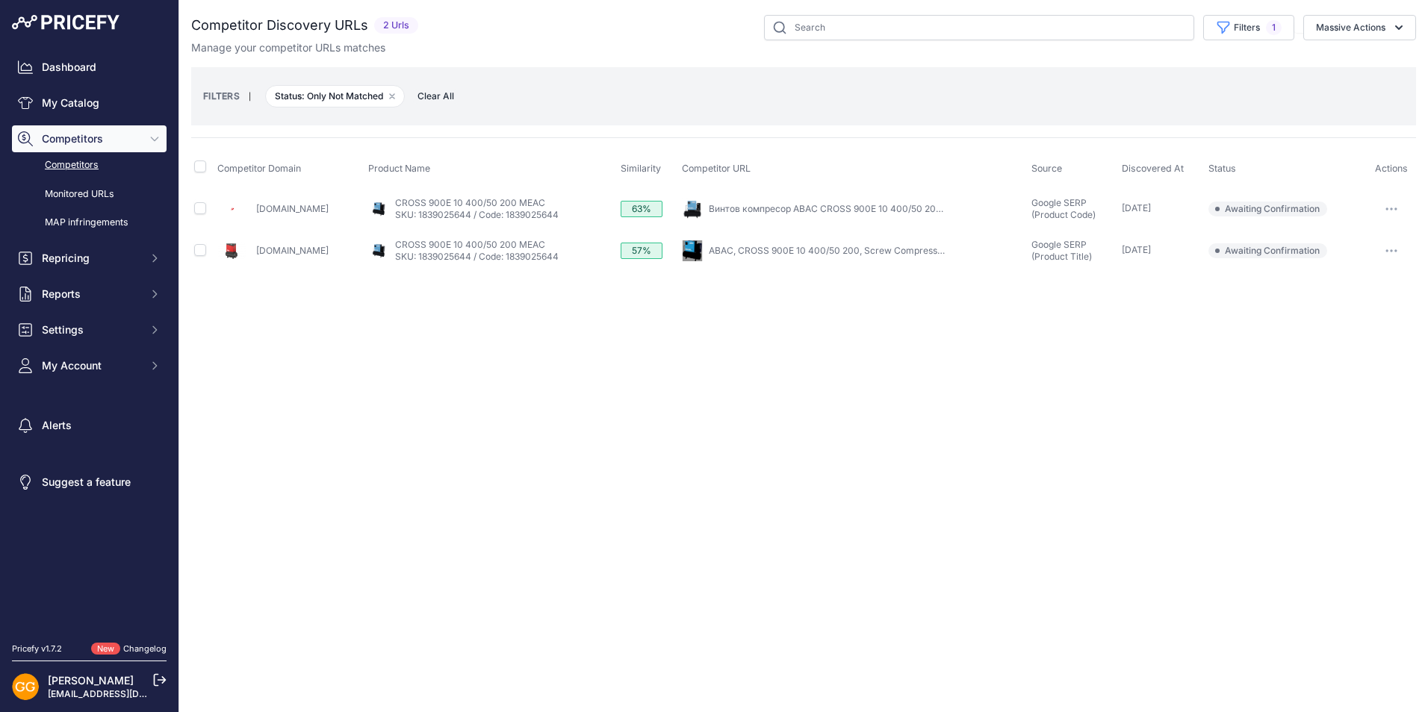
click at [1388, 252] on button "button" at bounding box center [1391, 250] width 30 height 21
click at [1341, 276] on button "Confirm match" at bounding box center [1352, 282] width 122 height 24
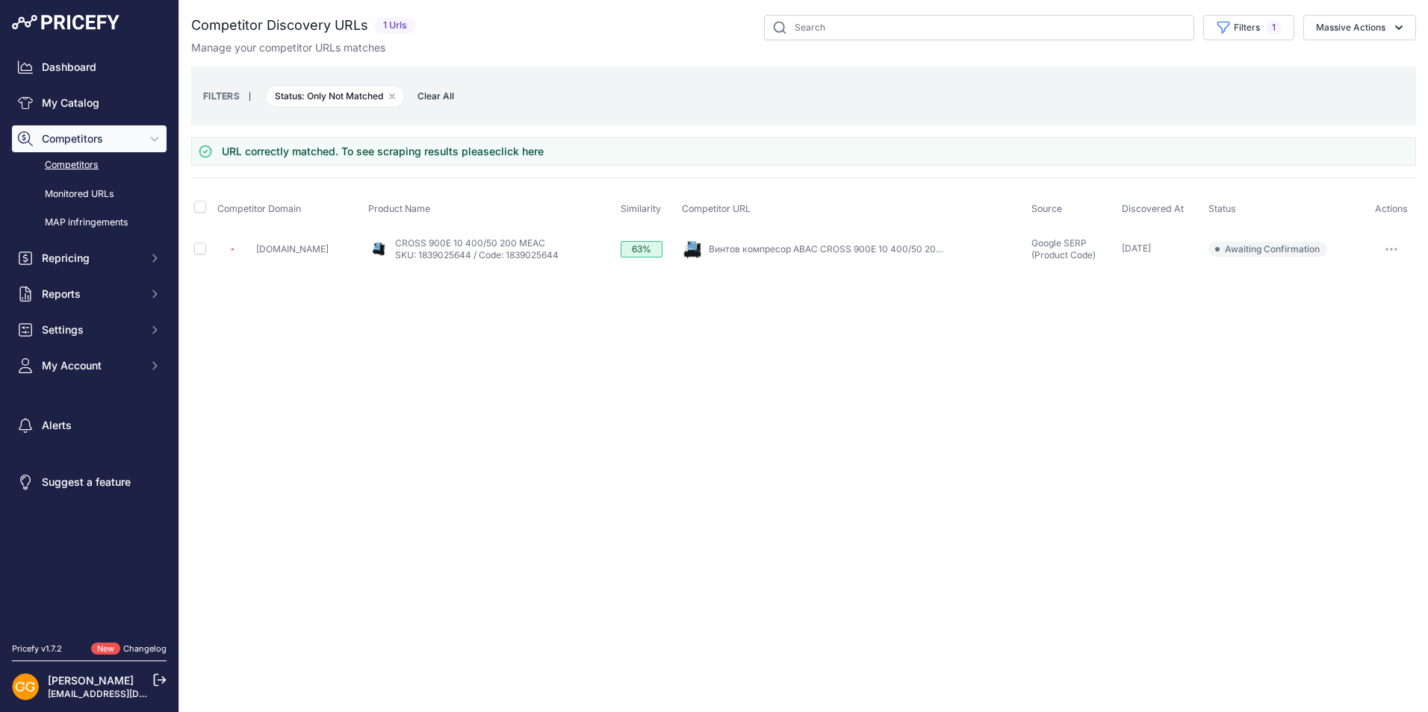
drag, startPoint x: 1385, startPoint y: 243, endPoint x: 1397, endPoint y: 247, distance: 12.5
click at [1385, 243] on button "button" at bounding box center [1391, 249] width 30 height 21
click at [1390, 249] on icon "button" at bounding box center [1391, 249] width 12 height 3
click at [1388, 251] on button "button" at bounding box center [1391, 249] width 30 height 21
click at [1359, 288] on button "Confirm match" at bounding box center [1352, 281] width 122 height 24
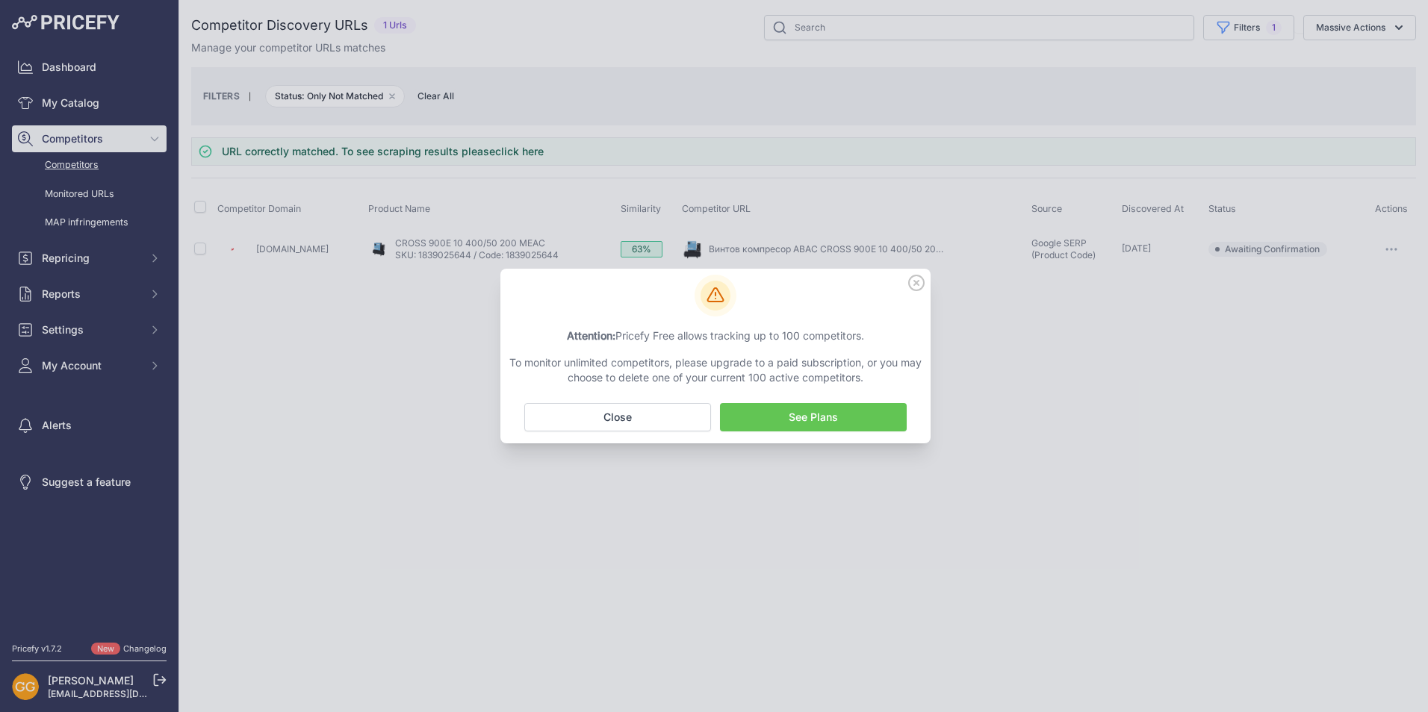
click at [916, 282] on icon at bounding box center [916, 283] width 15 height 15
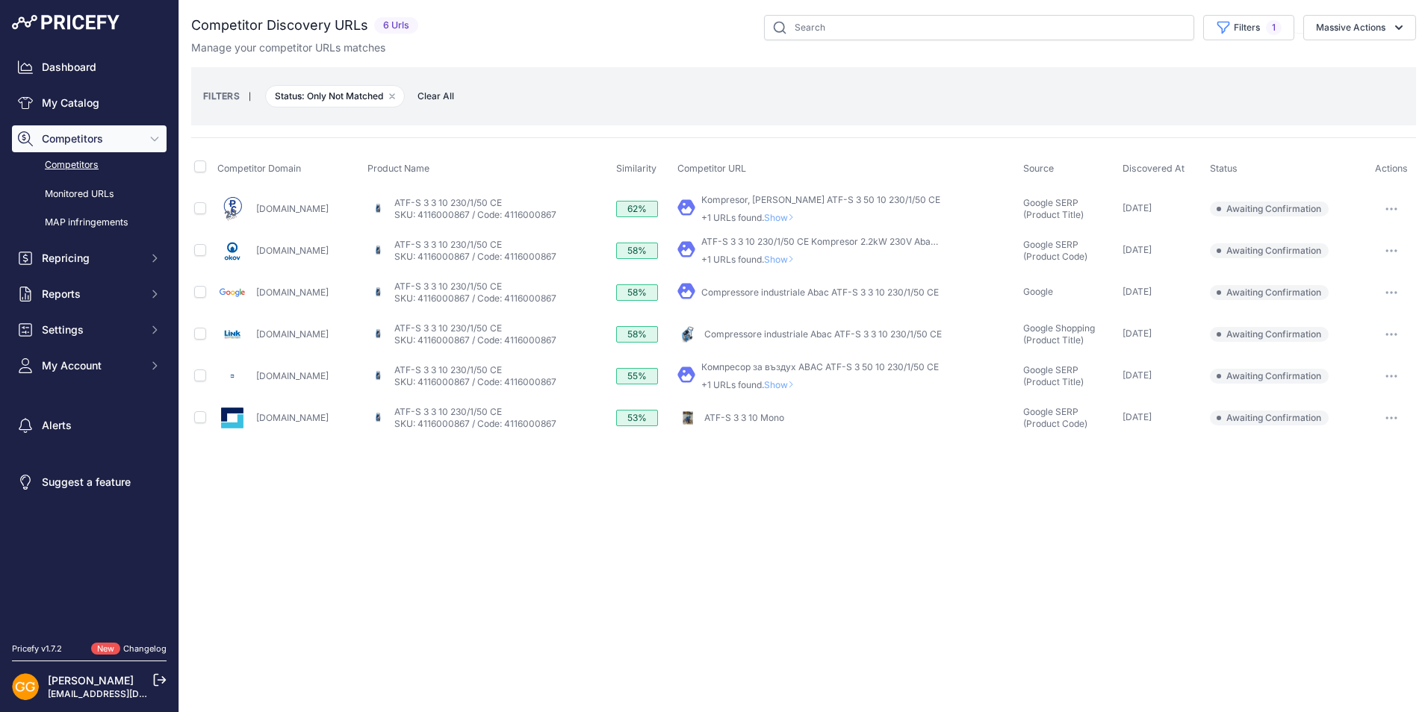
click at [440, 90] on span "Clear All" at bounding box center [436, 96] width 52 height 15
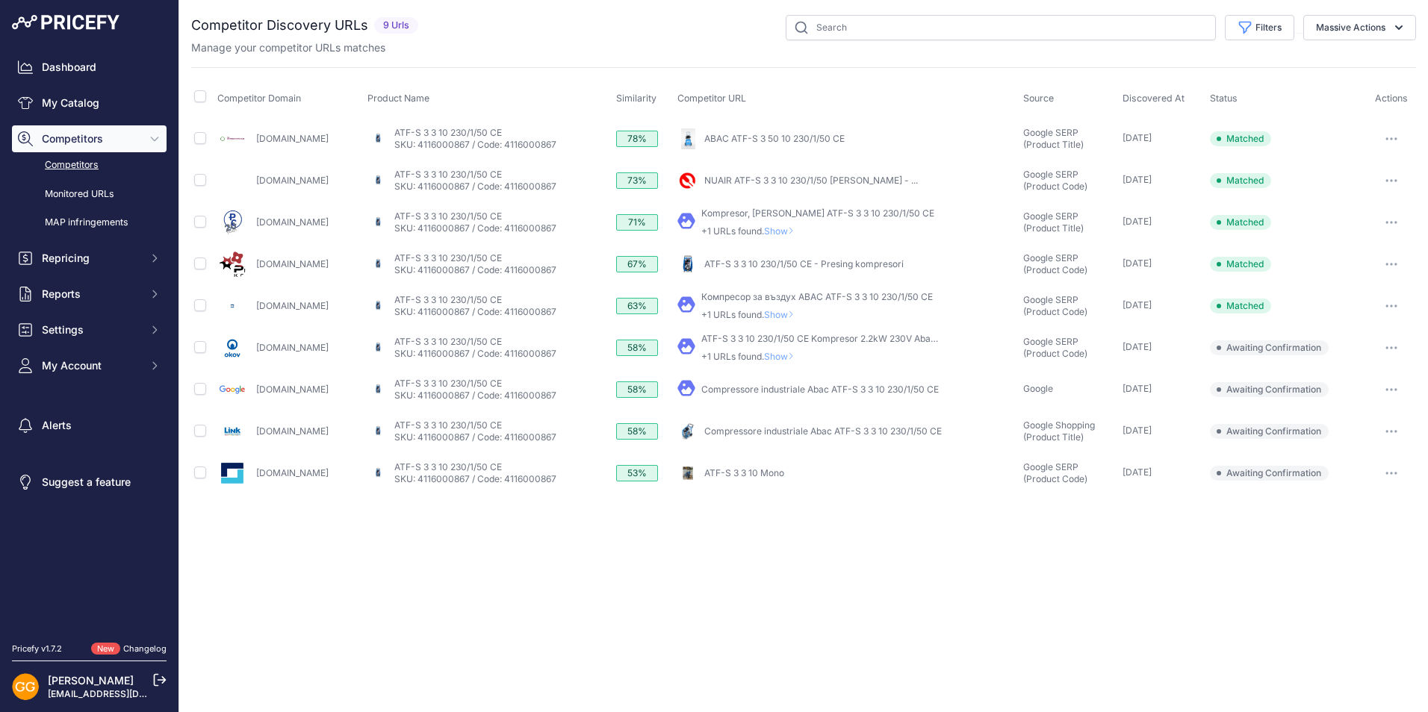
click at [1396, 347] on icon "button" at bounding box center [1391, 348] width 12 height 3
click at [1363, 370] on button "Confirm match" at bounding box center [1352, 379] width 122 height 24
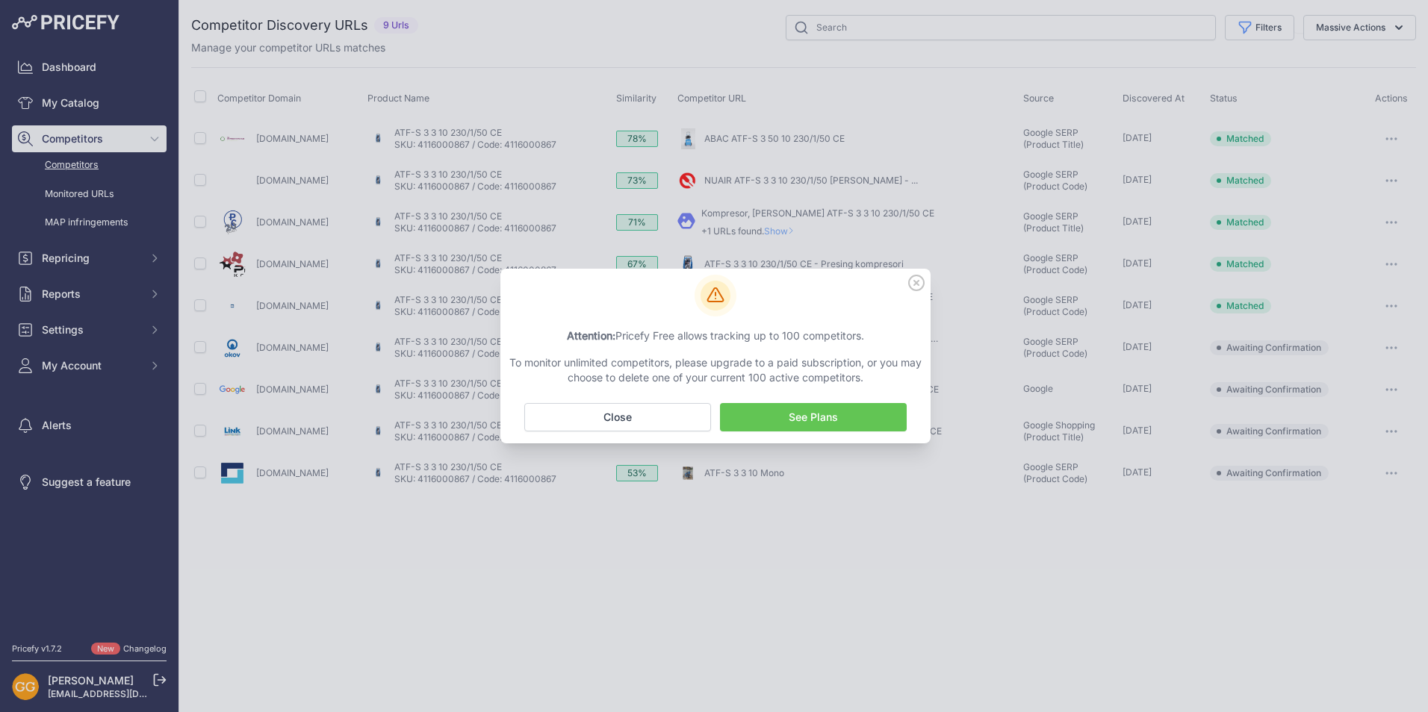
click at [915, 285] on icon at bounding box center [916, 283] width 15 height 15
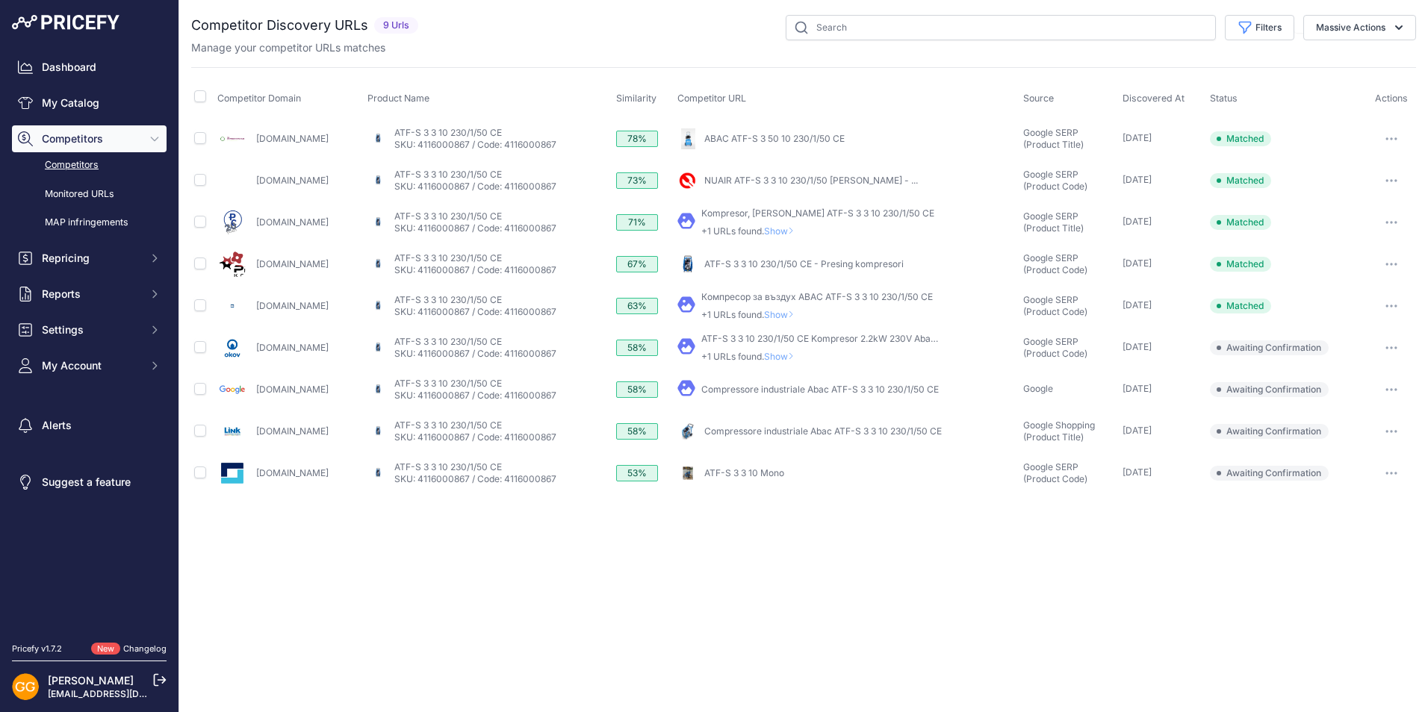
click at [1397, 389] on icon "button" at bounding box center [1395, 389] width 1 height 1
click at [1367, 420] on button "Confirm match" at bounding box center [1352, 421] width 122 height 24
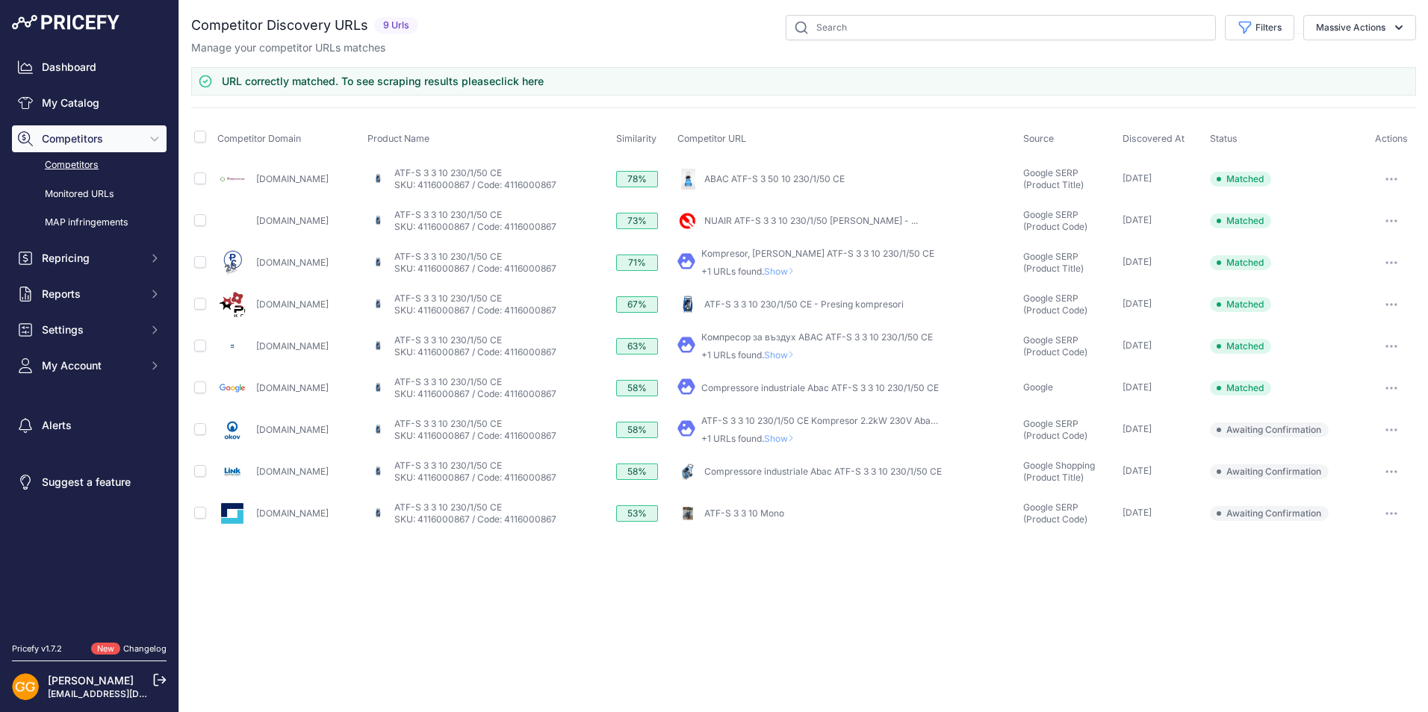
click at [1395, 468] on button "button" at bounding box center [1391, 472] width 30 height 21
click at [1359, 496] on button "Confirm match" at bounding box center [1352, 503] width 122 height 24
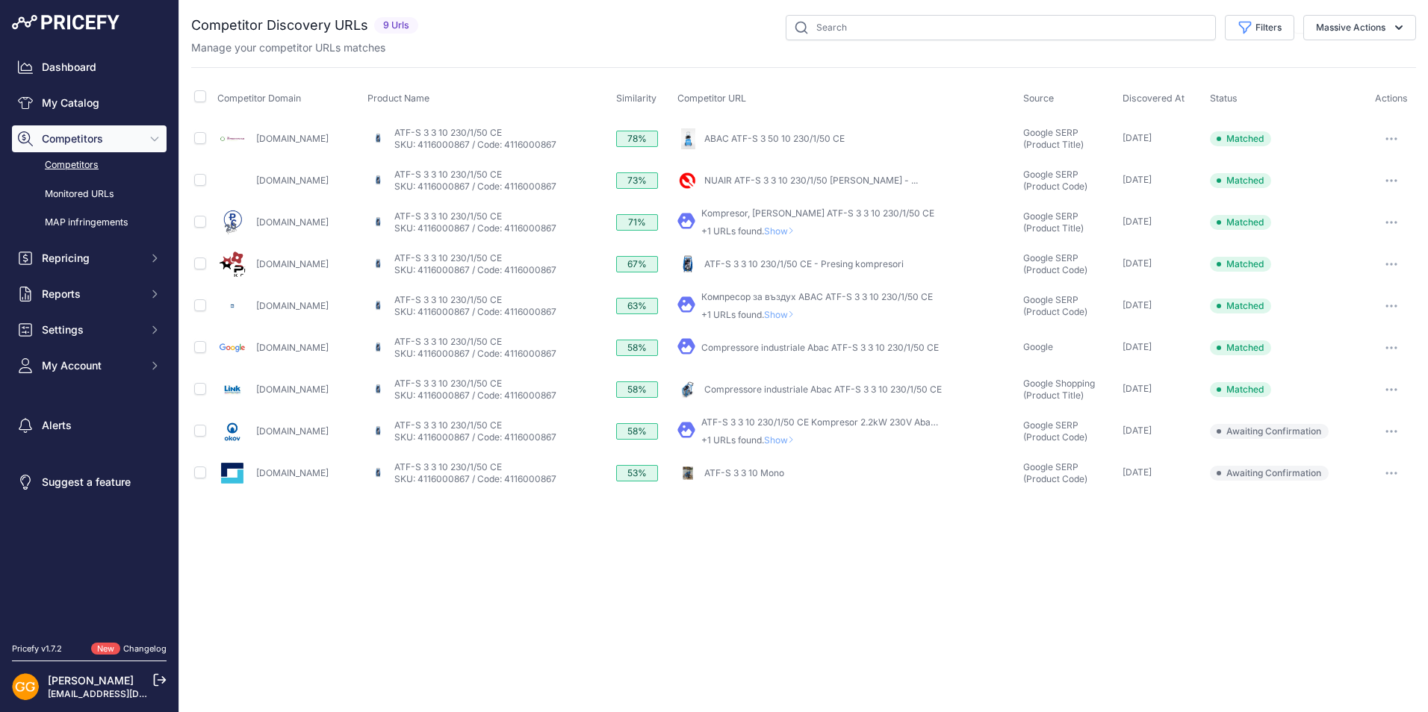
click at [1392, 474] on icon "button" at bounding box center [1391, 473] width 1 height 1
click at [1326, 503] on button "Confirm match" at bounding box center [1352, 505] width 122 height 24
click at [1392, 430] on icon "button" at bounding box center [1391, 431] width 12 height 3
click at [1353, 457] on button "Confirm match" at bounding box center [1352, 463] width 122 height 24
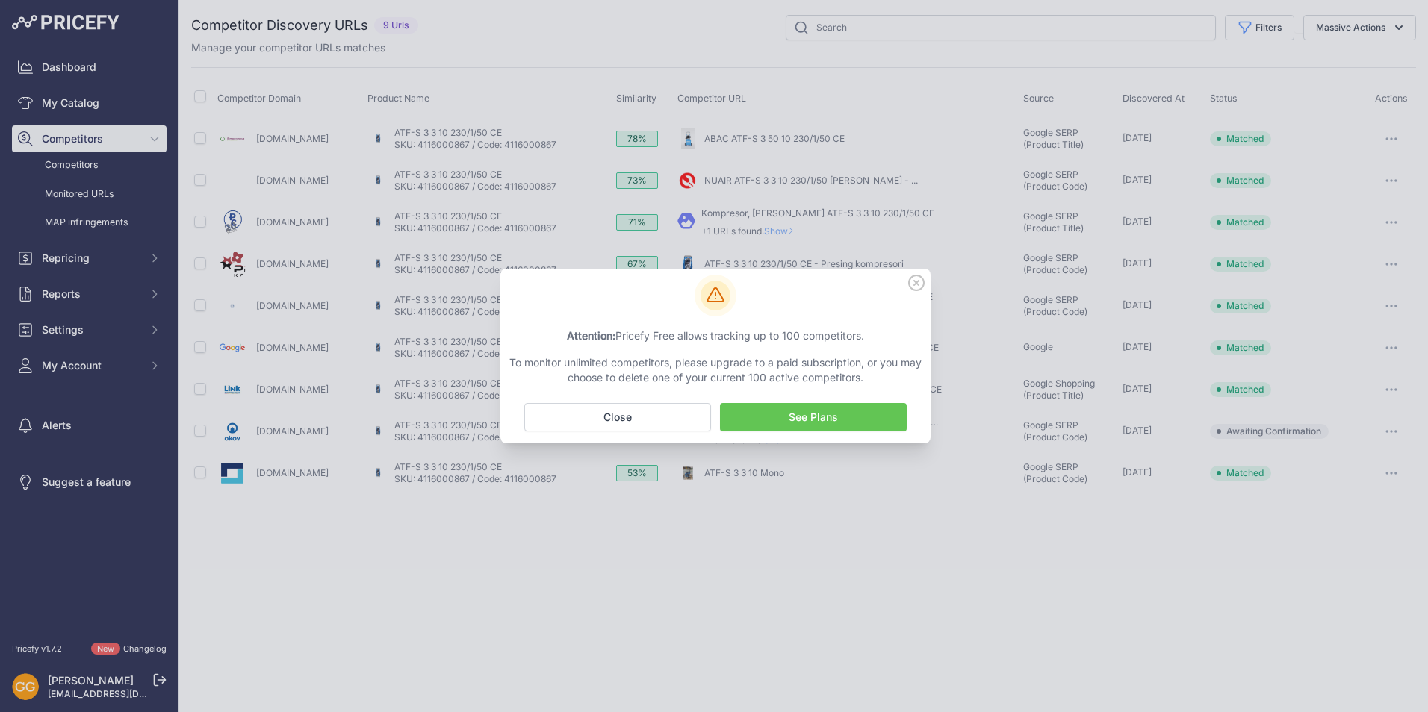
click at [920, 278] on icon at bounding box center [916, 283] width 16 height 16
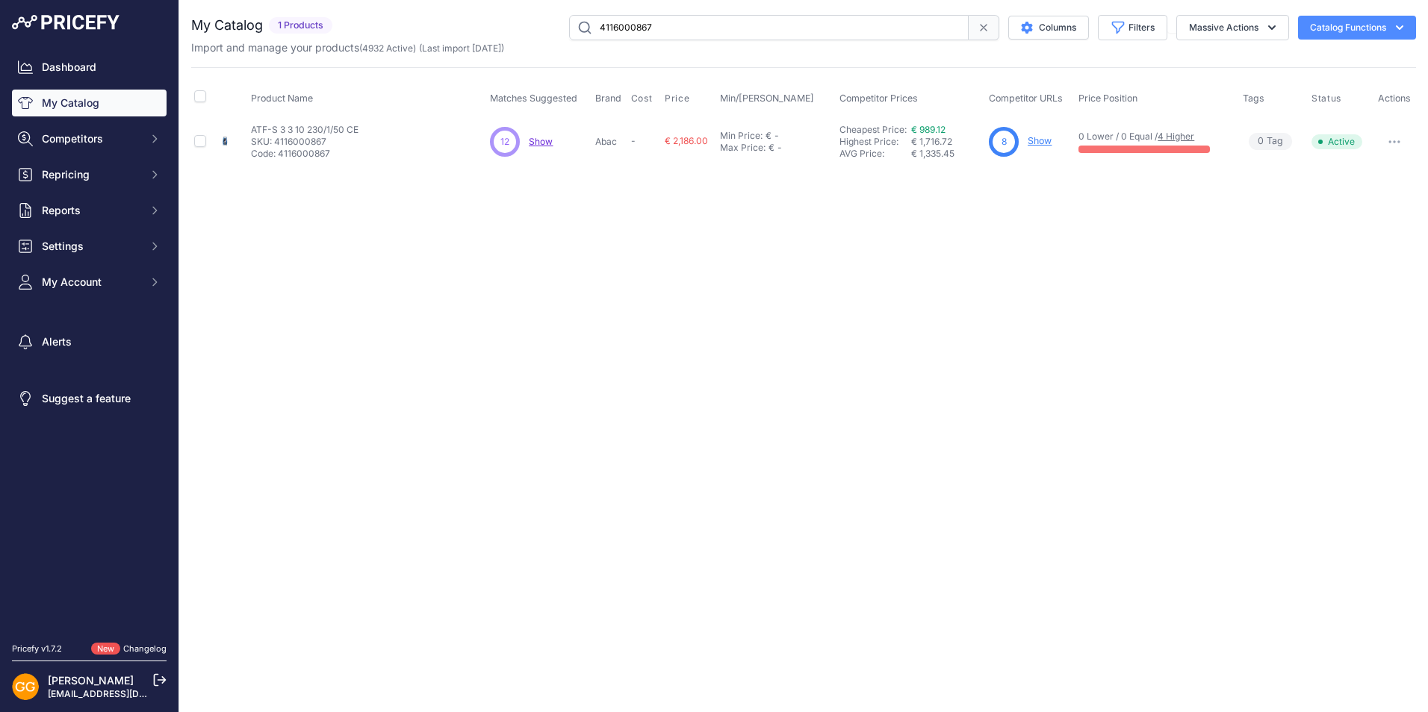
click at [831, 27] on input "4116000867" at bounding box center [769, 27] width 400 height 25
paste input "8"
type input "4116000868"
click at [534, 139] on span "Show" at bounding box center [541, 141] width 24 height 11
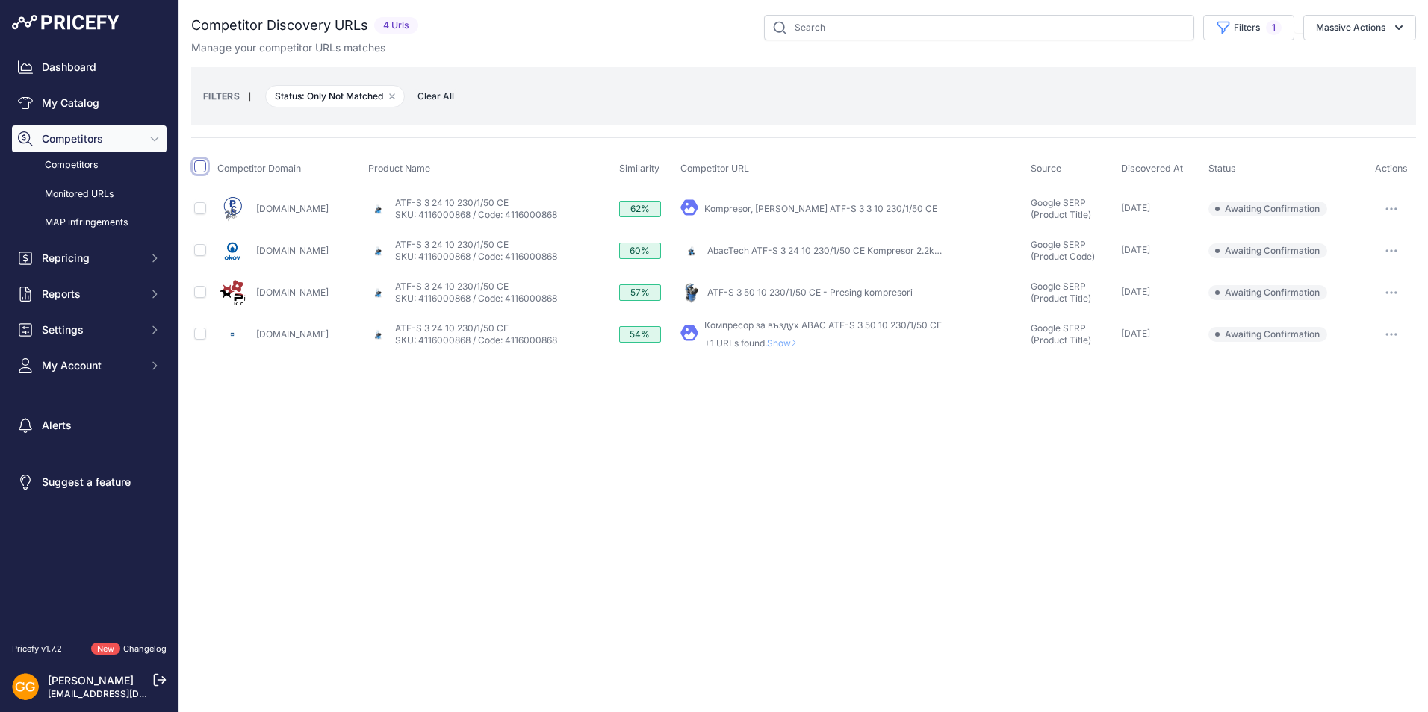
click at [201, 164] on input "checkbox" at bounding box center [200, 167] width 12 height 12
checkbox input "true"
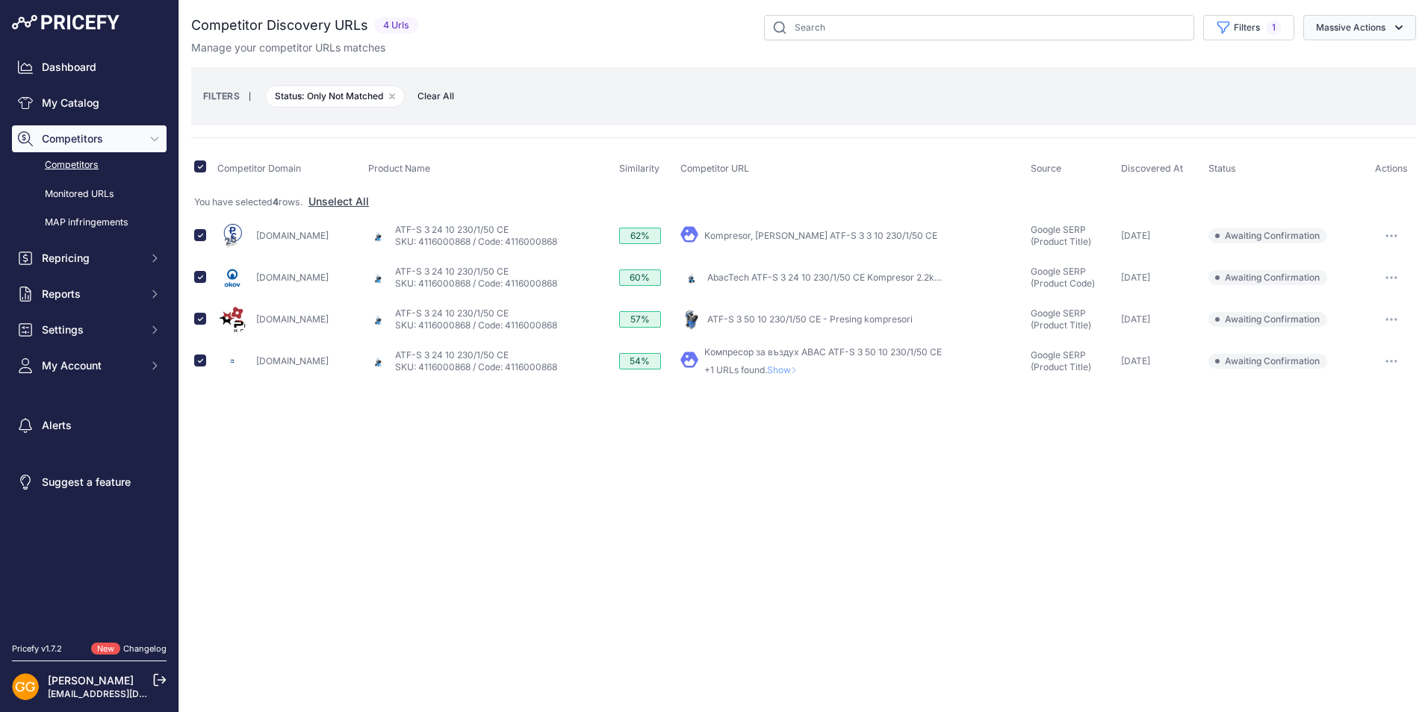
click at [1327, 25] on button "Massive Actions" at bounding box center [1359, 27] width 113 height 25
click at [1321, 58] on span "Confirm Match" at bounding box center [1344, 62] width 72 height 13
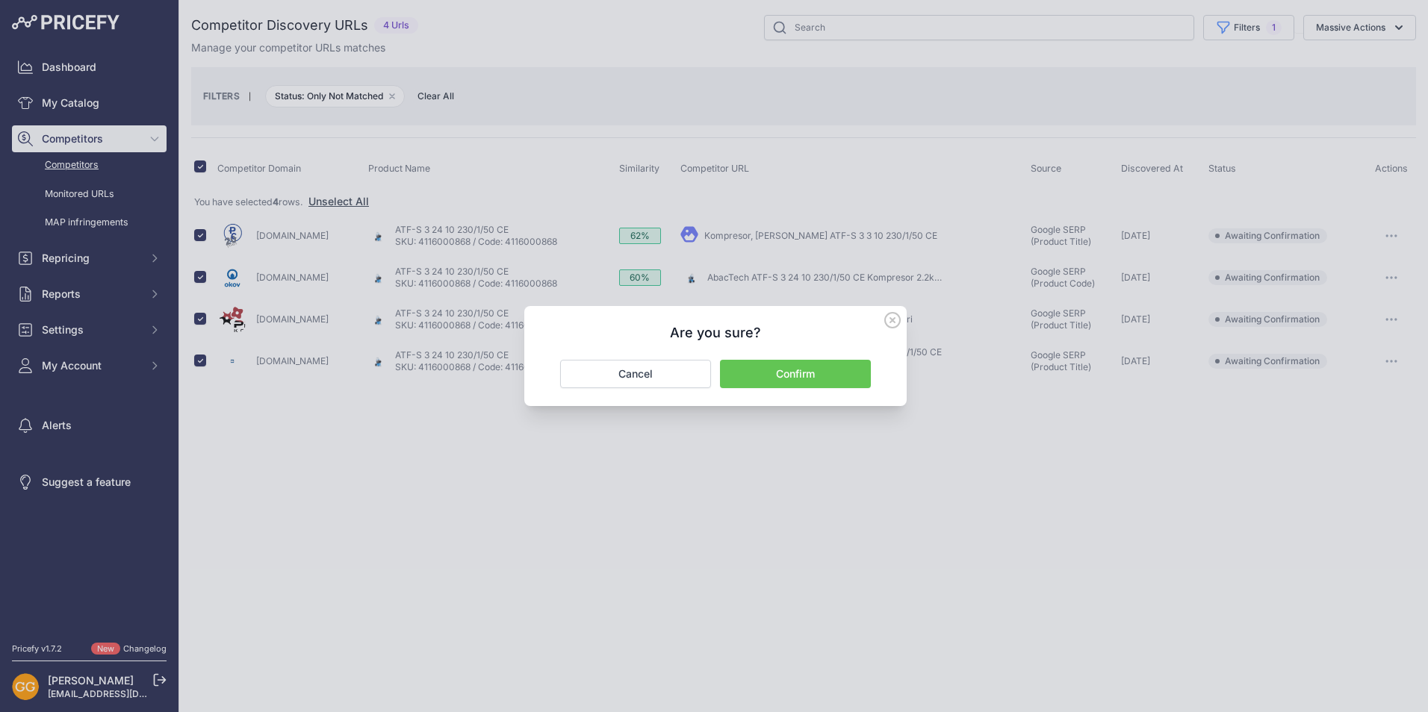
click at [827, 365] on button "Confirm" at bounding box center [795, 374] width 151 height 28
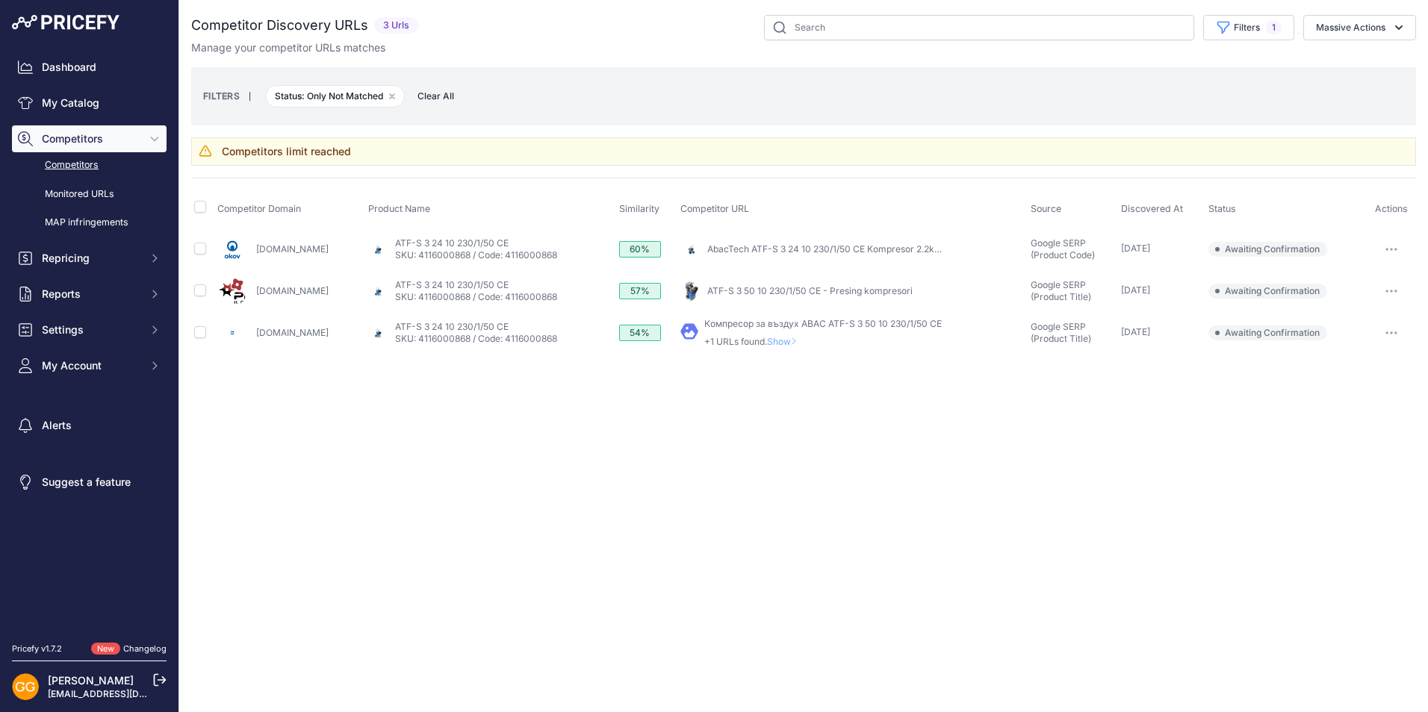
click at [1387, 248] on icon "button" at bounding box center [1391, 249] width 12 height 3
click at [1313, 281] on button "Confirm match" at bounding box center [1352, 281] width 122 height 24
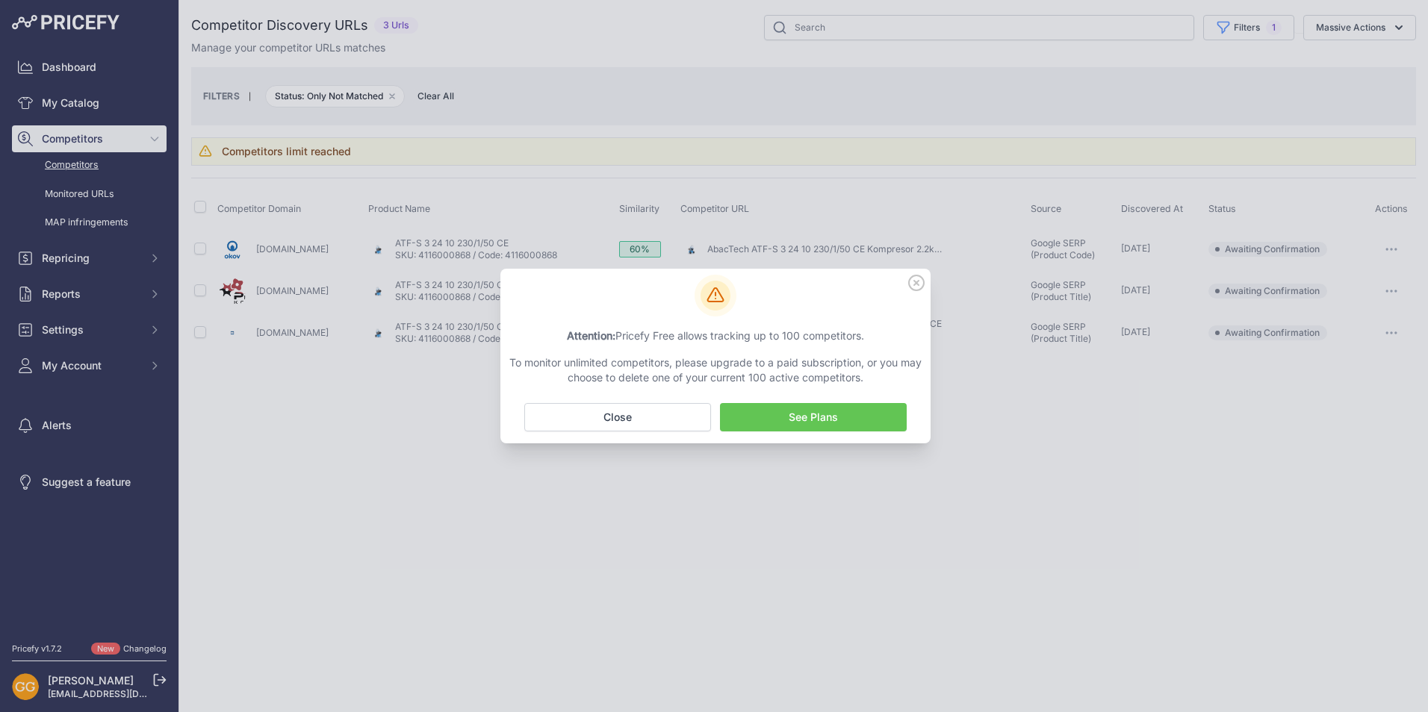
click at [914, 273] on div "Pricefy will replace the existing competitor's URL with the one you're matching…" at bounding box center [715, 356] width 430 height 175
click at [916, 282] on icon at bounding box center [916, 283] width 16 height 16
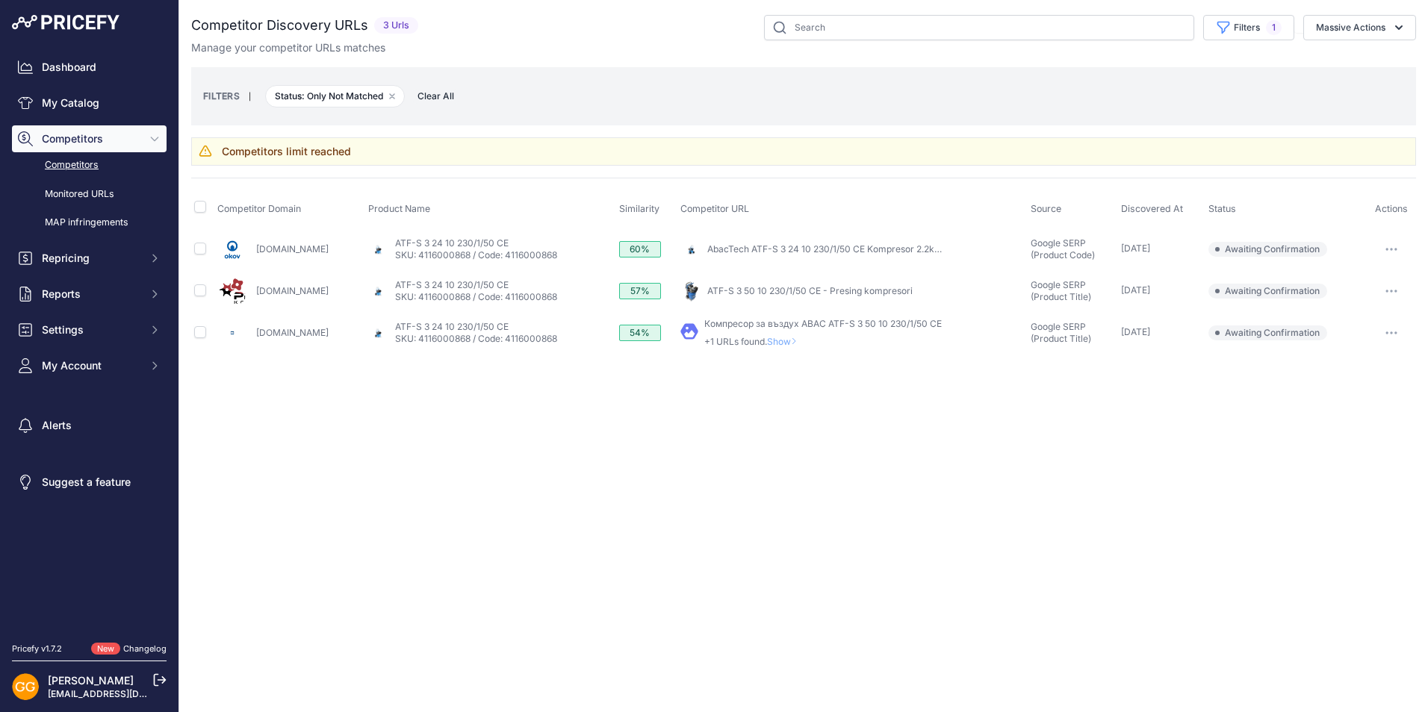
drag, startPoint x: 1393, startPoint y: 293, endPoint x: 1373, endPoint y: 303, distance: 22.7
click at [1392, 293] on button "button" at bounding box center [1391, 291] width 30 height 21
click at [1347, 317] on button "Confirm match" at bounding box center [1352, 323] width 122 height 24
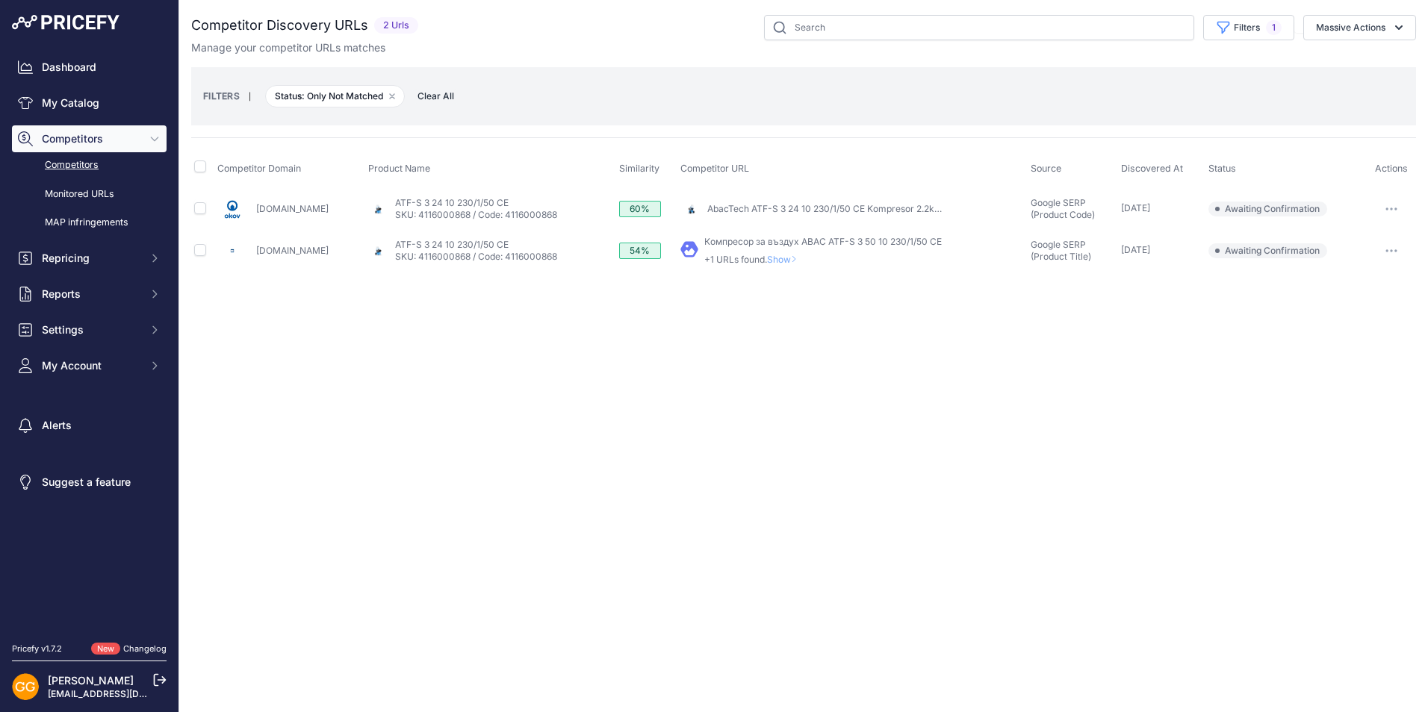
click at [1389, 251] on icon "button" at bounding box center [1391, 250] width 12 height 3
click at [1326, 282] on button "Confirm match" at bounding box center [1352, 282] width 122 height 24
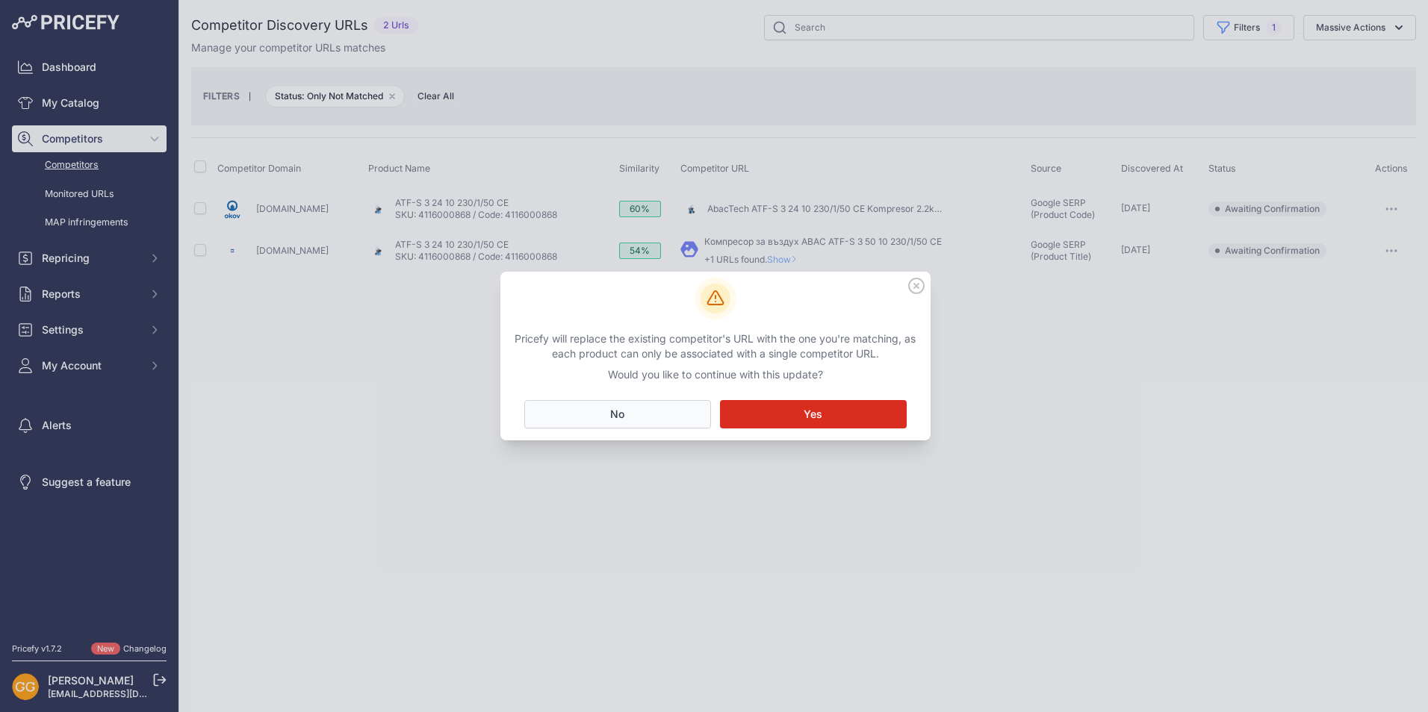
click at [698, 412] on button "No Close" at bounding box center [617, 414] width 187 height 28
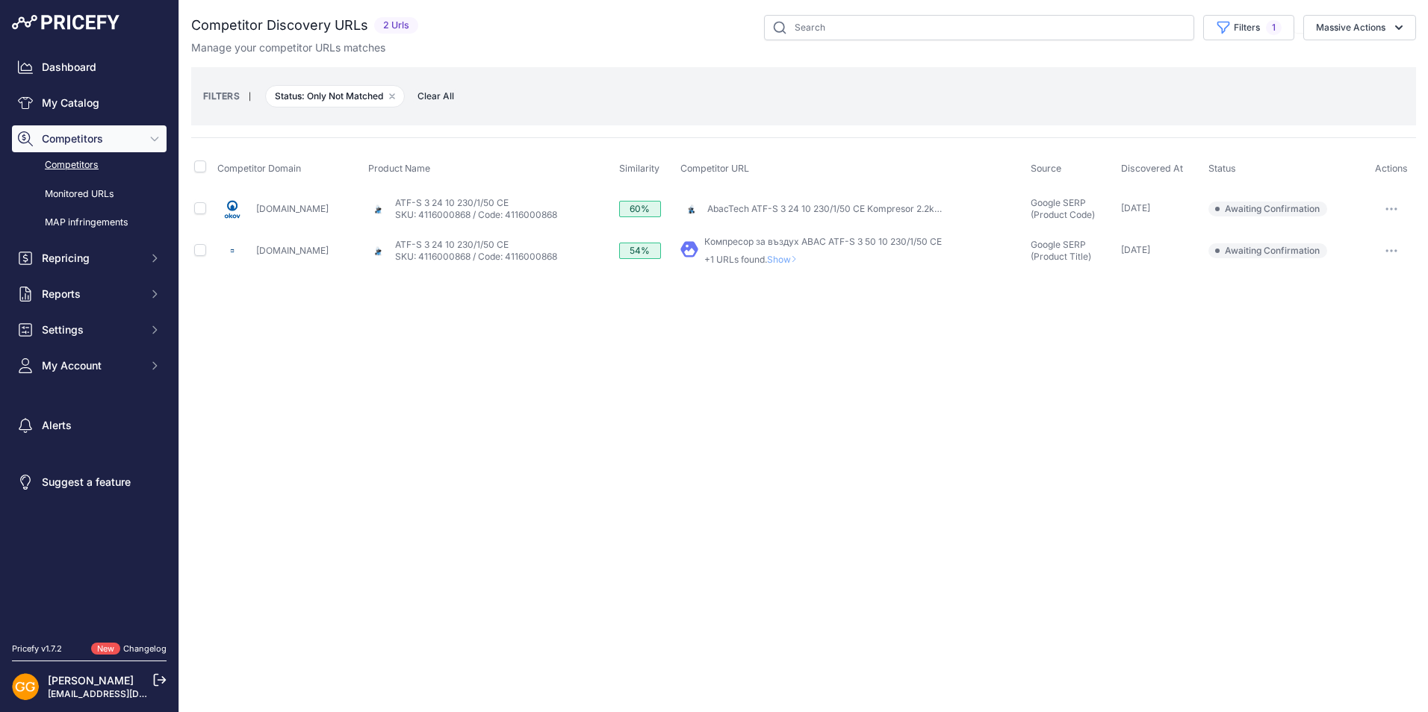
click at [433, 93] on span "Clear All" at bounding box center [436, 96] width 52 height 15
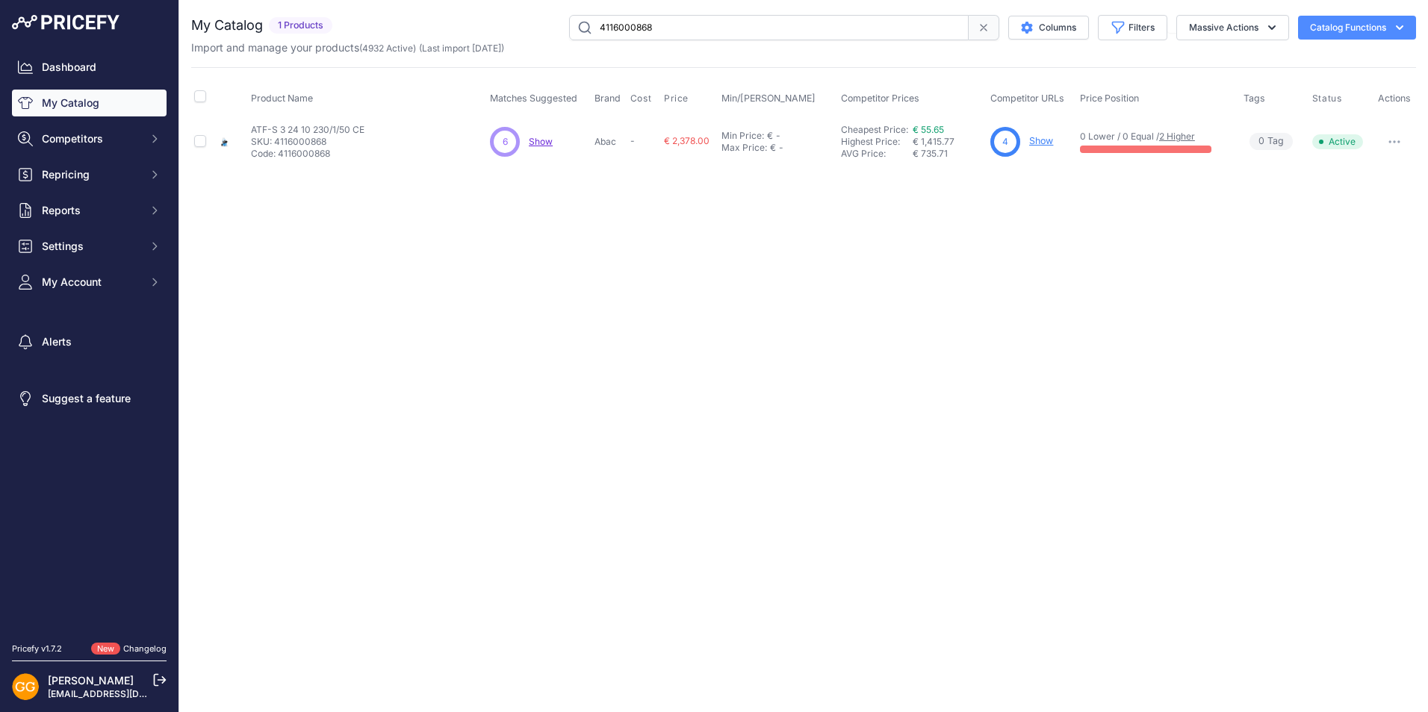
click at [923, 25] on input "4116000868" at bounding box center [769, 27] width 400 height 25
paste input "70"
type input "4116000870"
drag, startPoint x: 250, startPoint y: 127, endPoint x: 372, endPoint y: 139, distance: 122.3
click at [372, 139] on td "ATF-S 4 100 10 230/1/50 CE ATF-S 4 100 10 230/1/50 CE SKU: 4116000870 Code: 411…" at bounding box center [367, 141] width 239 height 49
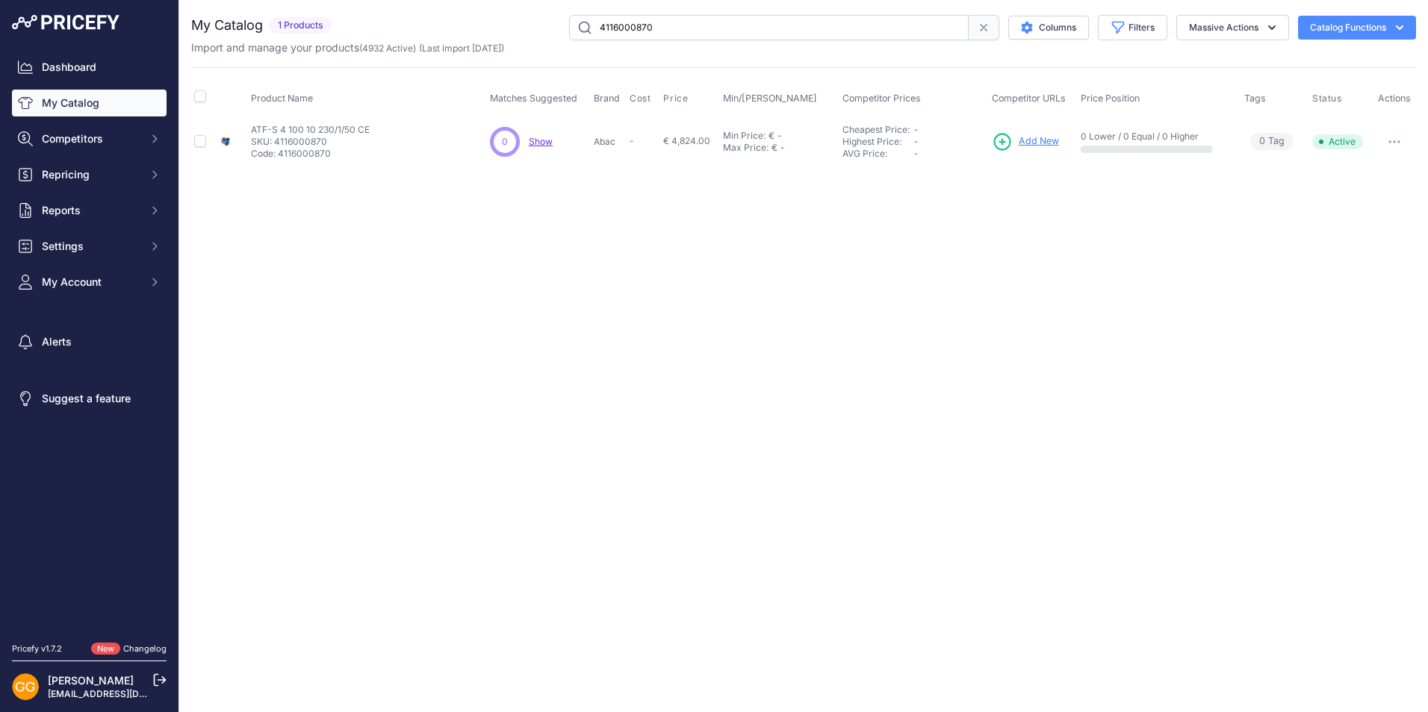
click at [1029, 145] on span "Add New" at bounding box center [1039, 141] width 40 height 14
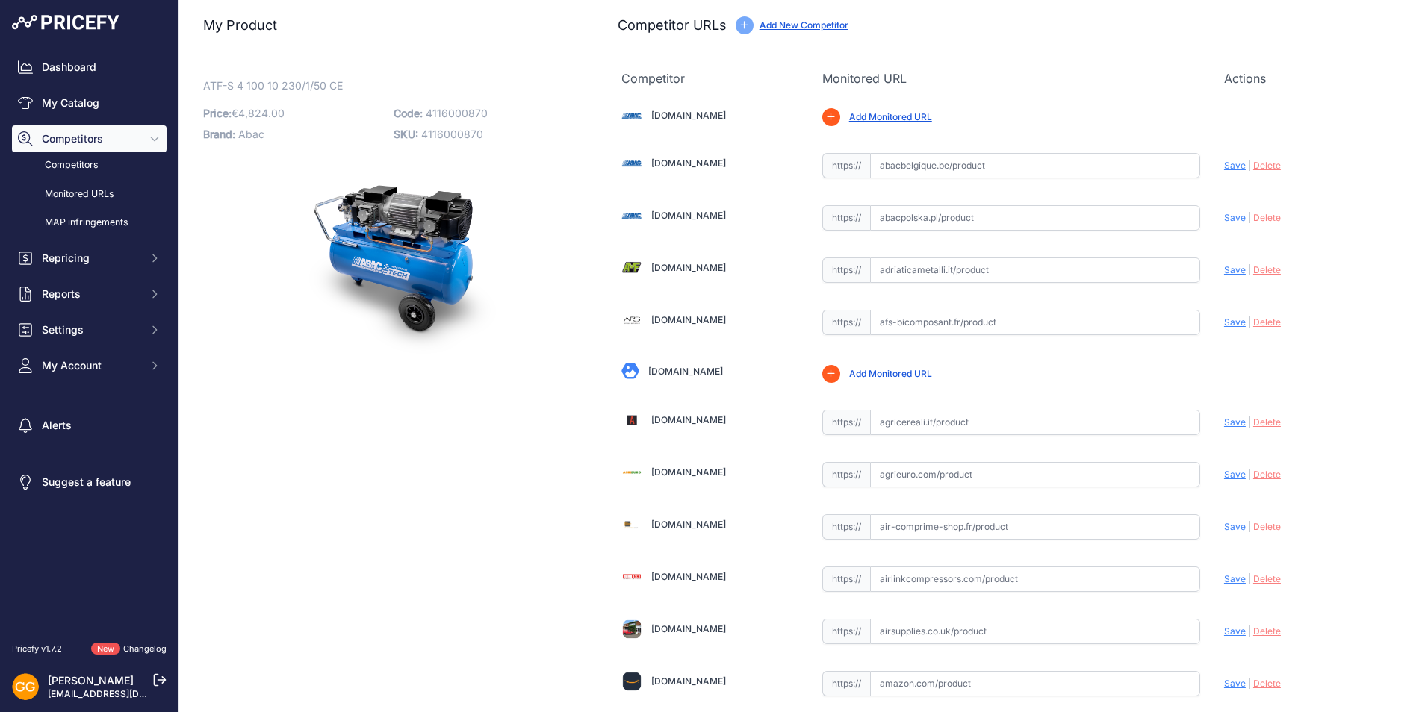
click at [783, 22] on link "Add New Competitor" at bounding box center [804, 24] width 89 height 11
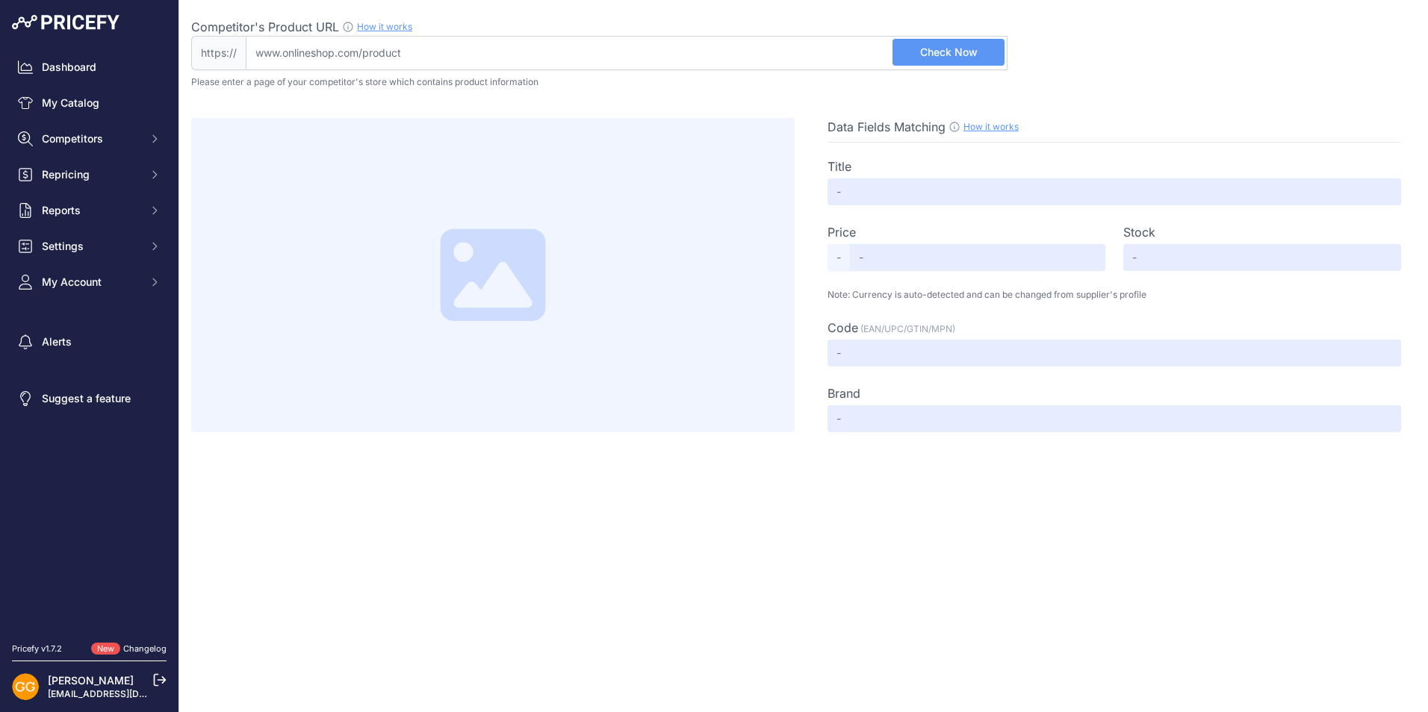
click at [735, 52] on input "Competitor's Product URL How it works In order to create your competitor's extr…" at bounding box center [627, 53] width 762 height 34
paste input "[URL][DOMAIN_NAME]"
type input "[DOMAIN_NAME][URL]"
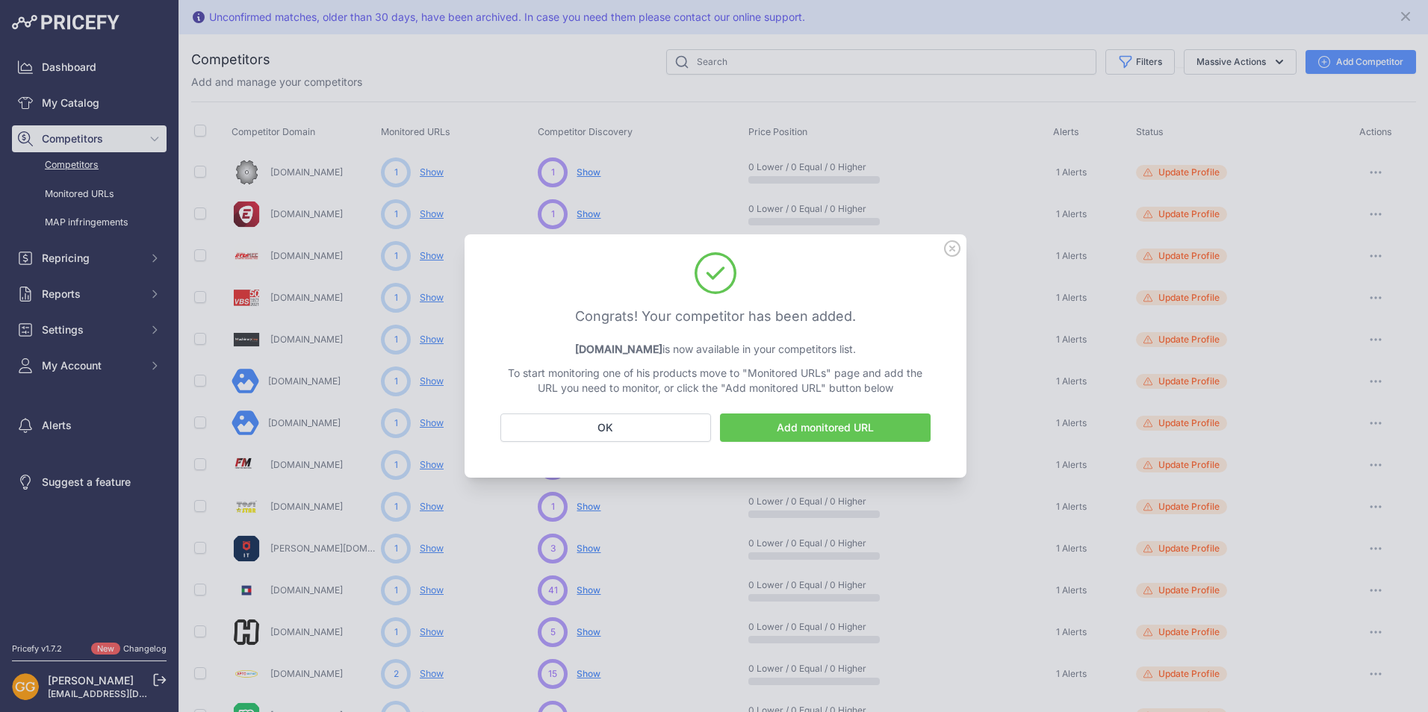
click at [816, 429] on link "Add monitored URL" at bounding box center [825, 428] width 211 height 28
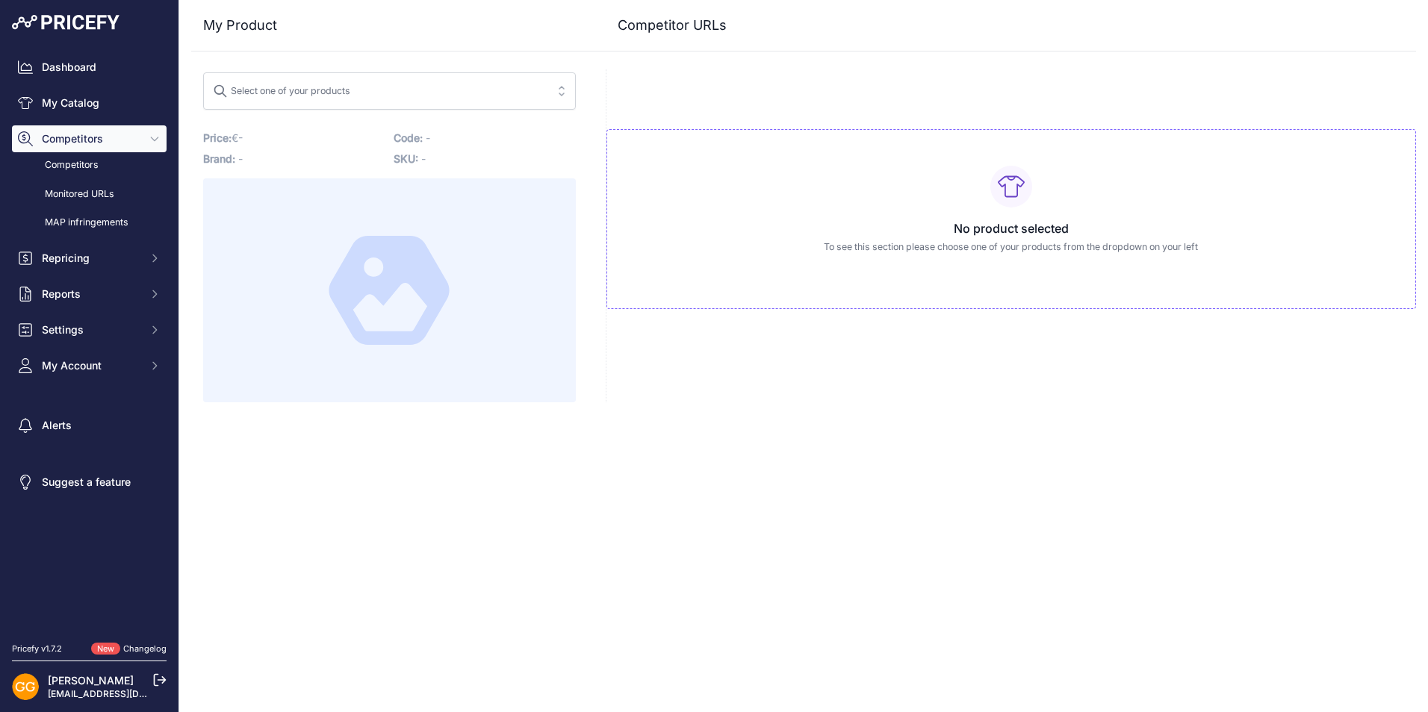
click at [360, 82] on span "Select one of your products" at bounding box center [379, 91] width 332 height 24
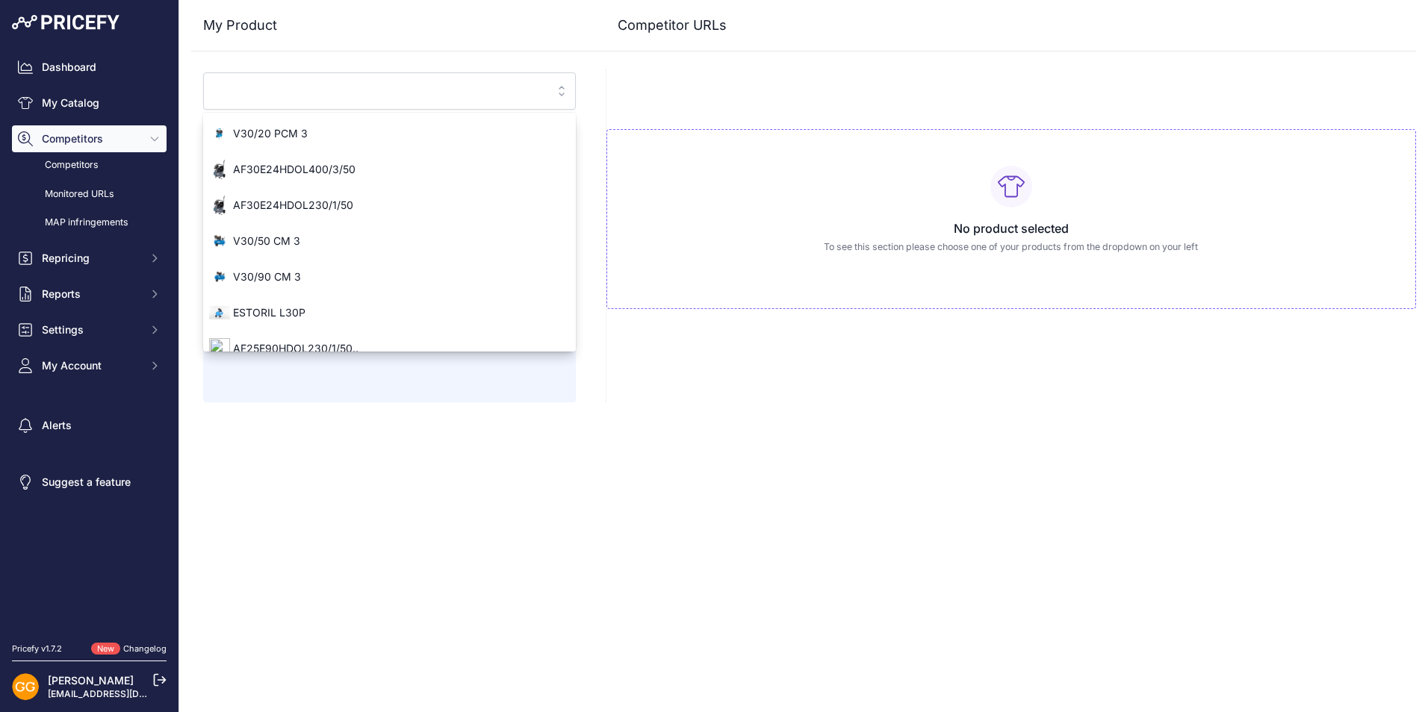
click at [364, 88] on input "search" at bounding box center [379, 91] width 332 height 24
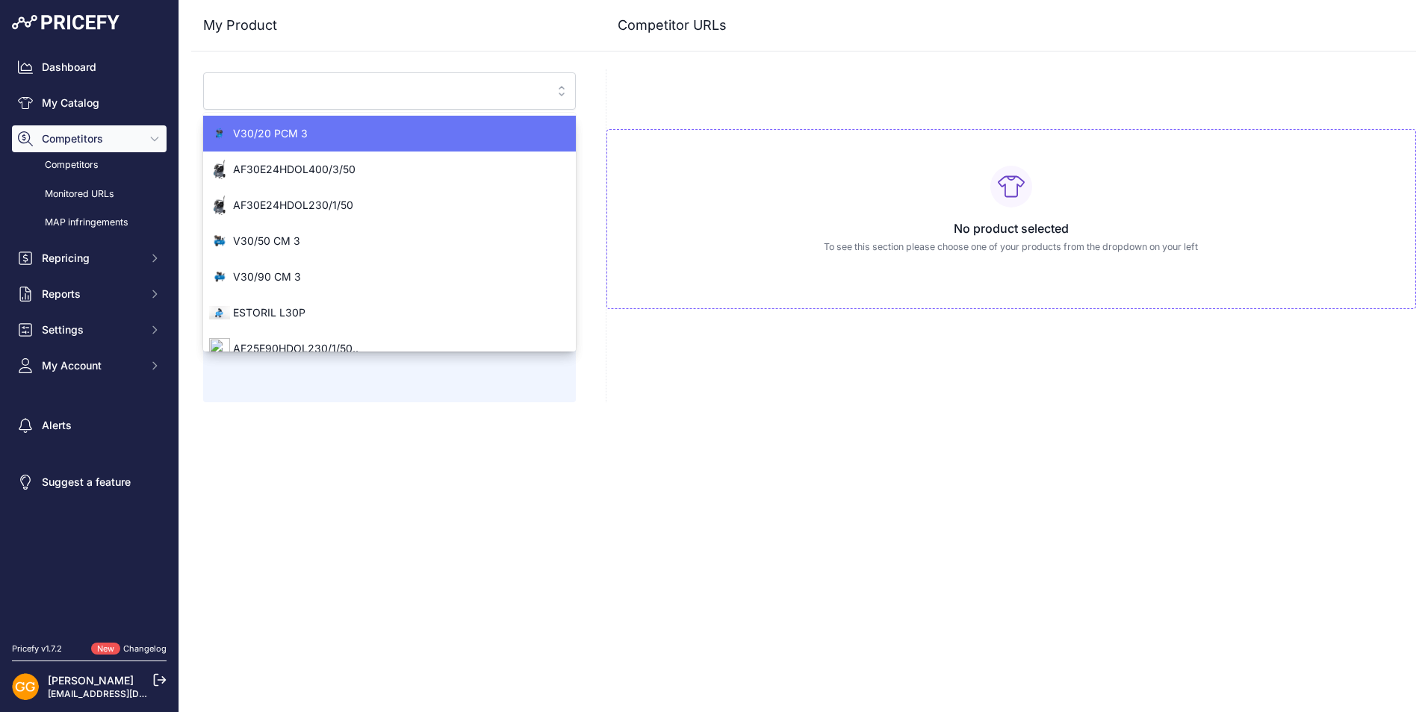
paste input "ATF-S 3 24 10 230/1/50 CE"
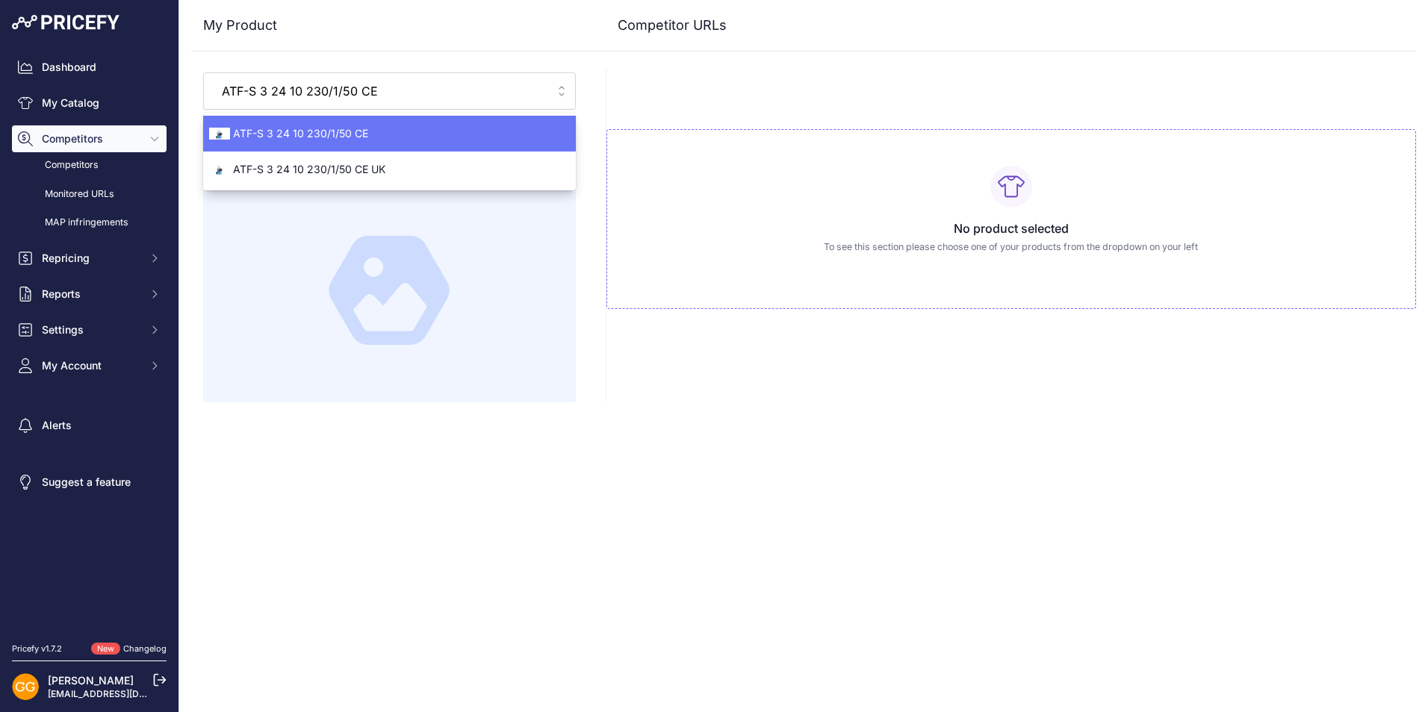
type input "ATF-S 3 24 10 230/1/50 CE"
click at [303, 129] on span "ATF-S 3 24 10 230/1/50 CE" at bounding box center [389, 133] width 373 height 15
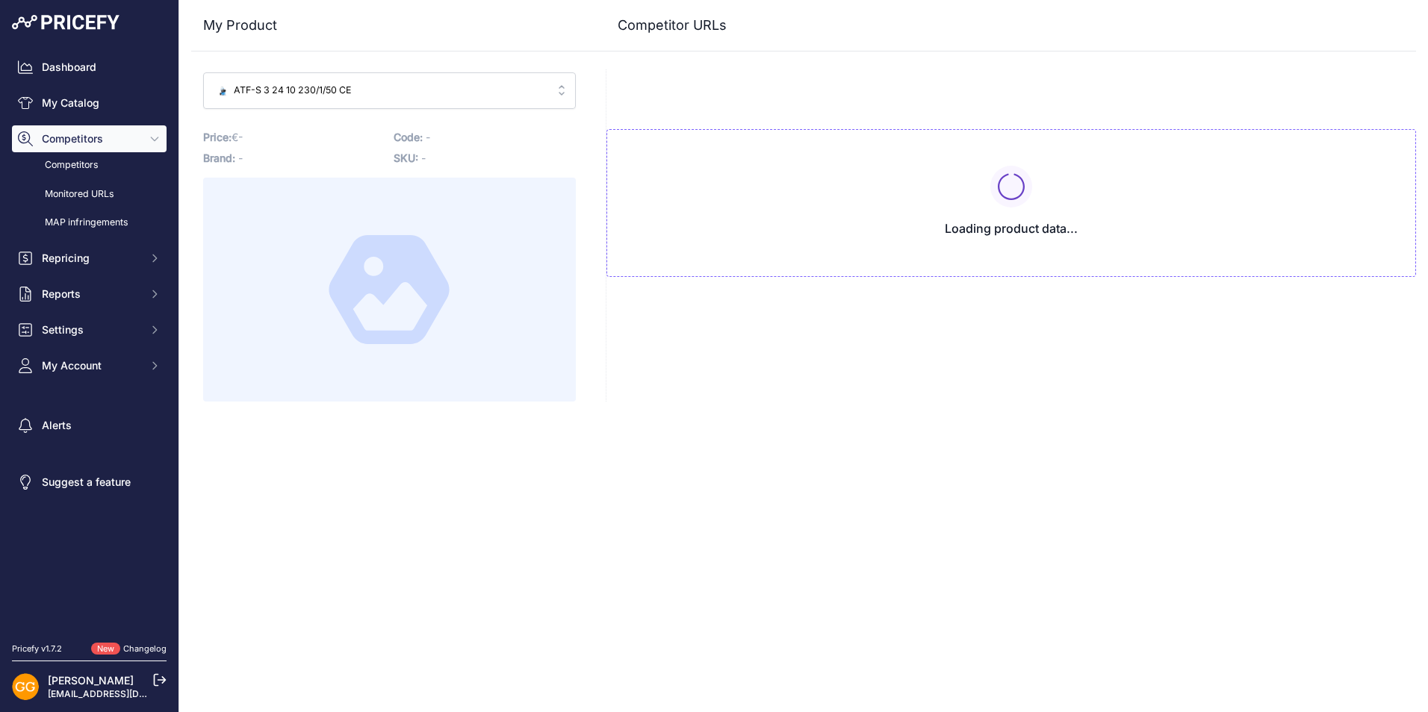
type input "[DOMAIN_NAME][URL]"
type input "[DOMAIN_NAME][URL][PERSON_NAME]"
type input "[DOMAIN_NAME][URL]"
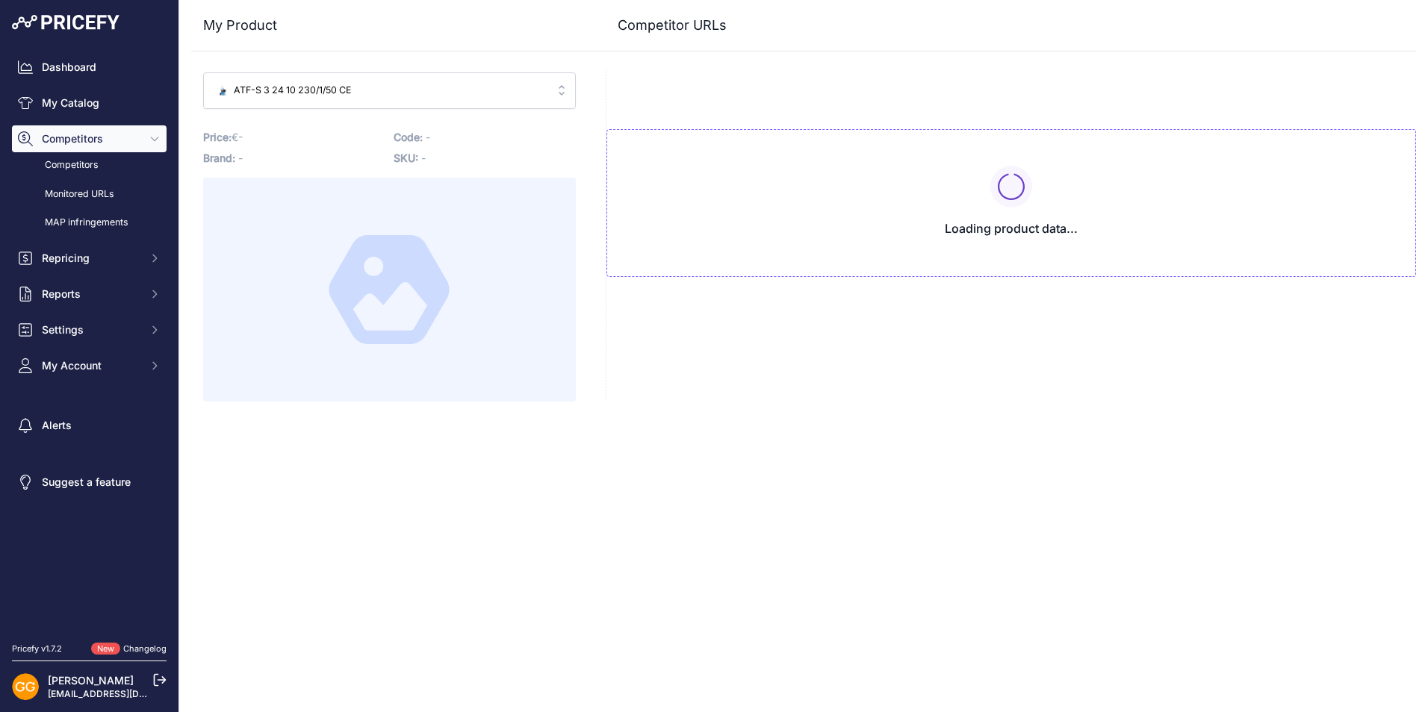
type input "[DOMAIN_NAME][URL]"
type input "[DOMAIN_NAME][URL][PERSON_NAME]"
type input "[DOMAIN_NAME][URL]"
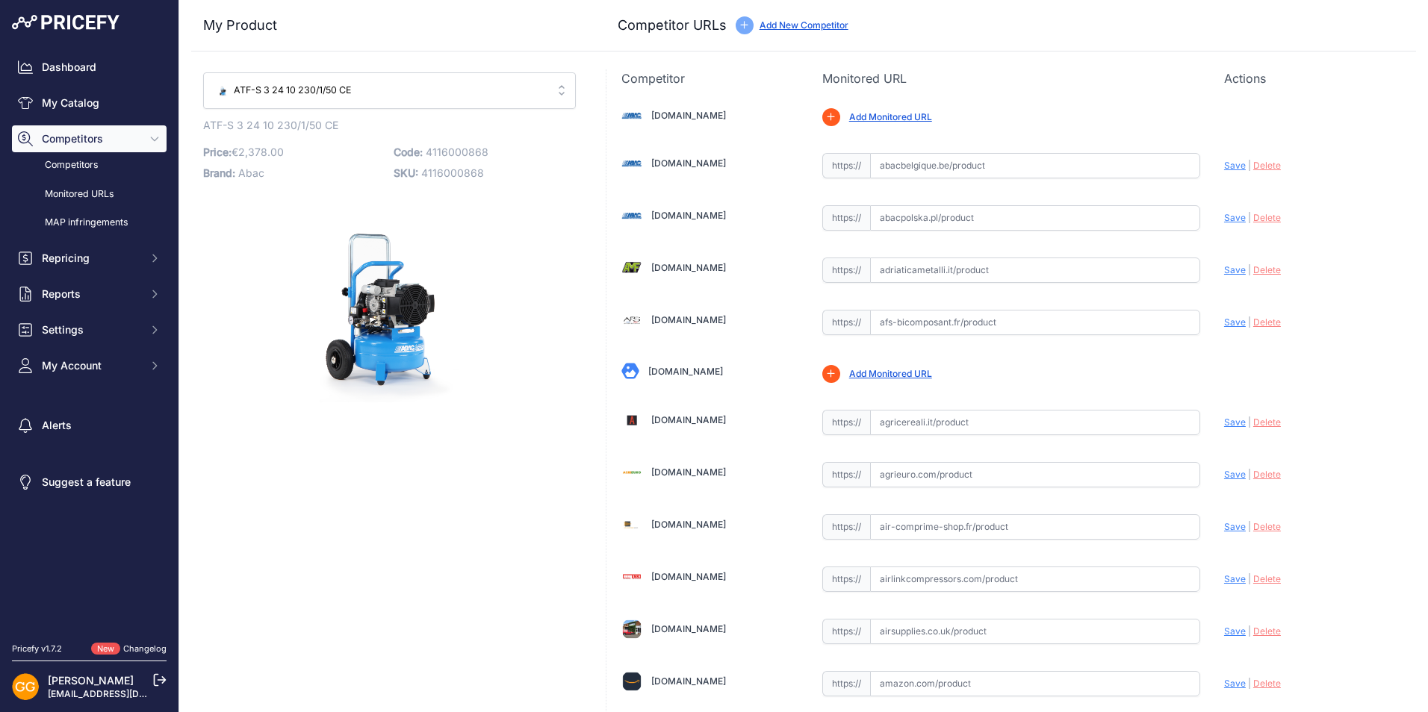
click at [887, 114] on link "Add Monitored URL" at bounding box center [890, 116] width 83 height 11
click at [792, 25] on link "Add New Competitor" at bounding box center [804, 24] width 89 height 11
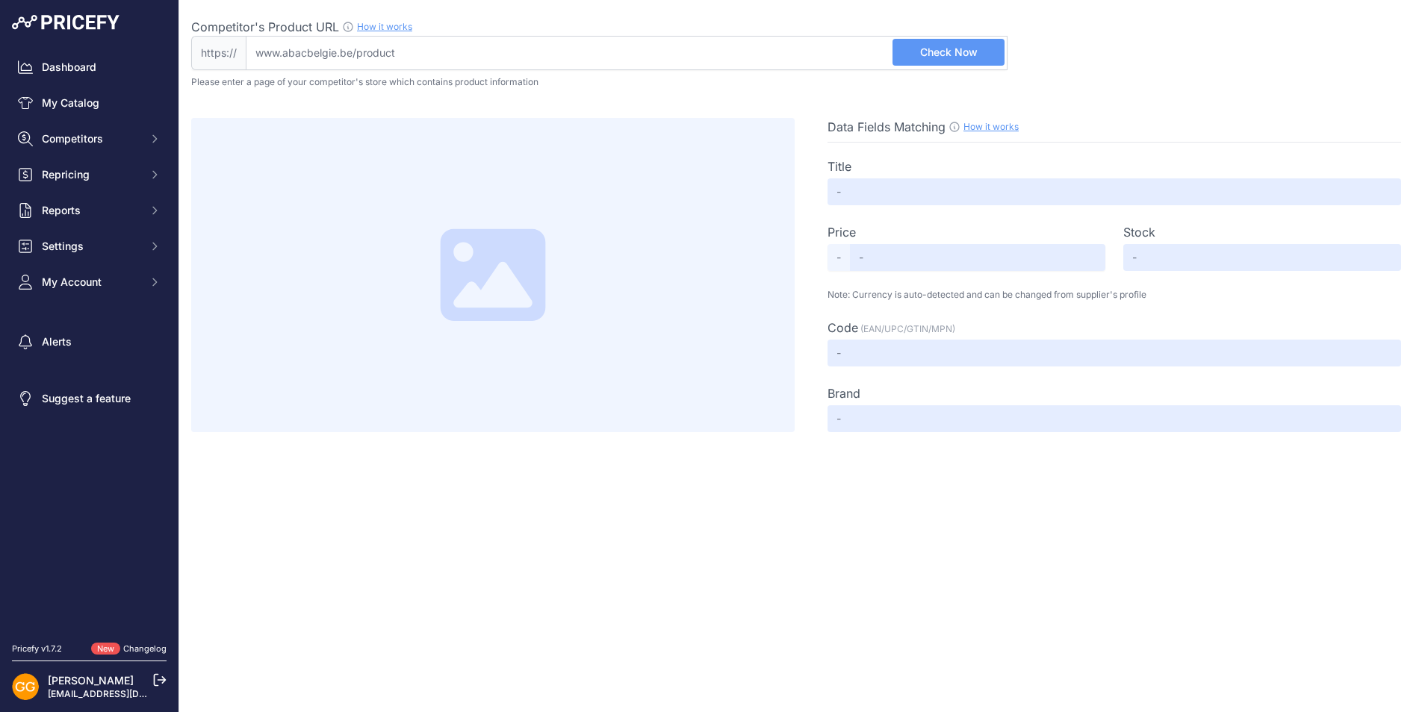
drag, startPoint x: 0, startPoint y: 0, endPoint x: 556, endPoint y: 55, distance: 559.1
click at [556, 55] on input "Competitor's Product URL How it works In order to create your competitor's extr…" at bounding box center [627, 53] width 762 height 34
paste input "[URL][DOMAIN_NAME]"
type input "[DOMAIN_NAME][URL]"
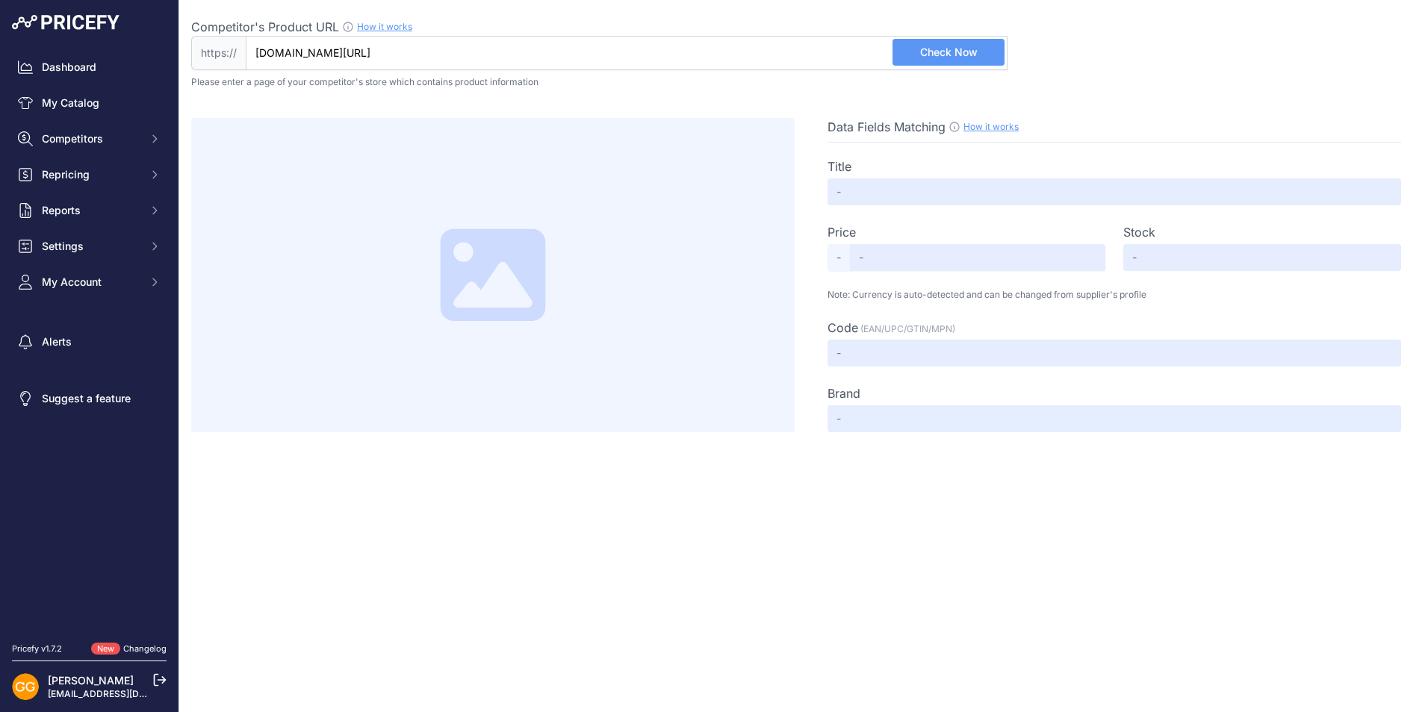
scroll to position [0, 0]
click at [901, 58] on button "Check Now" at bounding box center [948, 52] width 112 height 27
click at [806, 54] on input "Competitor's Product URL How it works In order to create your competitor's extr…" at bounding box center [627, 53] width 762 height 34
paste input "[URL][DOMAIN_NAME]"
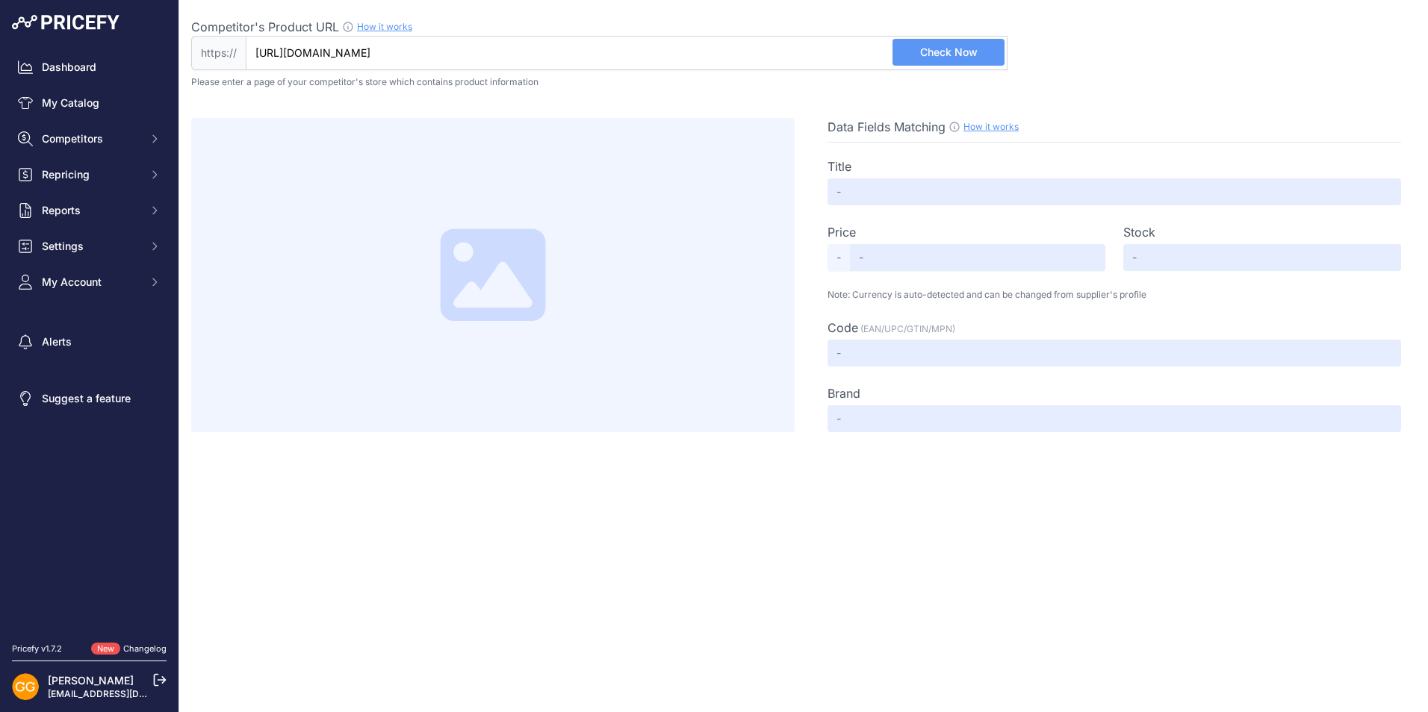
type input "[DOMAIN_NAME][URL]"
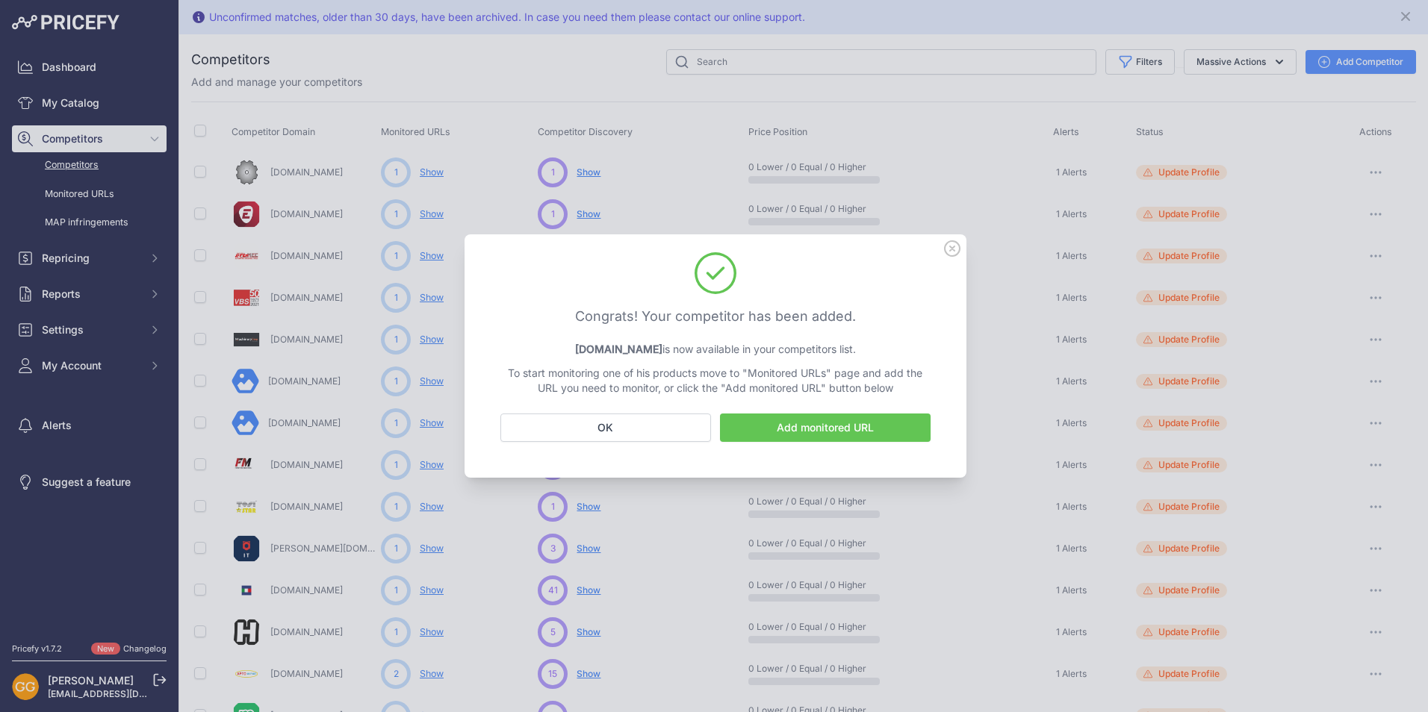
click at [861, 423] on link "Add monitored URL" at bounding box center [825, 428] width 211 height 28
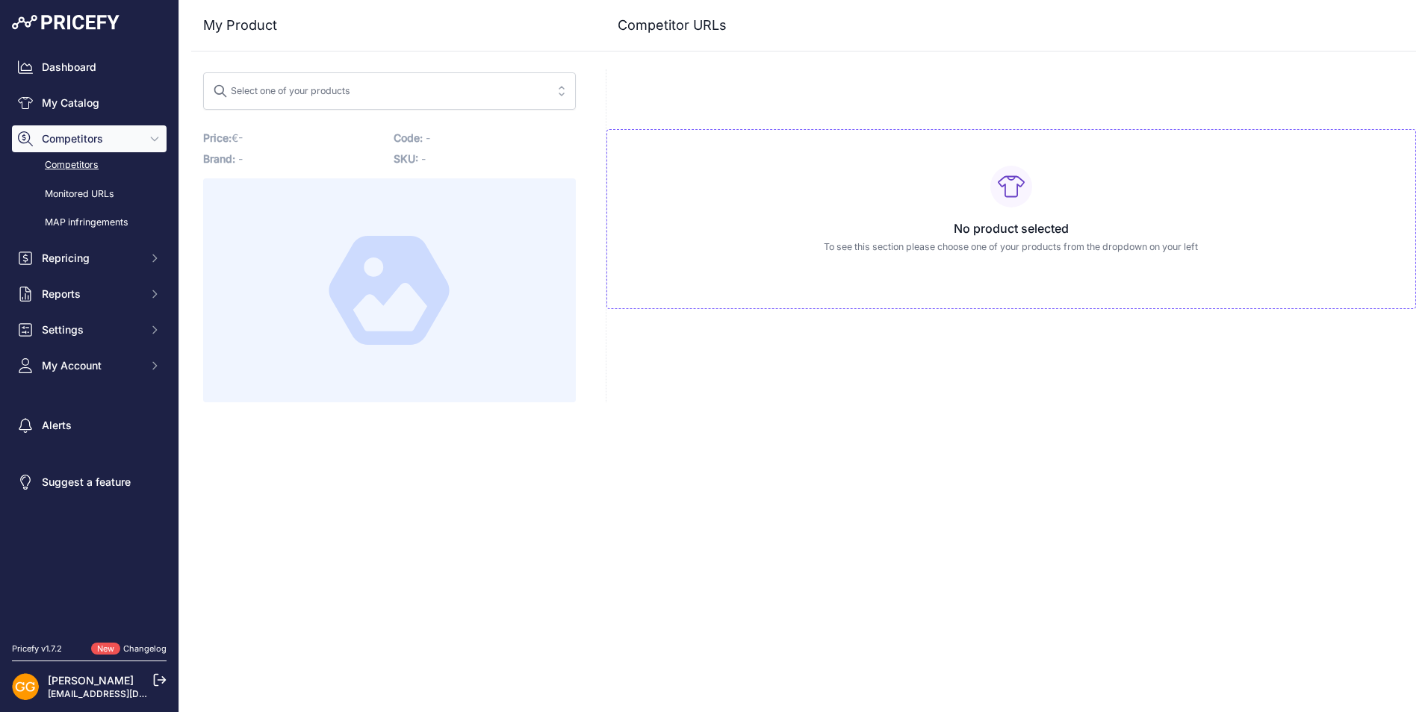
click at [105, 165] on link "Competitors" at bounding box center [89, 165] width 155 height 26
click at [81, 167] on link "Competitors" at bounding box center [89, 165] width 155 height 26
